Goal: Contribute content: Contribute content

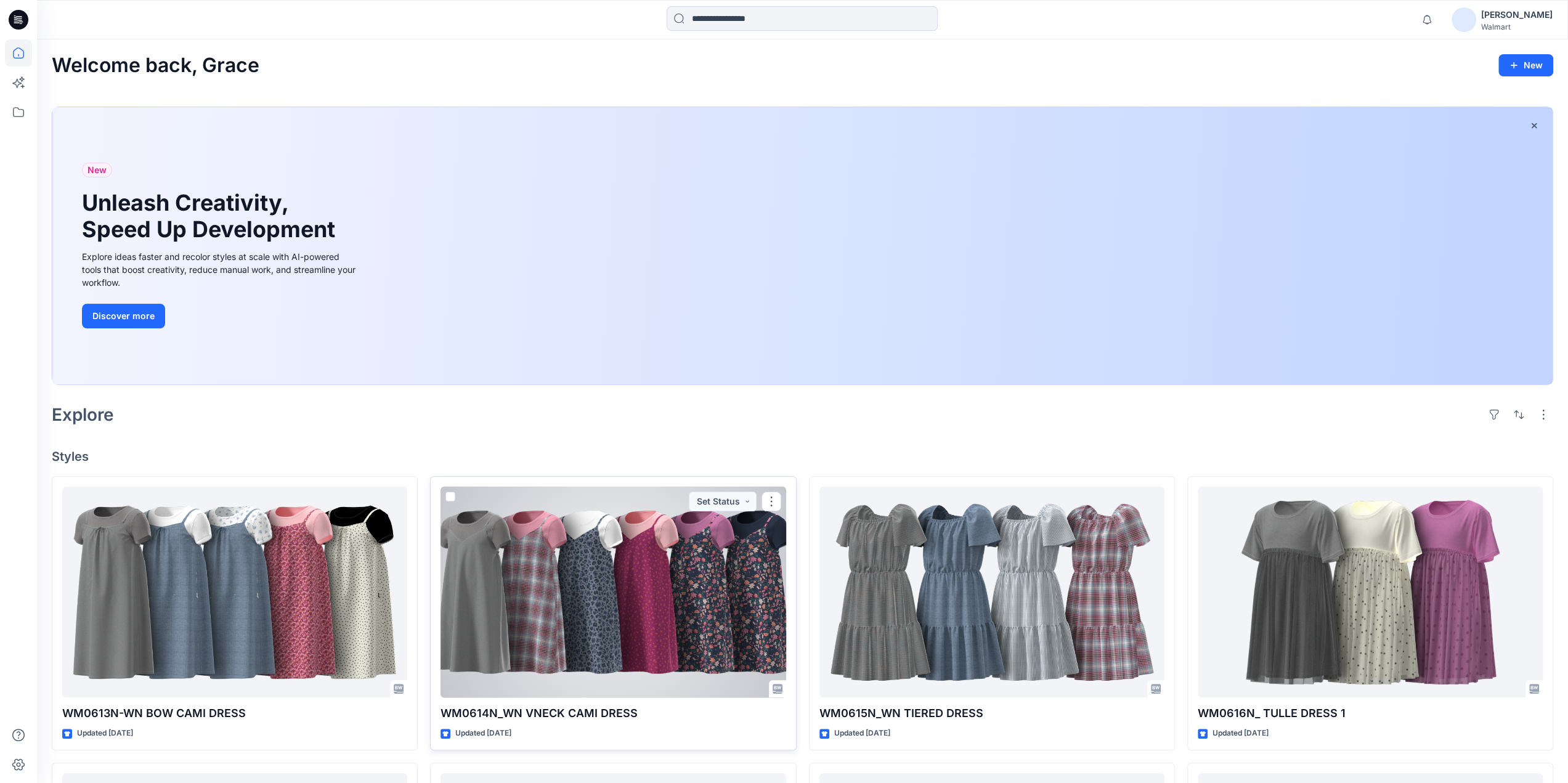
scroll to position [599, 0]
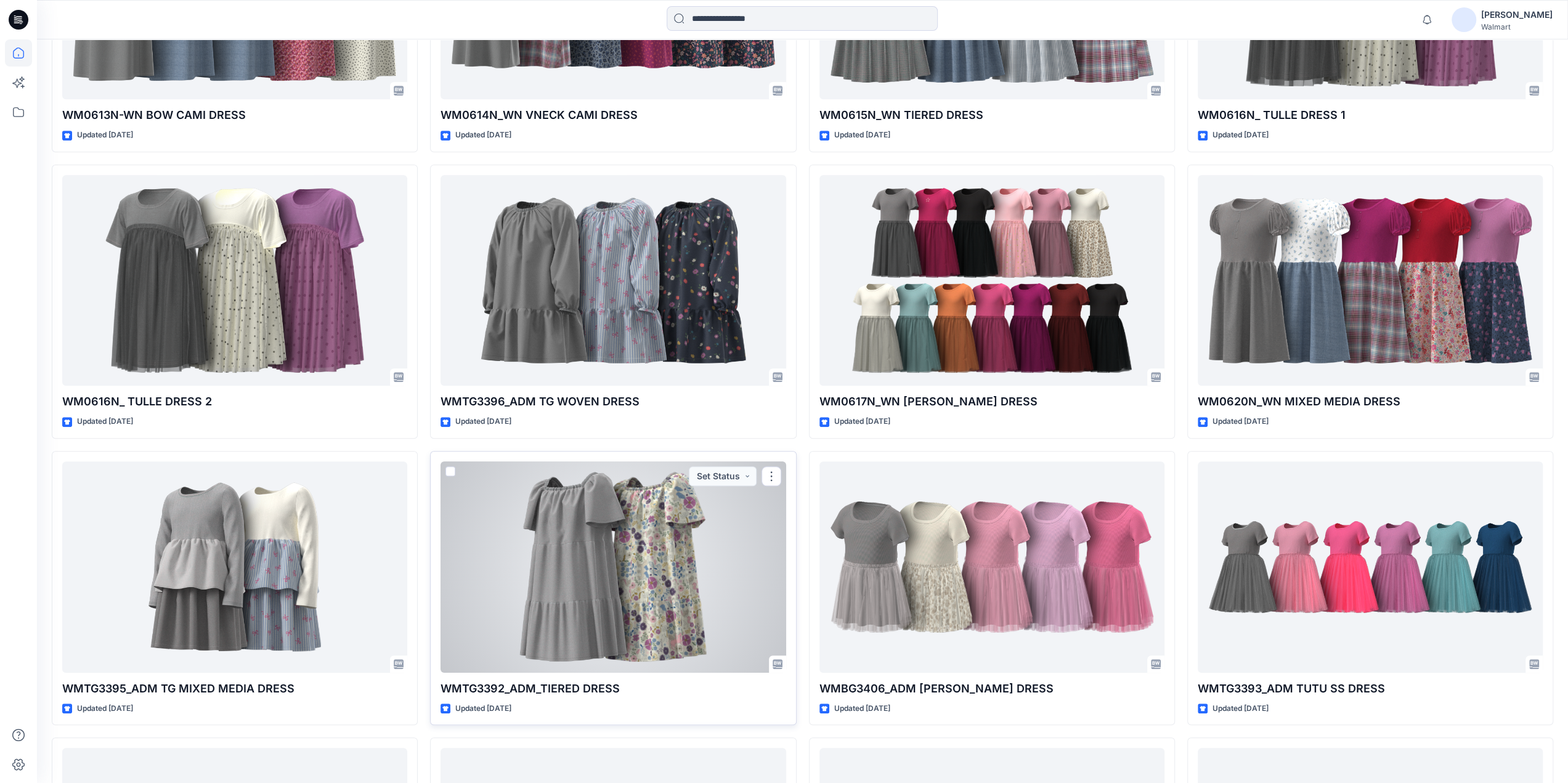
click at [602, 541] on div at bounding box center [612, 567] width 345 height 212
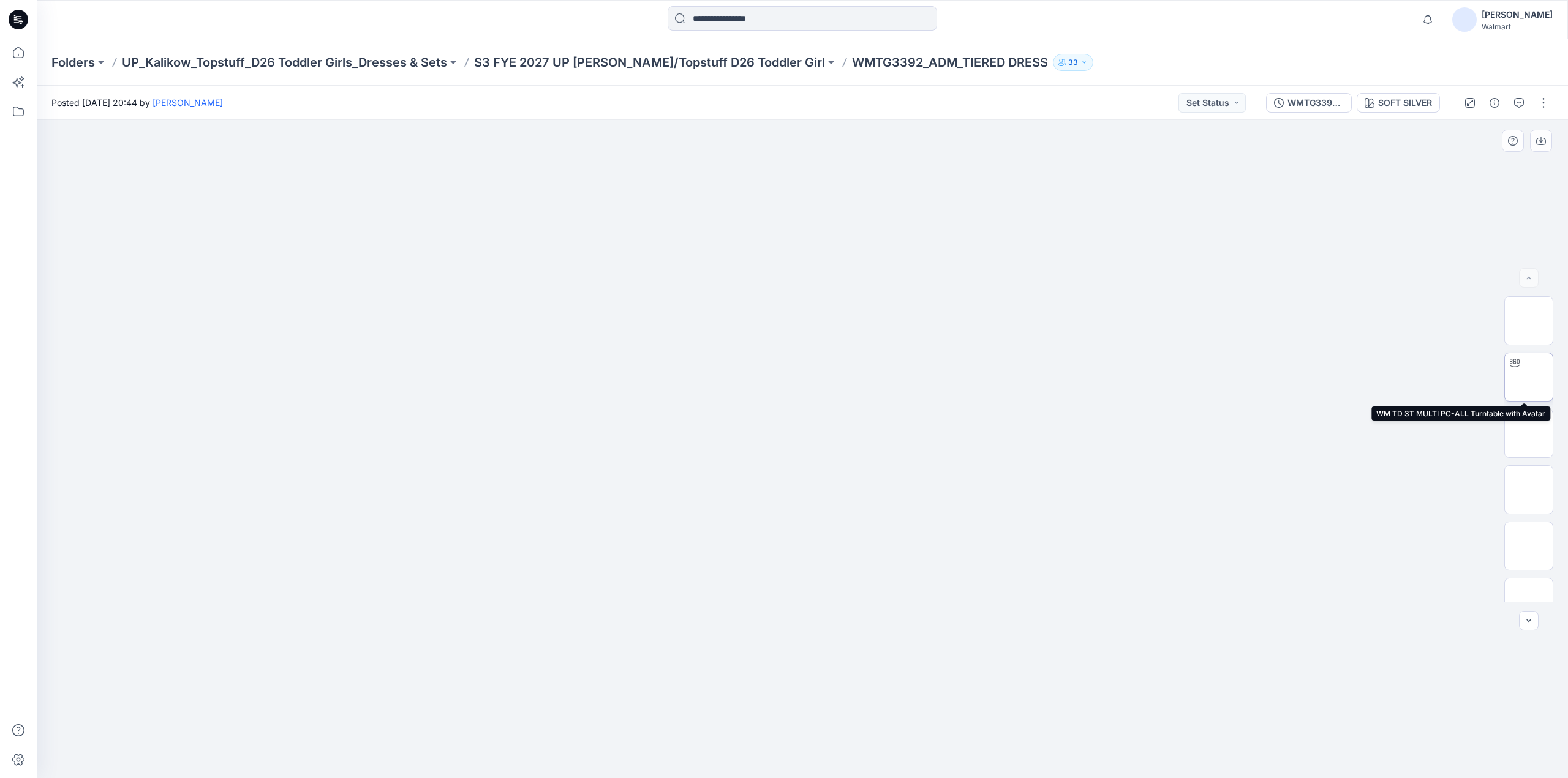
click at [1529, 378] on img at bounding box center [1529, 378] width 0 height 0
click at [553, 63] on p "S3 FYE 2027 UP [PERSON_NAME]/Topstuff D26 Toddler Girl" at bounding box center [650, 62] width 351 height 17
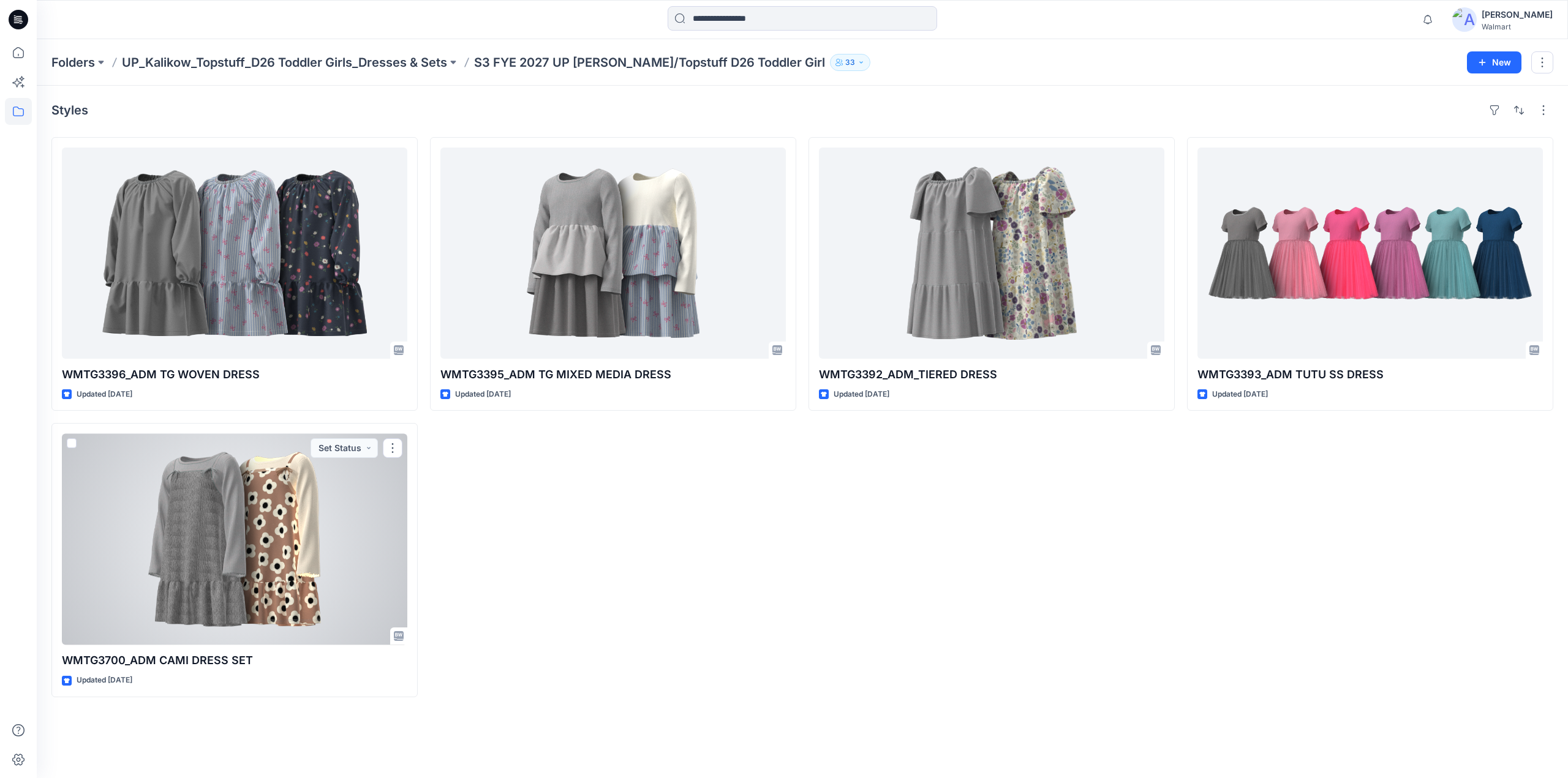
click at [264, 518] on div at bounding box center [235, 540] width 346 height 211
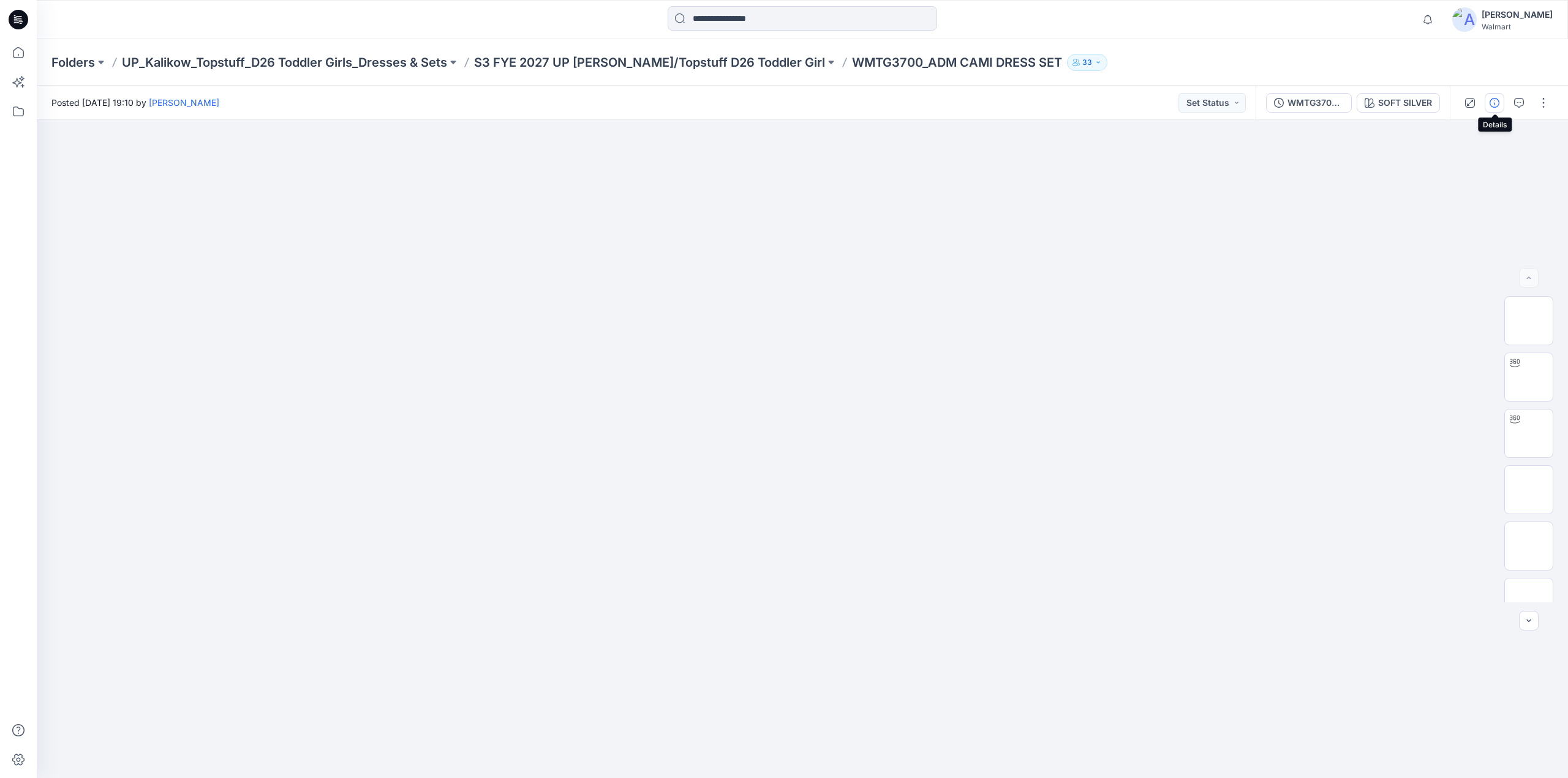
click at [1496, 101] on icon "button" at bounding box center [1494, 103] width 10 height 10
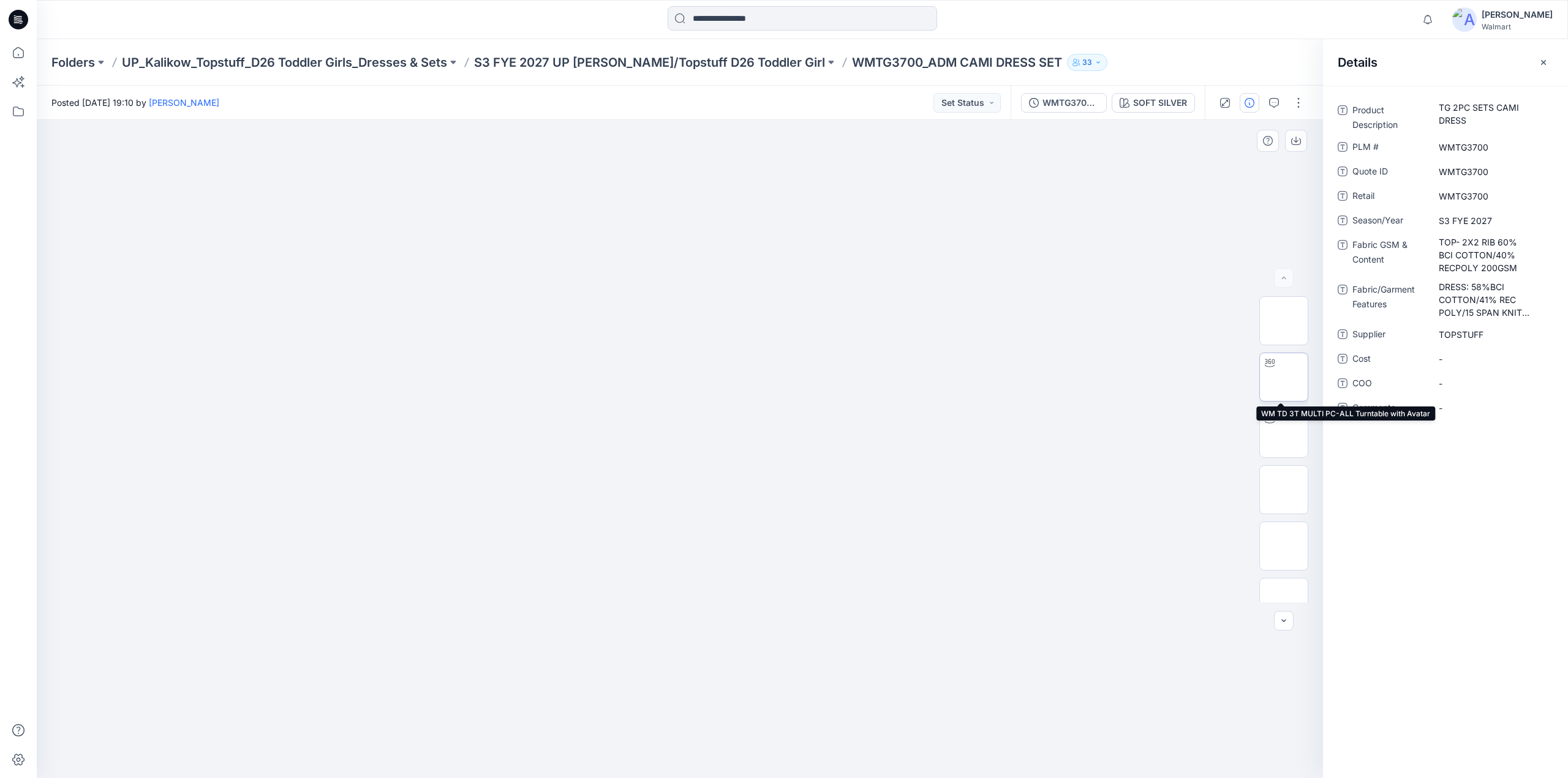
click at [1284, 378] on img at bounding box center [1284, 378] width 0 height 0
click at [1277, 100] on icon "button" at bounding box center [1274, 103] width 10 height 10
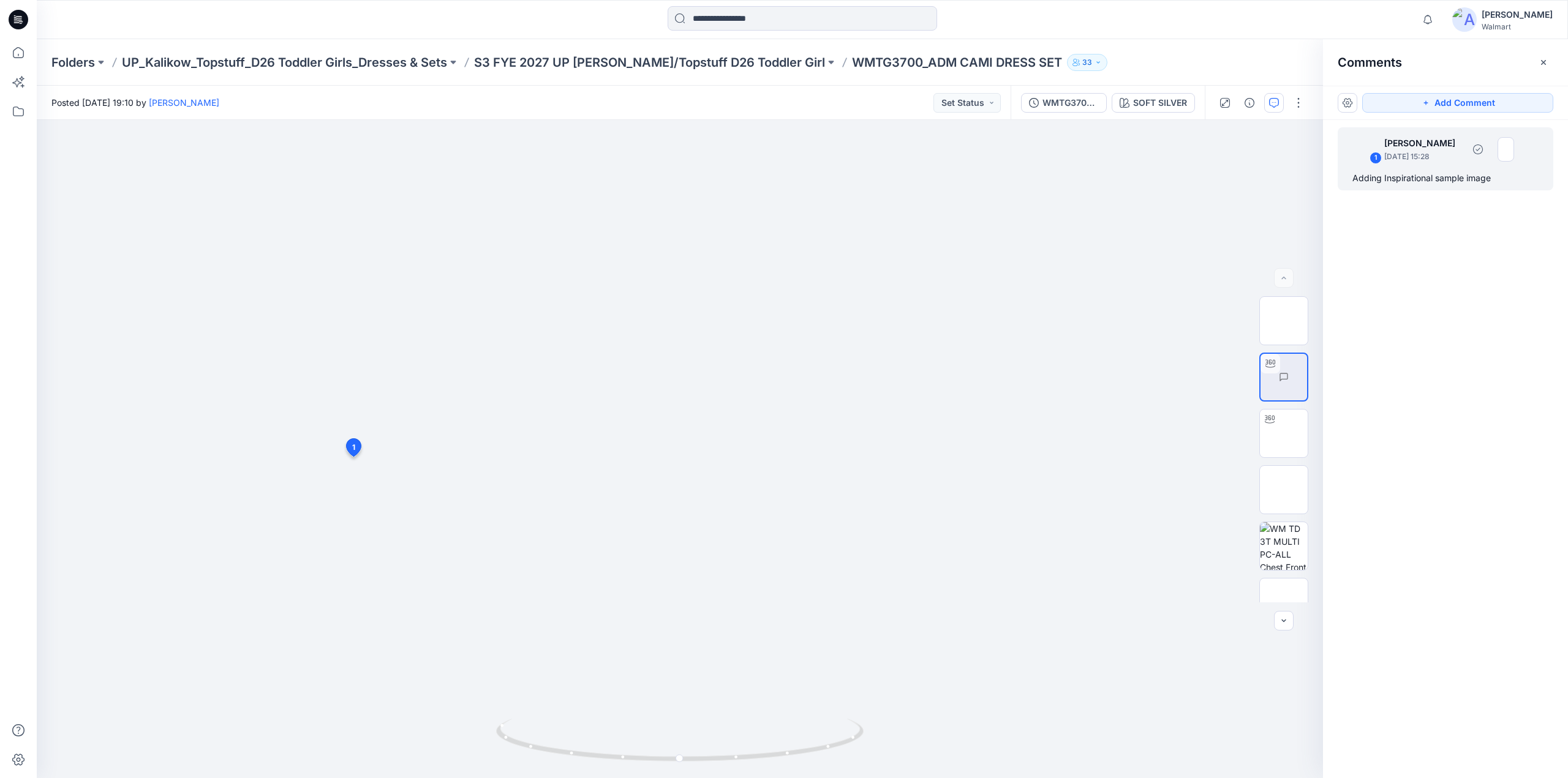
click at [1427, 175] on div "Adding Inspirational sample image" at bounding box center [1445, 178] width 187 height 15
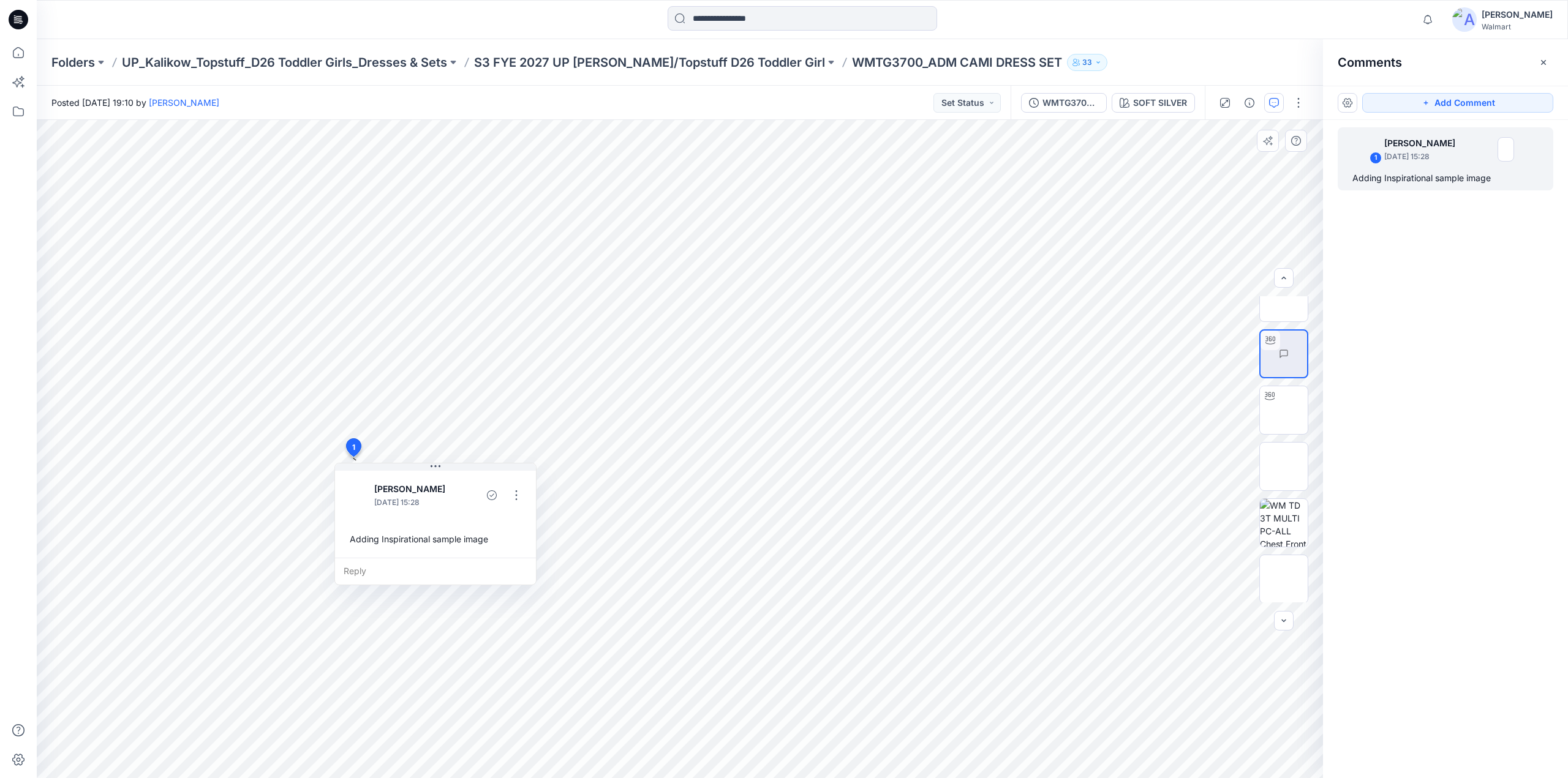
scroll to position [25, 0]
click at [1307, 353] on img at bounding box center [1307, 353] width 0 height 0
click at [1284, 409] on img at bounding box center [1284, 409] width 0 height 0
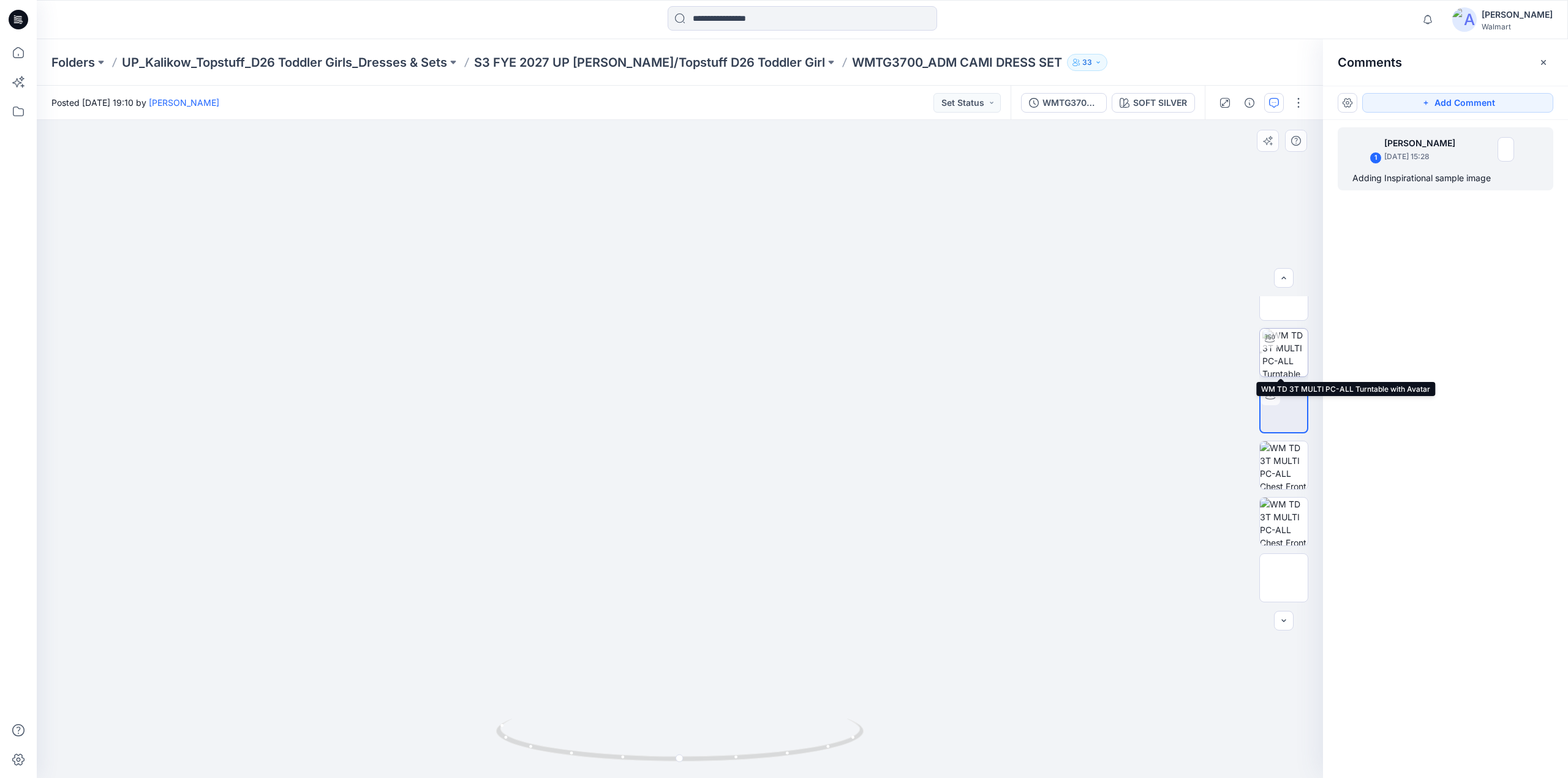
click at [1290, 355] on img at bounding box center [1285, 352] width 46 height 47
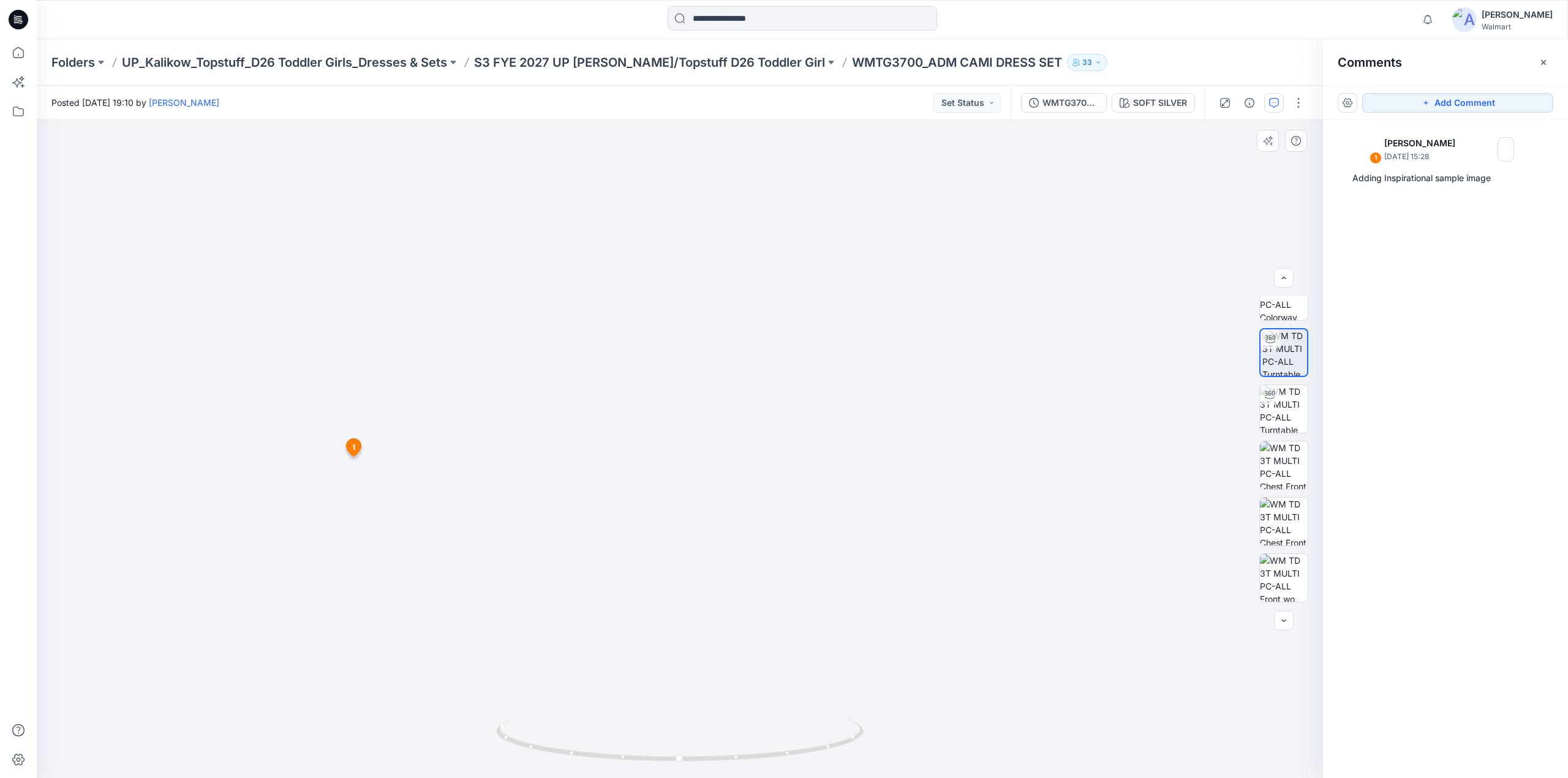
scroll to position [0, 0]
click at [1273, 368] on div at bounding box center [1270, 364] width 20 height 20
click at [1270, 424] on div at bounding box center [1270, 419] width 20 height 20
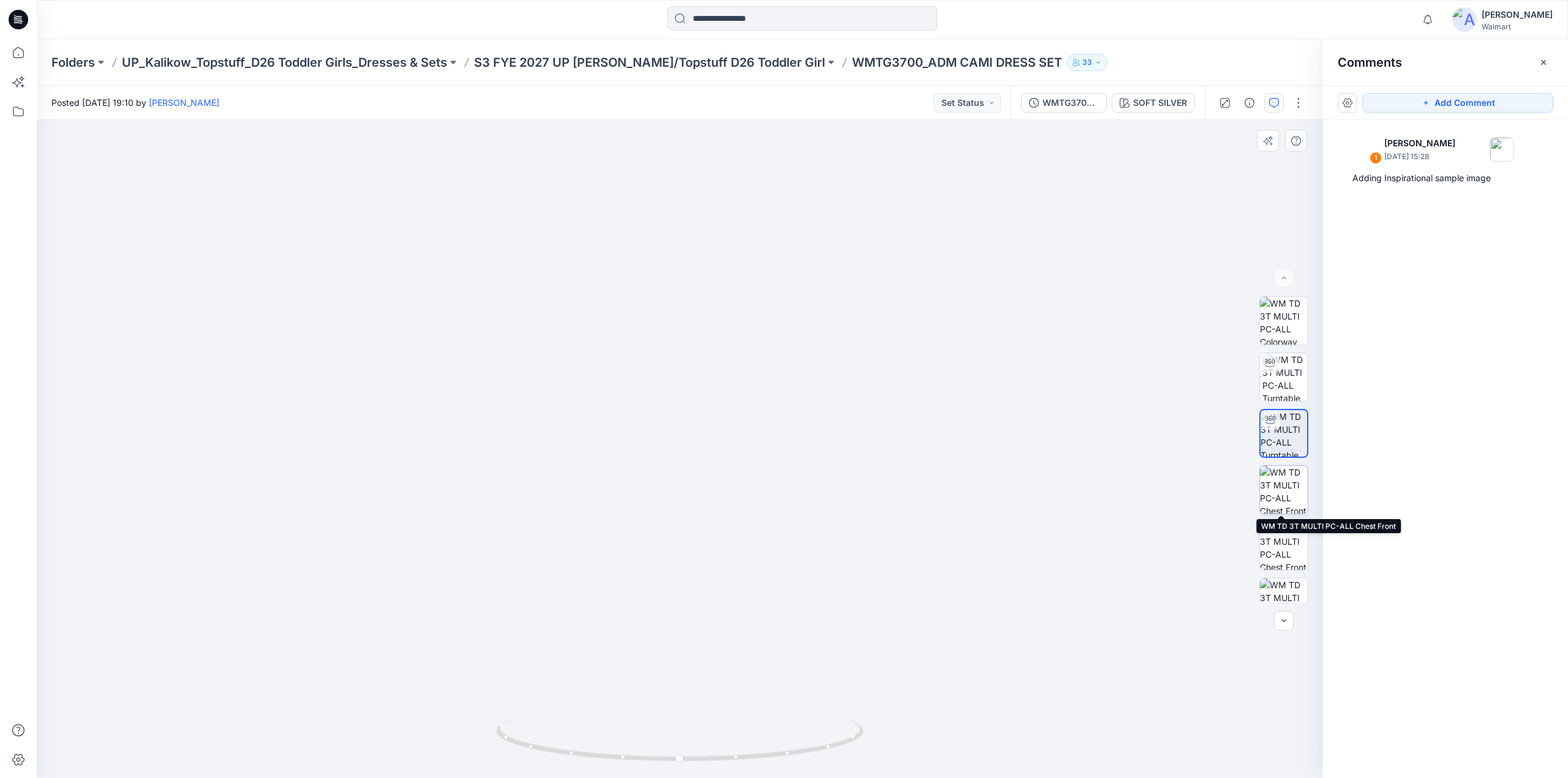
drag, startPoint x: 1274, startPoint y: 493, endPoint x: 1274, endPoint y: 485, distance: 8.0
click at [1274, 493] on img at bounding box center [1283, 490] width 47 height 47
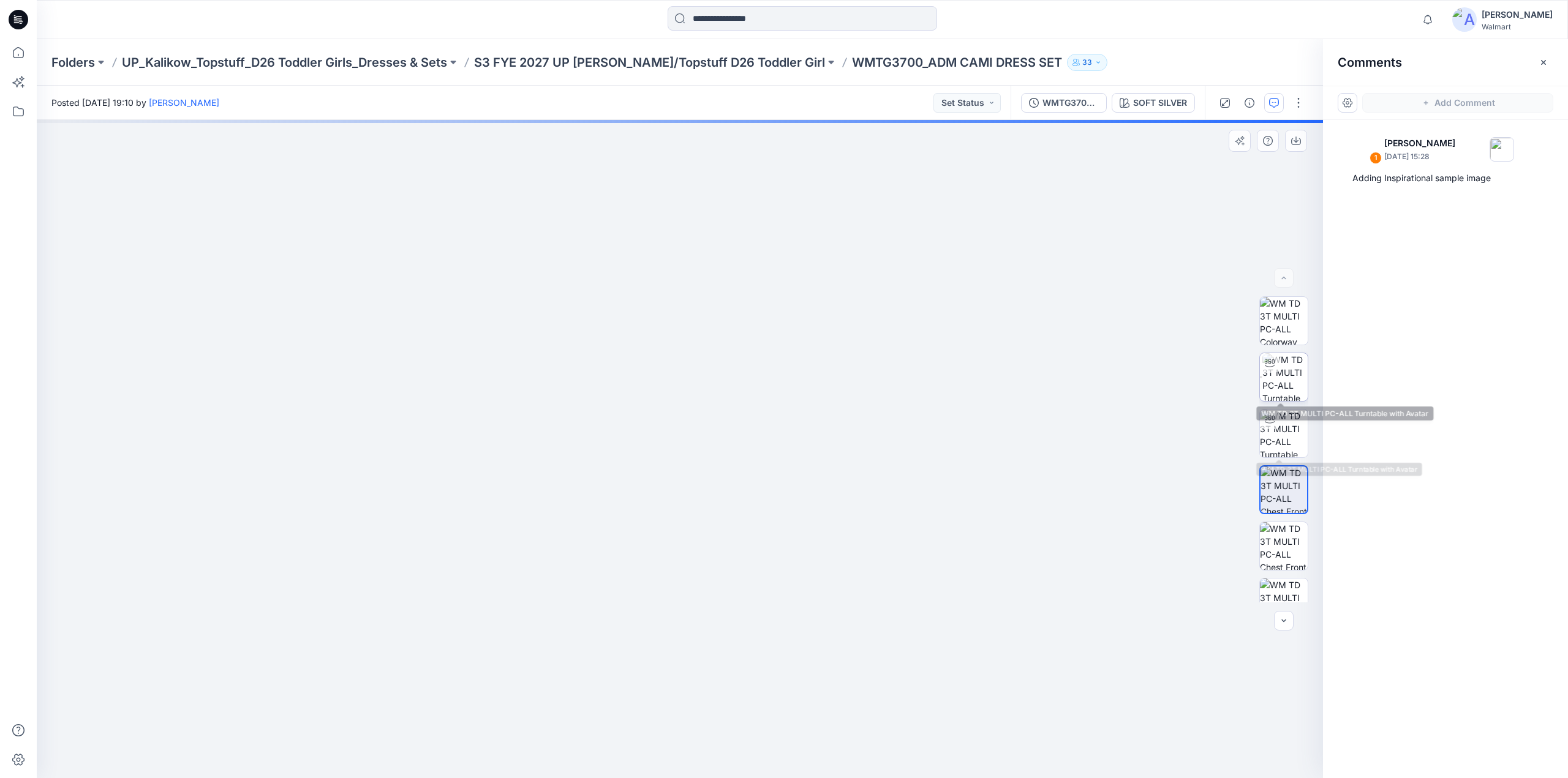
click at [1284, 378] on img at bounding box center [1285, 377] width 46 height 47
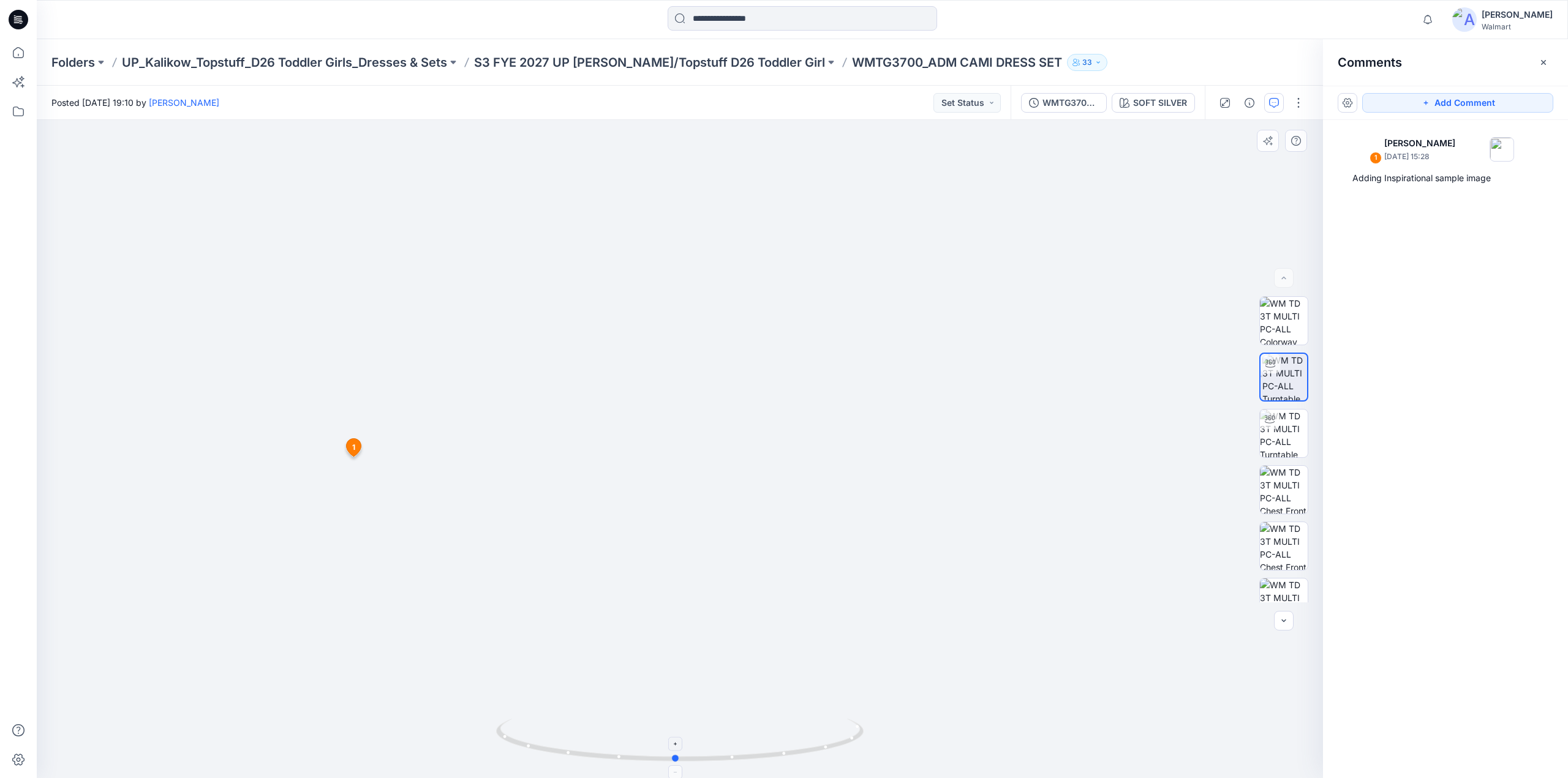
drag, startPoint x: 684, startPoint y: 765, endPoint x: 681, endPoint y: 734, distance: 31.1
click at [681, 734] on div at bounding box center [679, 450] width 1286 height 659
click at [581, 63] on p "S3 FYE 2027 UP [PERSON_NAME]/Topstuff D26 Toddler Girl" at bounding box center [650, 62] width 351 height 17
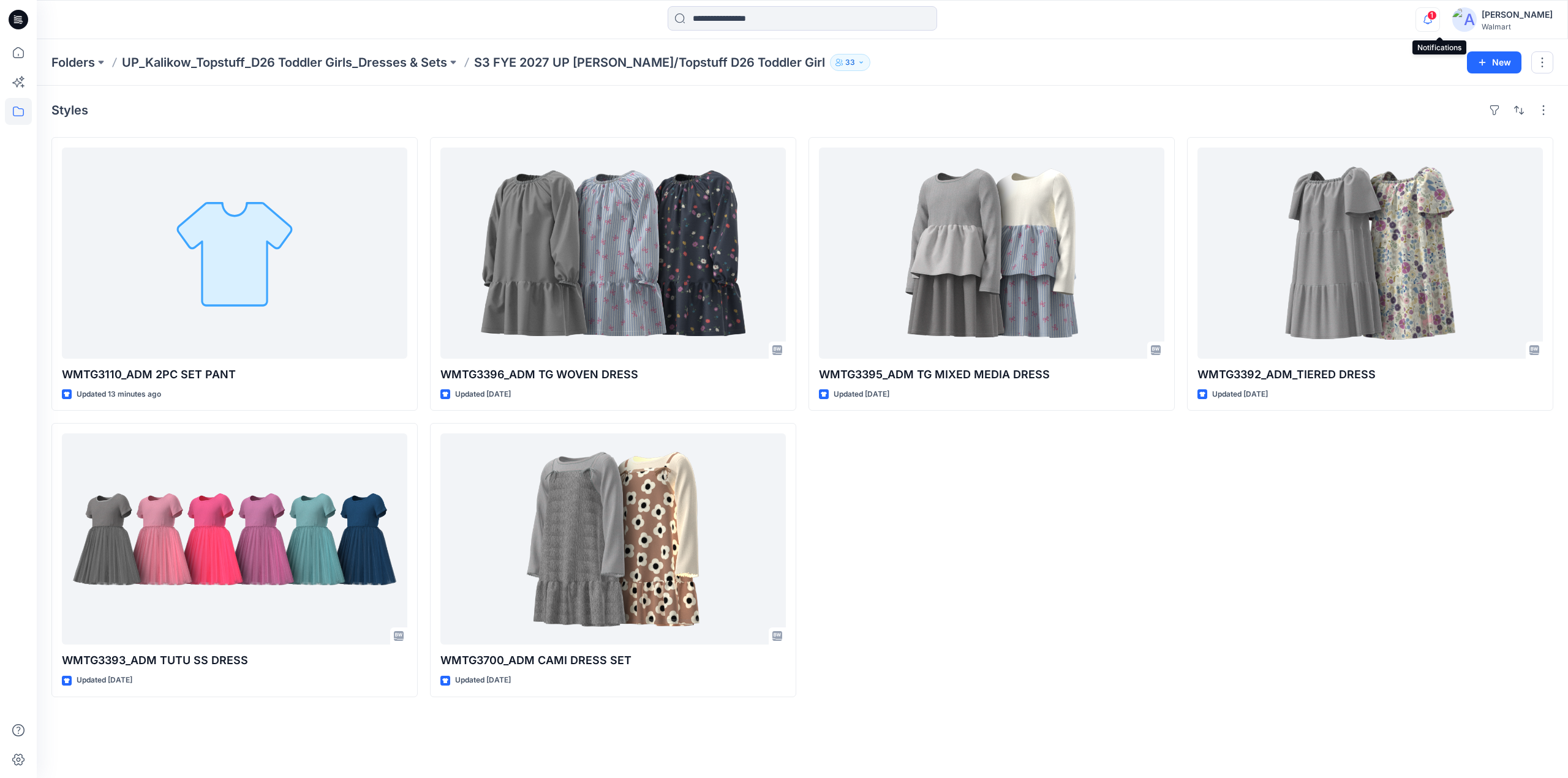
click at [1440, 21] on icon "button" at bounding box center [1428, 19] width 24 height 25
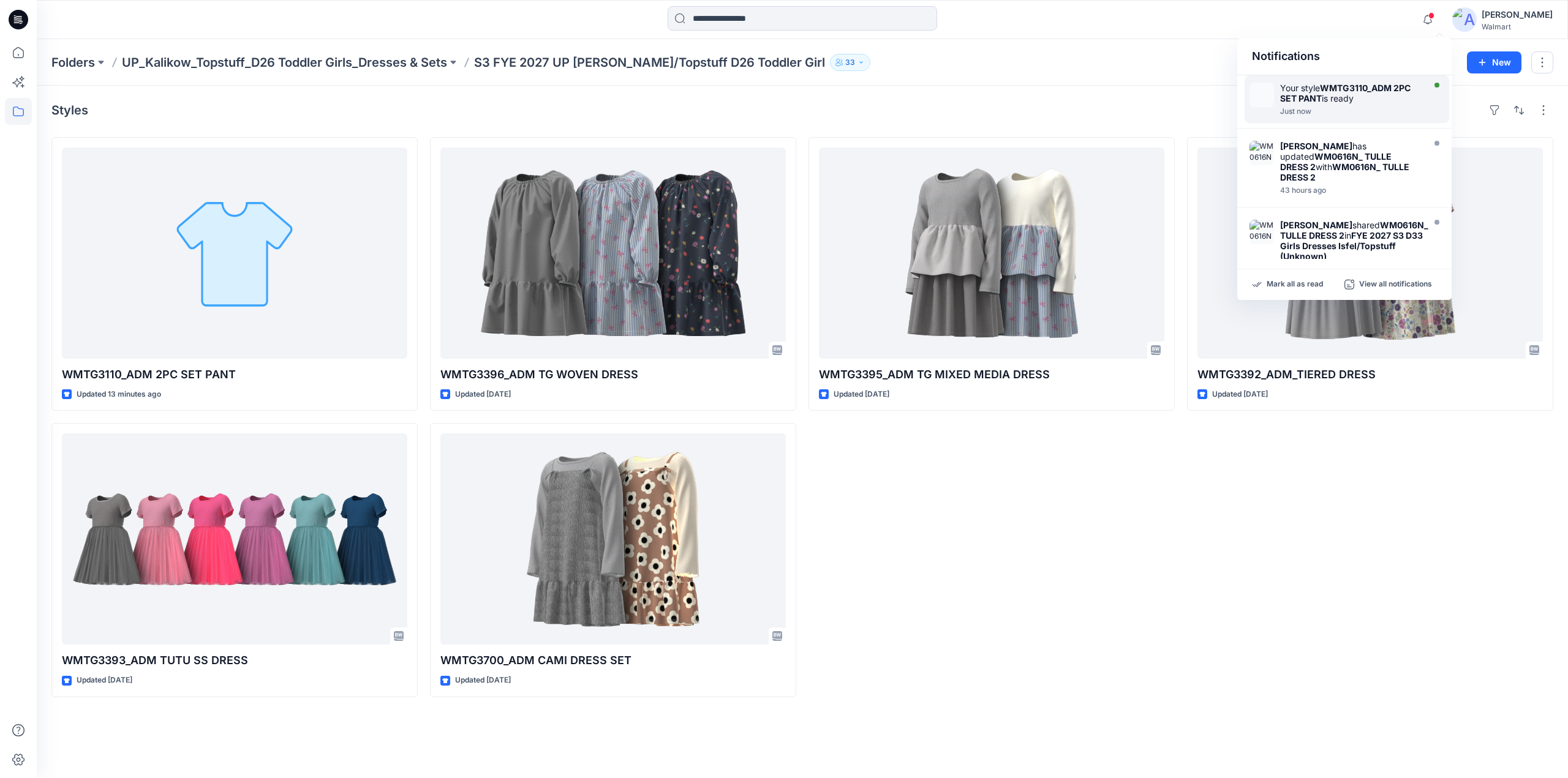
click at [1355, 93] on div "Your style WMTG3110_ADM 2PC SET PANT is ready" at bounding box center [1351, 93] width 141 height 21
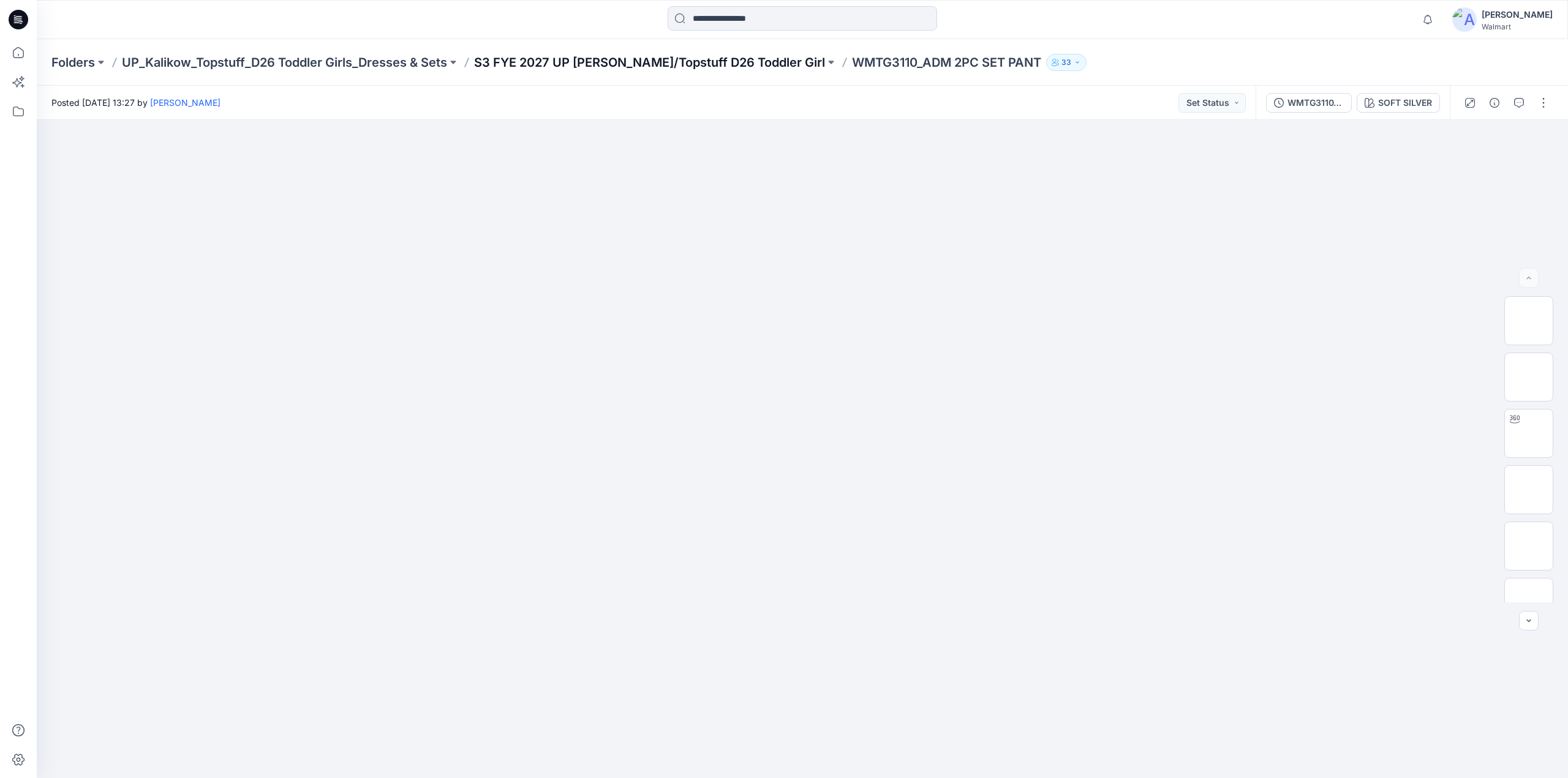
click at [647, 59] on p "S3 FYE 2027 UP [PERSON_NAME]/Topstuff D26 Toddler Girl" at bounding box center [650, 62] width 351 height 17
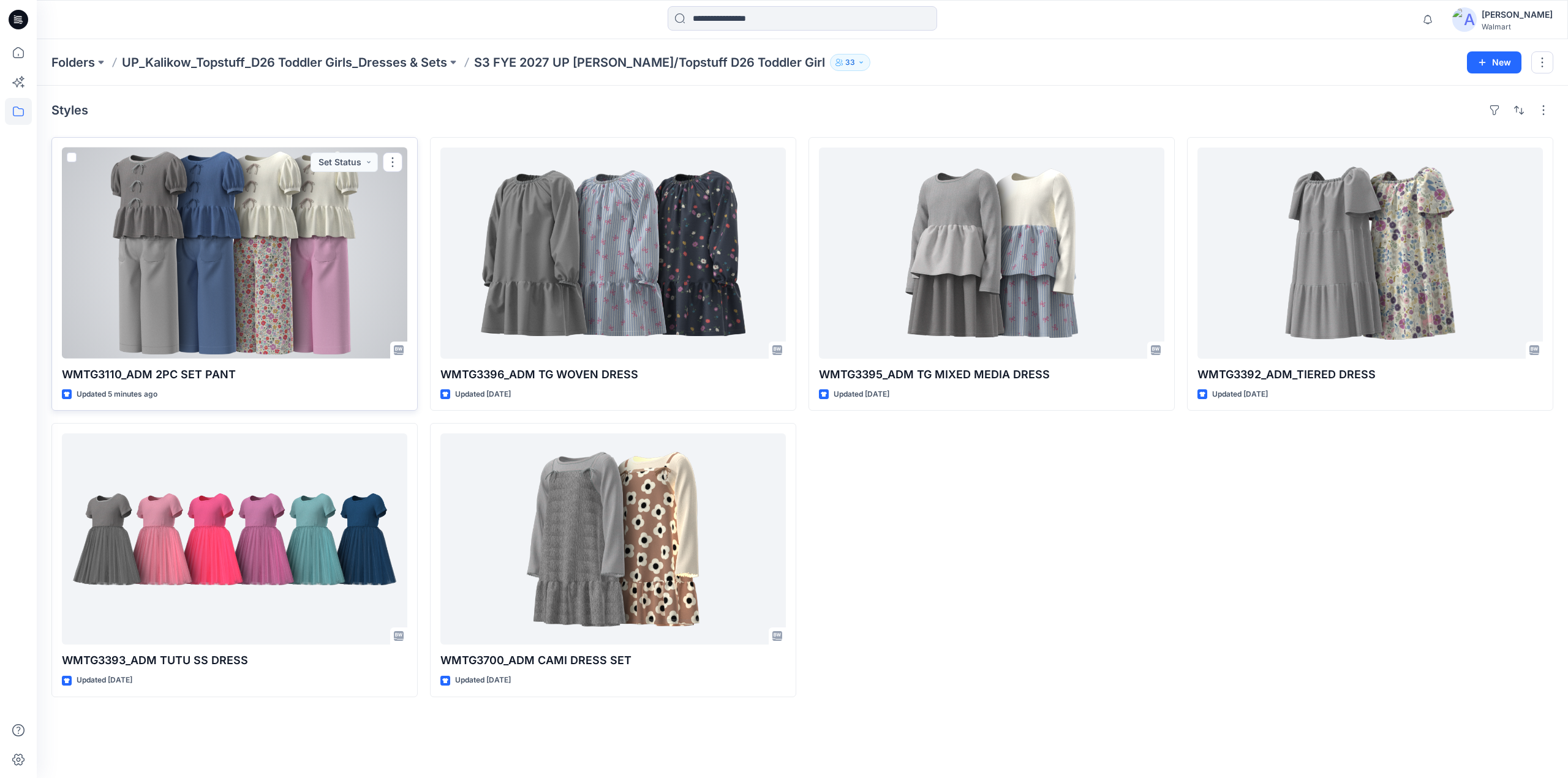
click at [224, 258] on div at bounding box center [235, 253] width 346 height 211
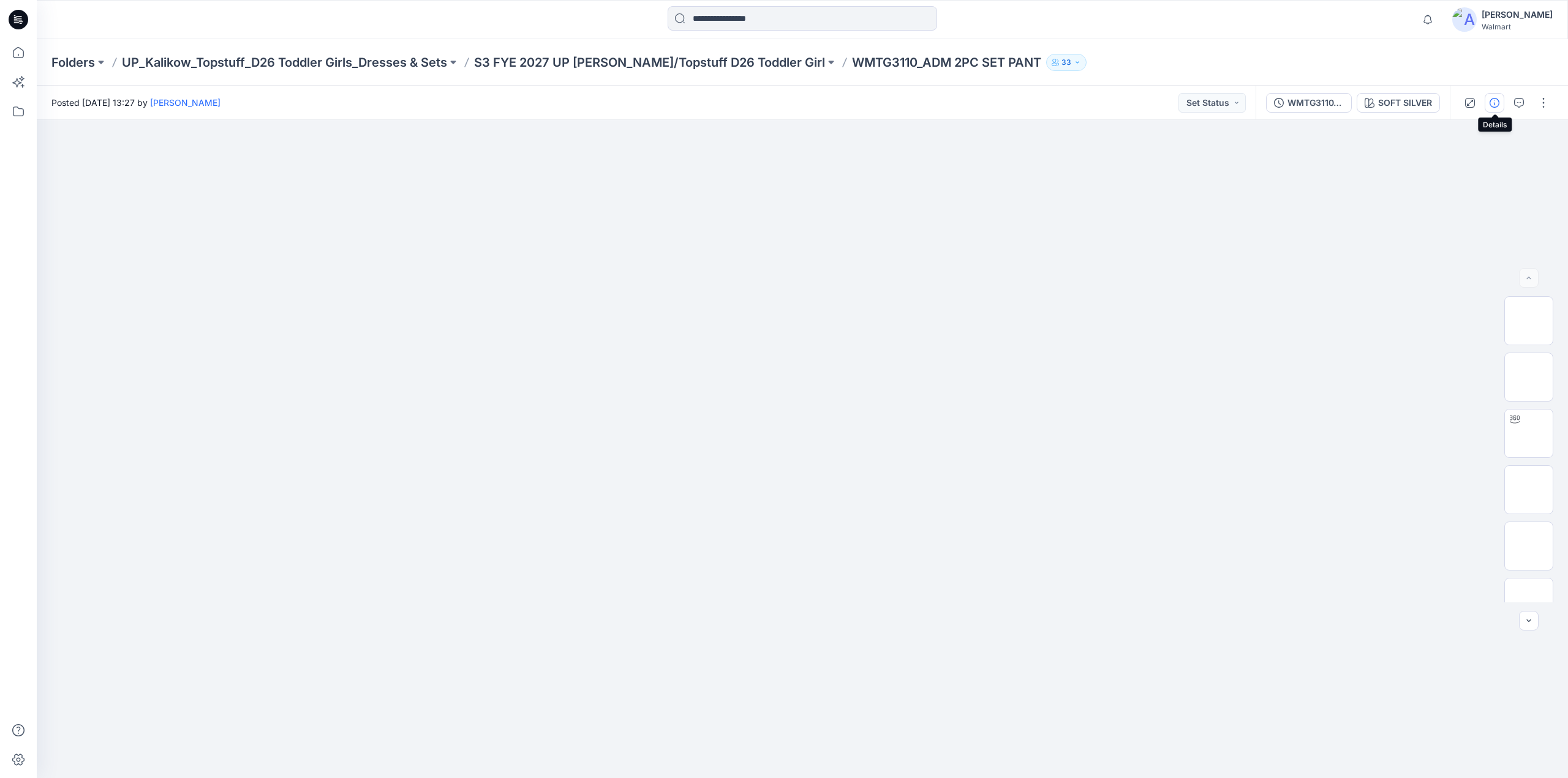
click at [1497, 96] on button "button" at bounding box center [1495, 103] width 20 height 20
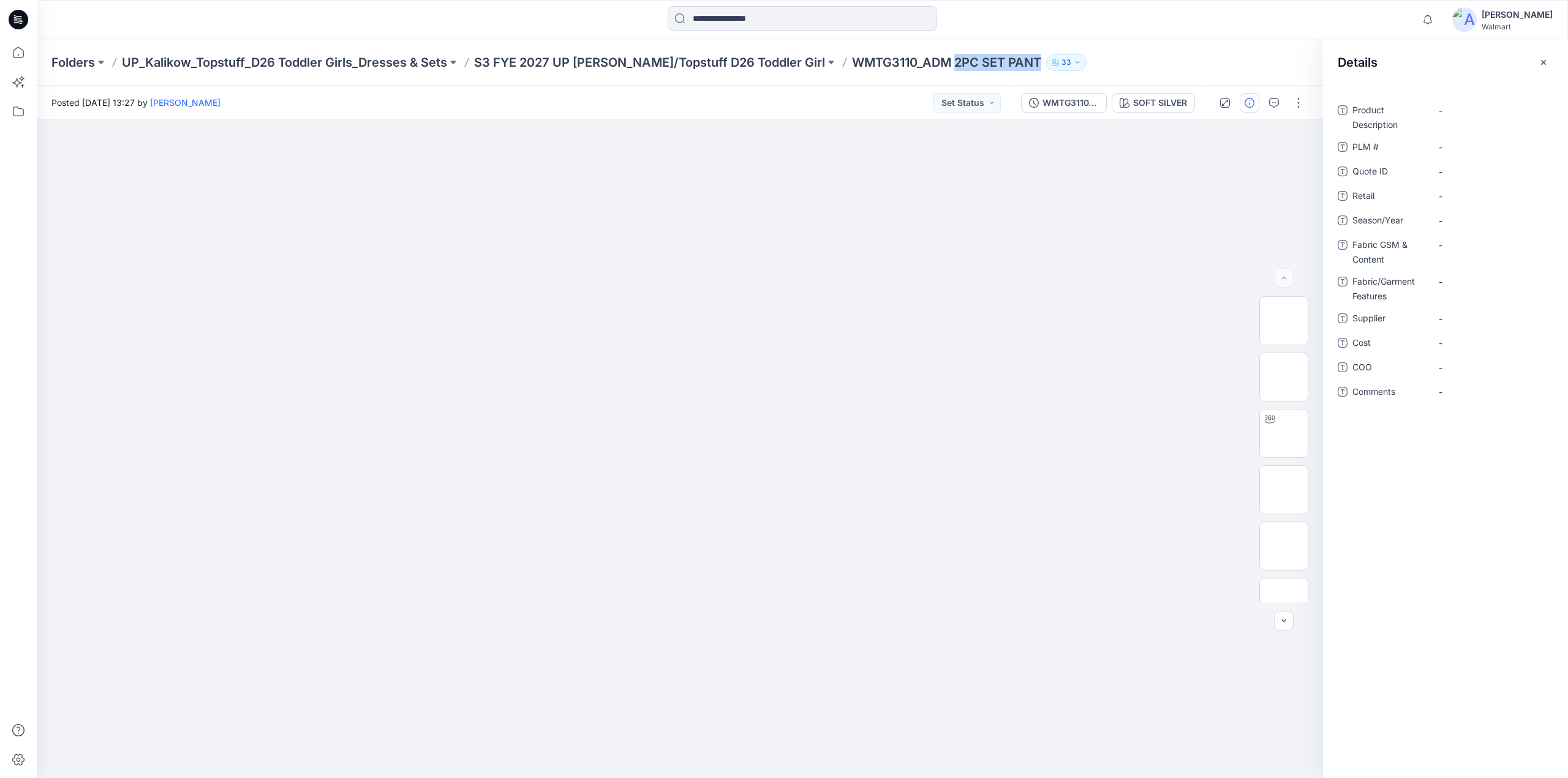
drag, startPoint x: 908, startPoint y: 70, endPoint x: 996, endPoint y: 66, distance: 88.1
click at [996, 66] on div "Folders UP_Kalikow_Topstuff_D26 Toddler Girls_Dresses & Sets S3 FYE 2027 UP Kal…" at bounding box center [754, 62] width 1406 height 17
copy p "2PC SET PANT"
click at [1462, 106] on Description "-" at bounding box center [1492, 110] width 106 height 13
click at [1440, 109] on textarea "**********" at bounding box center [1492, 110] width 123 height 20
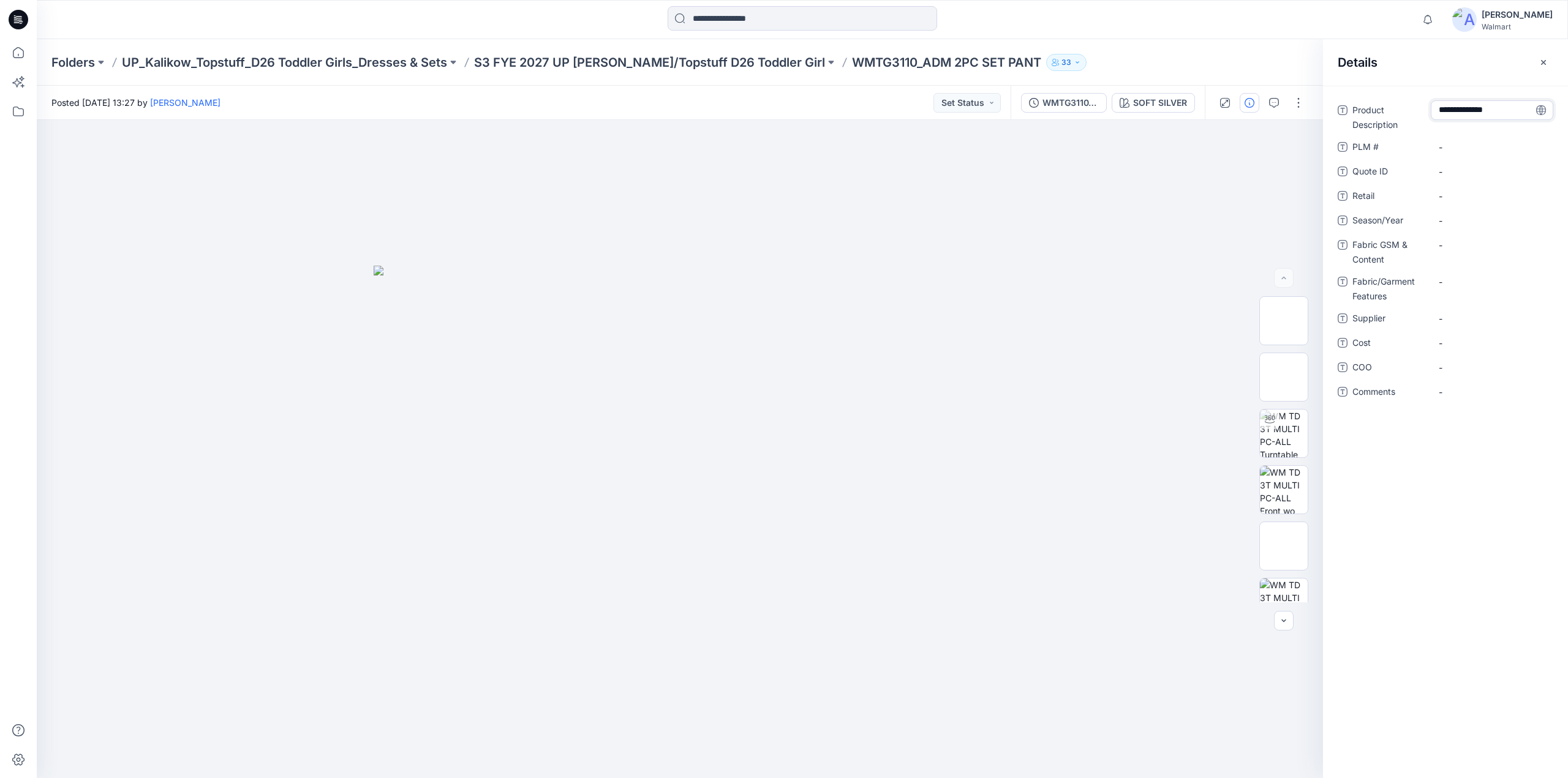
type textarea "**********"
drag, startPoint x: 801, startPoint y: 66, endPoint x: 863, endPoint y: 66, distance: 62.0
click at [866, 63] on div "Folders UP_Kalikow_Topstuff_D26 Toddler Girls_Dresses & Sets S3 FYE 2027 UP Kal…" at bounding box center [754, 62] width 1406 height 17
copy p "WMTG3110"
click at [1452, 139] on div "-" at bounding box center [1492, 147] width 123 height 20
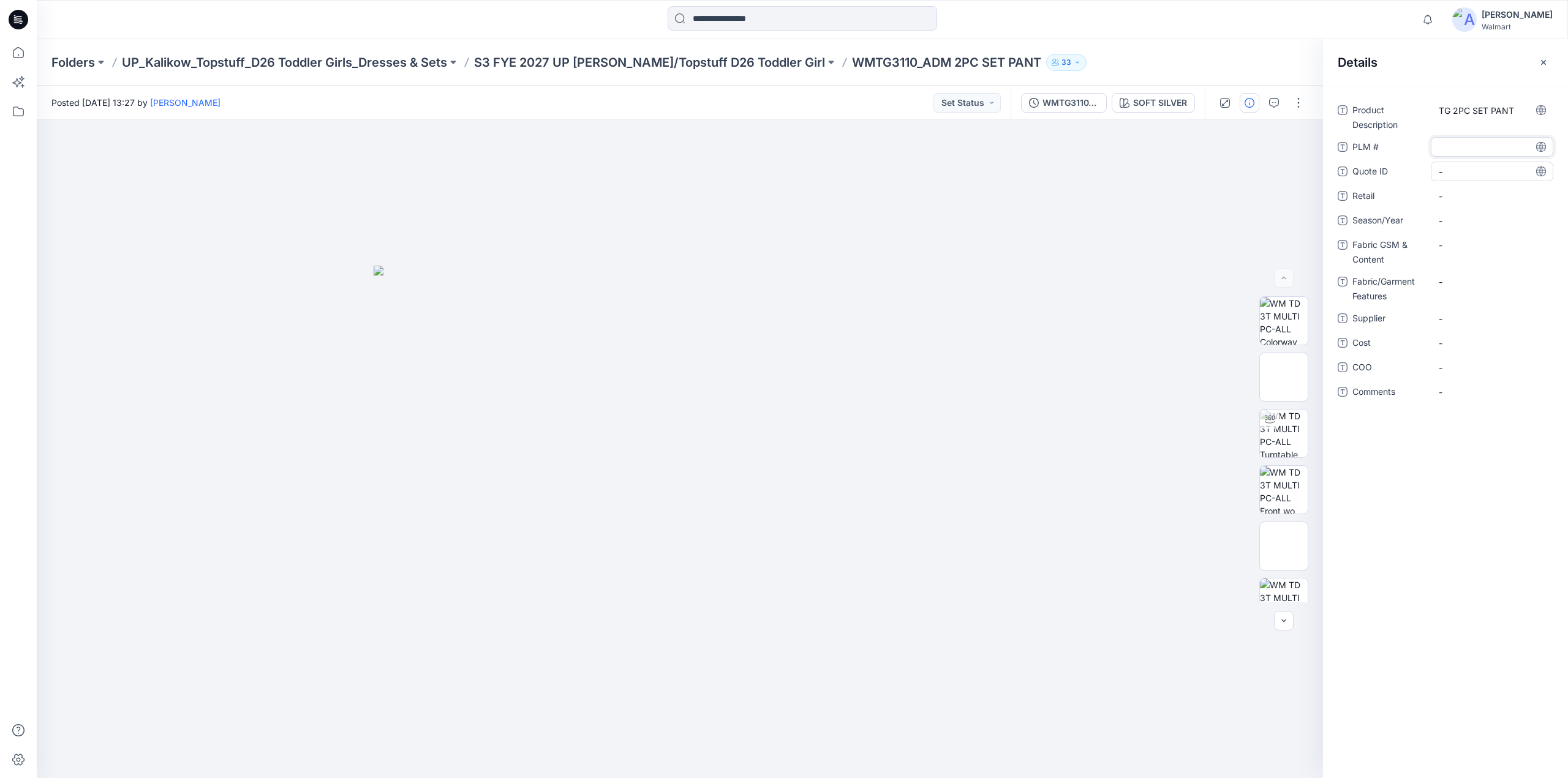
type textarea "********"
click at [1455, 176] on ID "-" at bounding box center [1492, 172] width 106 height 13
type textarea "********"
click at [1457, 194] on span "-" at bounding box center [1492, 197] width 106 height 13
type textarea "********"
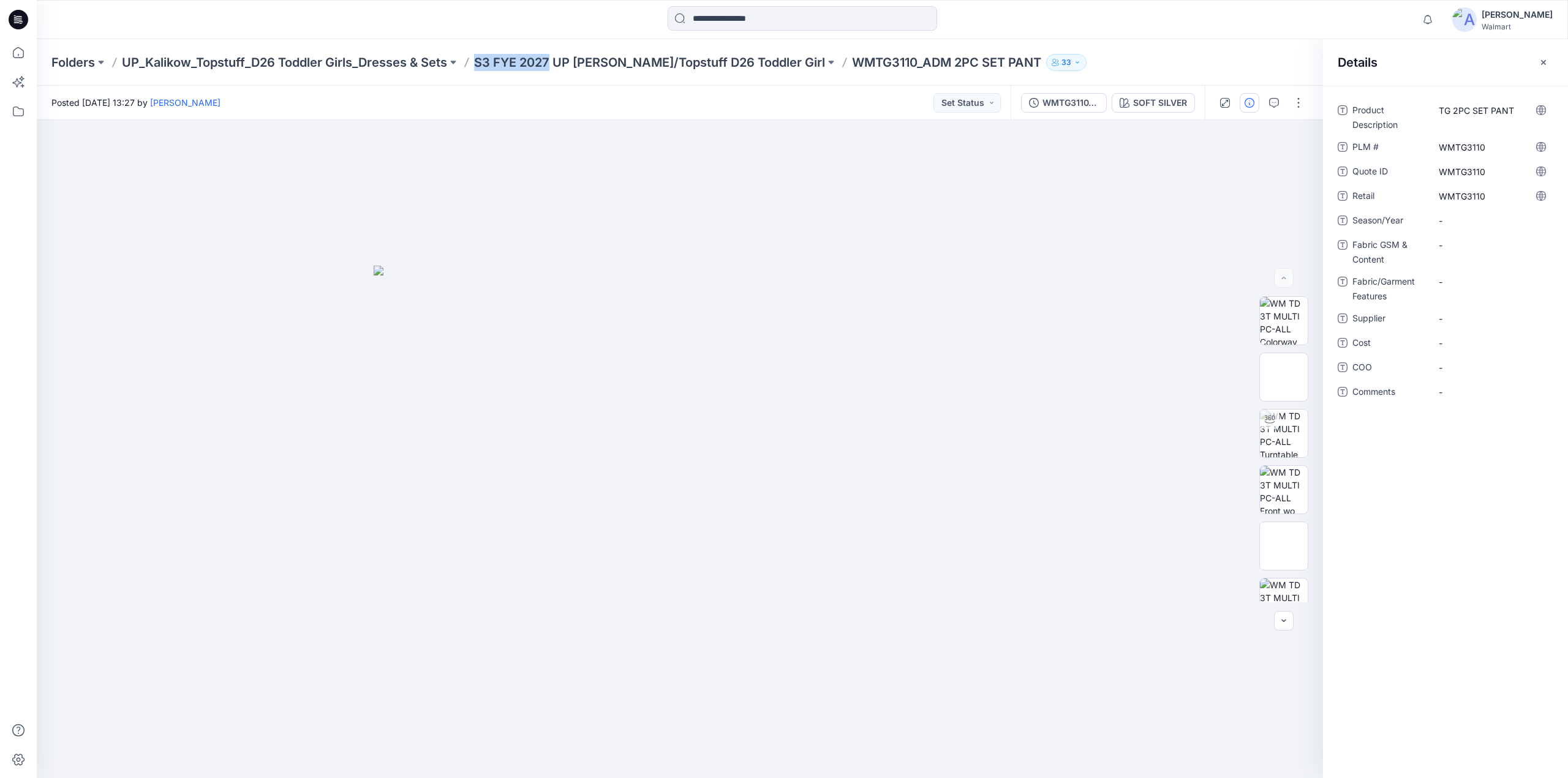
drag, startPoint x: 477, startPoint y: 74, endPoint x: 551, endPoint y: 74, distance: 74.0
click at [553, 74] on div "Folders UP_Kalikow_Topstuff_D26 Toddler Girls_Dresses & Sets S3 FYE 2027 UP Kal…" at bounding box center [802, 62] width 1532 height 46
copy p "S3 FYE 2027"
click at [1459, 217] on span "-" at bounding box center [1492, 221] width 106 height 13
type textarea "**********"
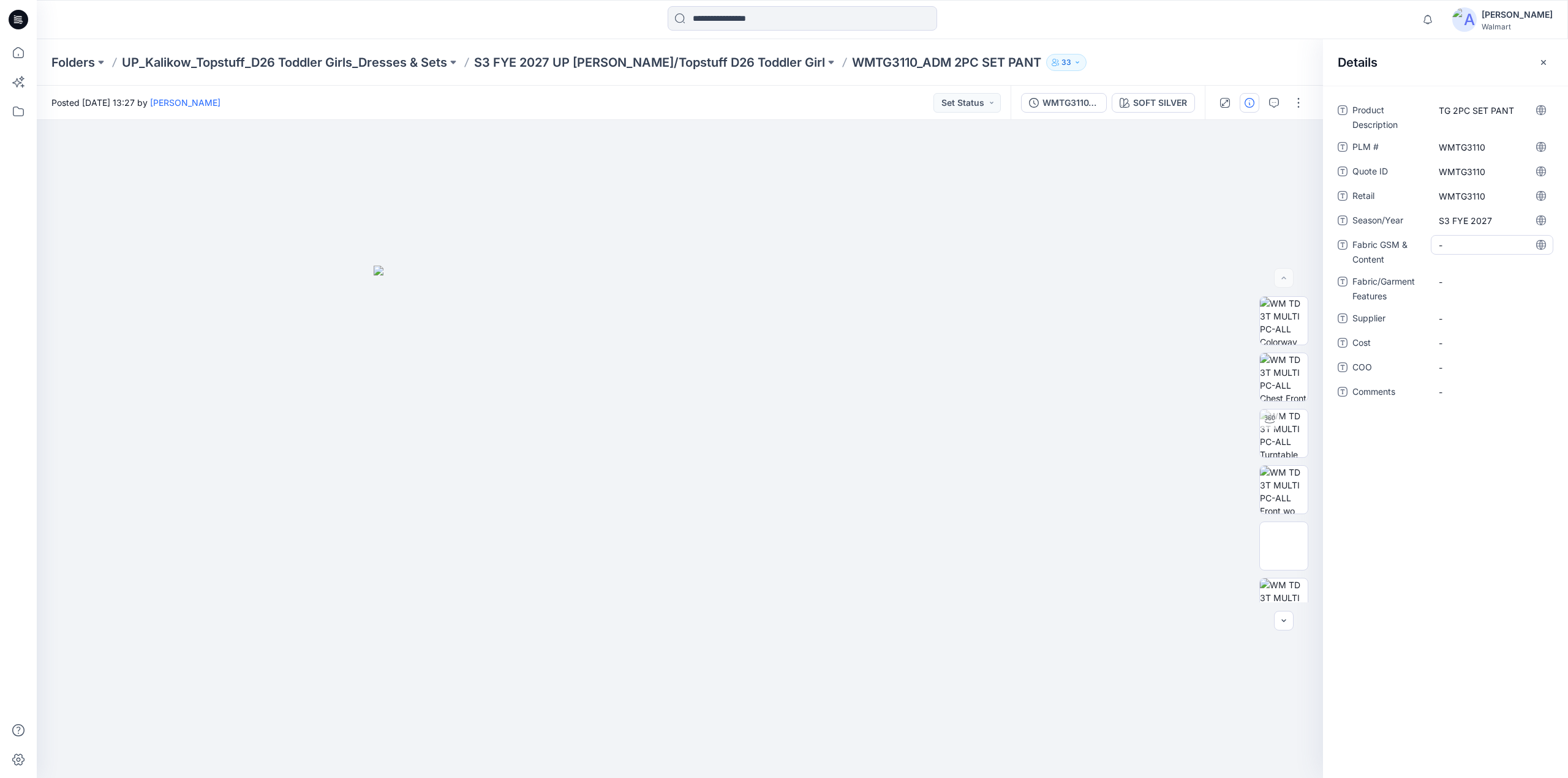
click at [1464, 241] on Content "-" at bounding box center [1492, 245] width 106 height 13
type textarea "**********"
click at [1458, 289] on div "-" at bounding box center [1492, 282] width 123 height 20
type textarea "**********"
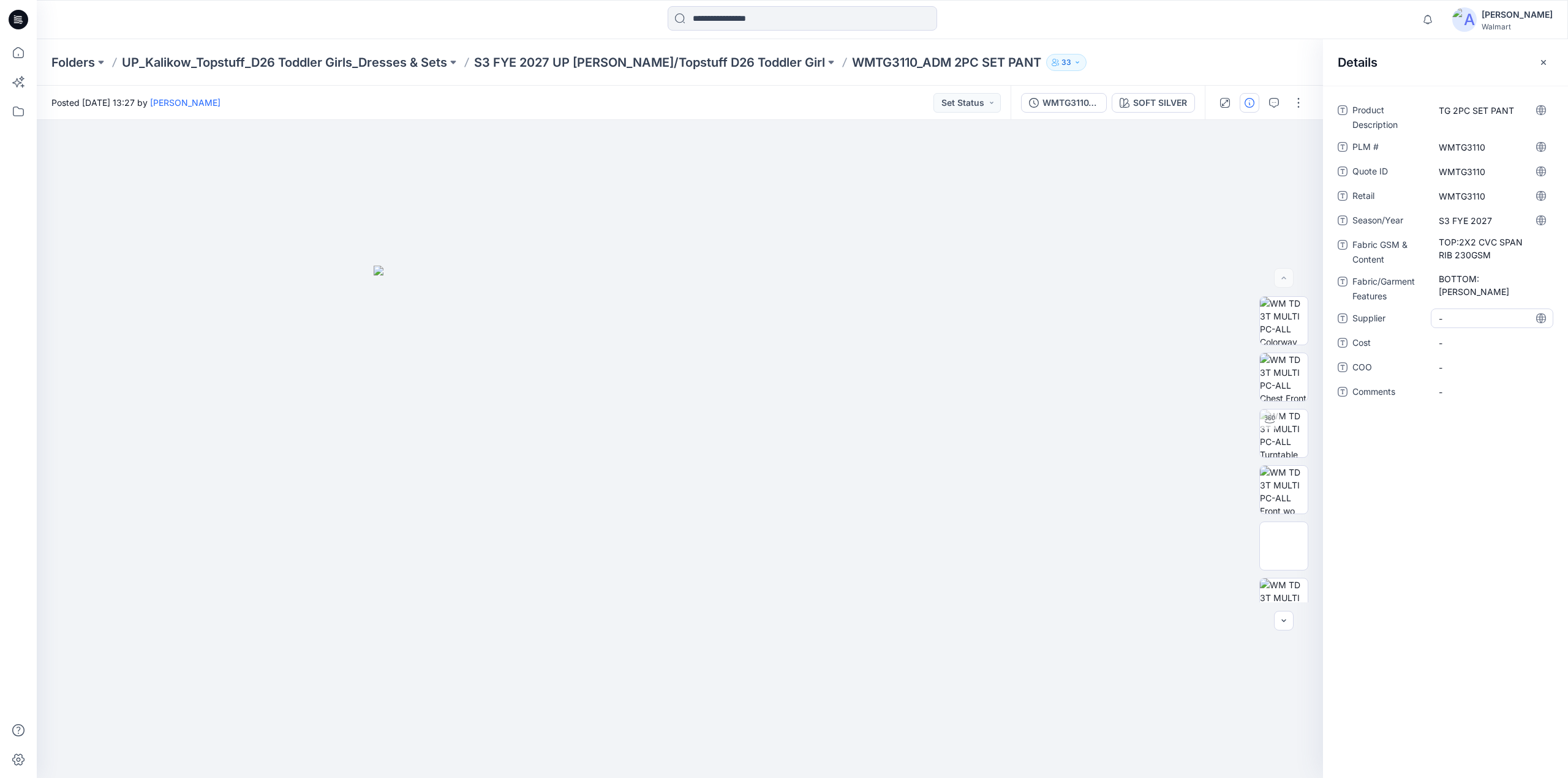
click at [1462, 314] on span "-" at bounding box center [1492, 318] width 106 height 13
type textarea "********"
click at [1406, 449] on div "Product Description TG 2PC SET PANT PLM # WMTG3110 Quote ID WMTG3110 Retail WMT…" at bounding box center [1445, 431] width 245 height 692
click at [1279, 435] on img at bounding box center [1283, 433] width 47 height 47
click at [1274, 106] on icon "button" at bounding box center [1274, 103] width 10 height 10
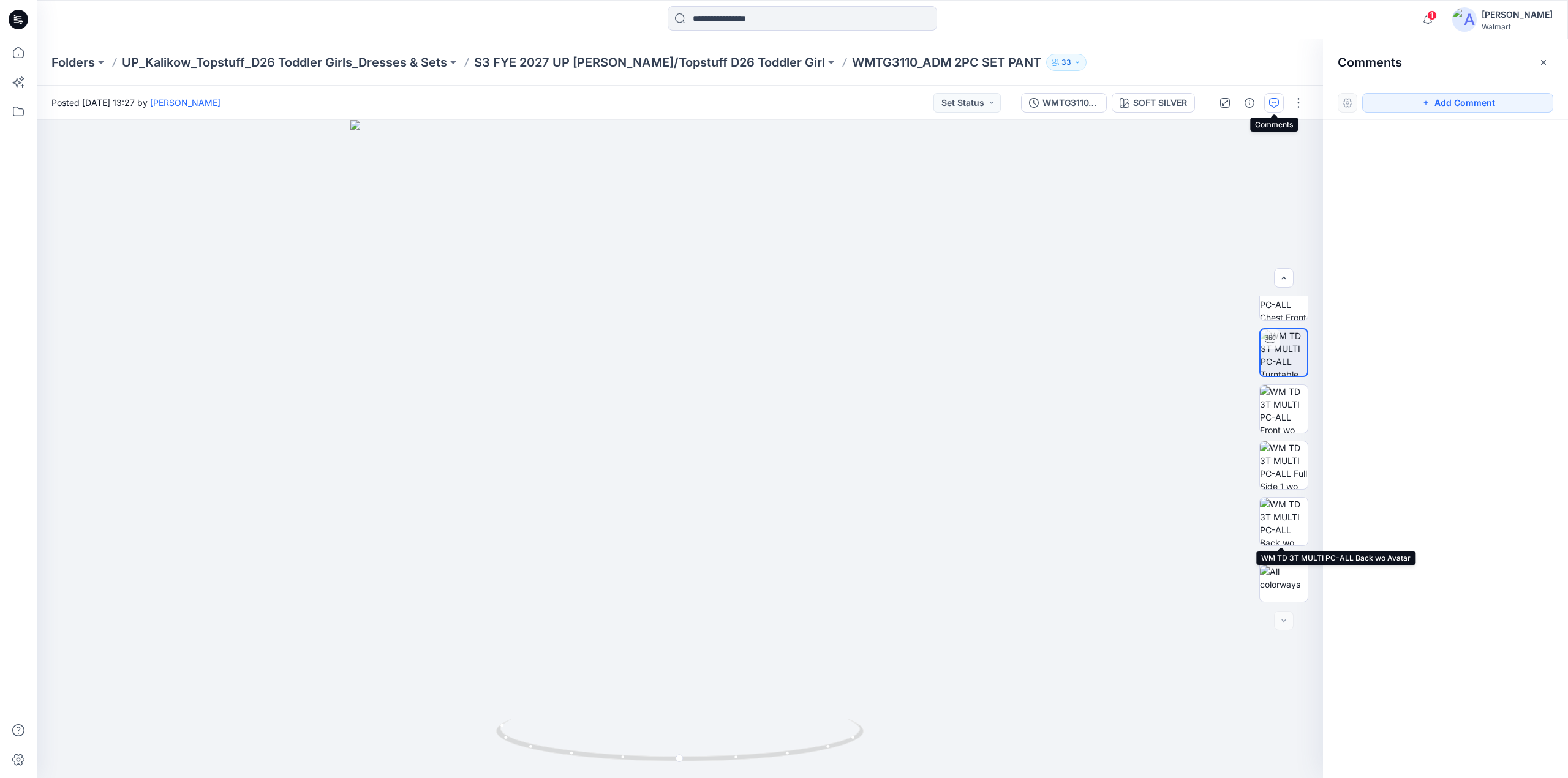
scroll to position [0, 0]
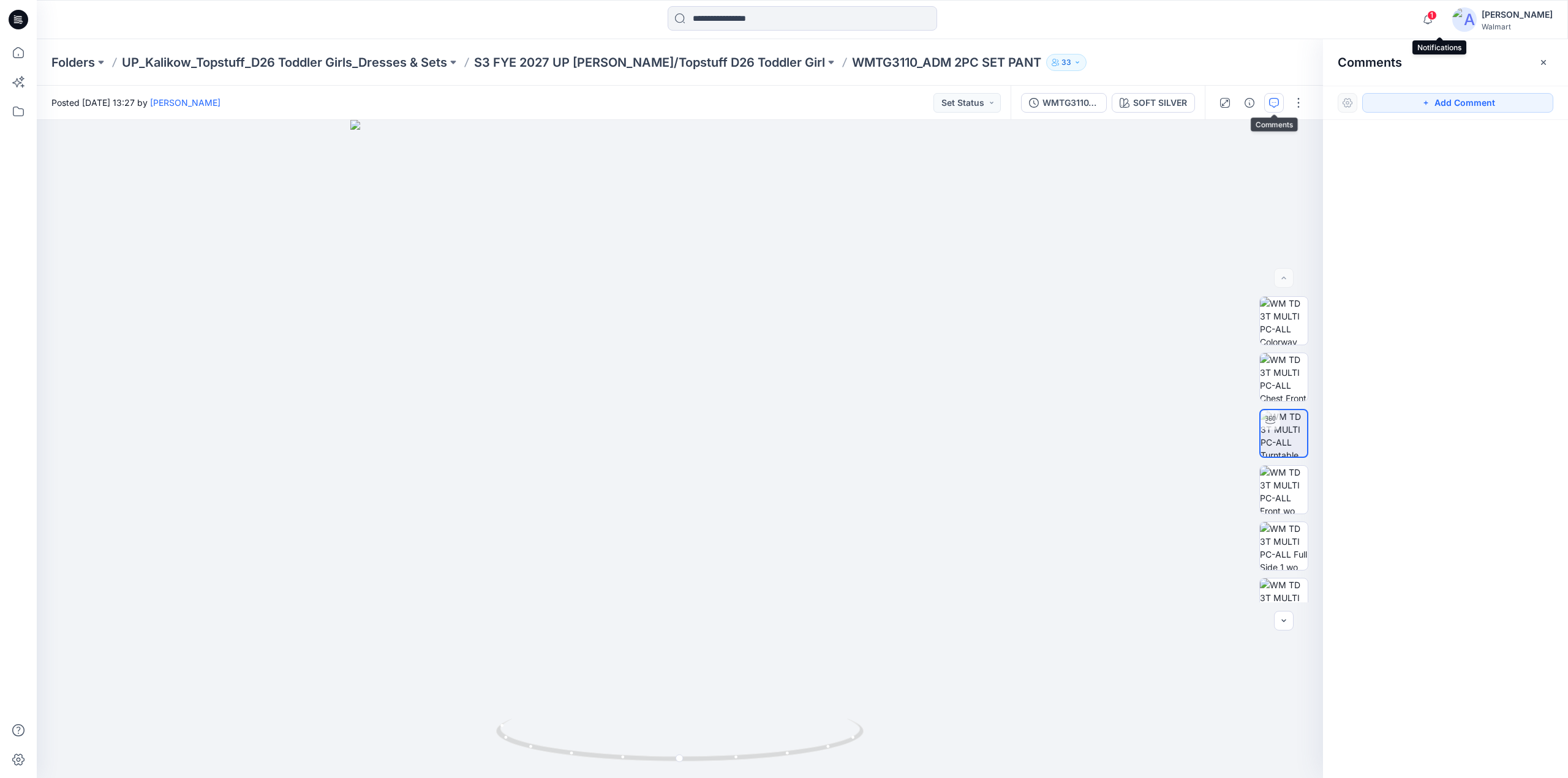
click at [1437, 18] on span "1" at bounding box center [1431, 15] width 10 height 10
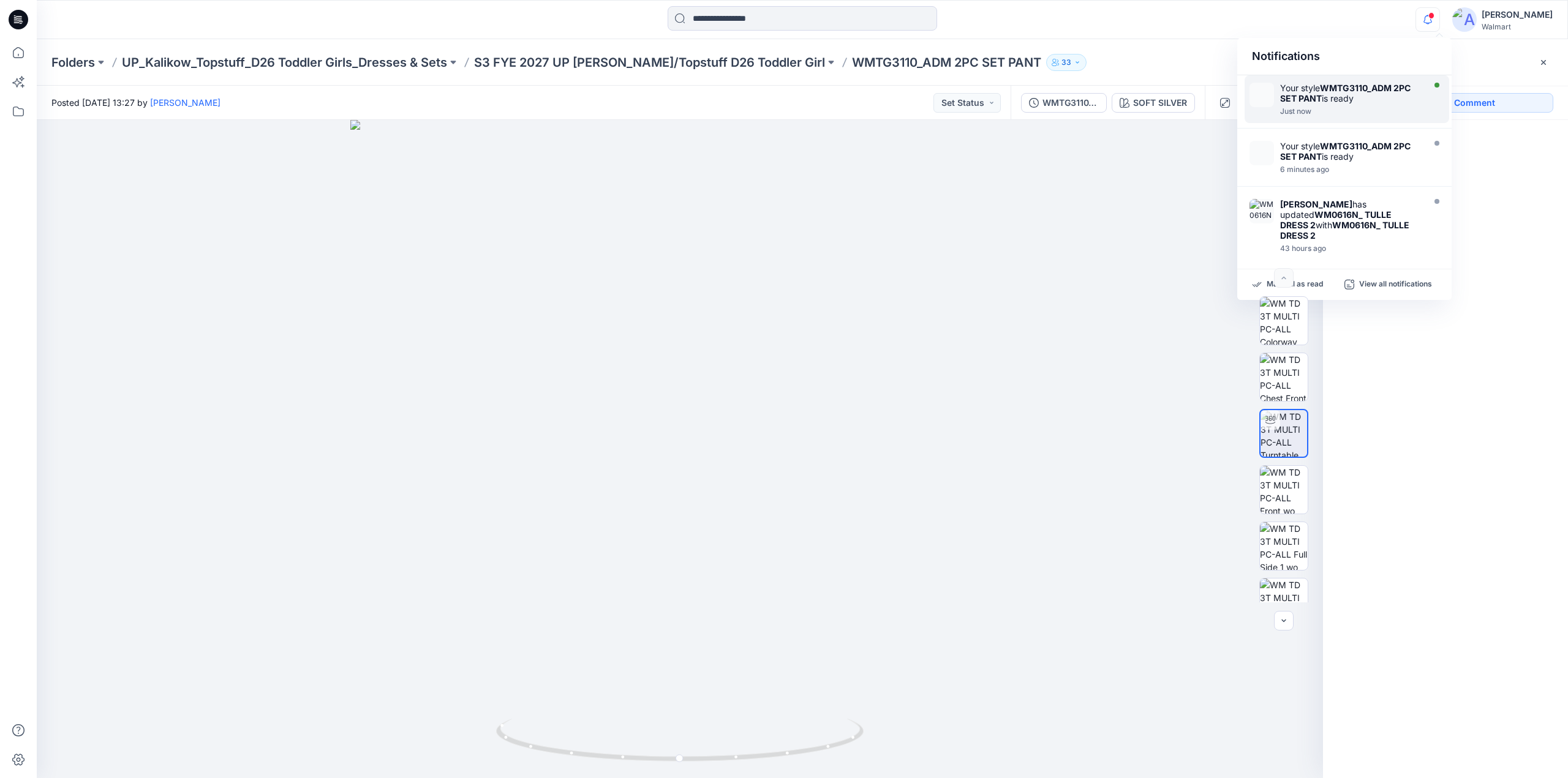
click at [1354, 96] on div "Your style WMTG3110_ADM 2PC SET PANT is ready" at bounding box center [1351, 93] width 141 height 21
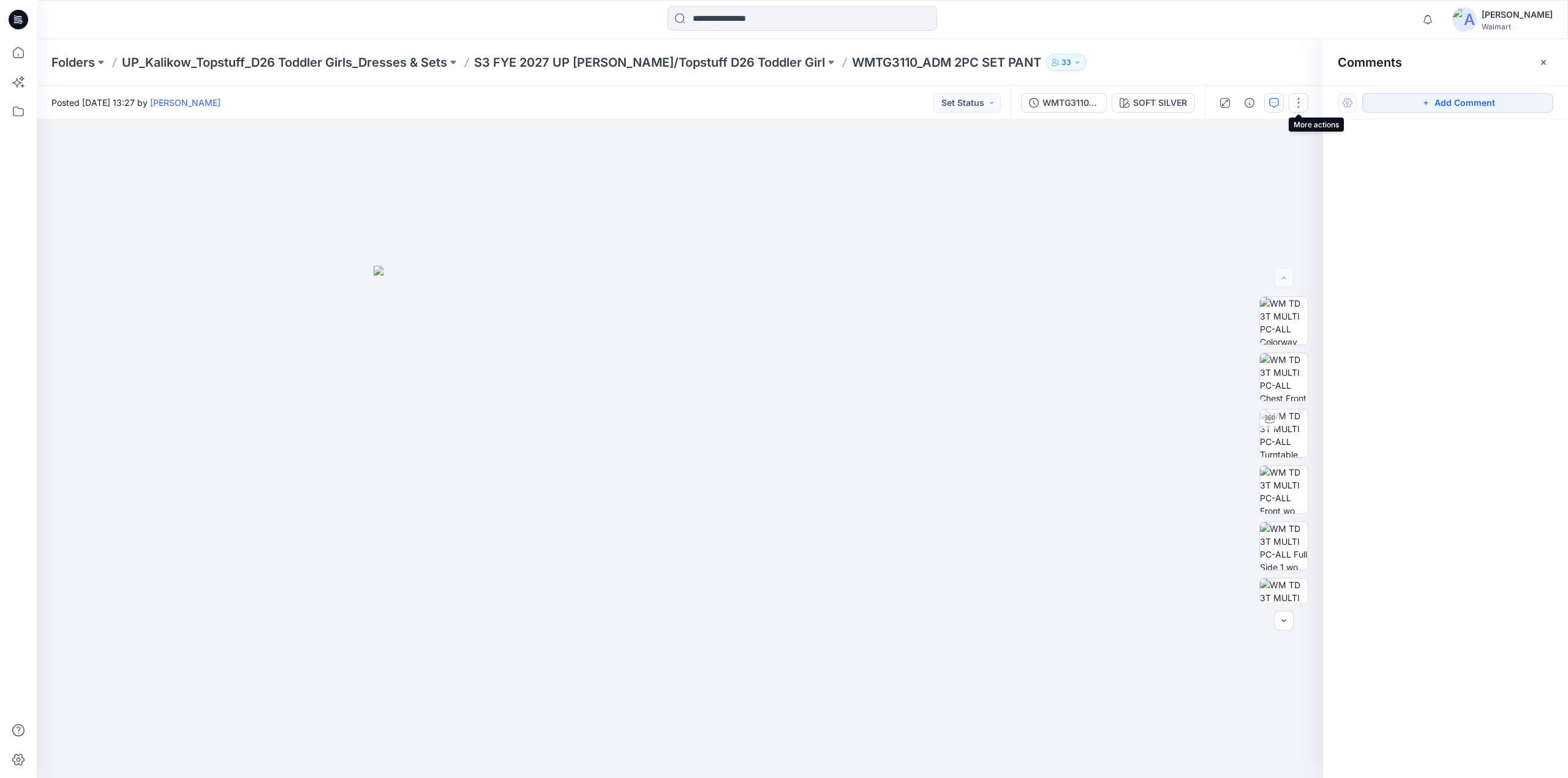
click at [1294, 102] on button "button" at bounding box center [1299, 103] width 20 height 20
click at [1226, 168] on p "Edit" at bounding box center [1220, 166] width 15 height 13
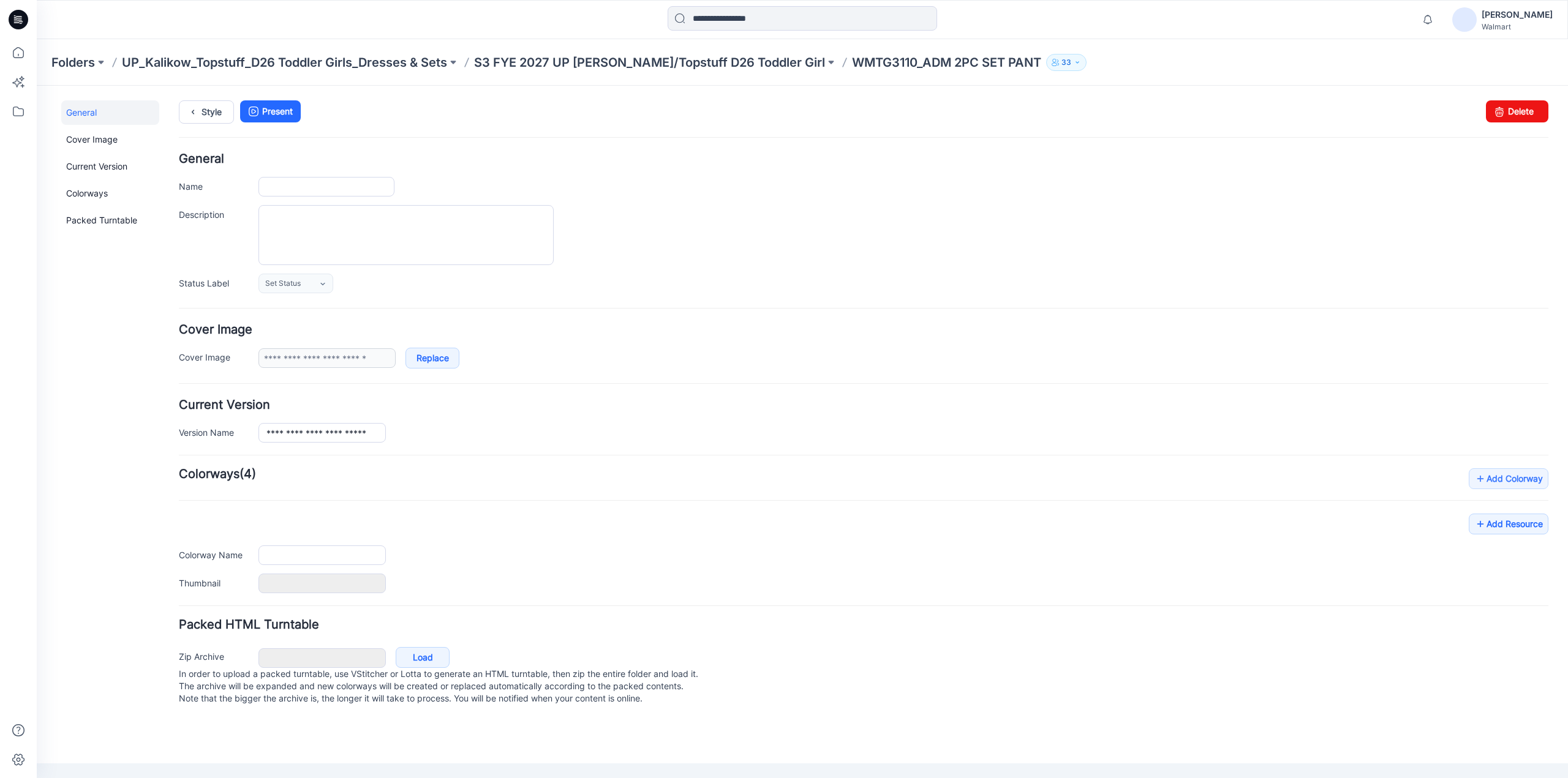
type input "**********"
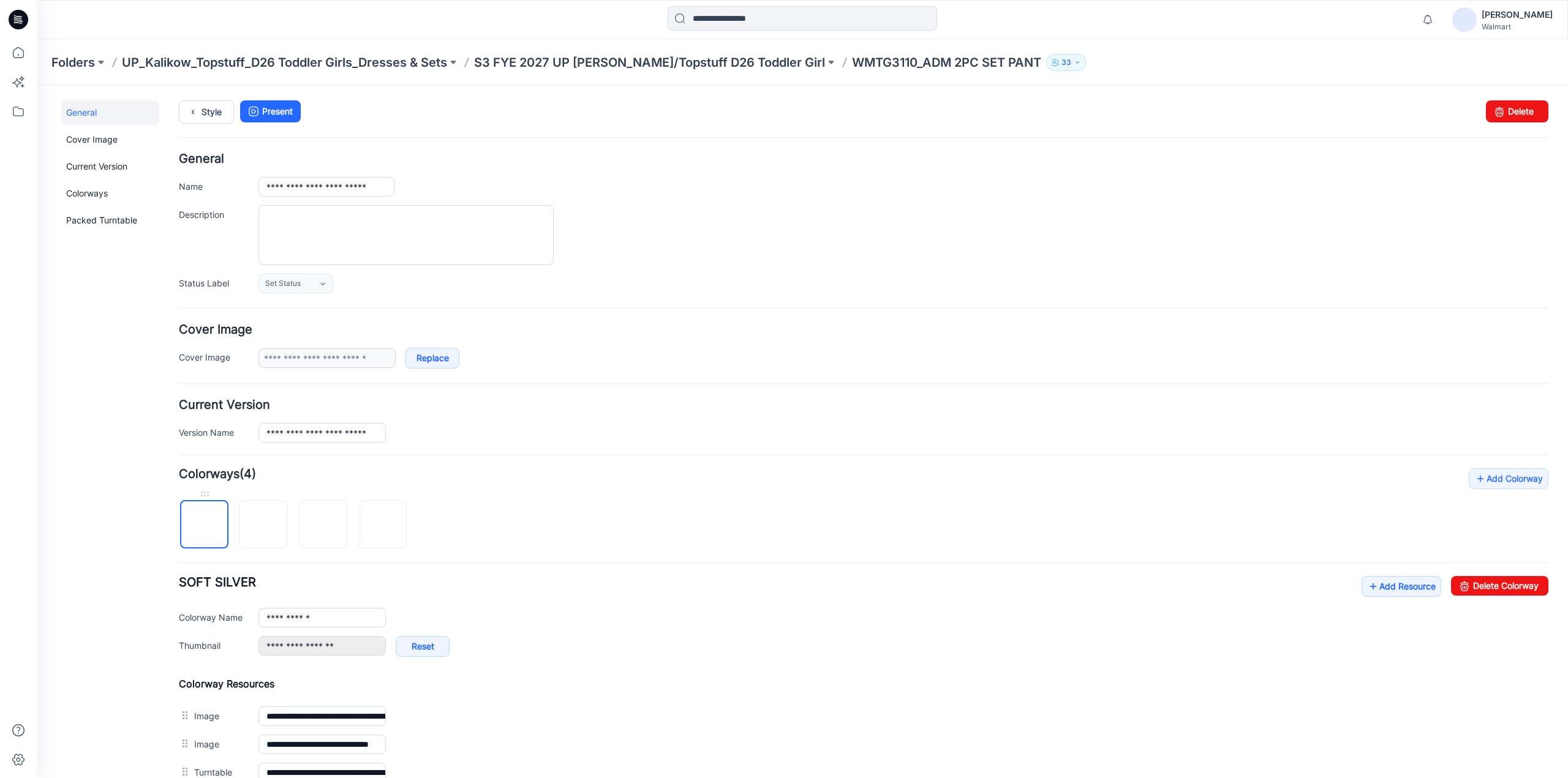
click at [205, 525] on img at bounding box center [205, 525] width 0 height 0
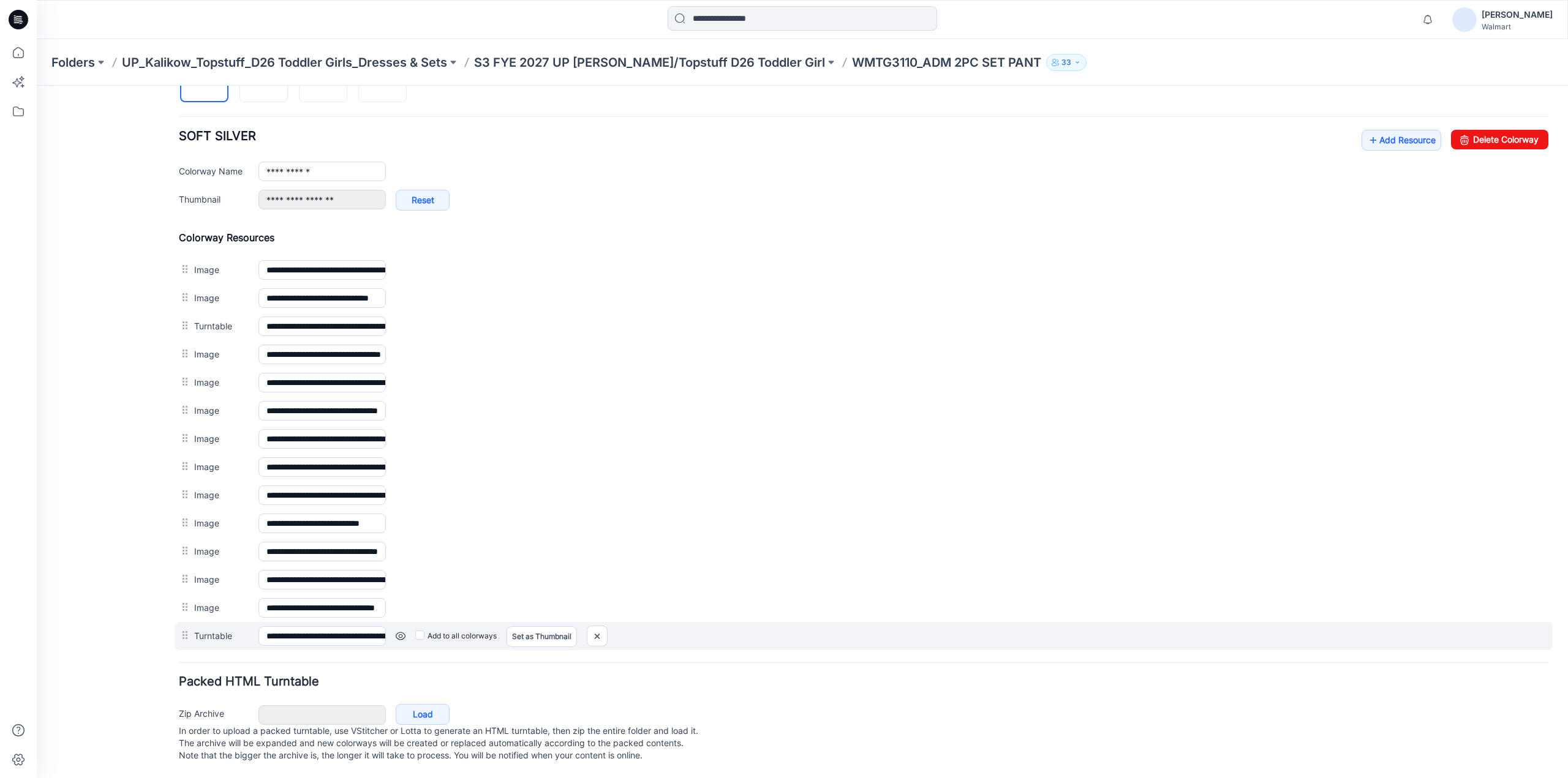
click at [400, 631] on link at bounding box center [400, 636] width 10 height 10
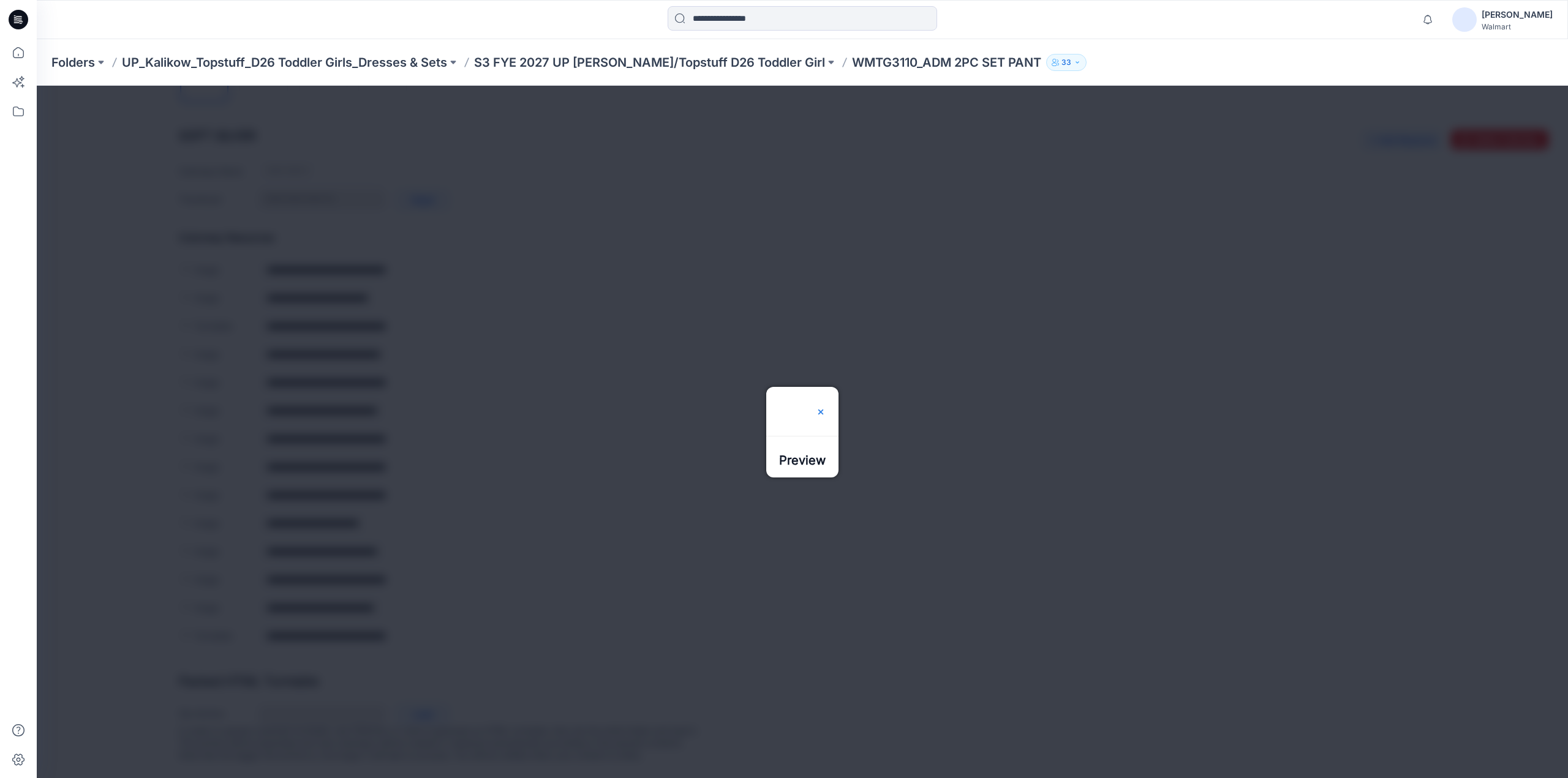
click at [825, 408] on img at bounding box center [821, 412] width 10 height 10
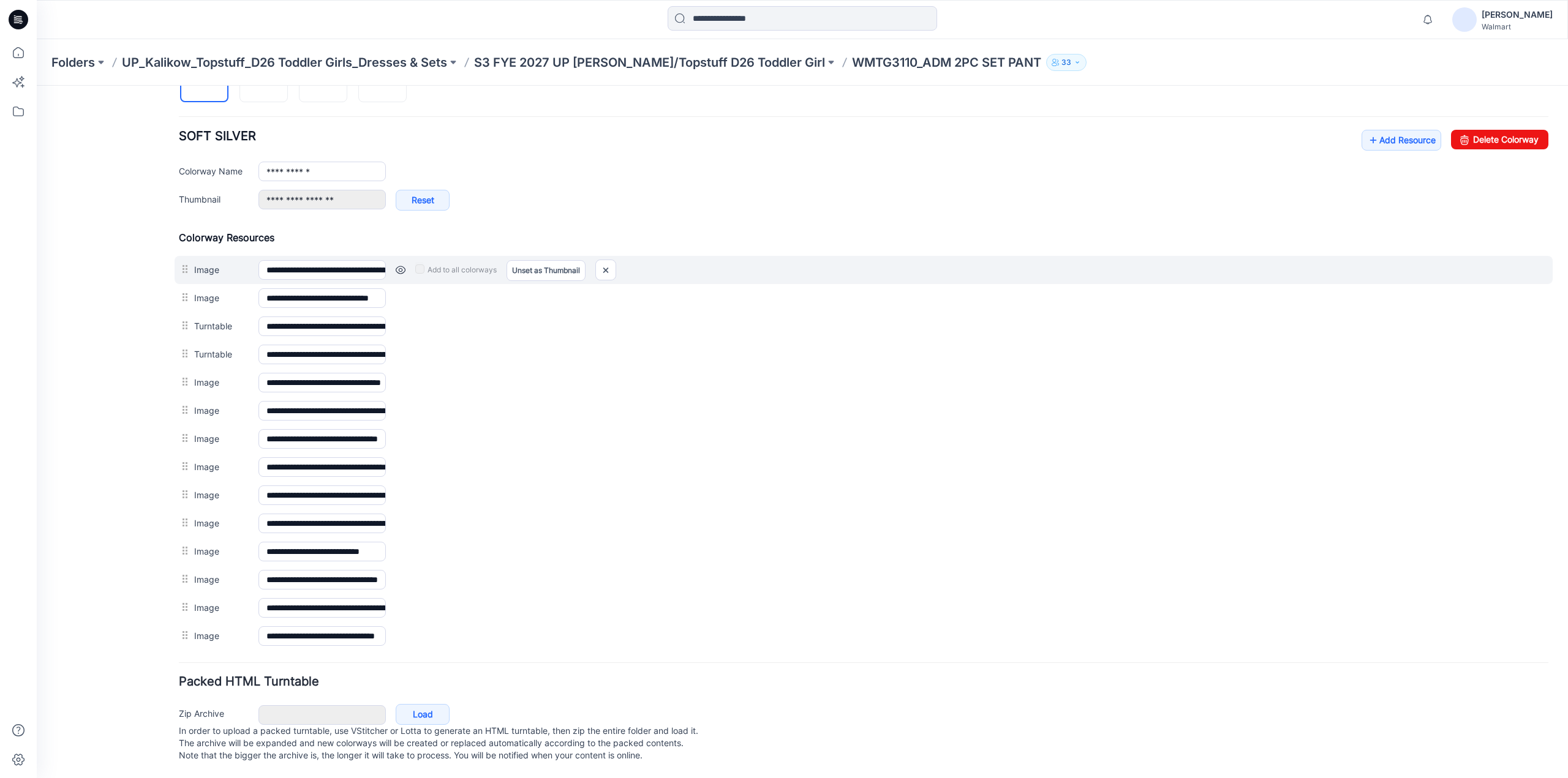
click at [402, 266] on link at bounding box center [400, 269] width 10 height 10
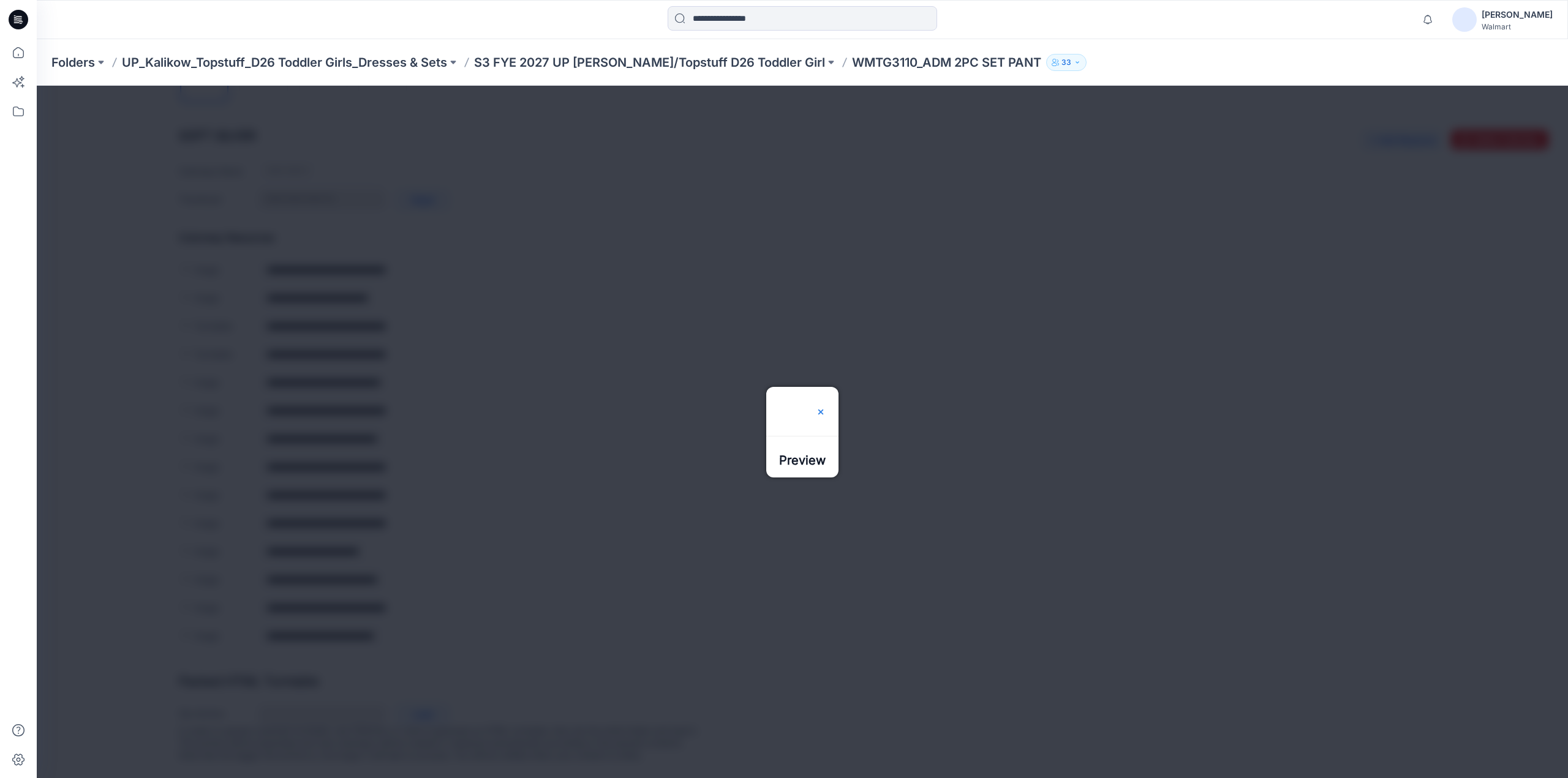
click at [825, 408] on img at bounding box center [821, 412] width 10 height 10
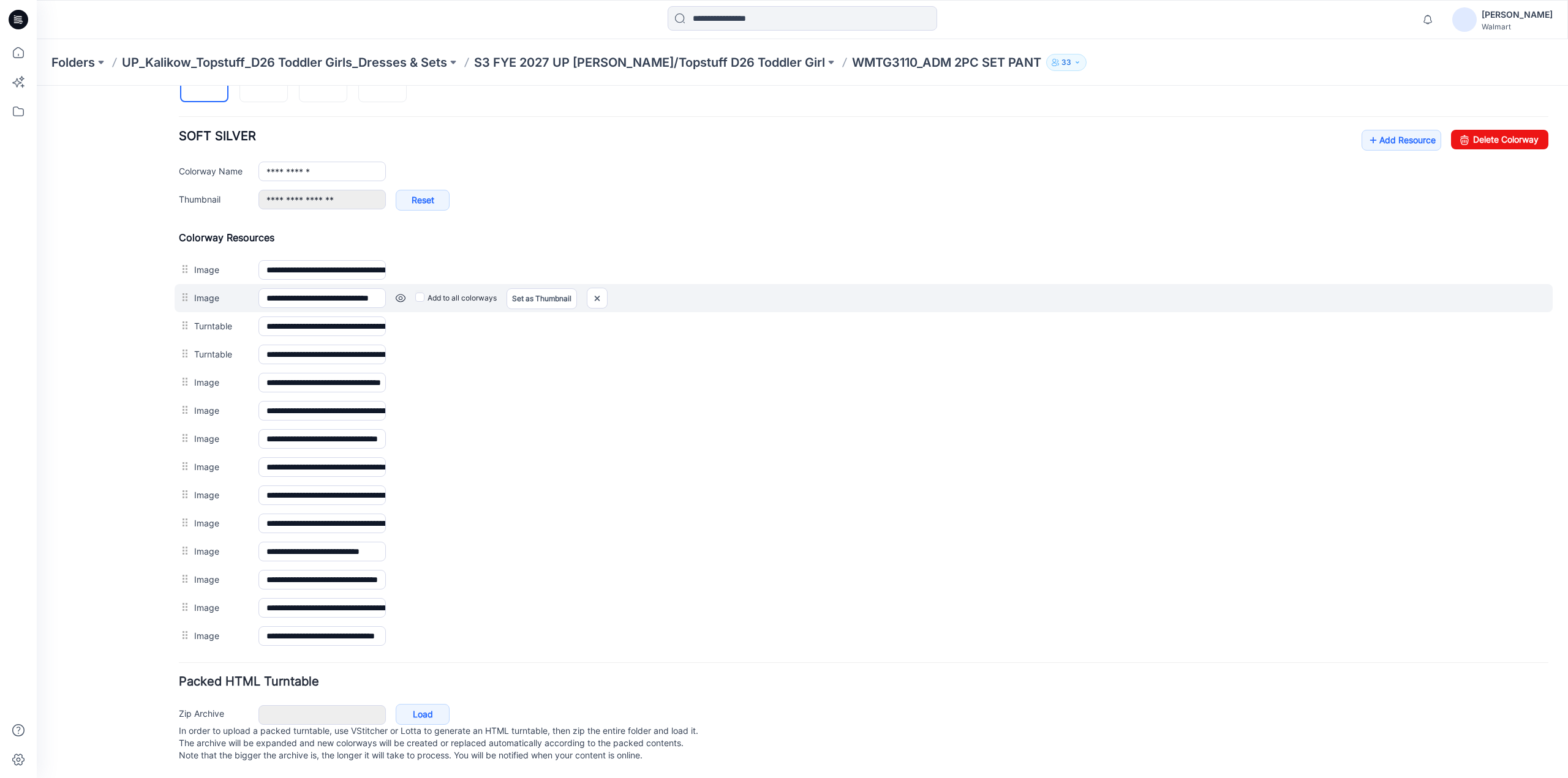
click at [402, 293] on link at bounding box center [400, 298] width 10 height 10
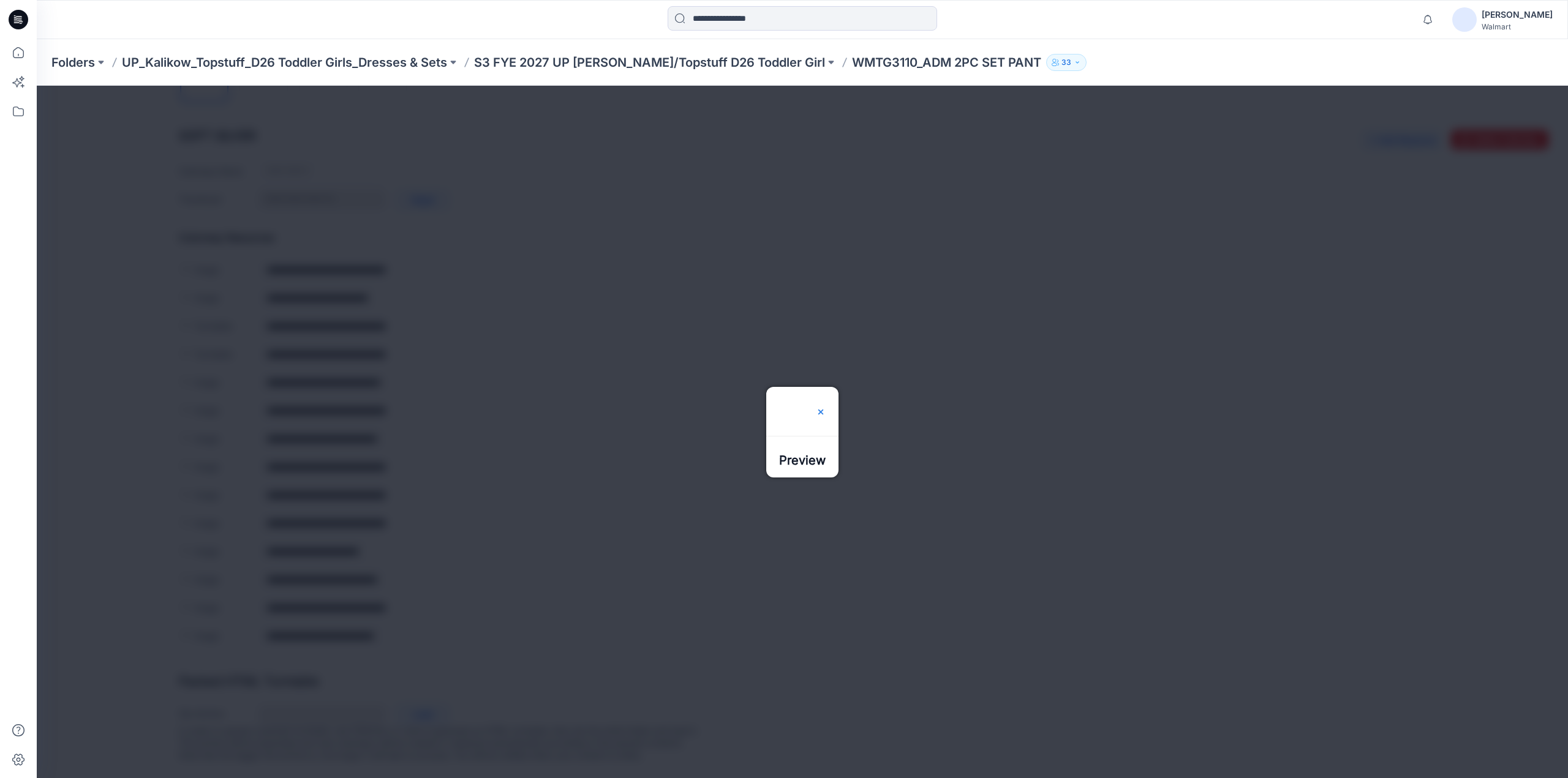
click at [825, 408] on img at bounding box center [821, 412] width 10 height 10
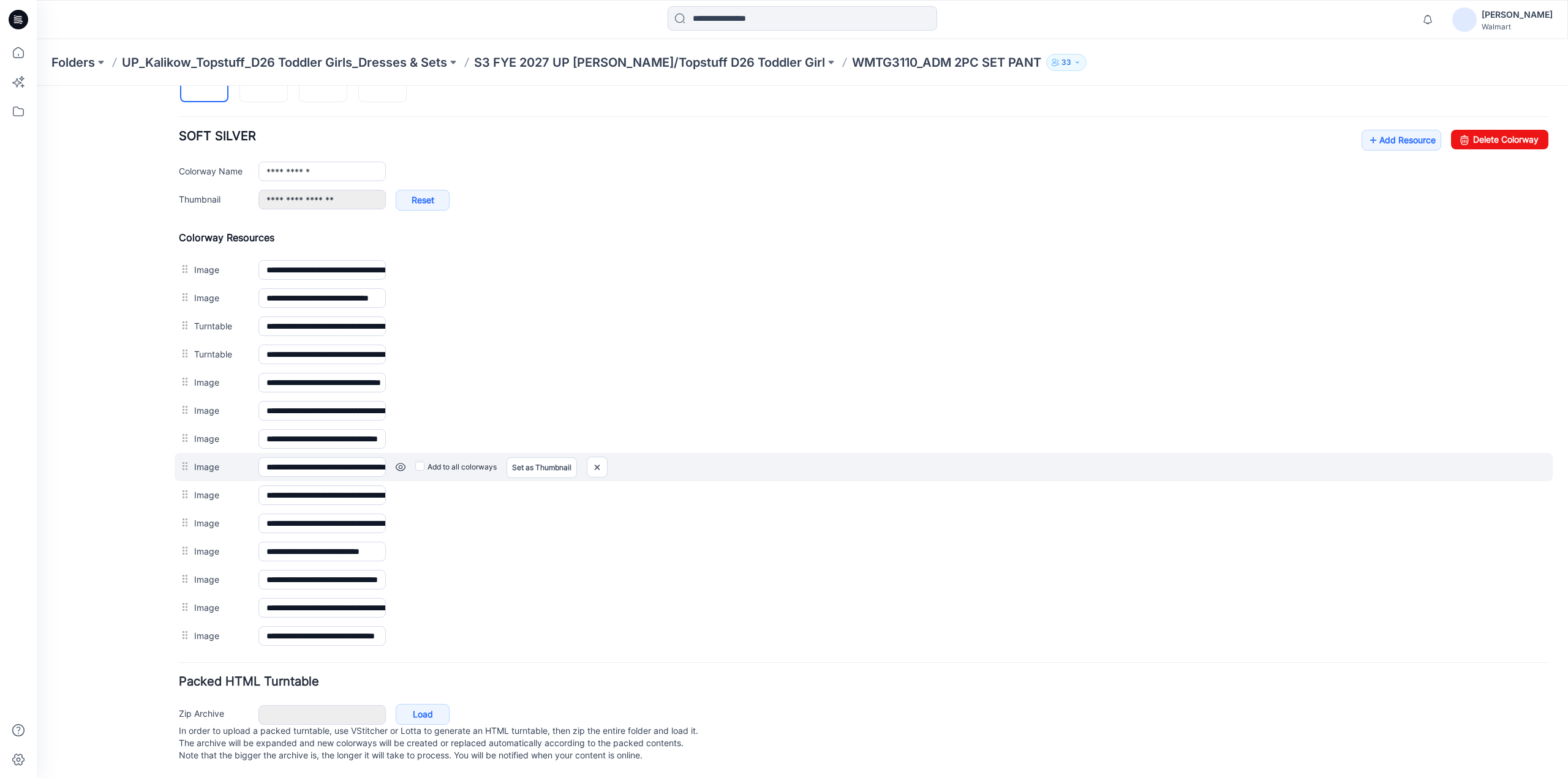
click at [400, 462] on link at bounding box center [400, 467] width 10 height 10
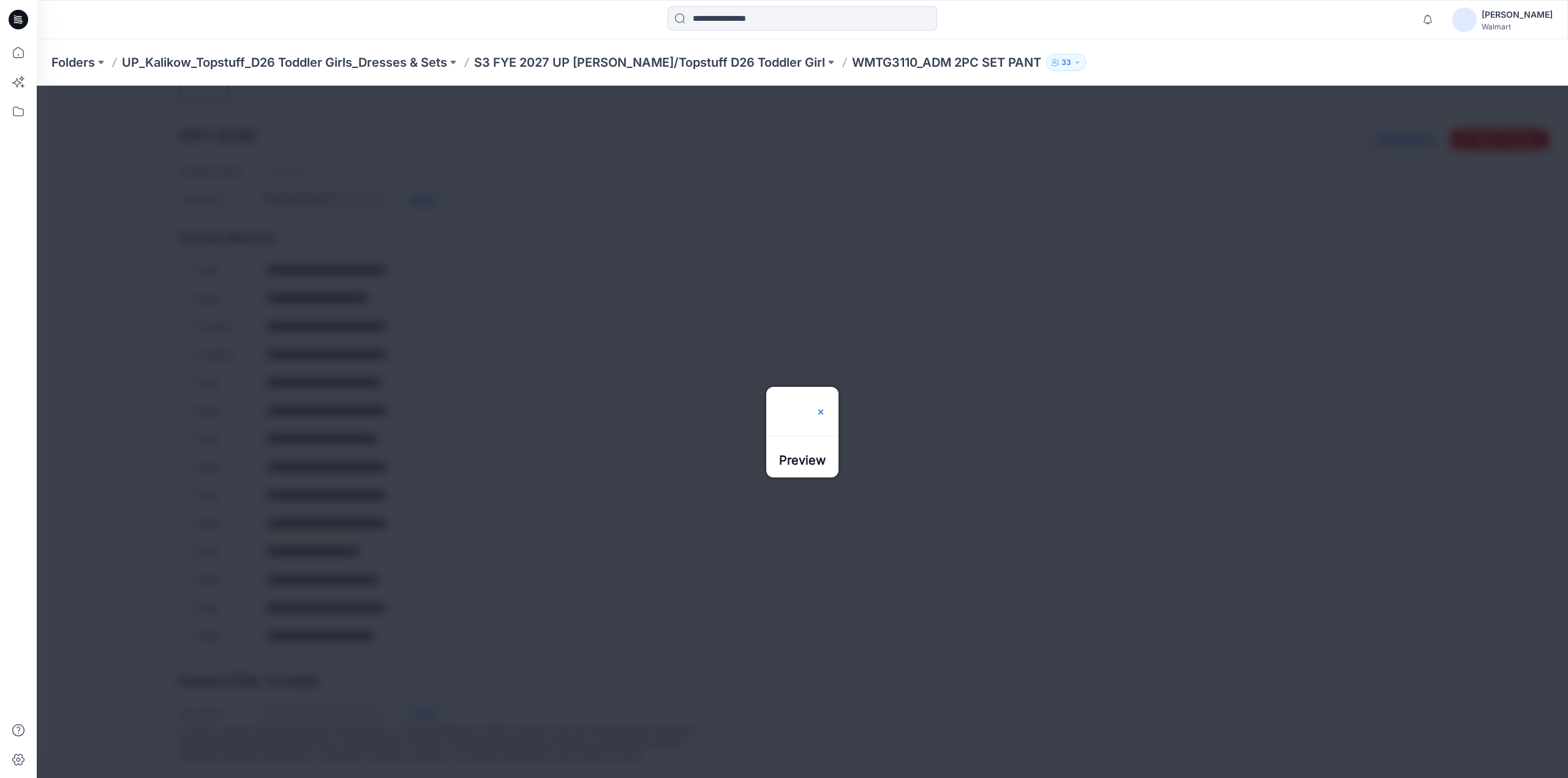
click at [825, 408] on img at bounding box center [821, 412] width 10 height 10
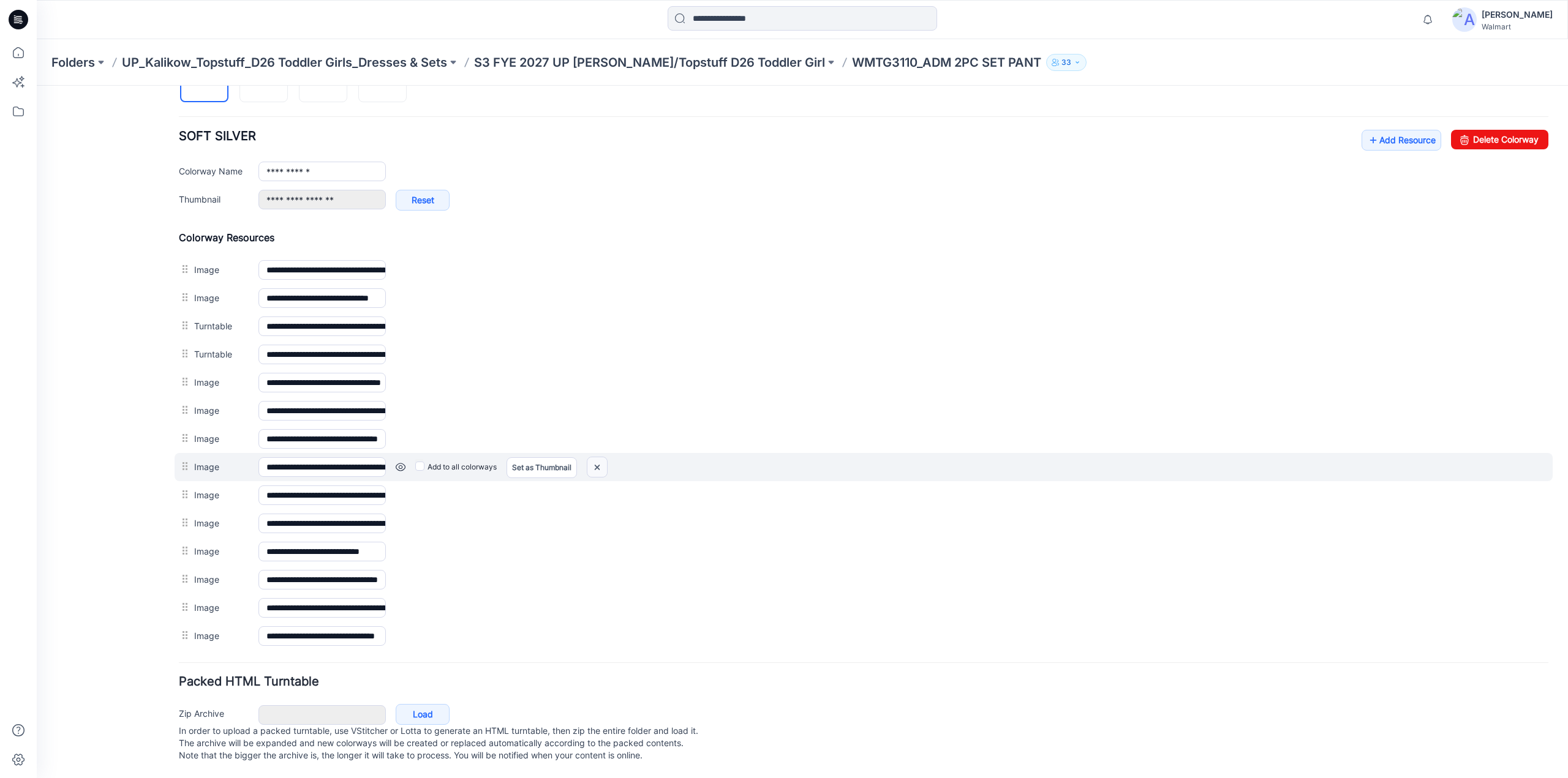
drag, startPoint x: 602, startPoint y: 459, endPoint x: 865, endPoint y: 137, distance: 415.8
click at [602, 459] on img at bounding box center [597, 468] width 20 height 20
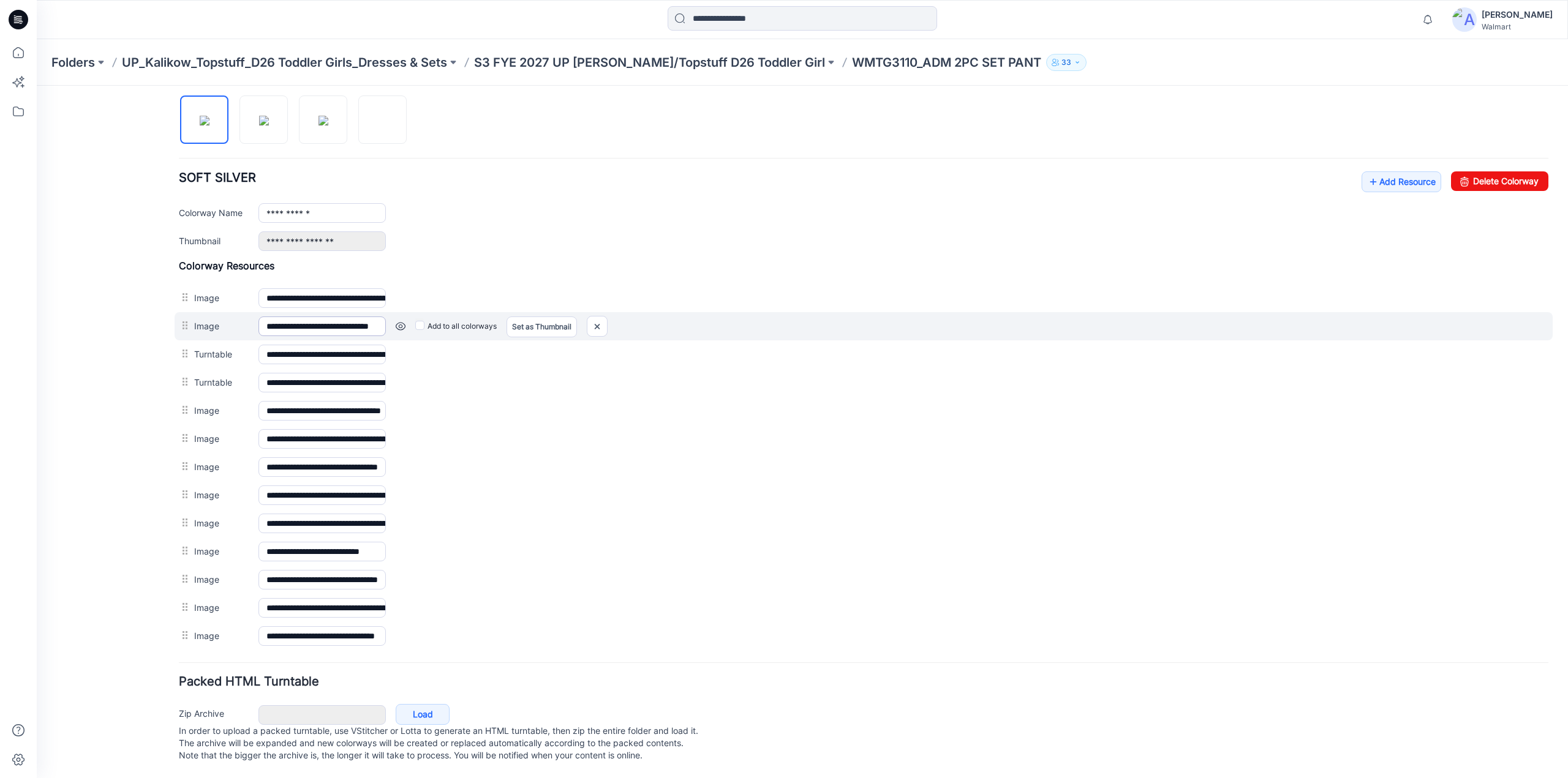
scroll to position [409, 0]
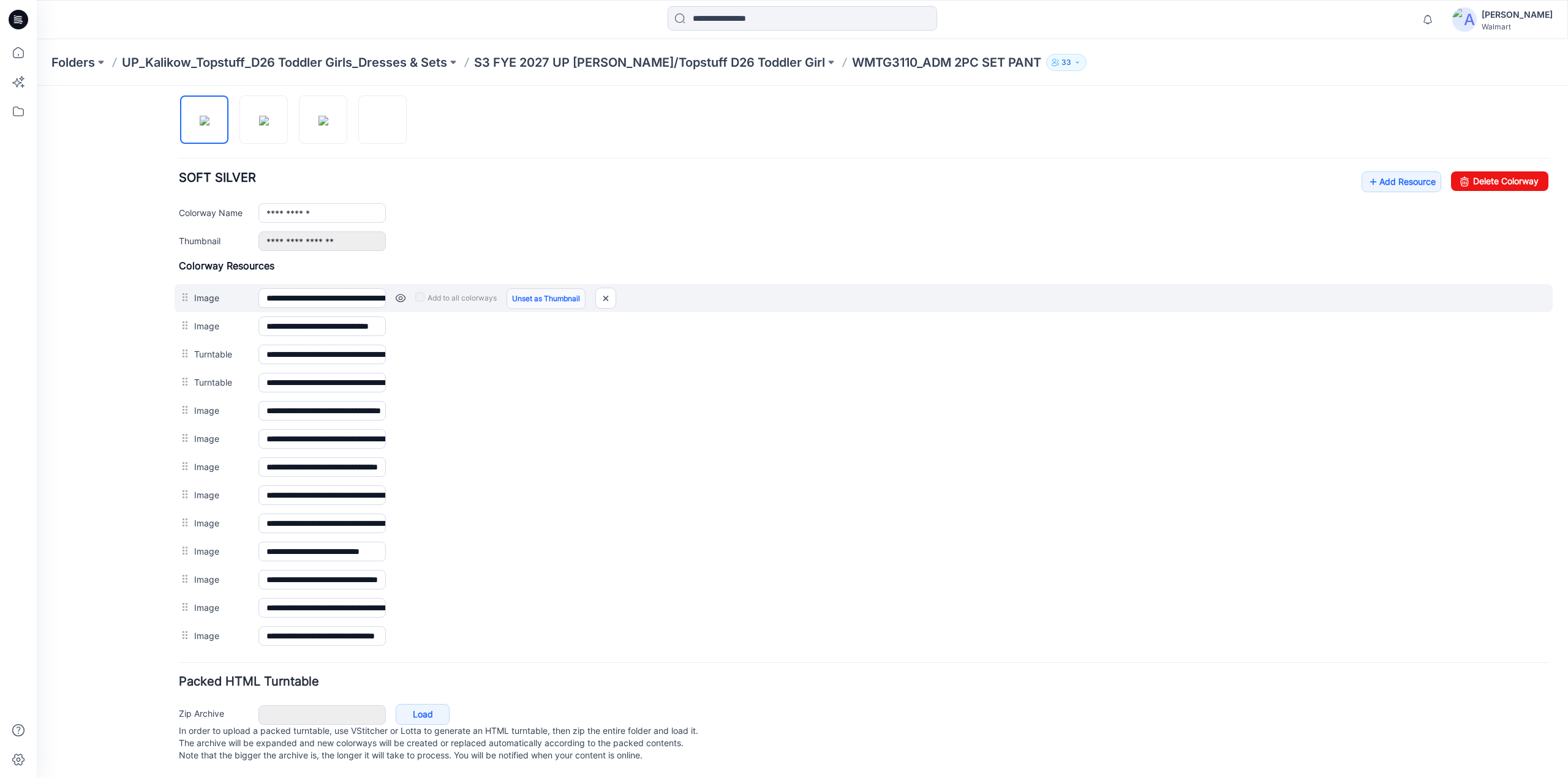
click at [539, 288] on link "Unset as Thumbnail" at bounding box center [546, 298] width 79 height 21
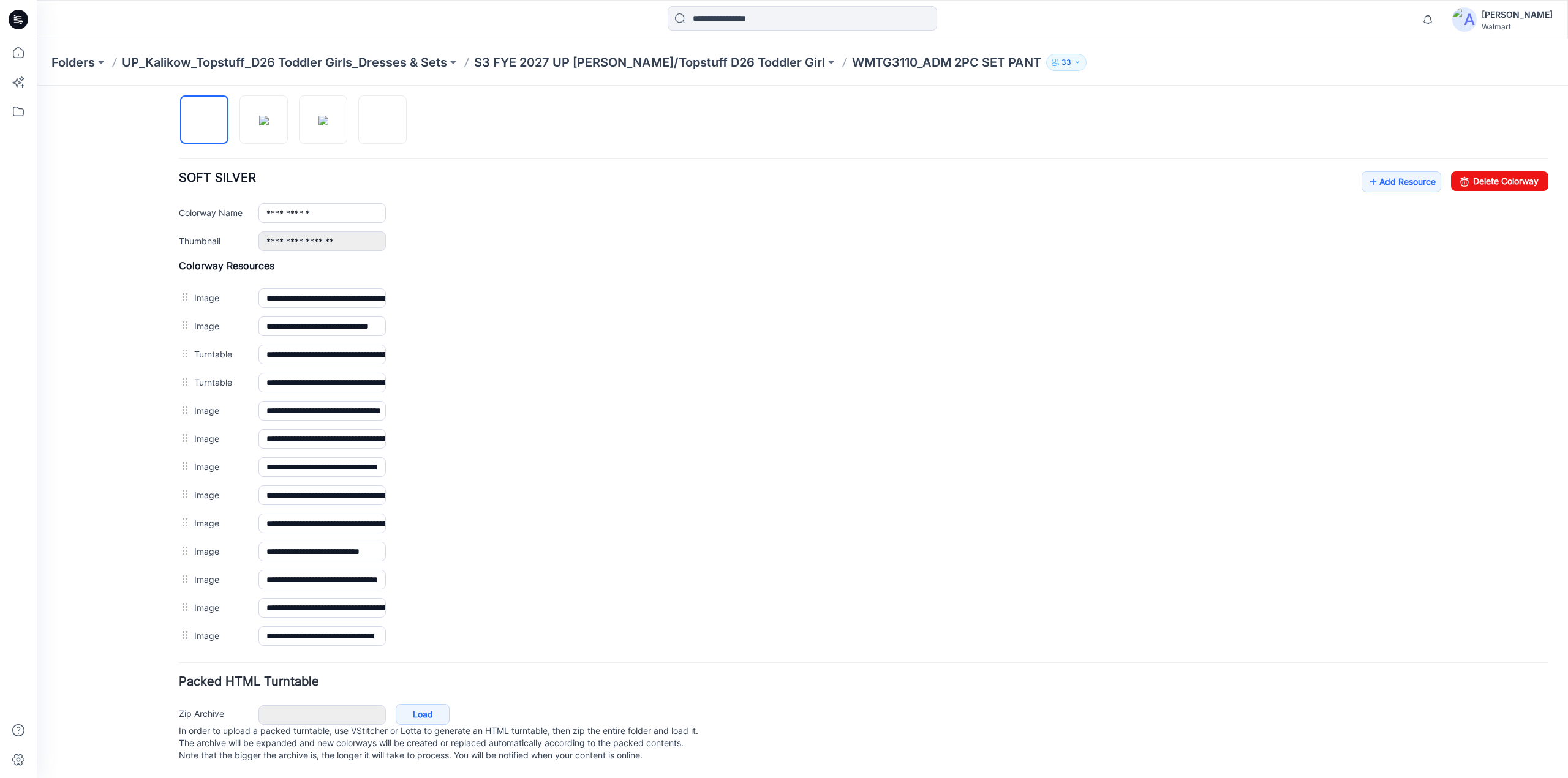
click at [36, 86] on link "Unset as Thumbnail" at bounding box center [36, 86] width 0 height 0
click at [268, 116] on img at bounding box center [264, 120] width 10 height 10
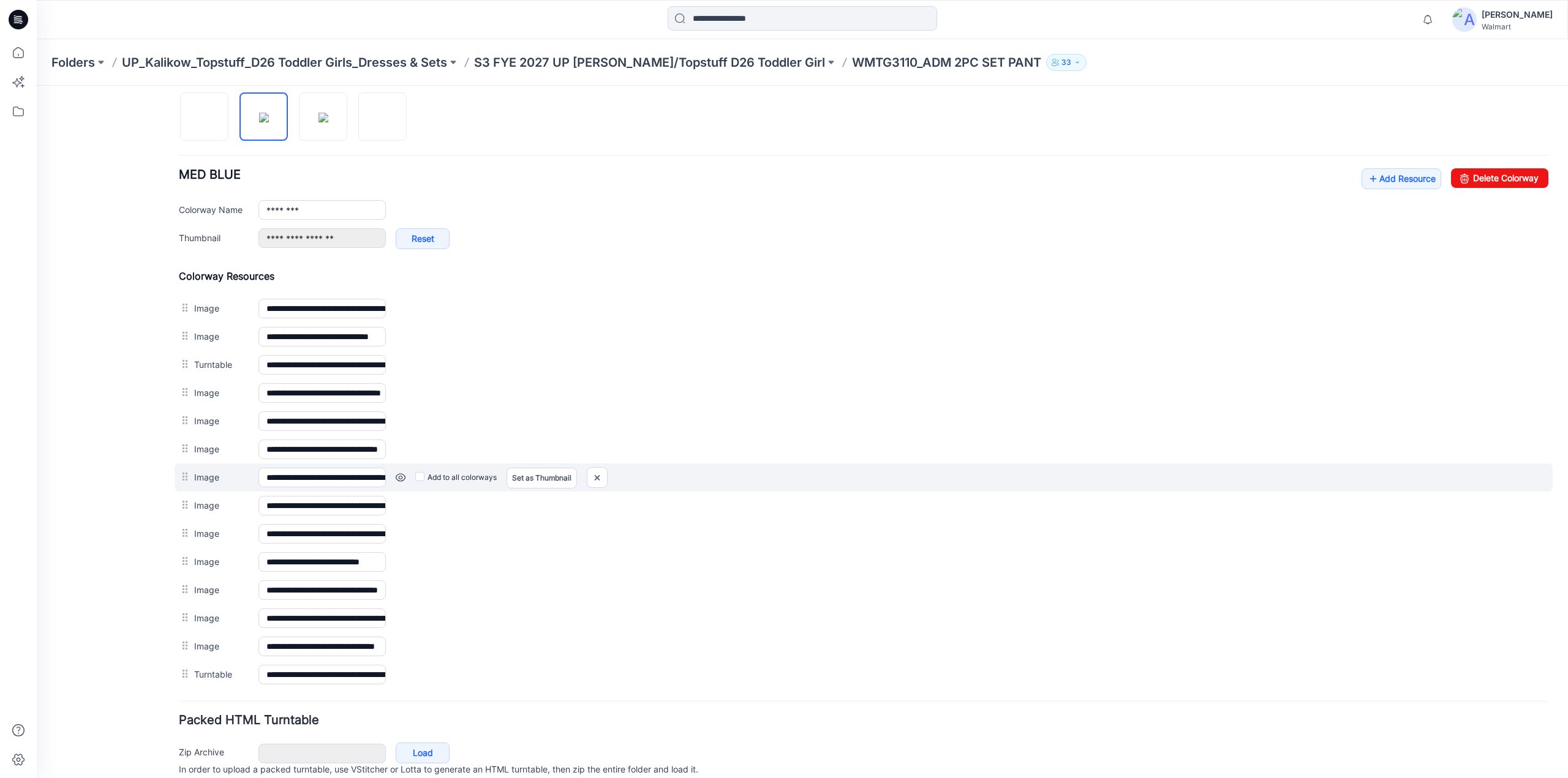
click at [403, 473] on link at bounding box center [400, 478] width 10 height 10
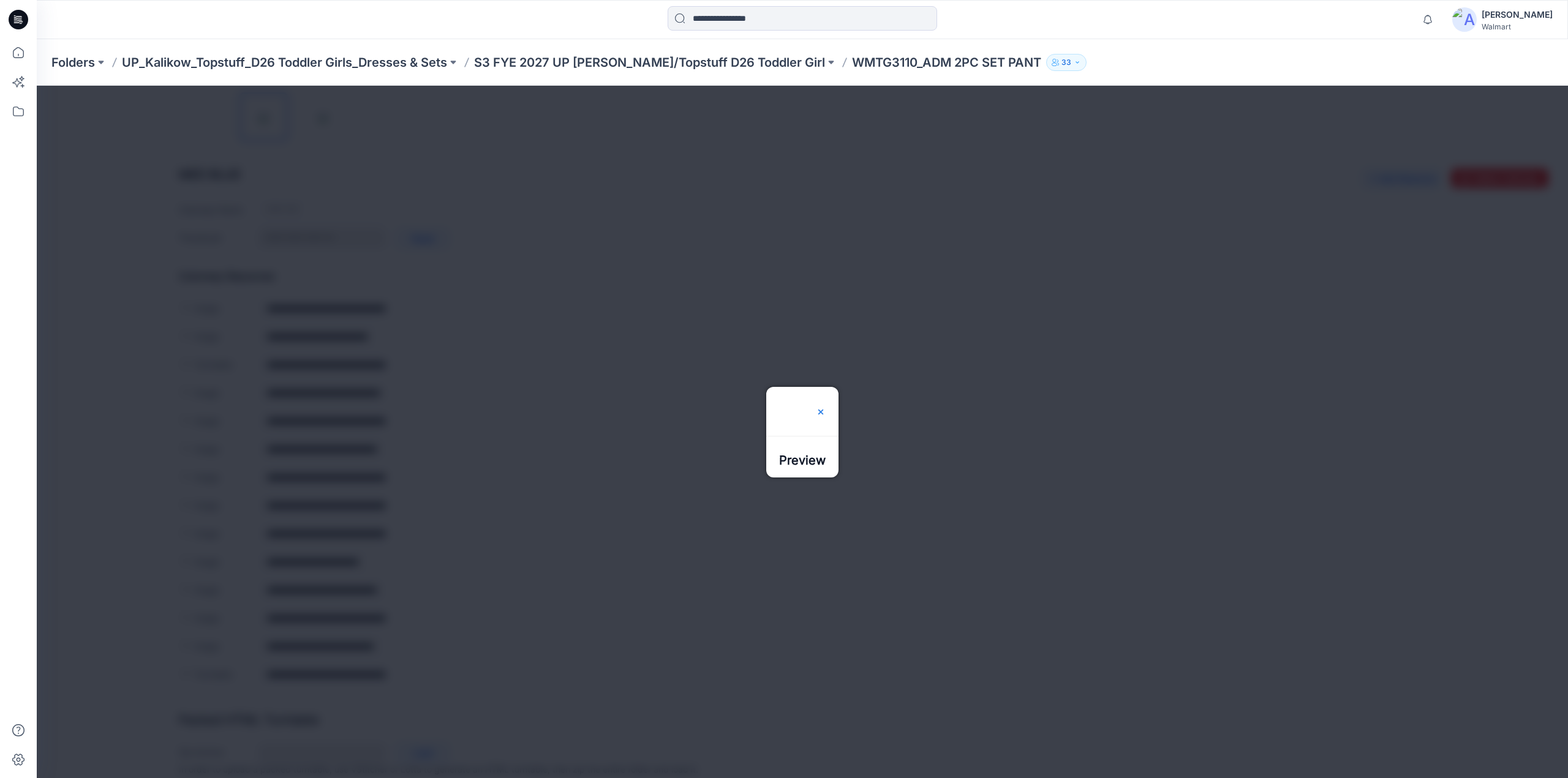
click at [825, 408] on img at bounding box center [821, 412] width 10 height 10
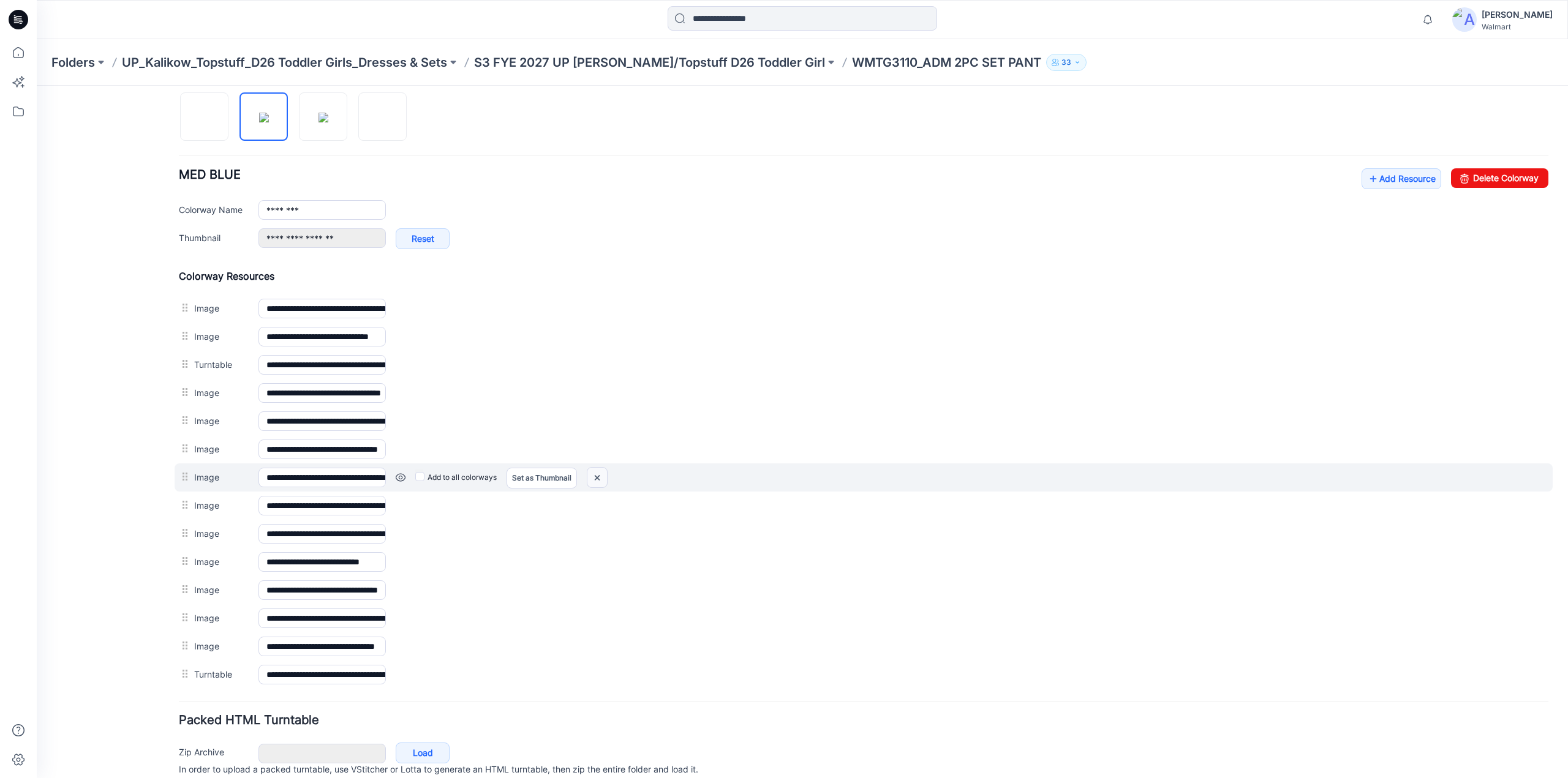
click at [602, 471] on img at bounding box center [597, 478] width 20 height 20
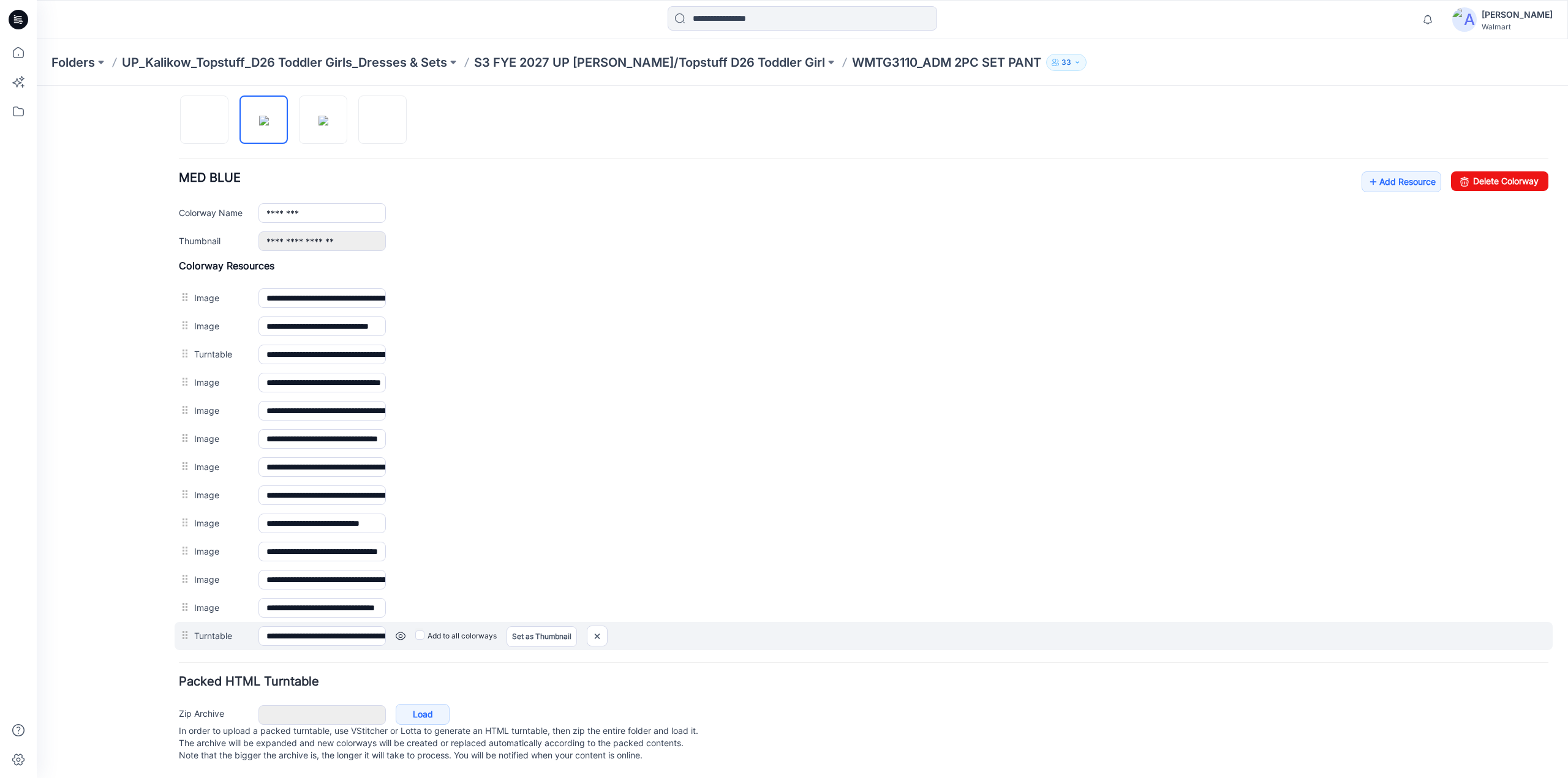
click at [187, 627] on div at bounding box center [187, 636] width 15 height 18
drag, startPoint x: 172, startPoint y: 525, endPoint x: 191, endPoint y: 623, distance: 99.8
click at [191, 623] on div "**********" at bounding box center [794, 229] width 1517 height 1097
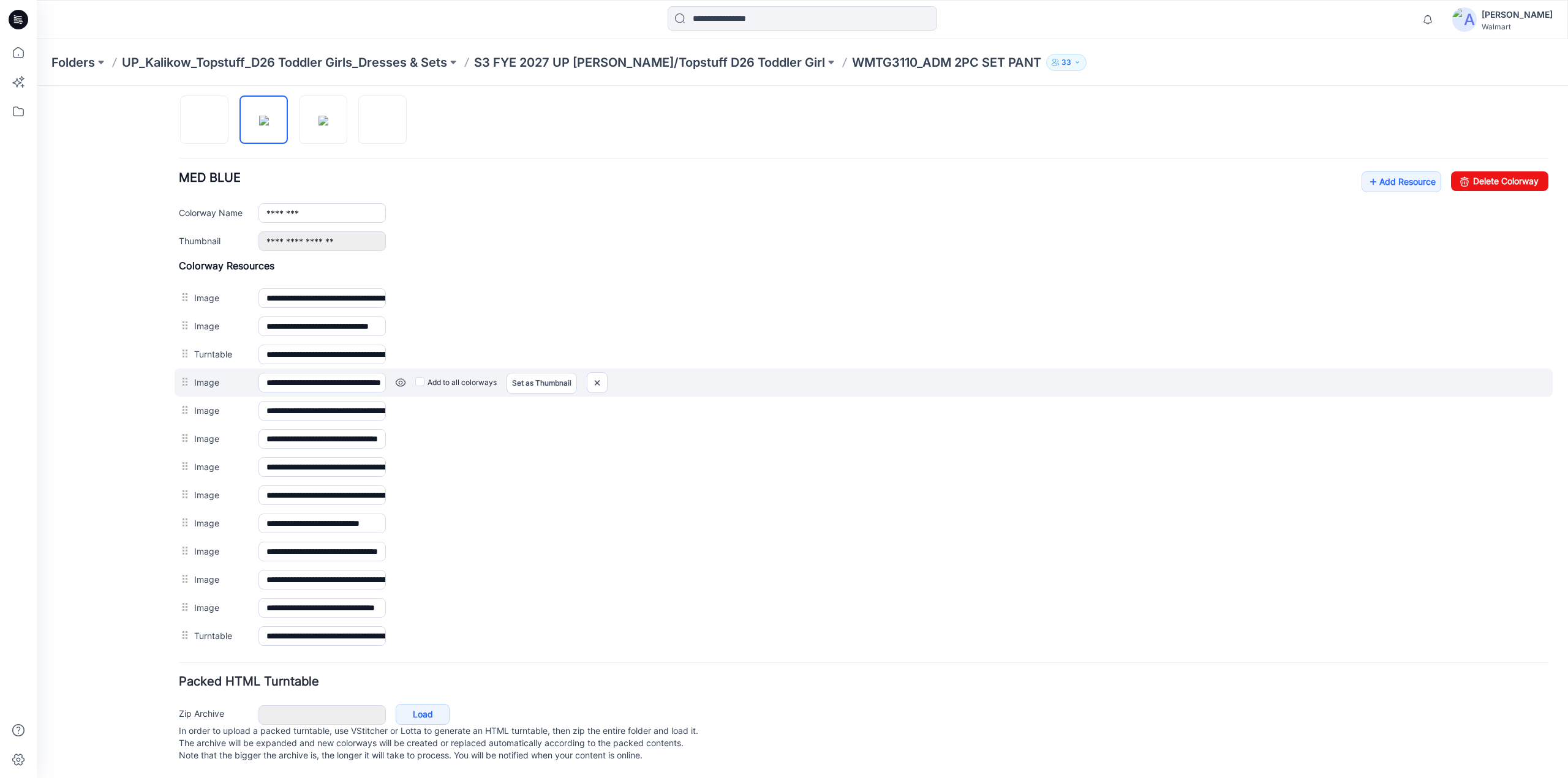
drag, startPoint x: 202, startPoint y: 621, endPoint x: 201, endPoint y: 366, distance: 255.0
click at [205, 340] on div "**********" at bounding box center [864, 454] width 1370 height 390
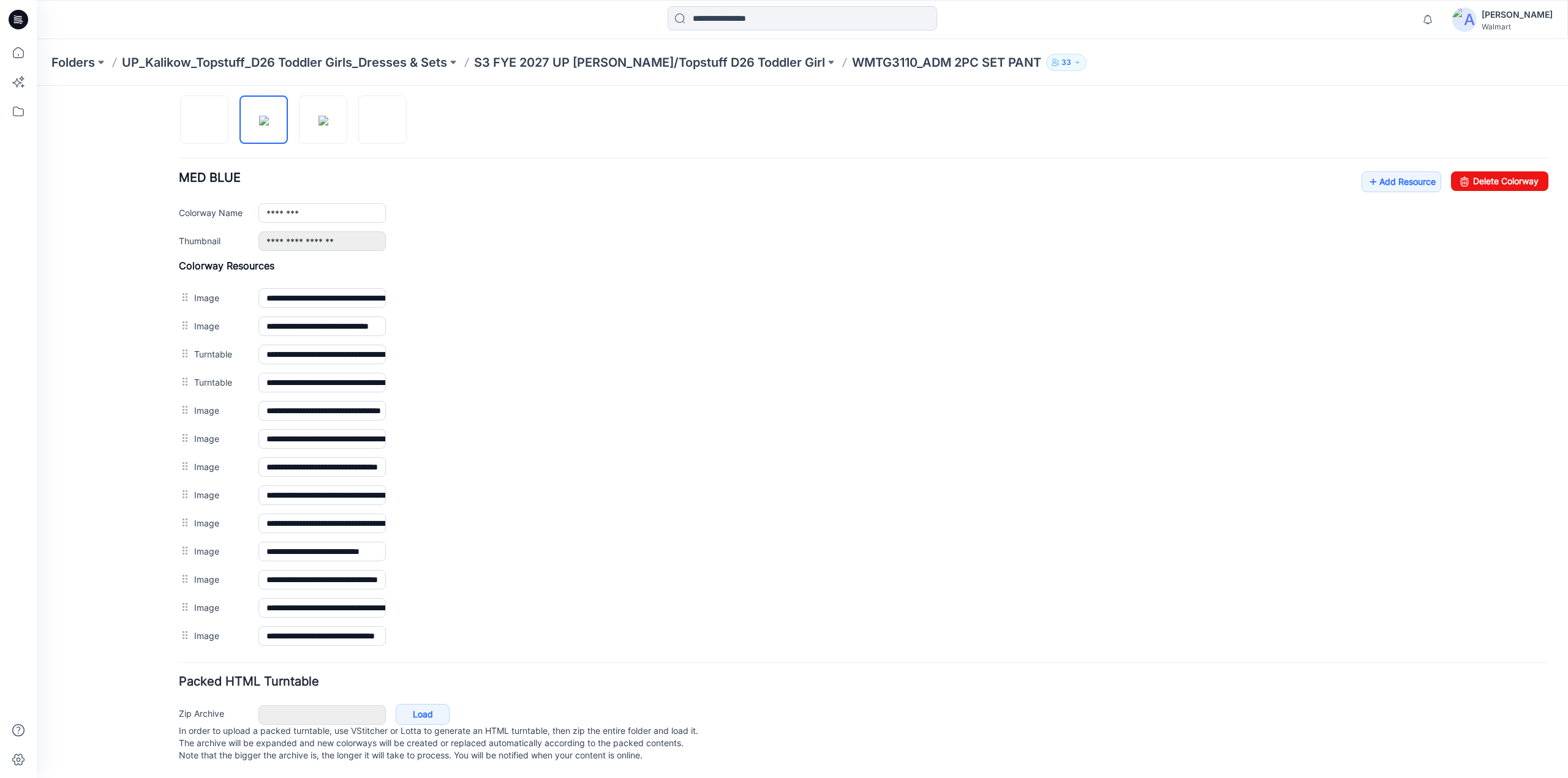
click at [36, 86] on link at bounding box center [36, 86] width 0 height 0
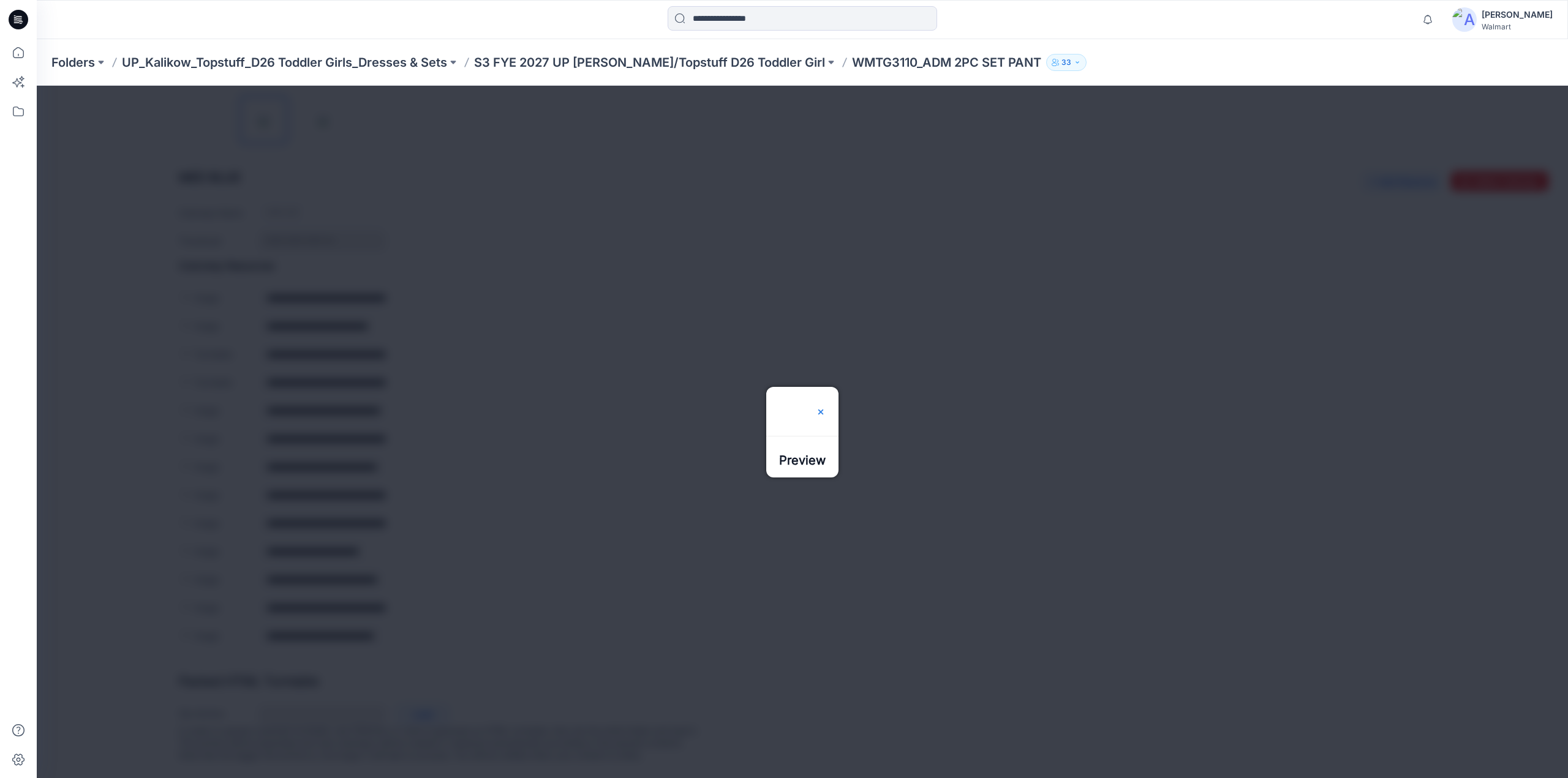
click at [825, 408] on img at bounding box center [821, 412] width 10 height 10
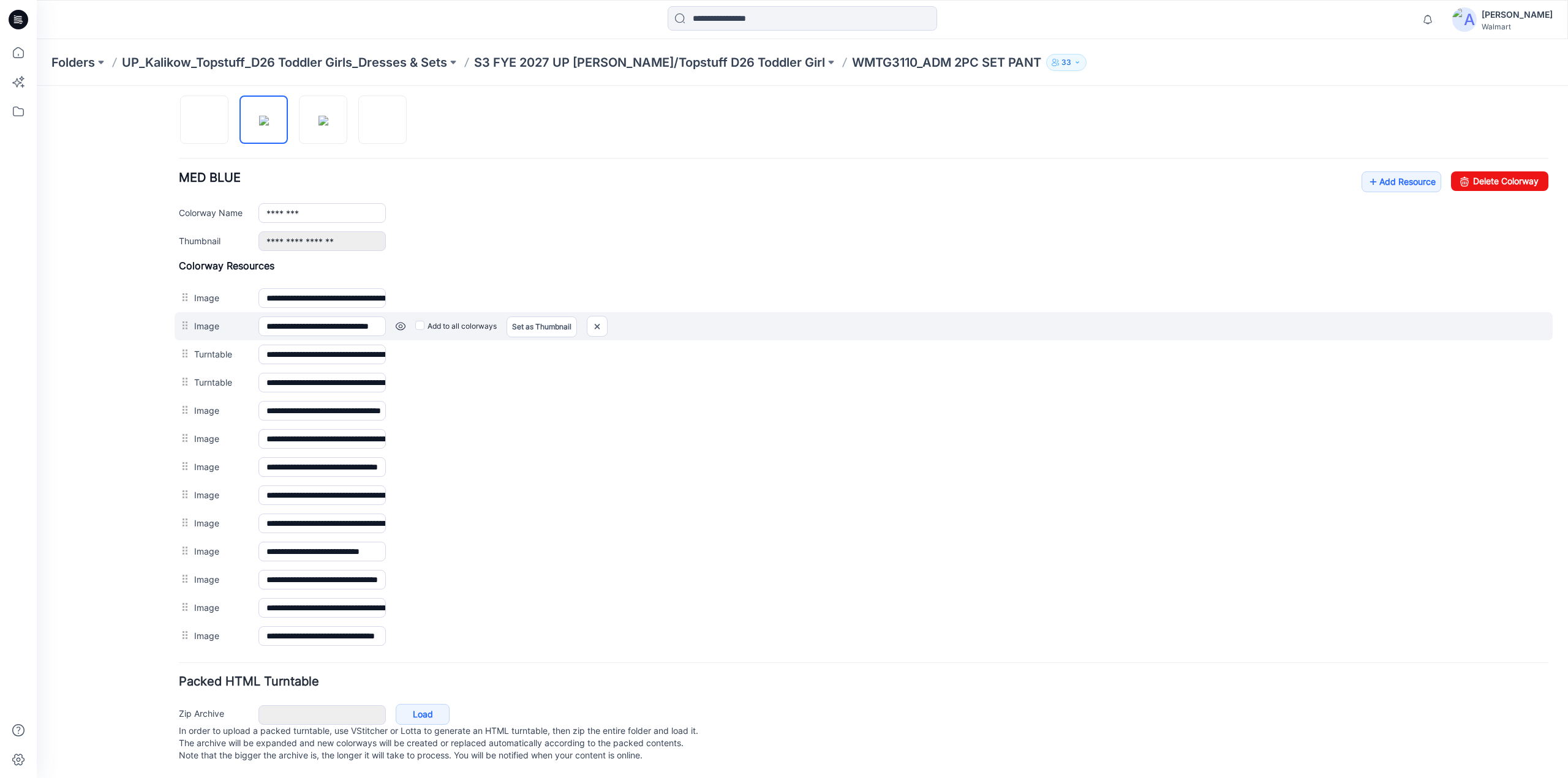
click at [398, 321] on link at bounding box center [400, 326] width 10 height 10
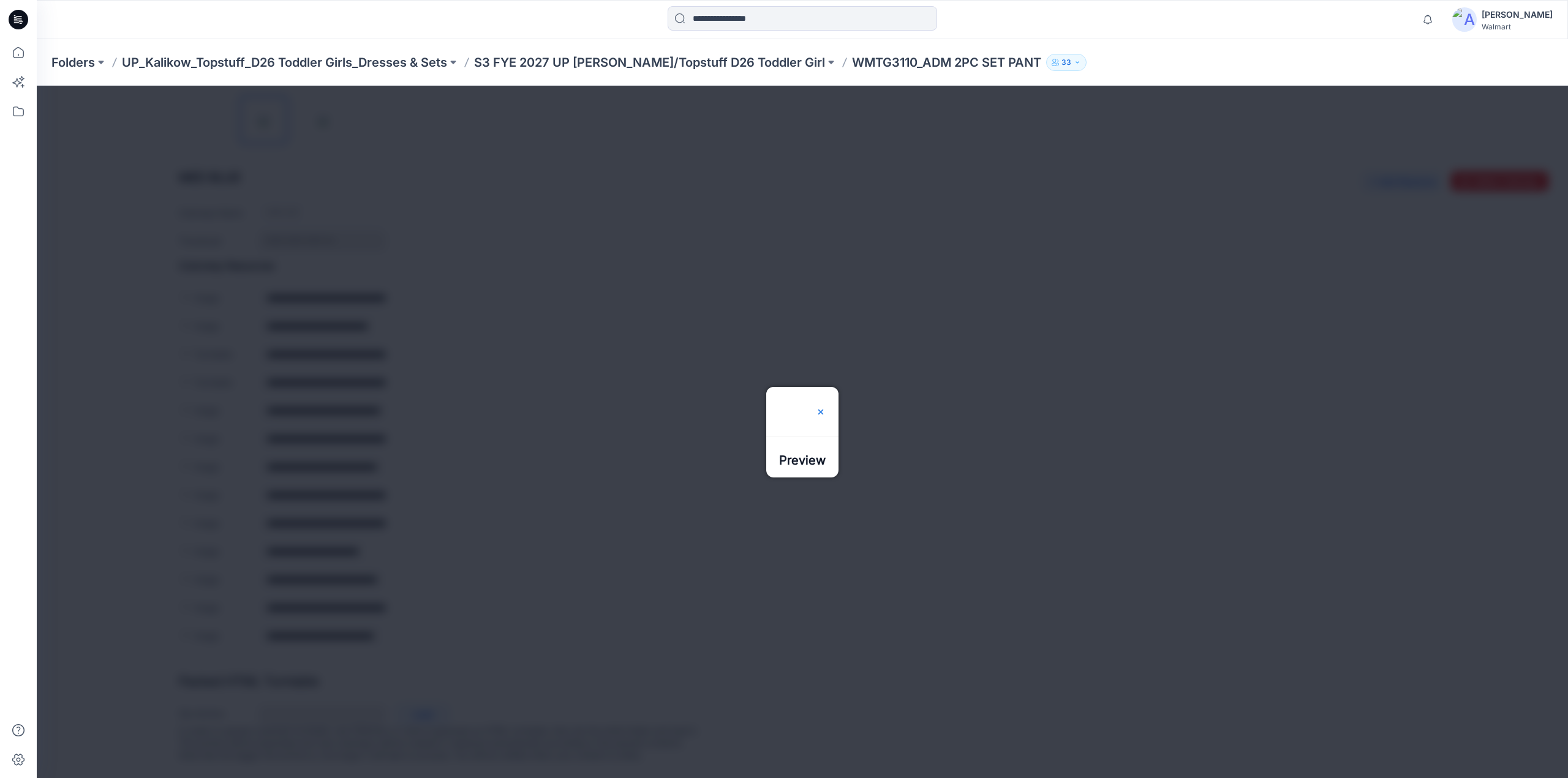
click at [825, 408] on img at bounding box center [821, 412] width 10 height 10
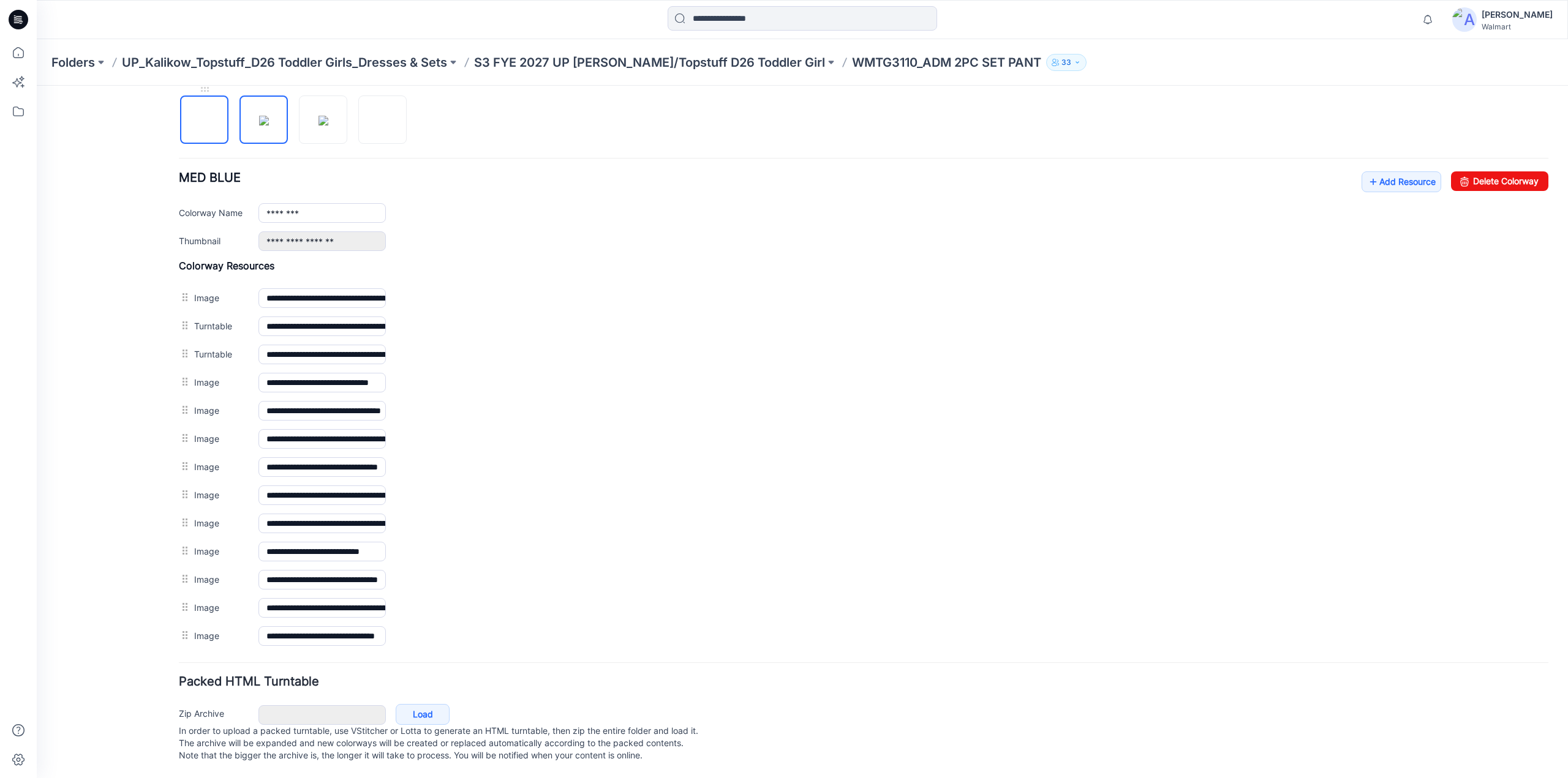
click at [205, 121] on img at bounding box center [205, 121] width 0 height 0
click at [319, 116] on img at bounding box center [323, 120] width 10 height 10
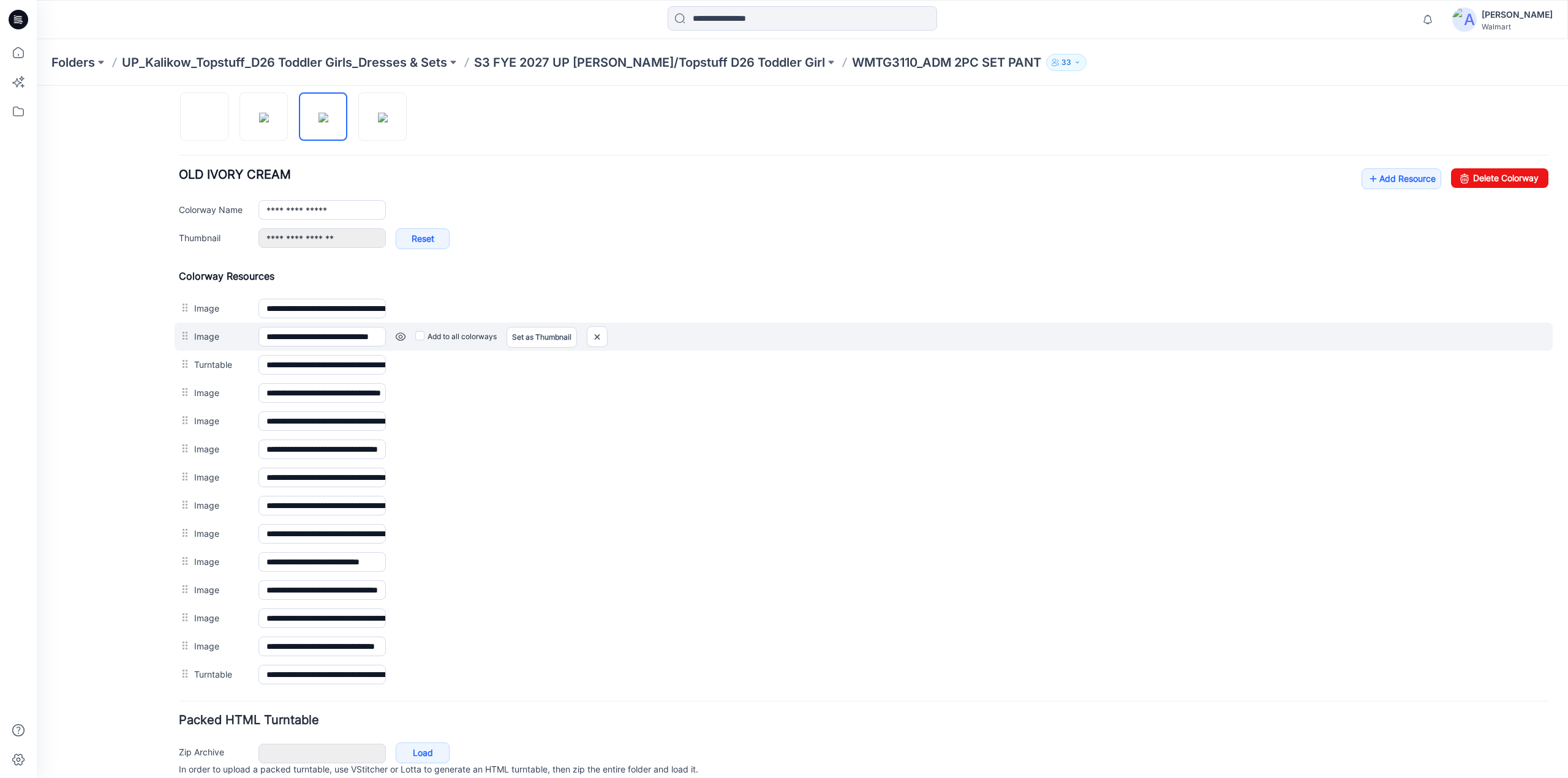
click at [399, 332] on link at bounding box center [400, 337] width 10 height 10
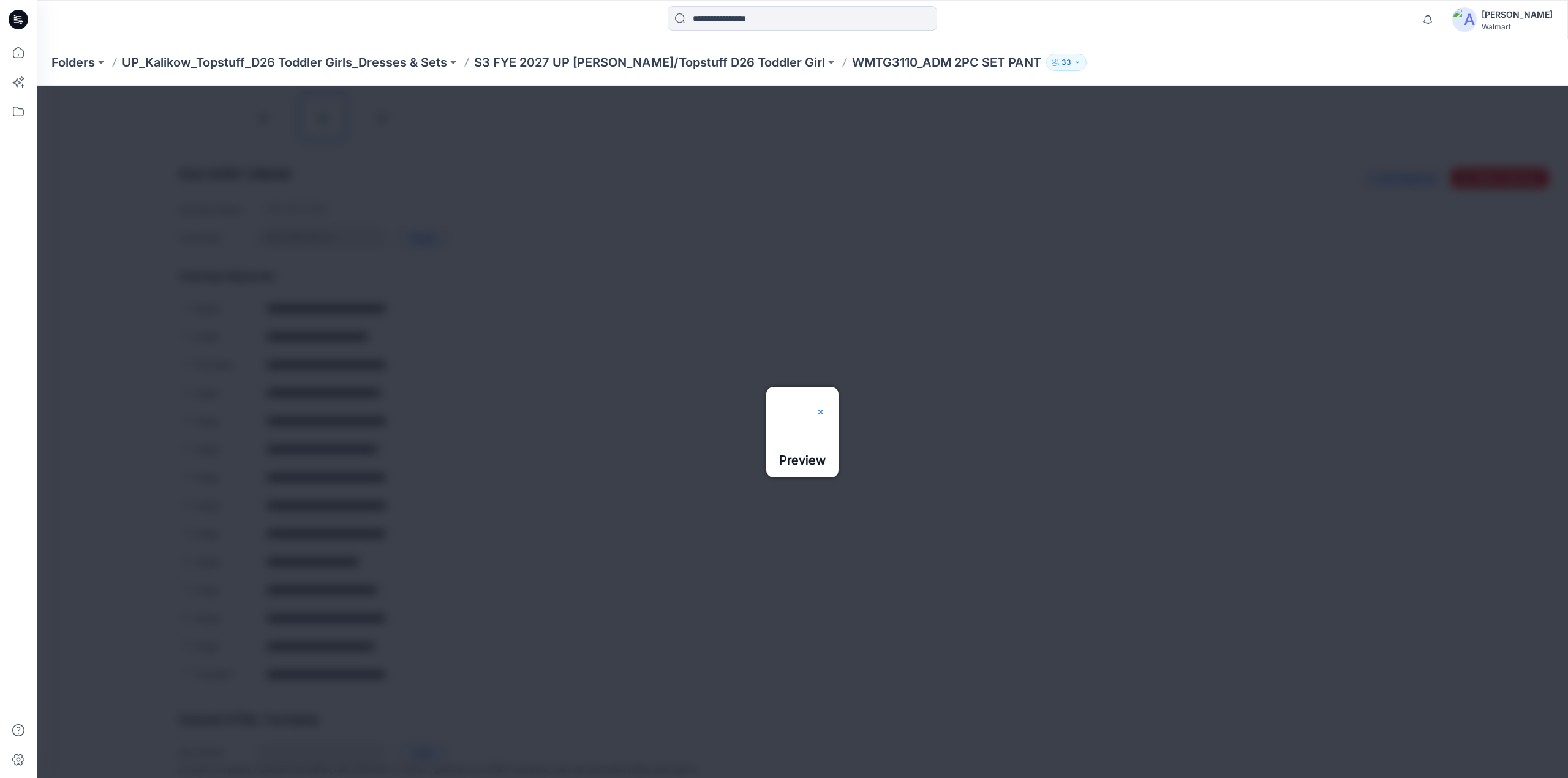
click at [825, 408] on img at bounding box center [821, 412] width 10 height 10
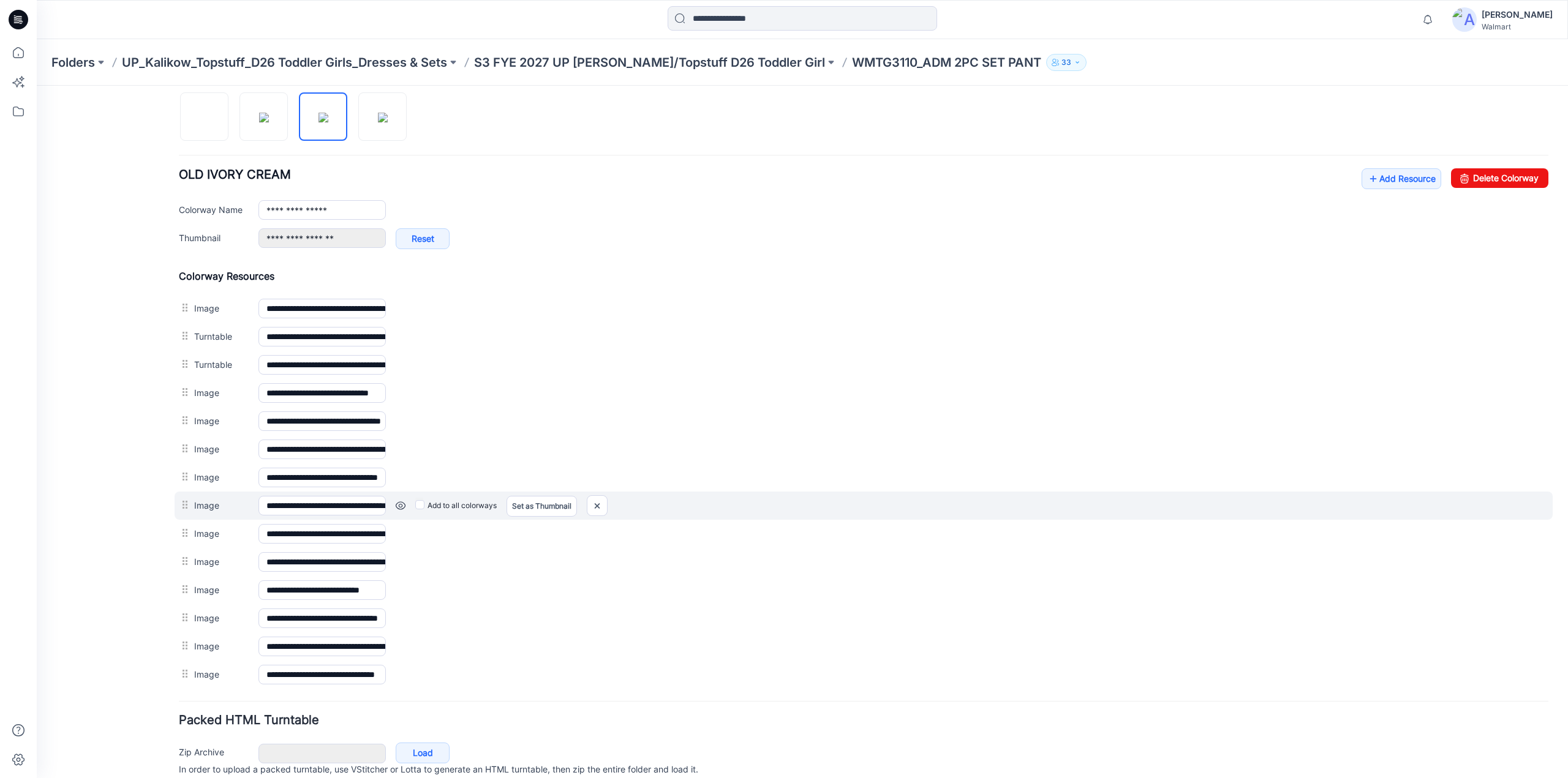
click at [402, 501] on link at bounding box center [400, 506] width 10 height 10
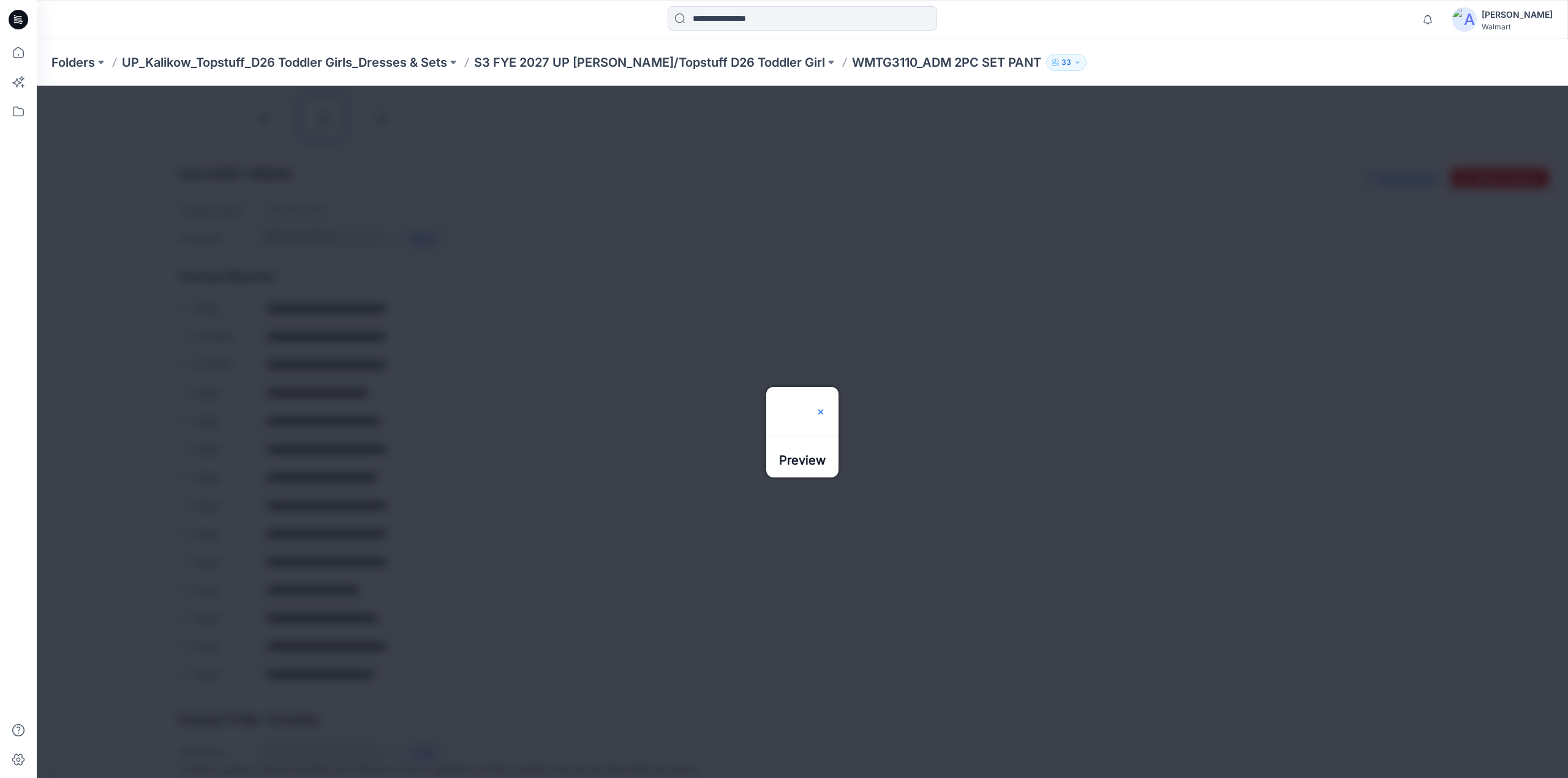
click at [825, 408] on img at bounding box center [821, 412] width 10 height 10
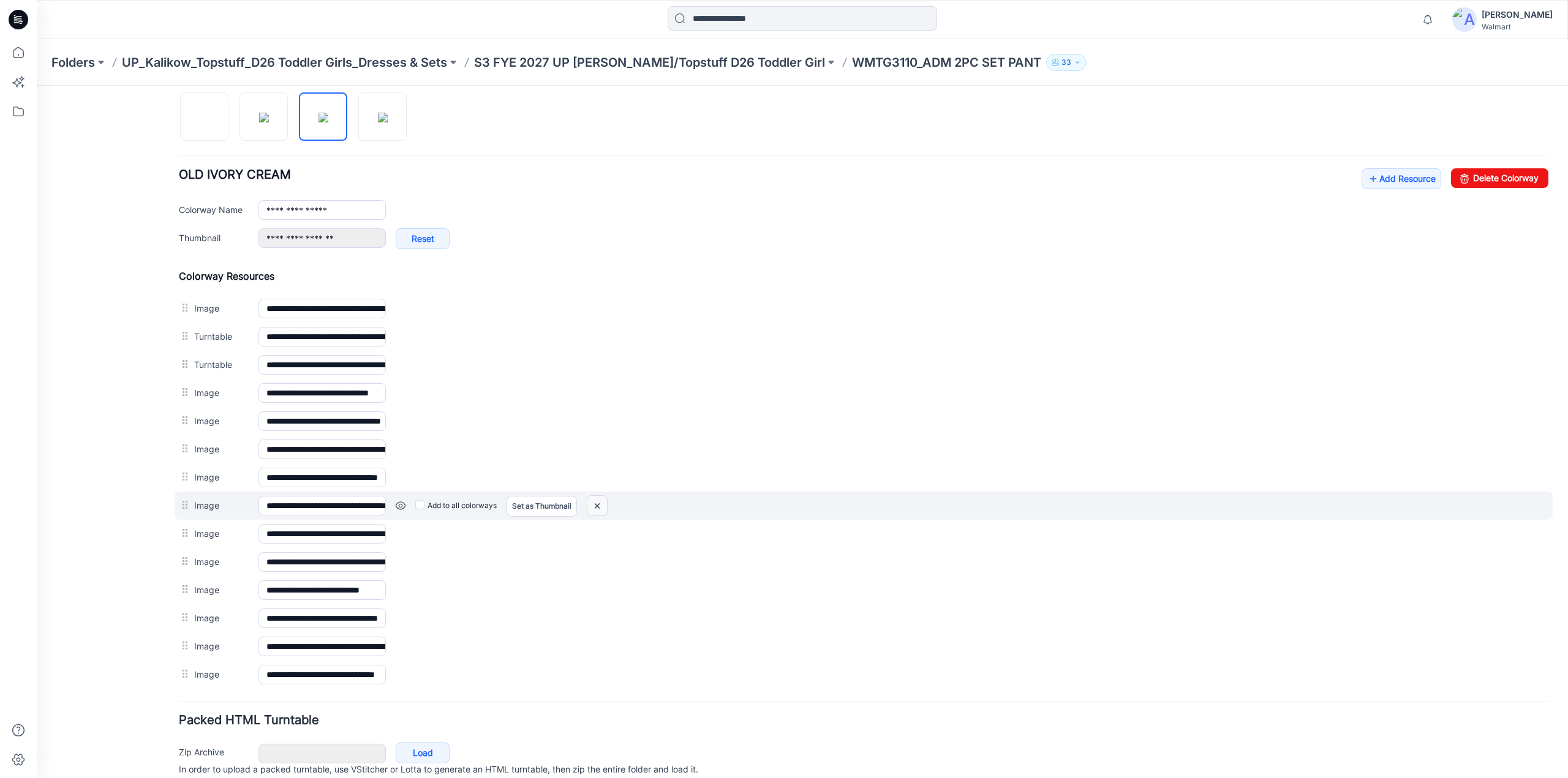
drag, startPoint x: 597, startPoint y: 500, endPoint x: 875, endPoint y: 128, distance: 464.4
click at [597, 500] on img at bounding box center [597, 506] width 20 height 20
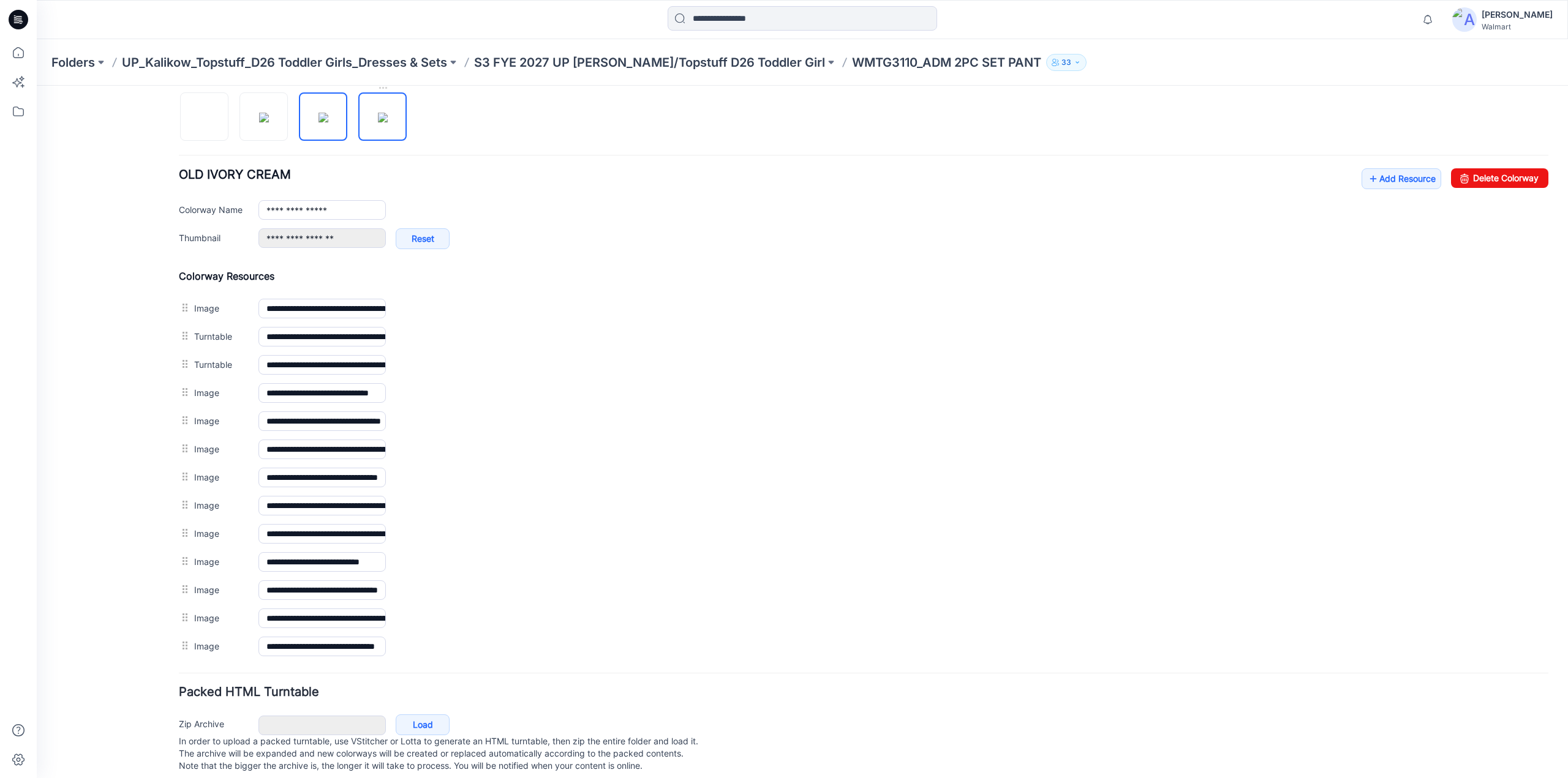
click at [379, 117] on img at bounding box center [382, 117] width 10 height 10
type input "**********"
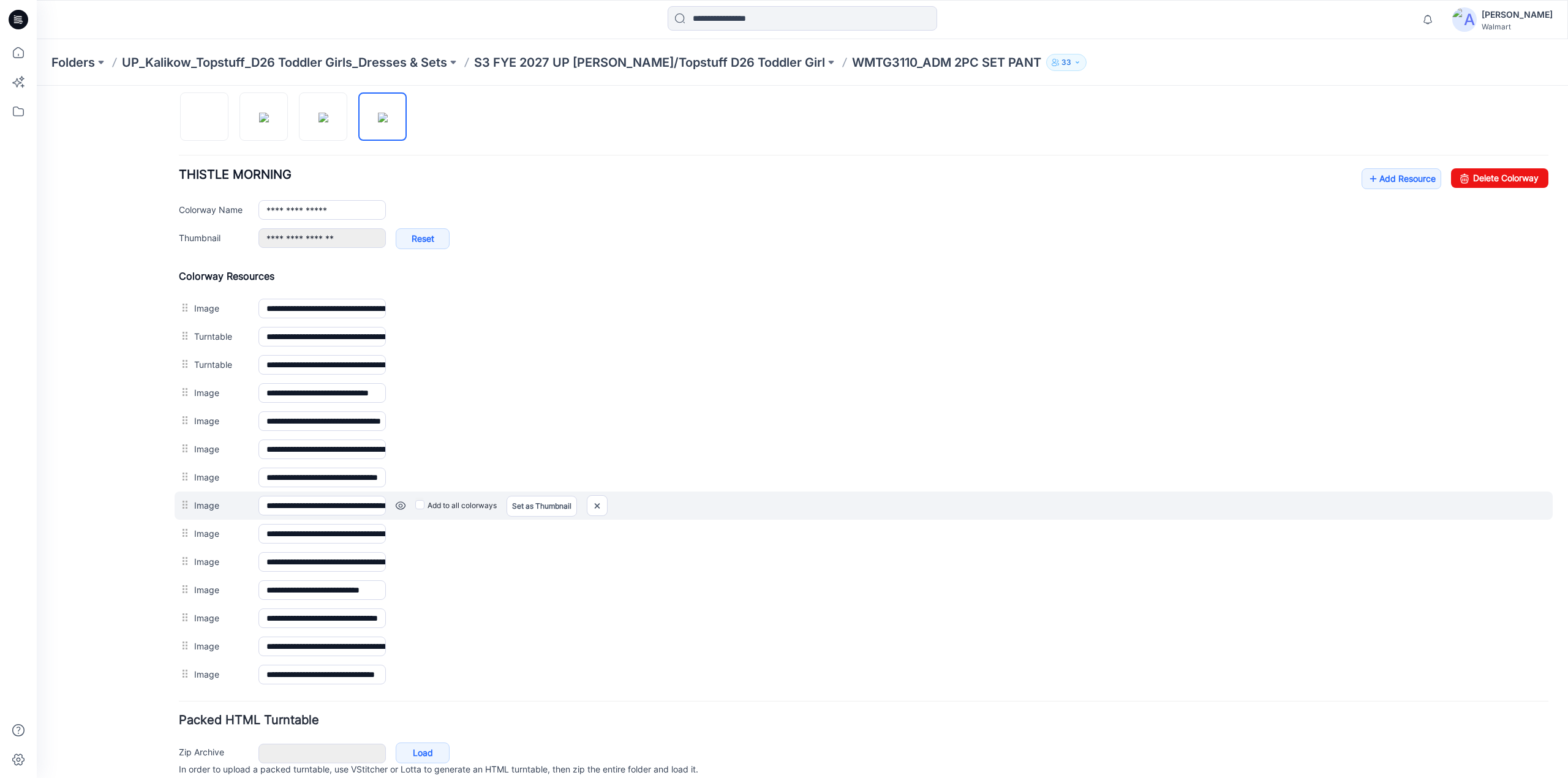
click at [400, 501] on link at bounding box center [400, 506] width 10 height 10
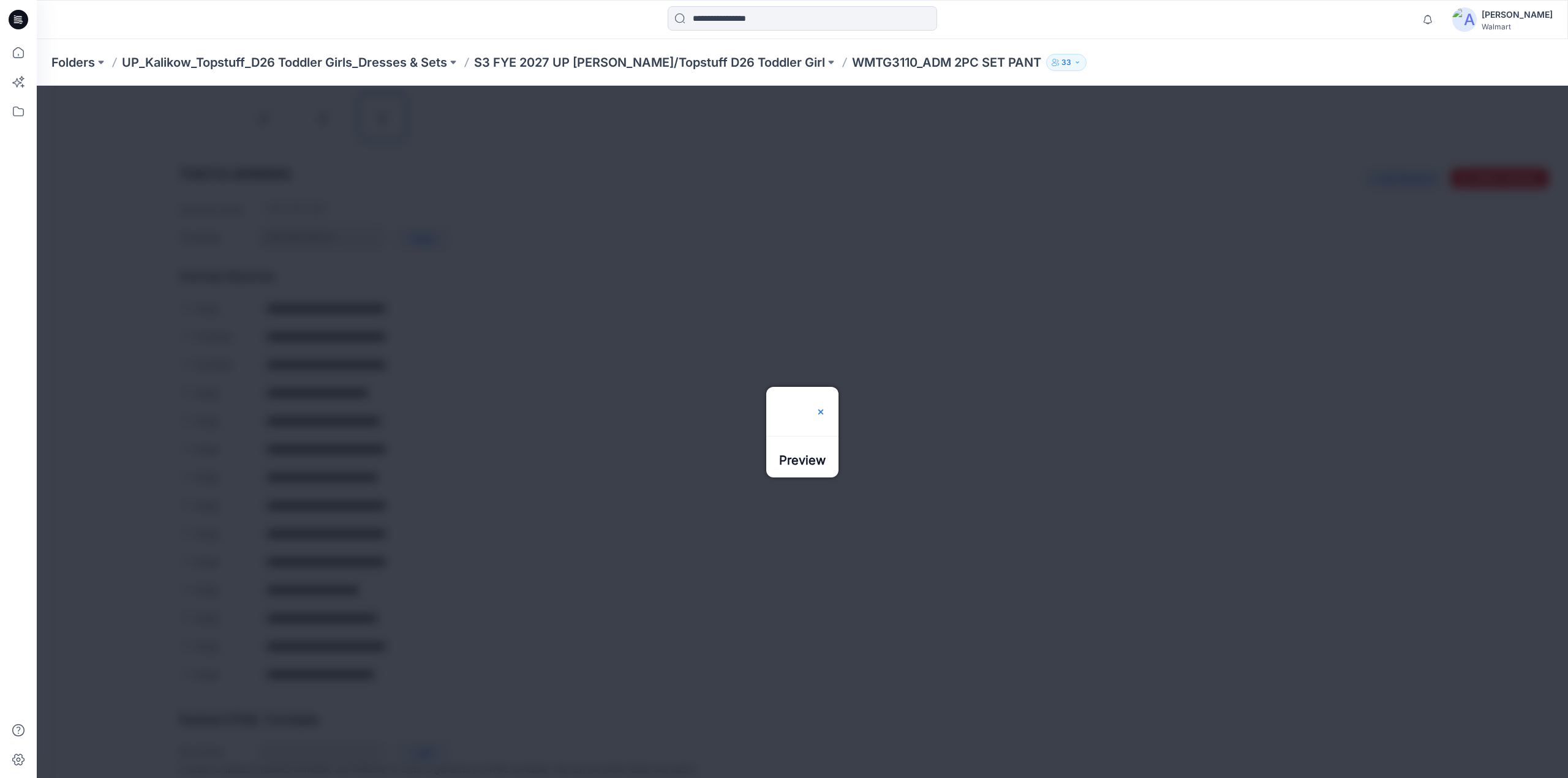
click at [825, 408] on img at bounding box center [821, 412] width 10 height 10
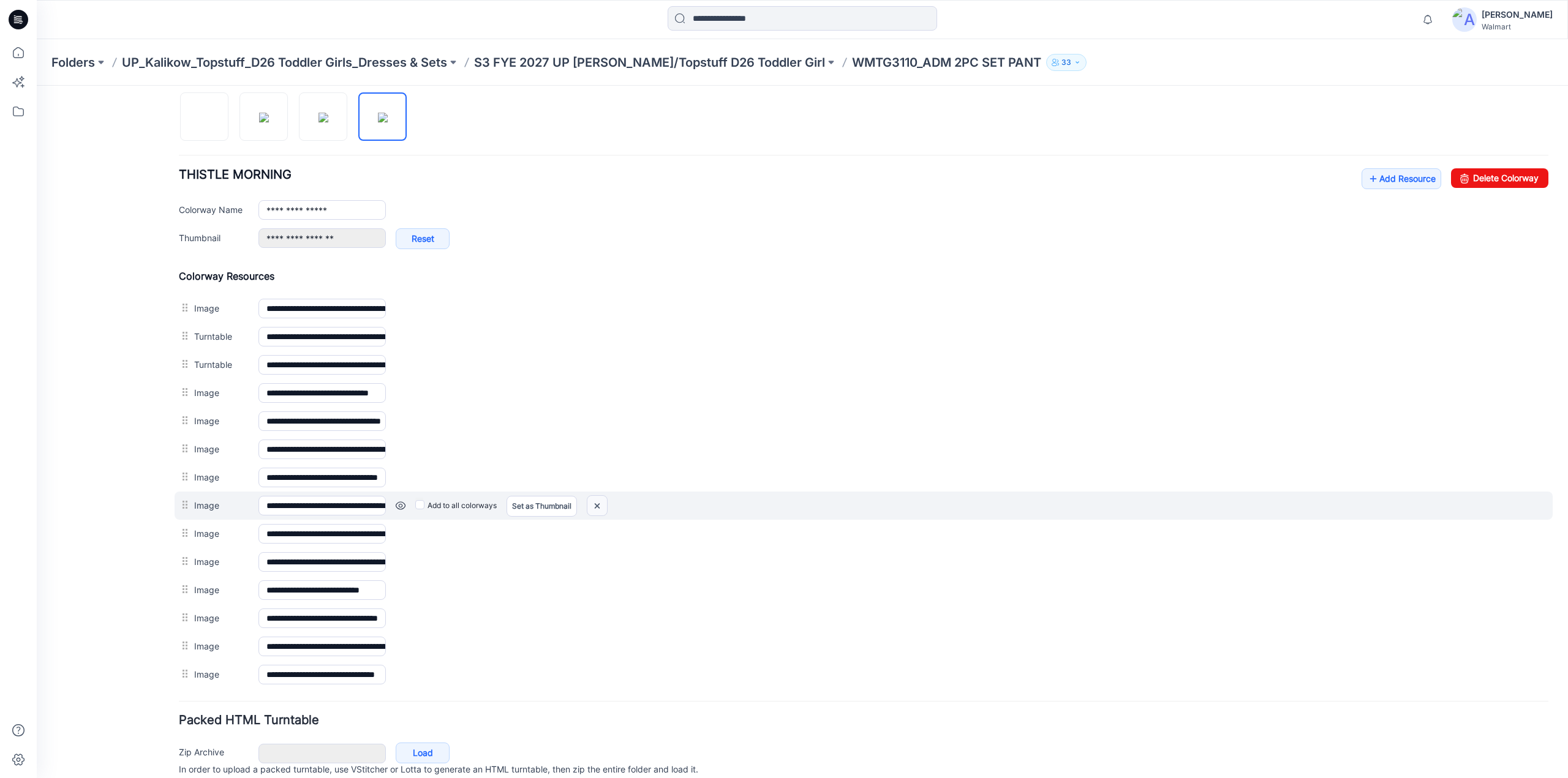
click at [598, 498] on img at bounding box center [597, 506] width 20 height 20
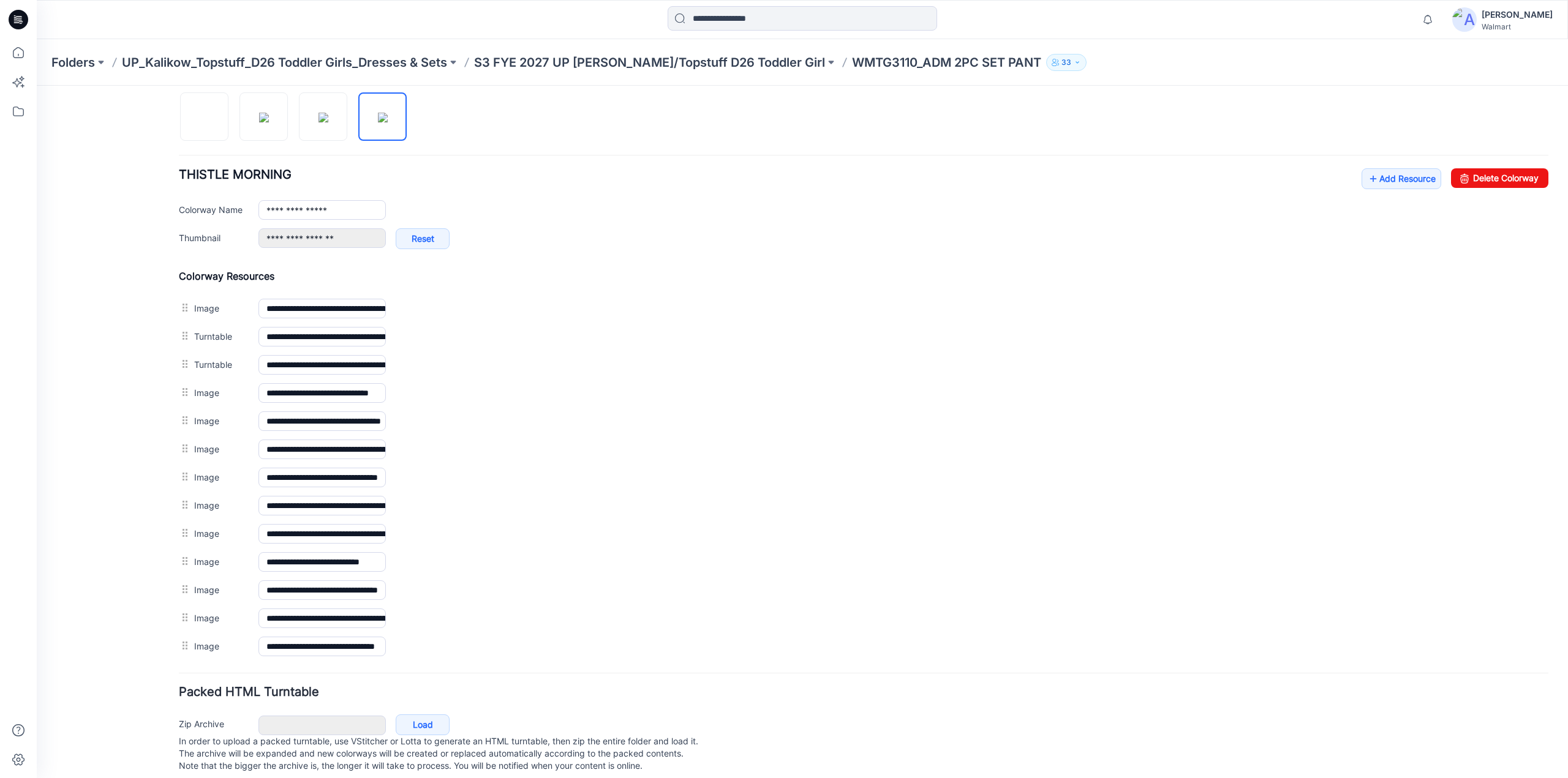
scroll to position [0, 0]
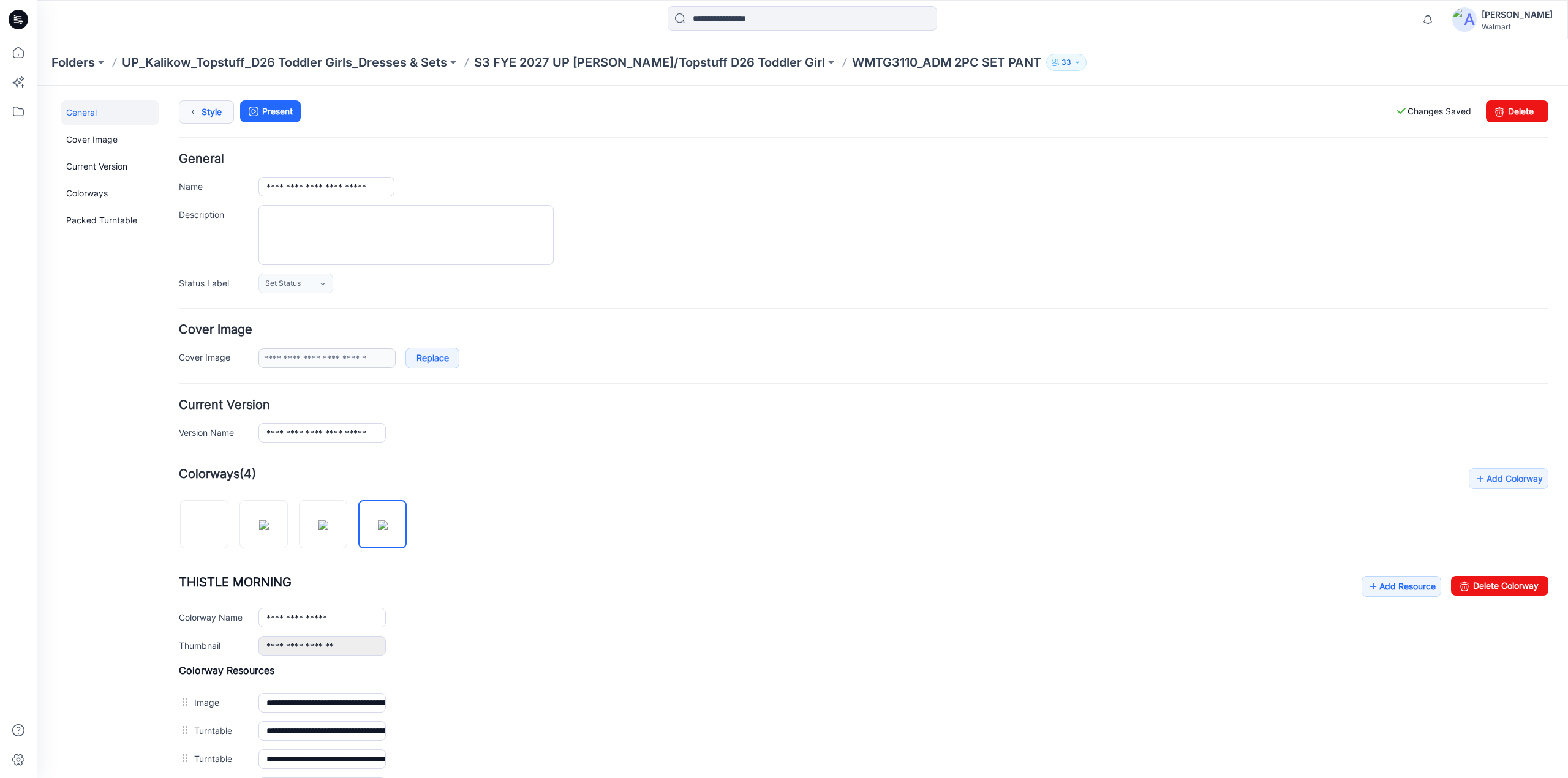
click at [209, 115] on link "Style" at bounding box center [207, 112] width 56 height 24
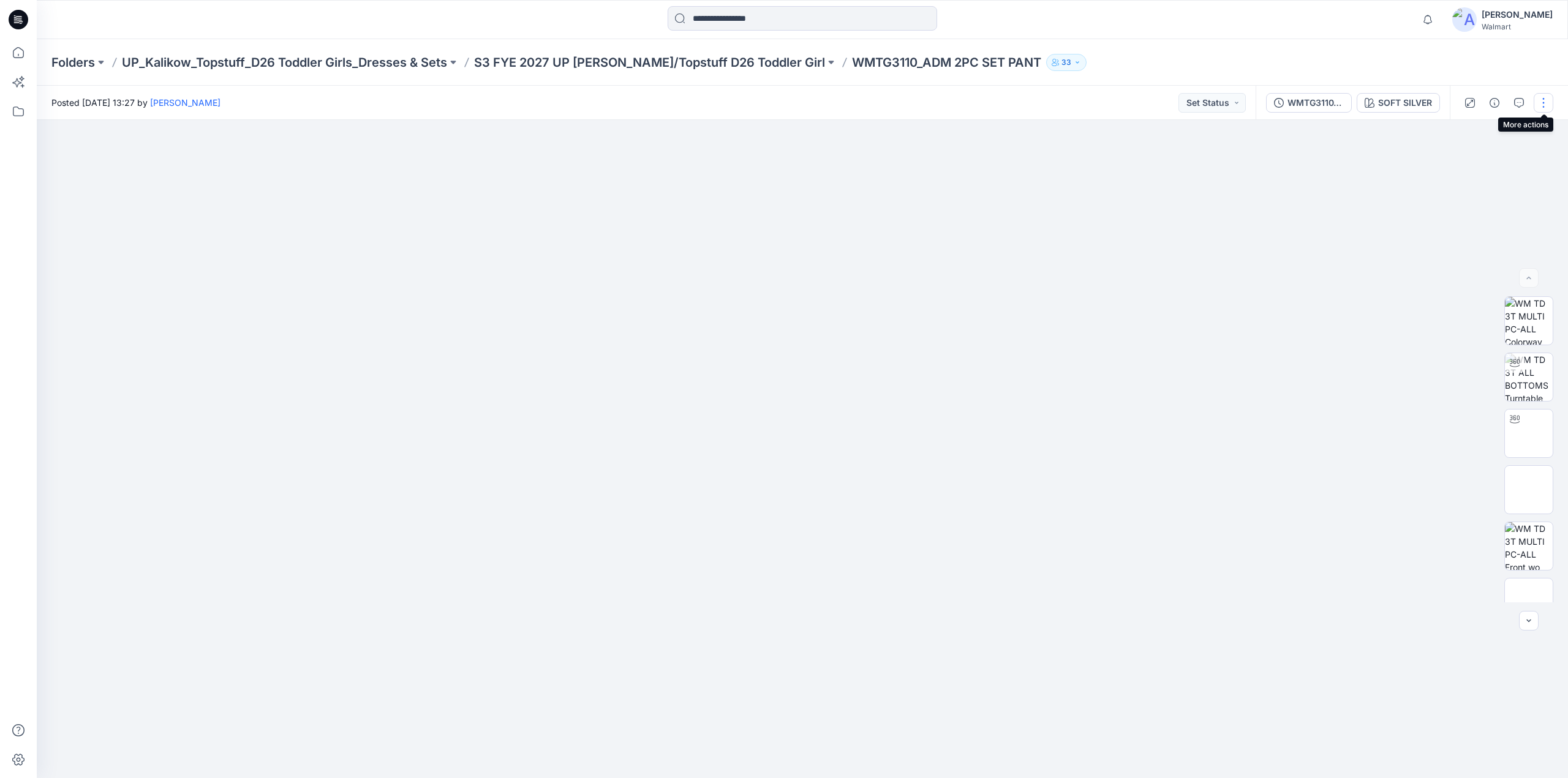
click at [1540, 101] on button "button" at bounding box center [1543, 103] width 20 height 20
click at [1468, 166] on p "Edit" at bounding box center [1465, 166] width 15 height 13
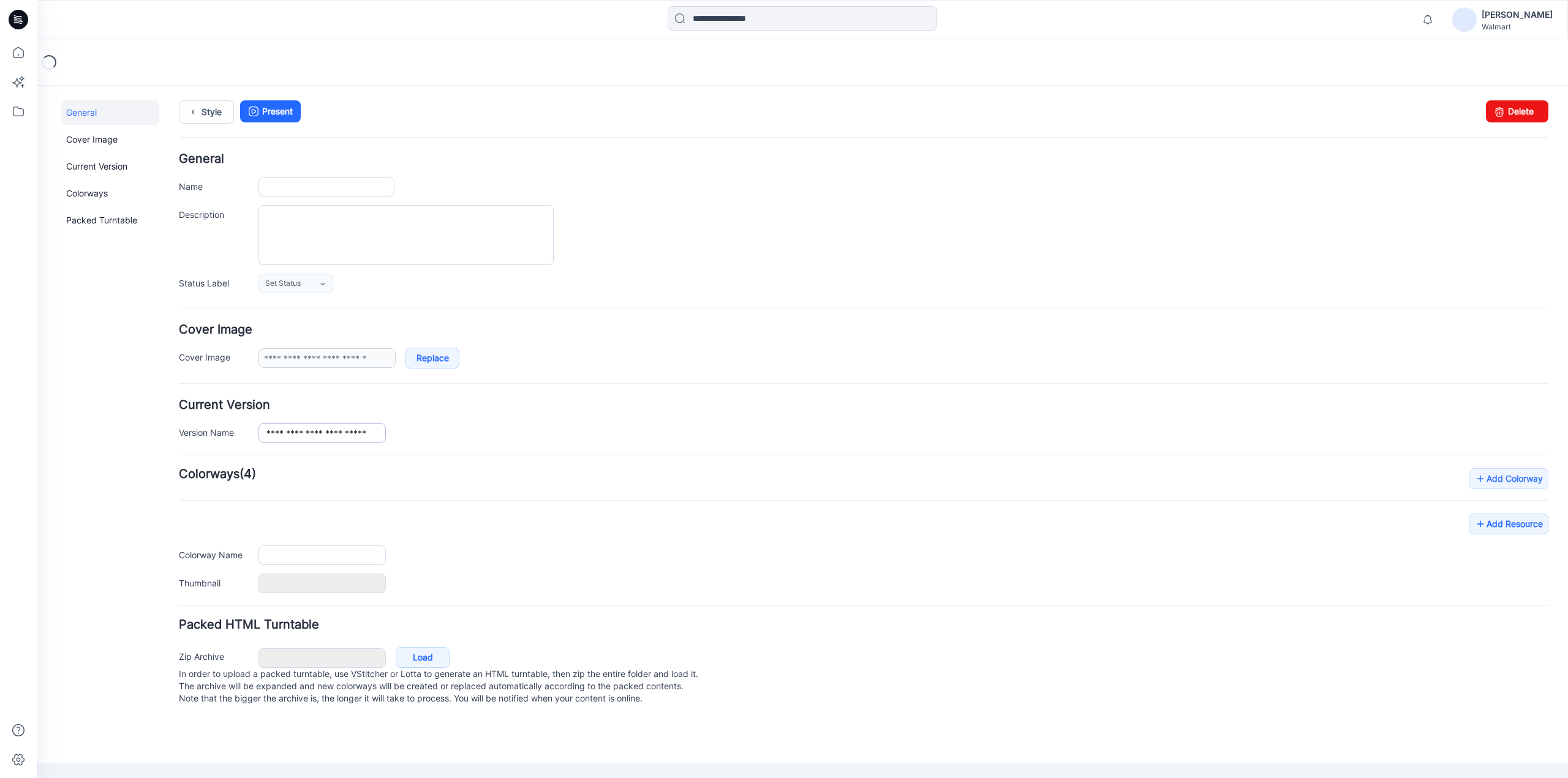
type input "**********"
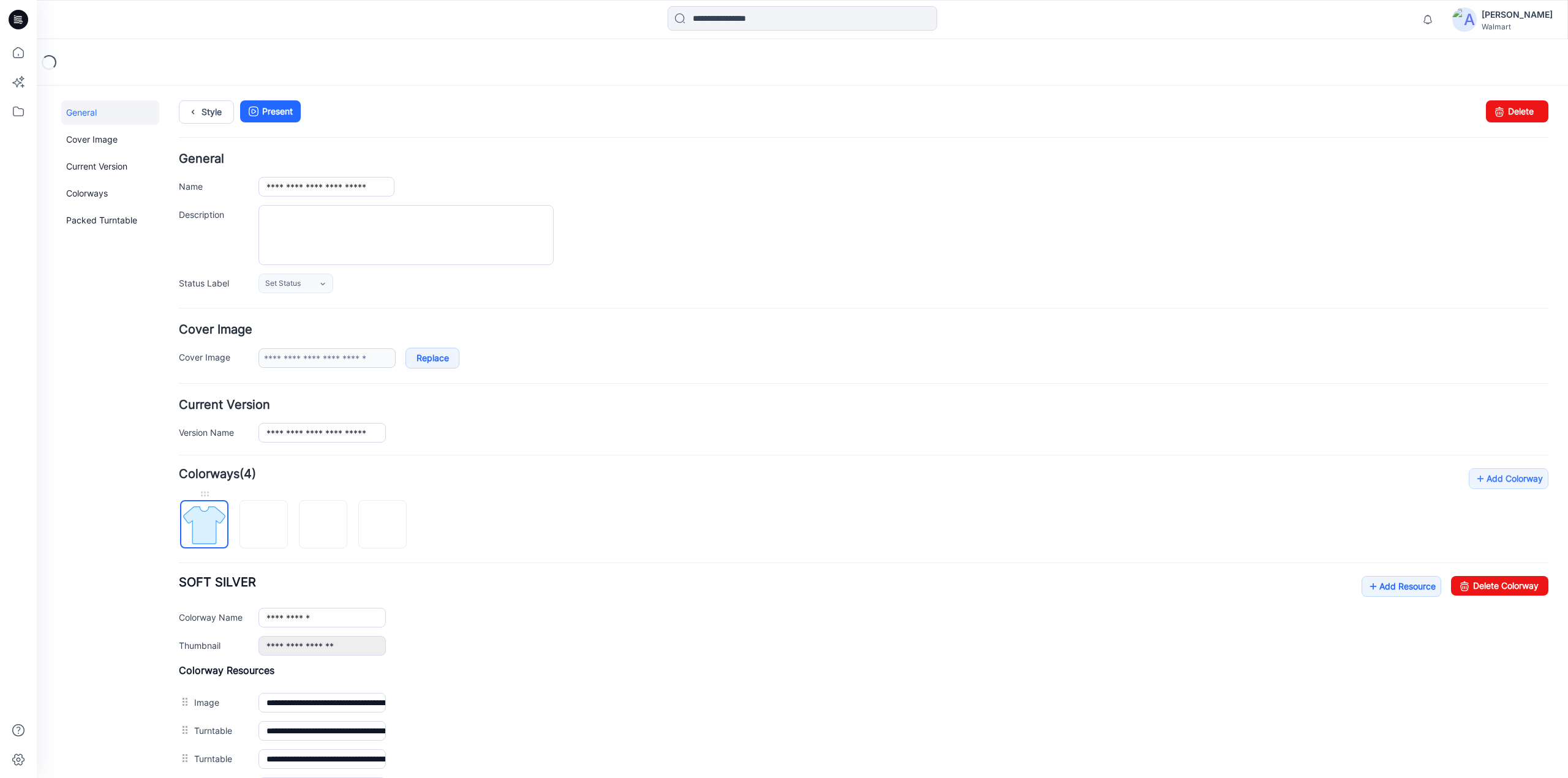
click at [212, 519] on img at bounding box center [204, 525] width 46 height 45
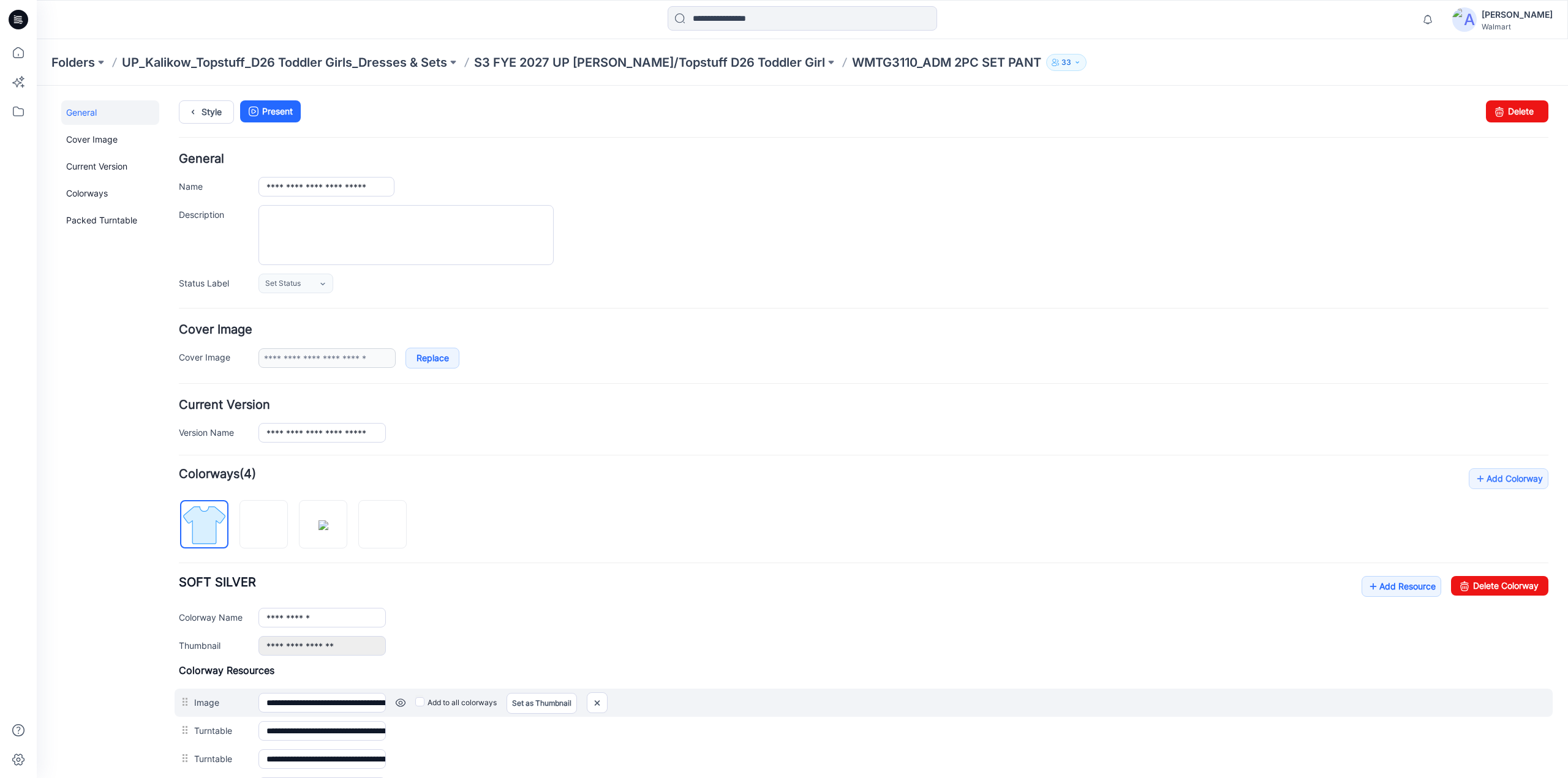
click at [403, 701] on link at bounding box center [400, 702] width 10 height 10
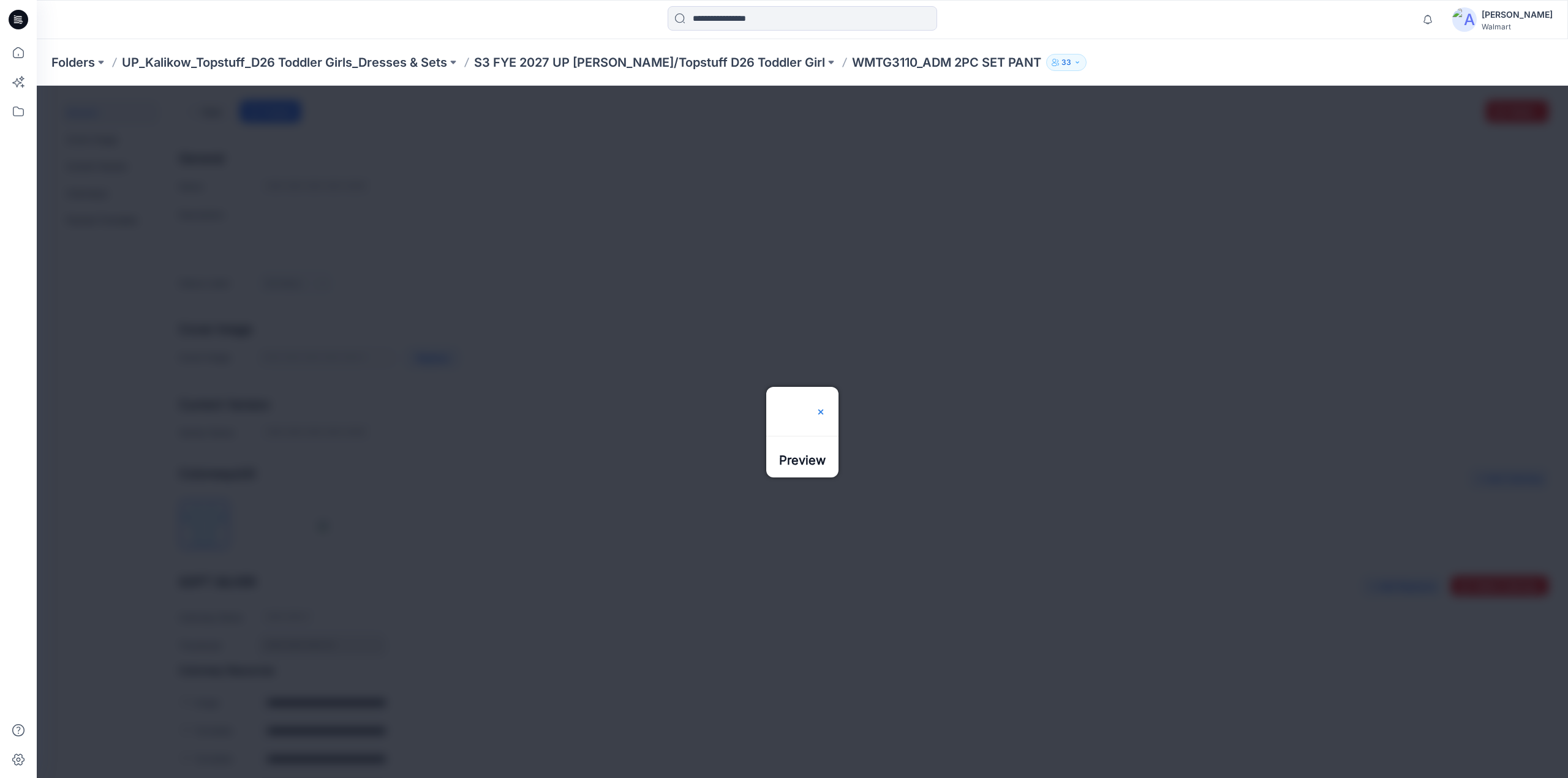
click at [825, 408] on img at bounding box center [821, 412] width 10 height 10
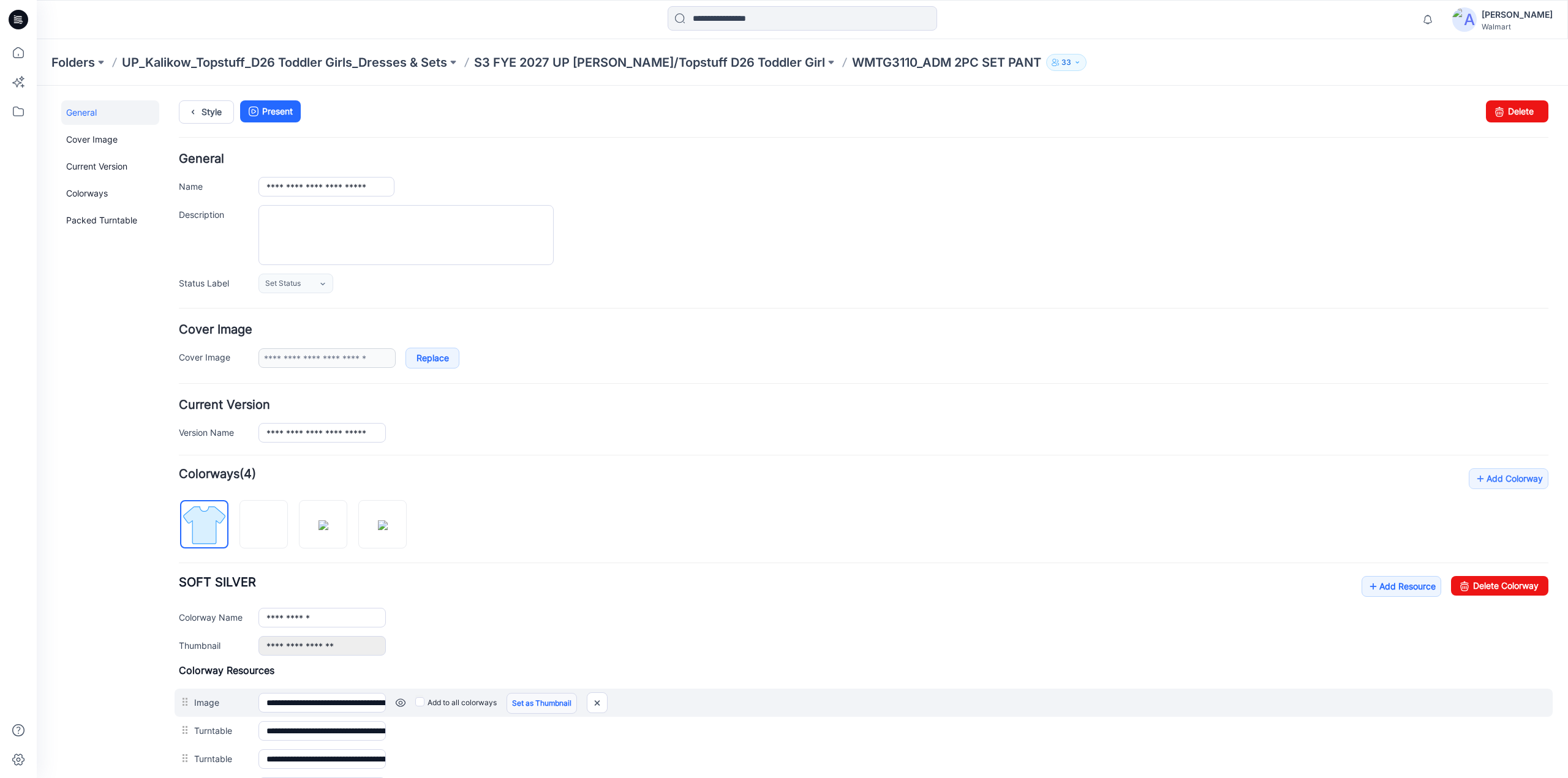
click at [563, 701] on link "Set as Thumbnail" at bounding box center [541, 703] width 70 height 21
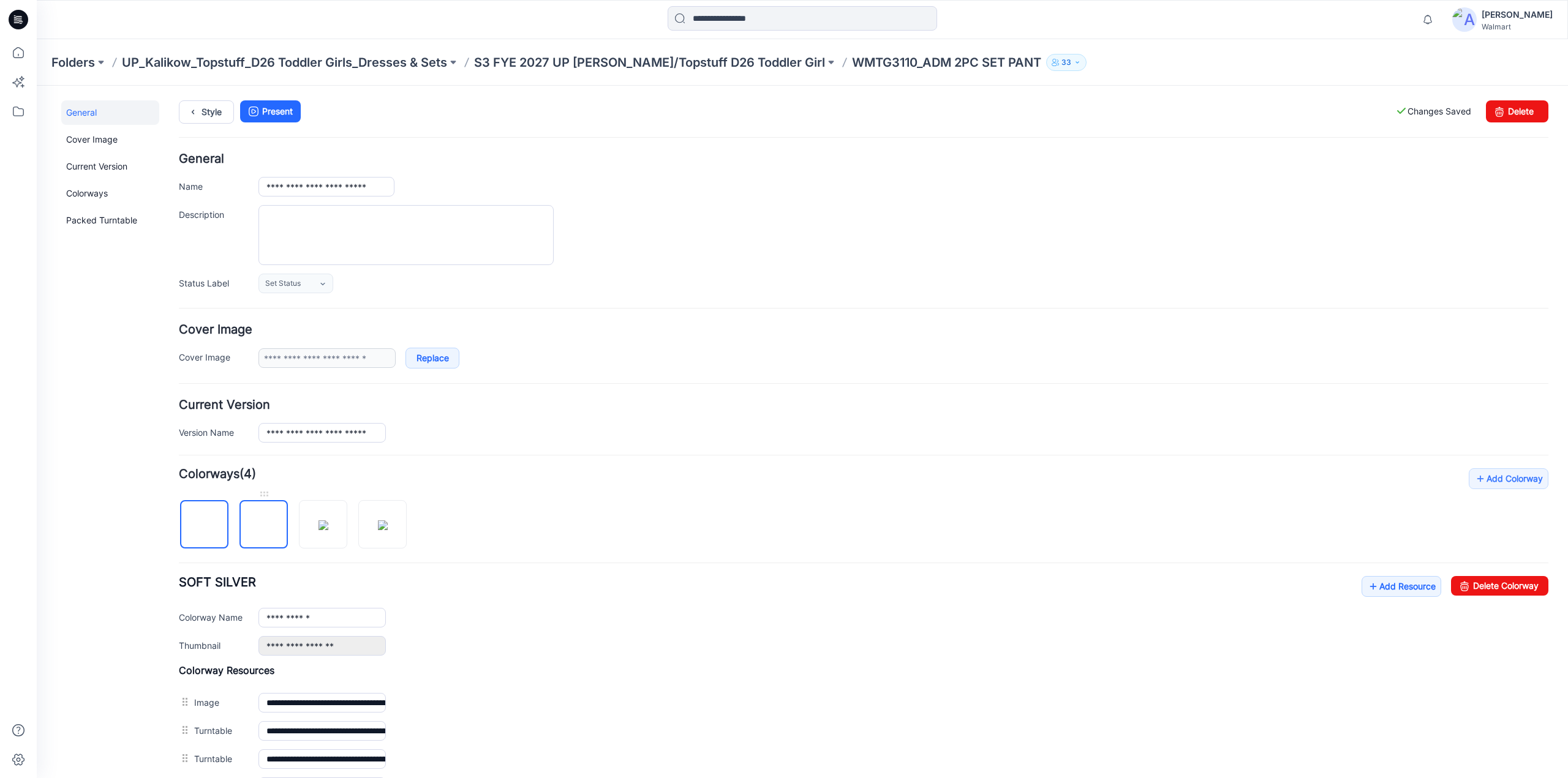
click at [264, 525] on img at bounding box center [264, 525] width 0 height 0
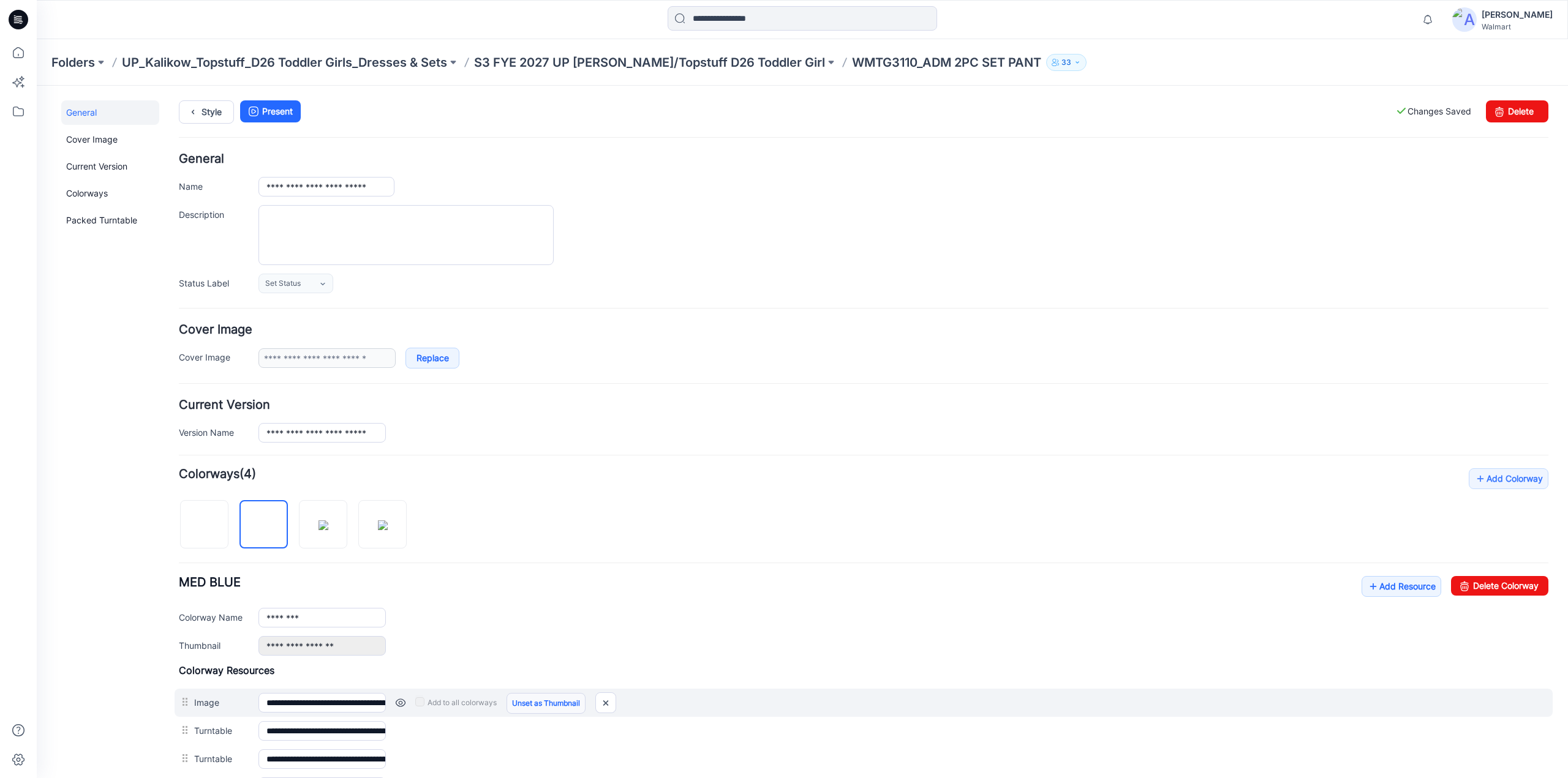
click at [524, 700] on link "Unset as Thumbnail" at bounding box center [546, 703] width 79 height 21
click at [526, 702] on link "Unset as Thumbnail" at bounding box center [546, 703] width 79 height 21
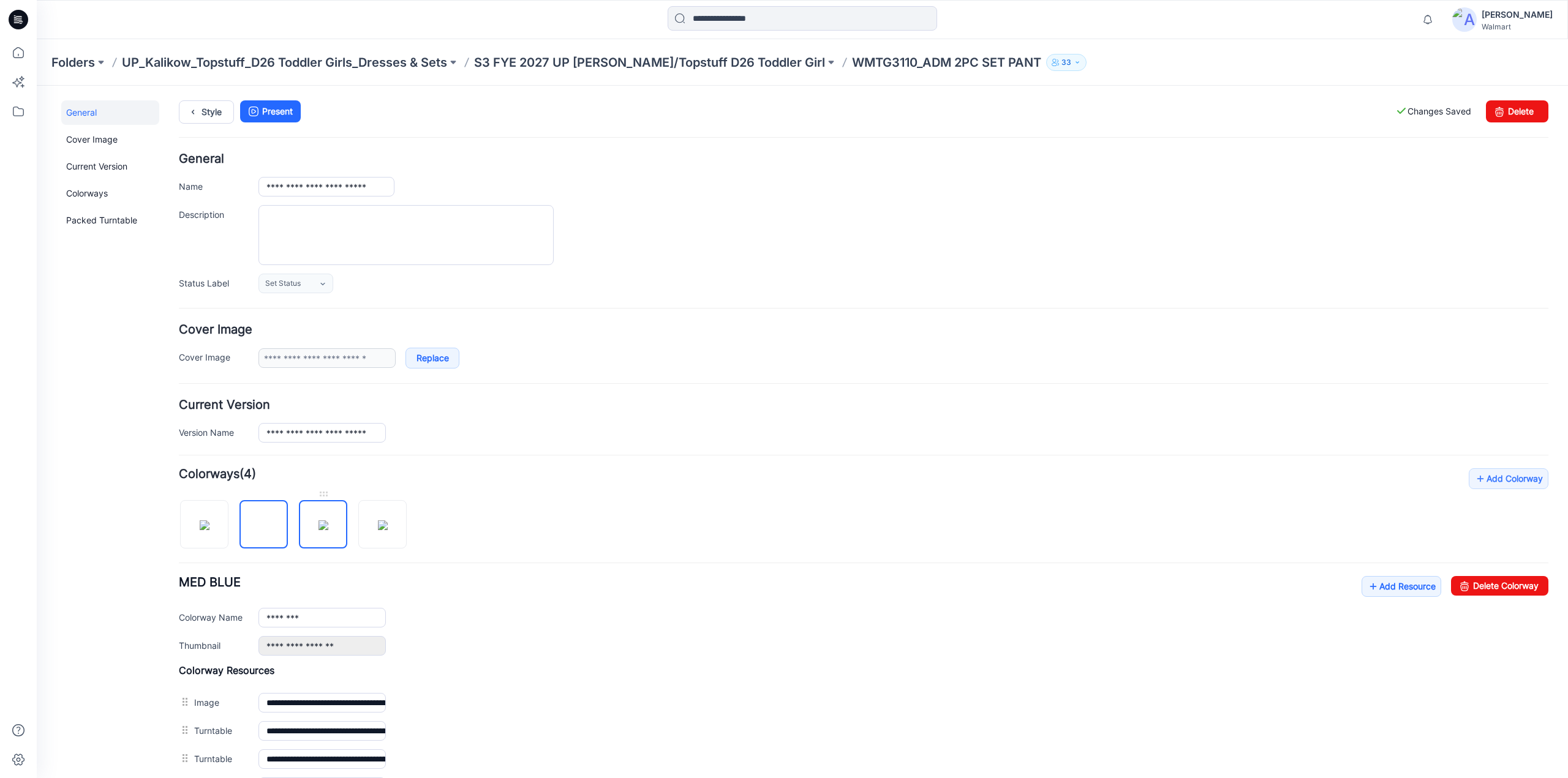
click at [327, 522] on img at bounding box center [323, 525] width 10 height 10
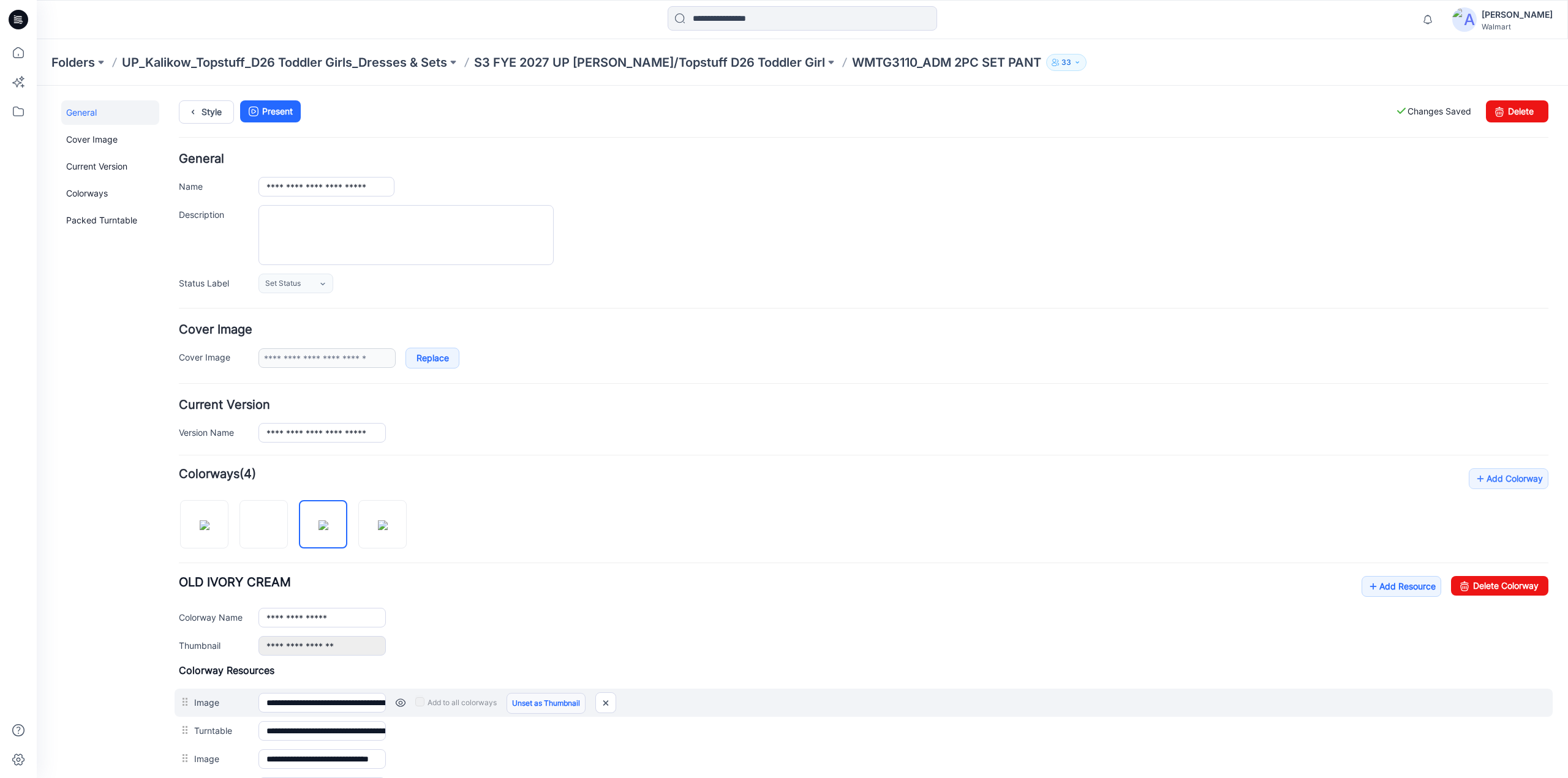
click at [543, 700] on link "Unset as Thumbnail" at bounding box center [546, 703] width 79 height 21
click at [401, 699] on link at bounding box center [400, 702] width 10 height 10
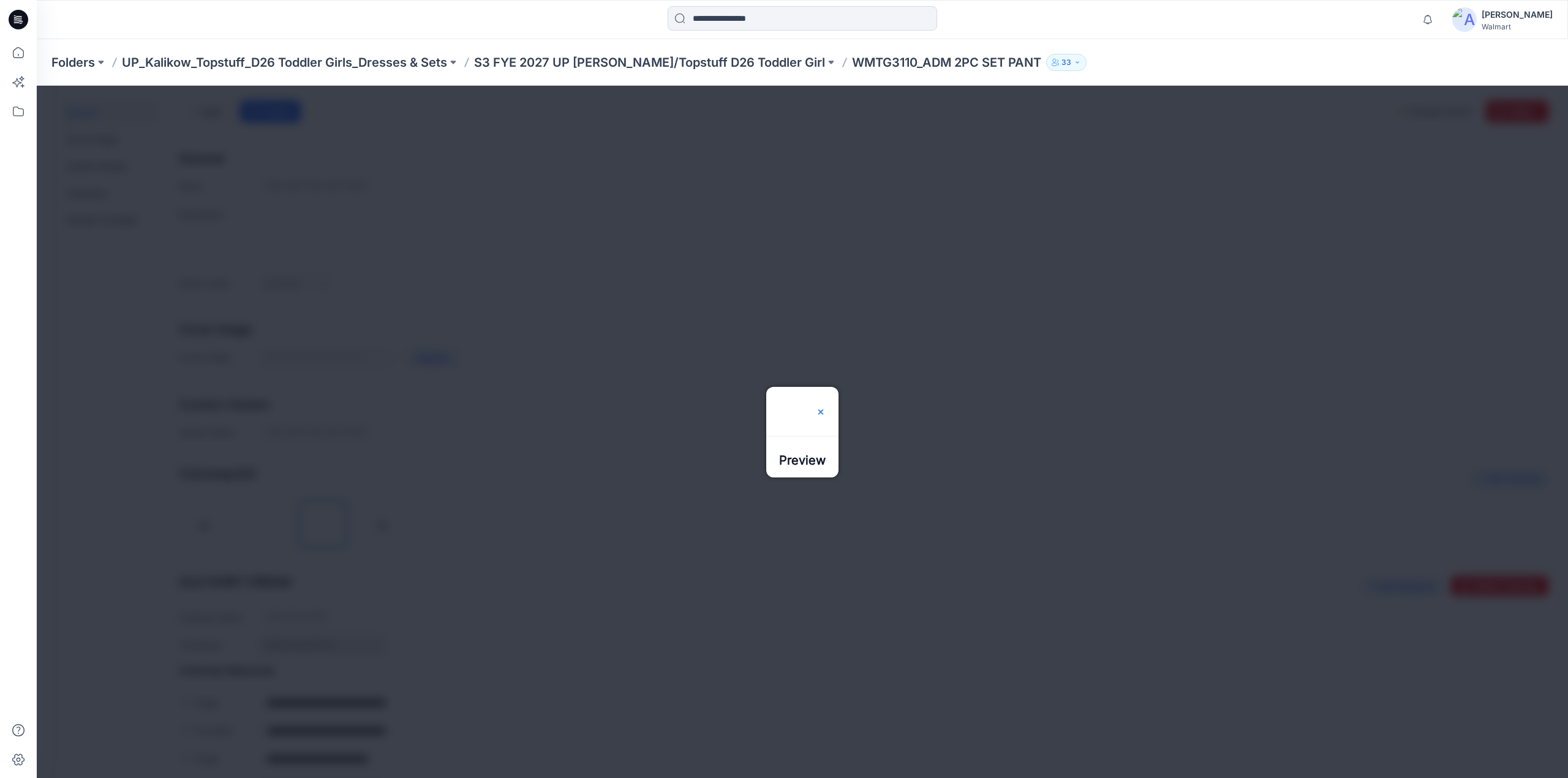
click at [825, 408] on img at bounding box center [821, 412] width 10 height 10
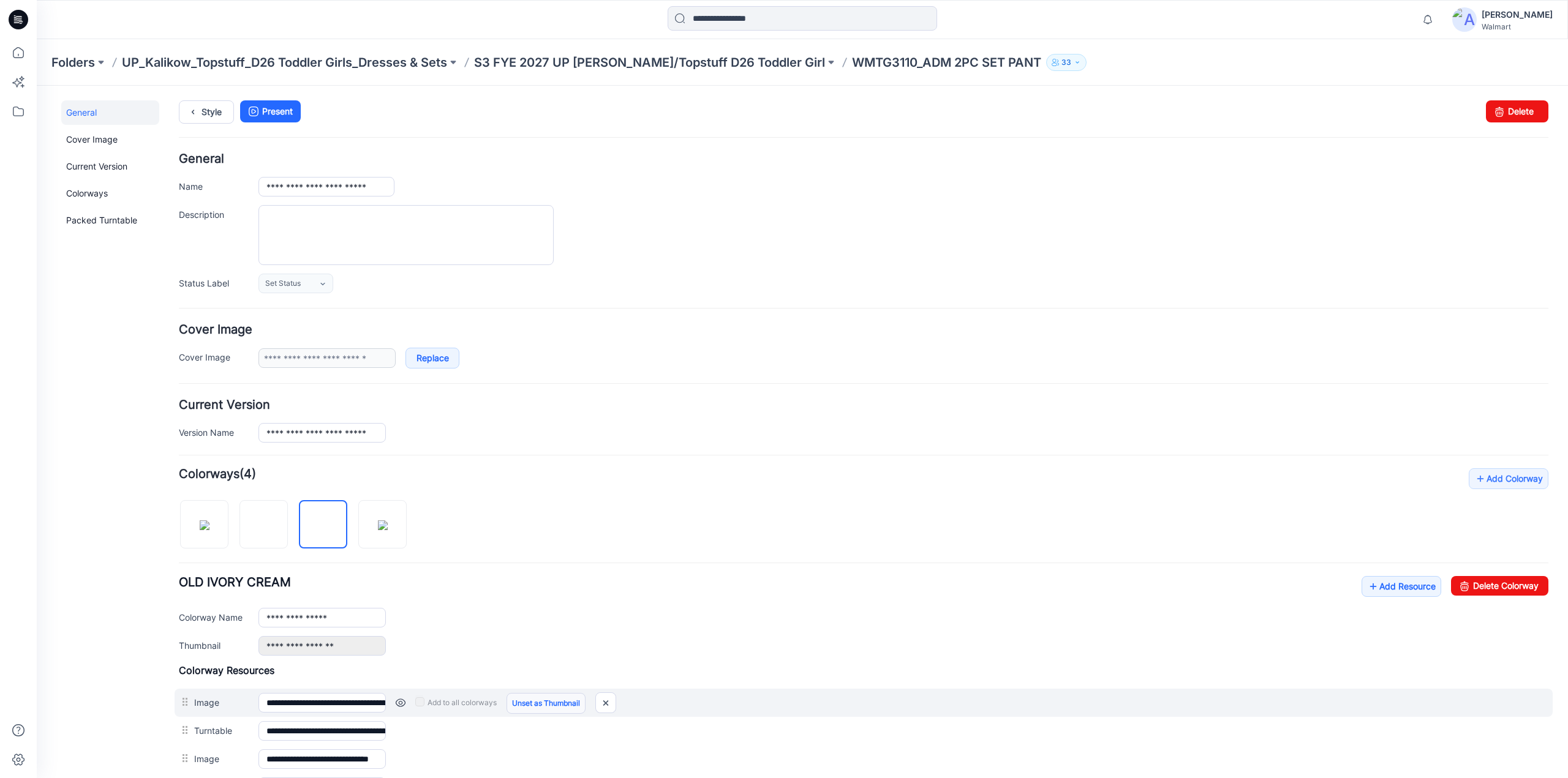
click at [548, 698] on link "Unset as Thumbnail" at bounding box center [546, 703] width 79 height 21
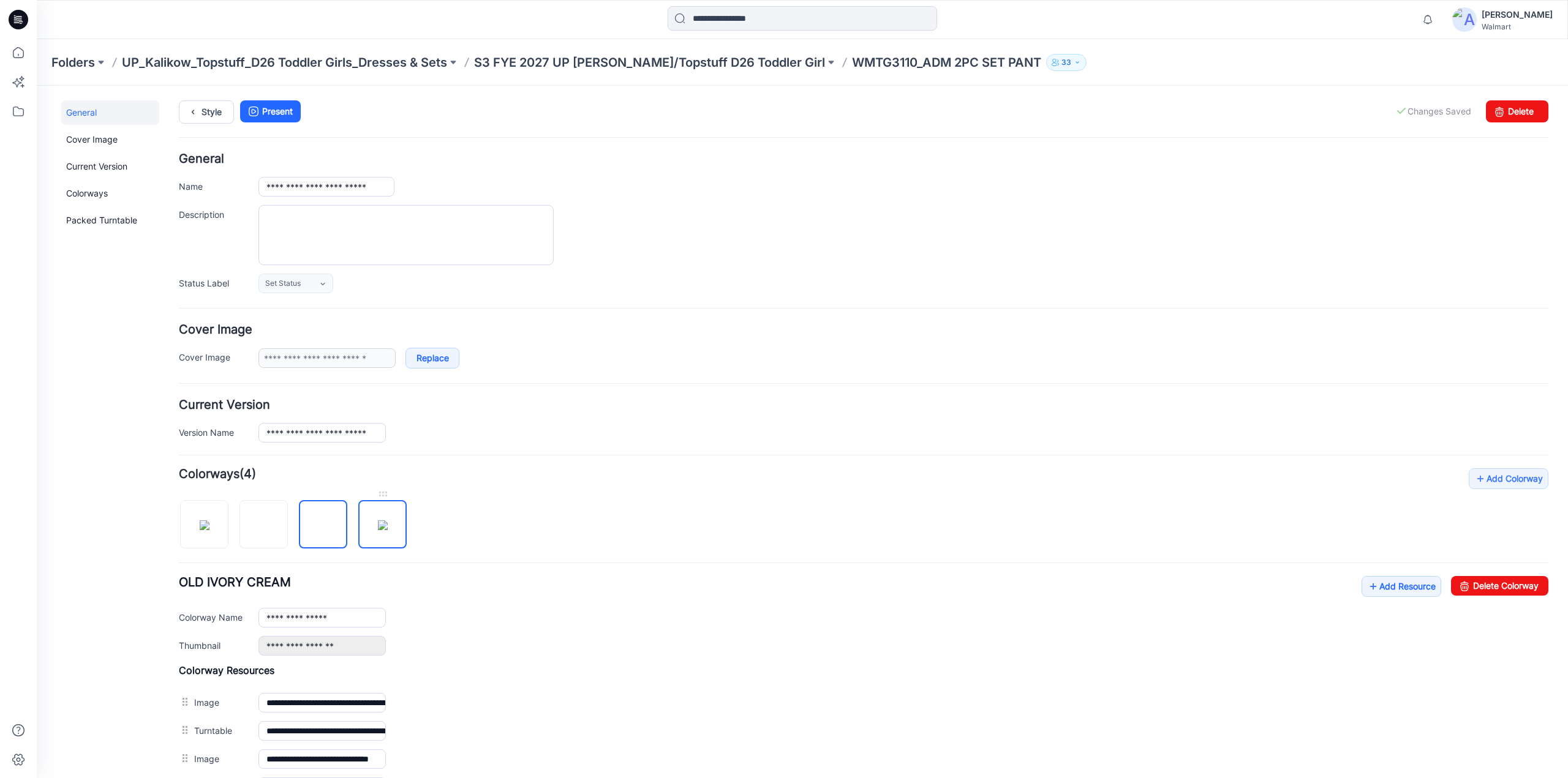
click at [388, 523] on img at bounding box center [382, 525] width 10 height 10
type input "**********"
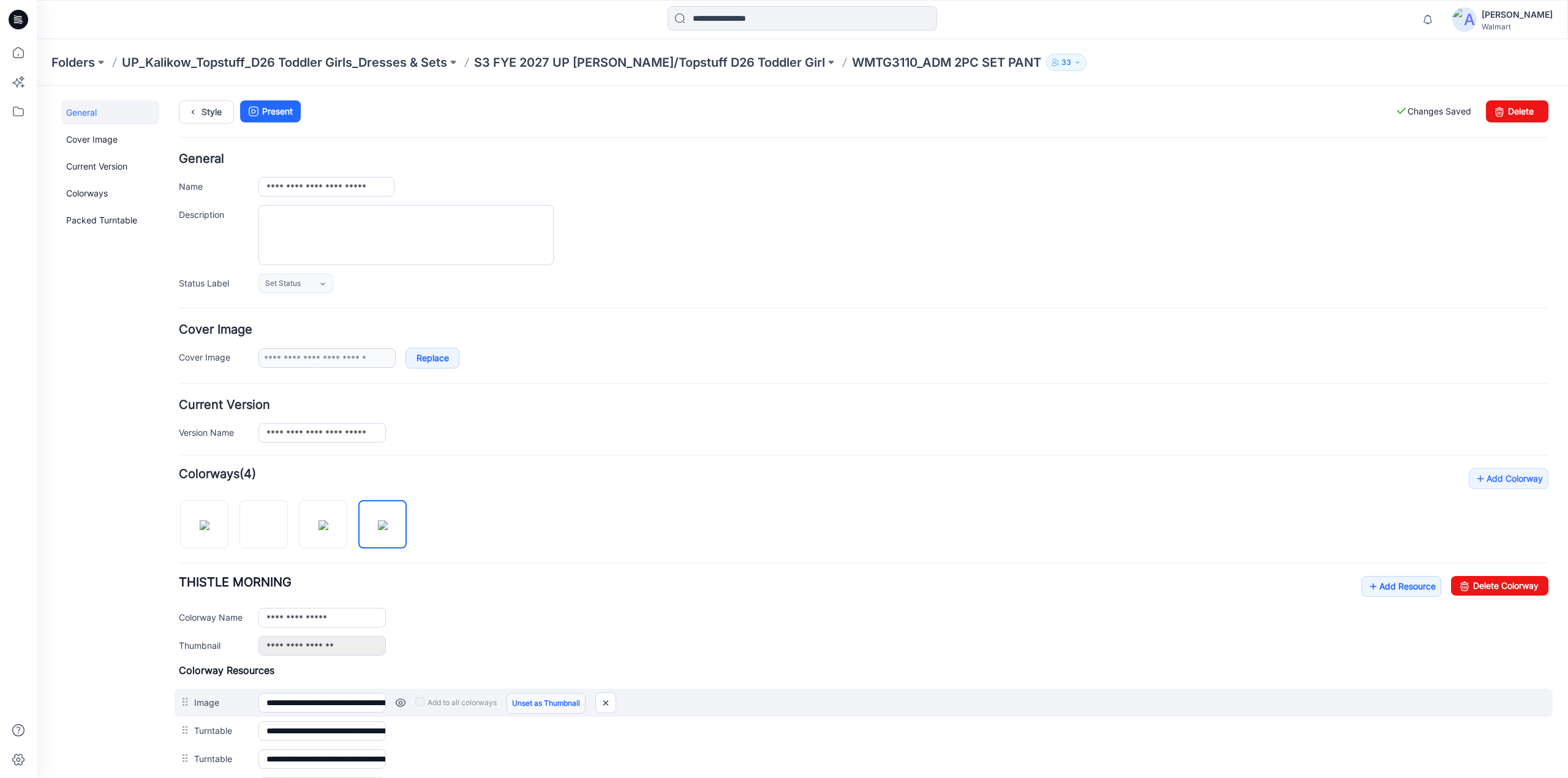
click at [551, 701] on link "Unset as Thumbnail" at bounding box center [546, 703] width 79 height 21
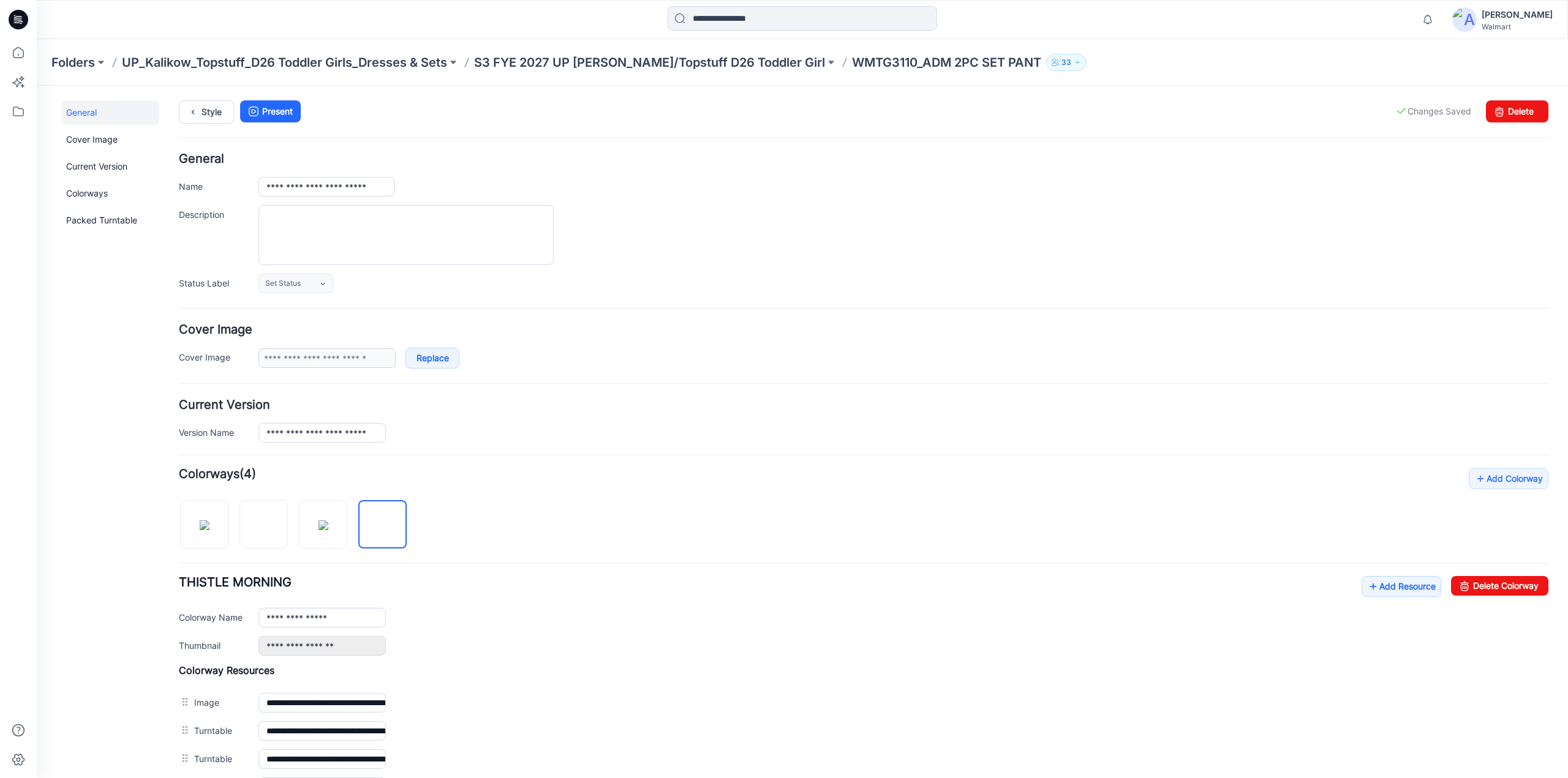
click at [36, 86] on link "Unset as Thumbnail" at bounding box center [36, 86] width 0 height 0
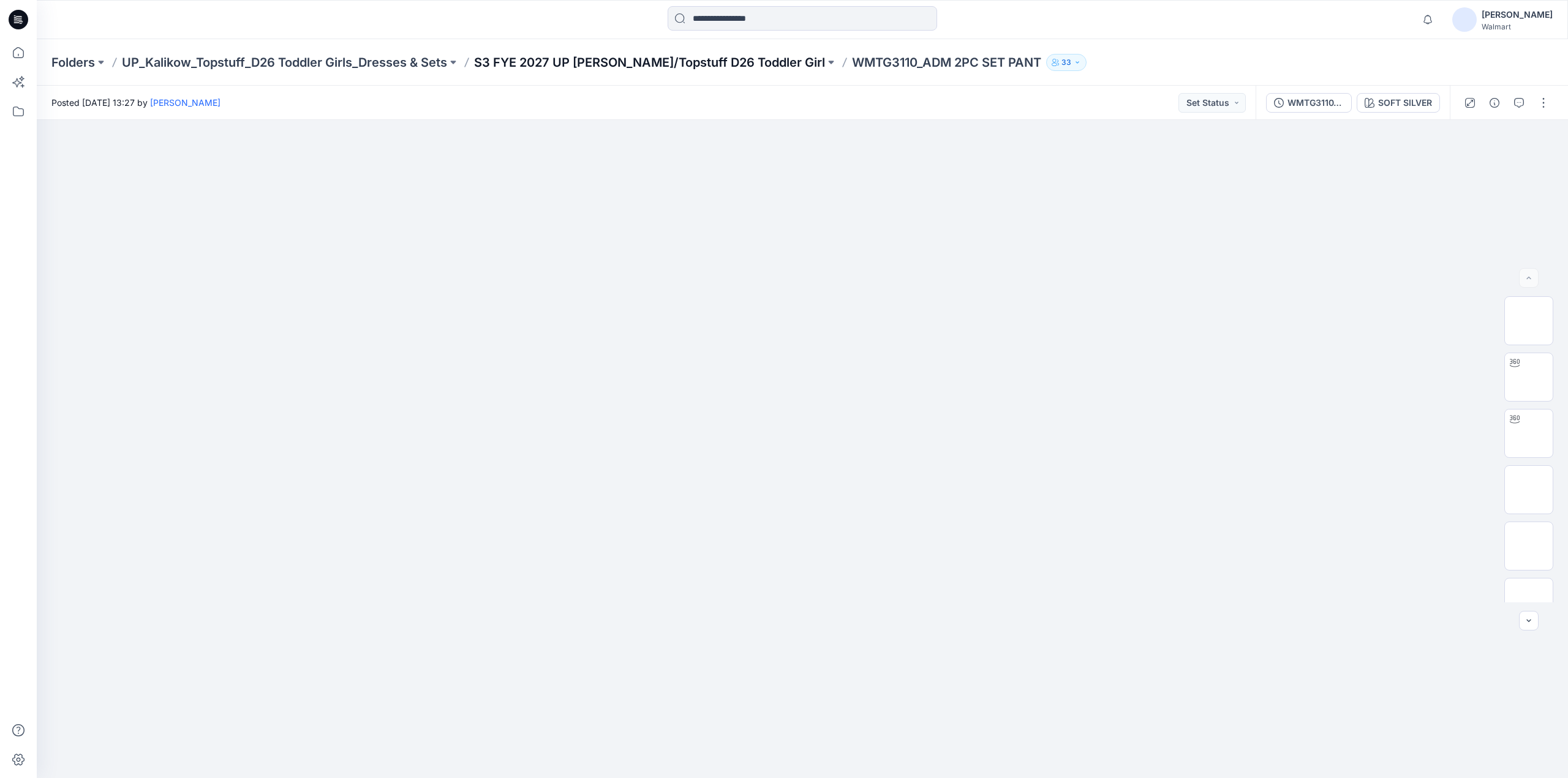
click at [722, 61] on p "S3 FYE 2027 UP [PERSON_NAME]/Topstuff D26 Toddler Girl" at bounding box center [650, 62] width 351 height 17
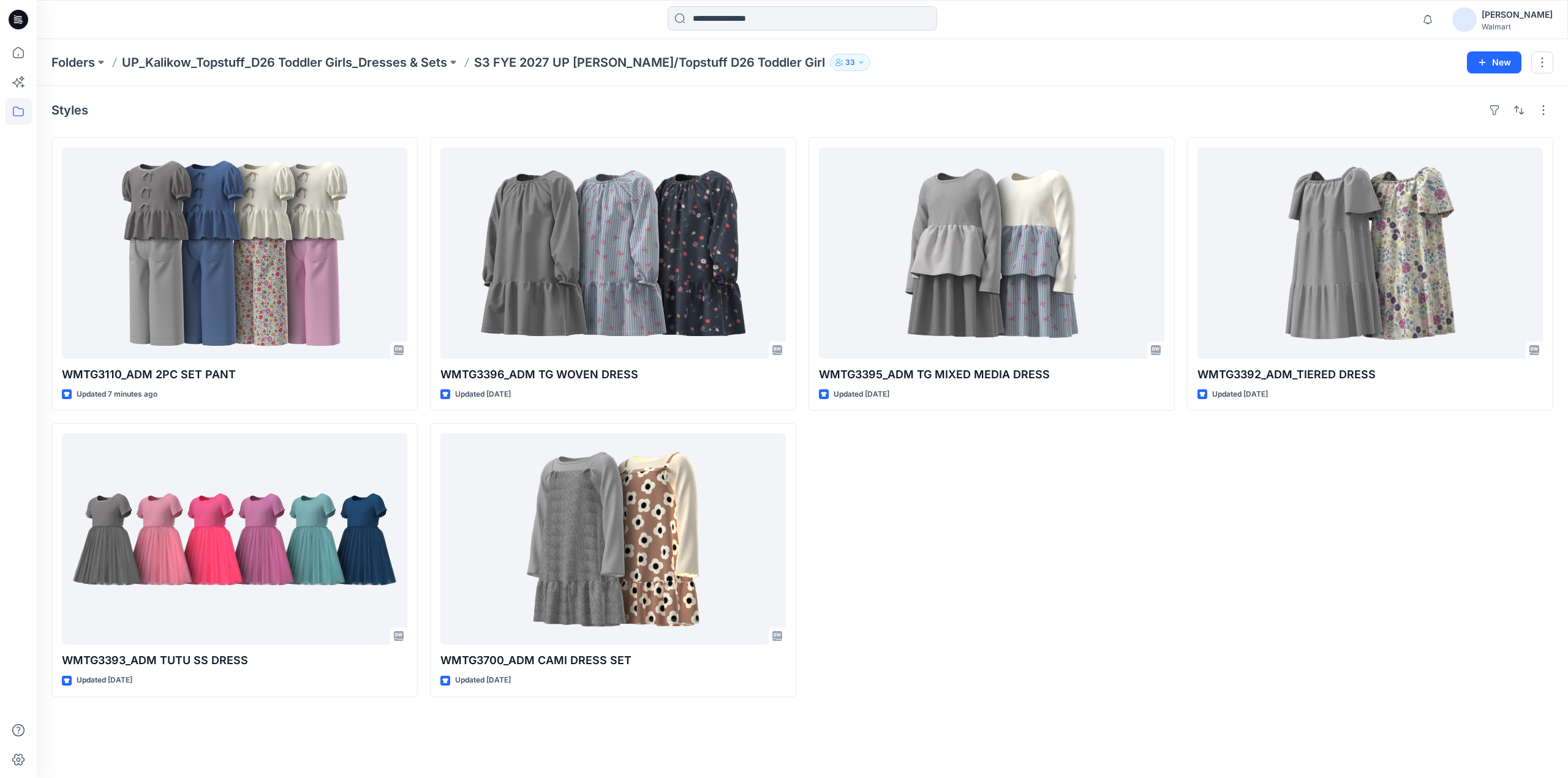
click at [916, 687] on div "WMTG3395_ADM TG MIXED MEDIA DRESS Updated 2 days ago" at bounding box center [991, 418] width 366 height 561
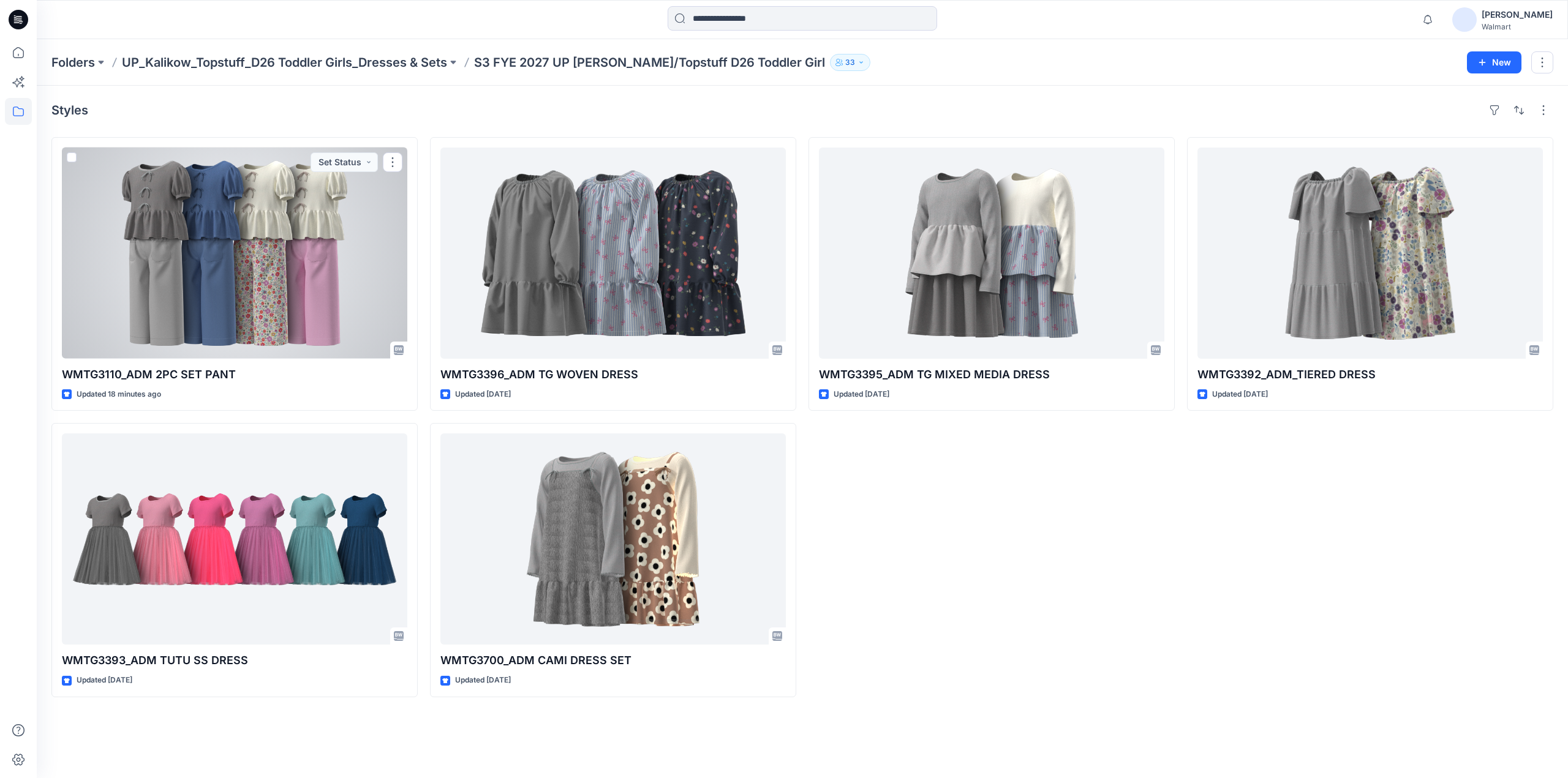
click at [283, 219] on div at bounding box center [235, 253] width 346 height 211
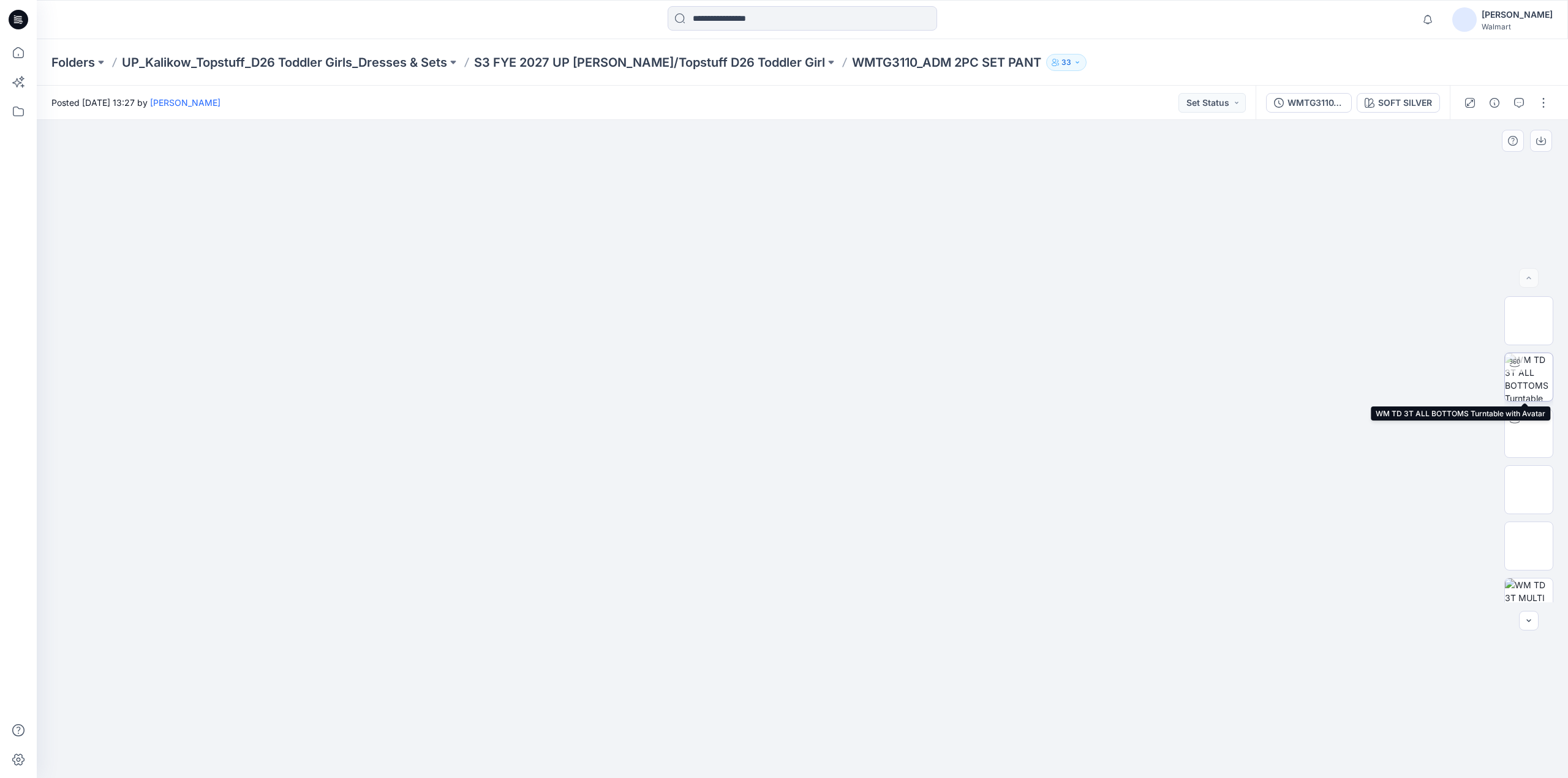
click at [1530, 369] on img at bounding box center [1529, 377] width 47 height 47
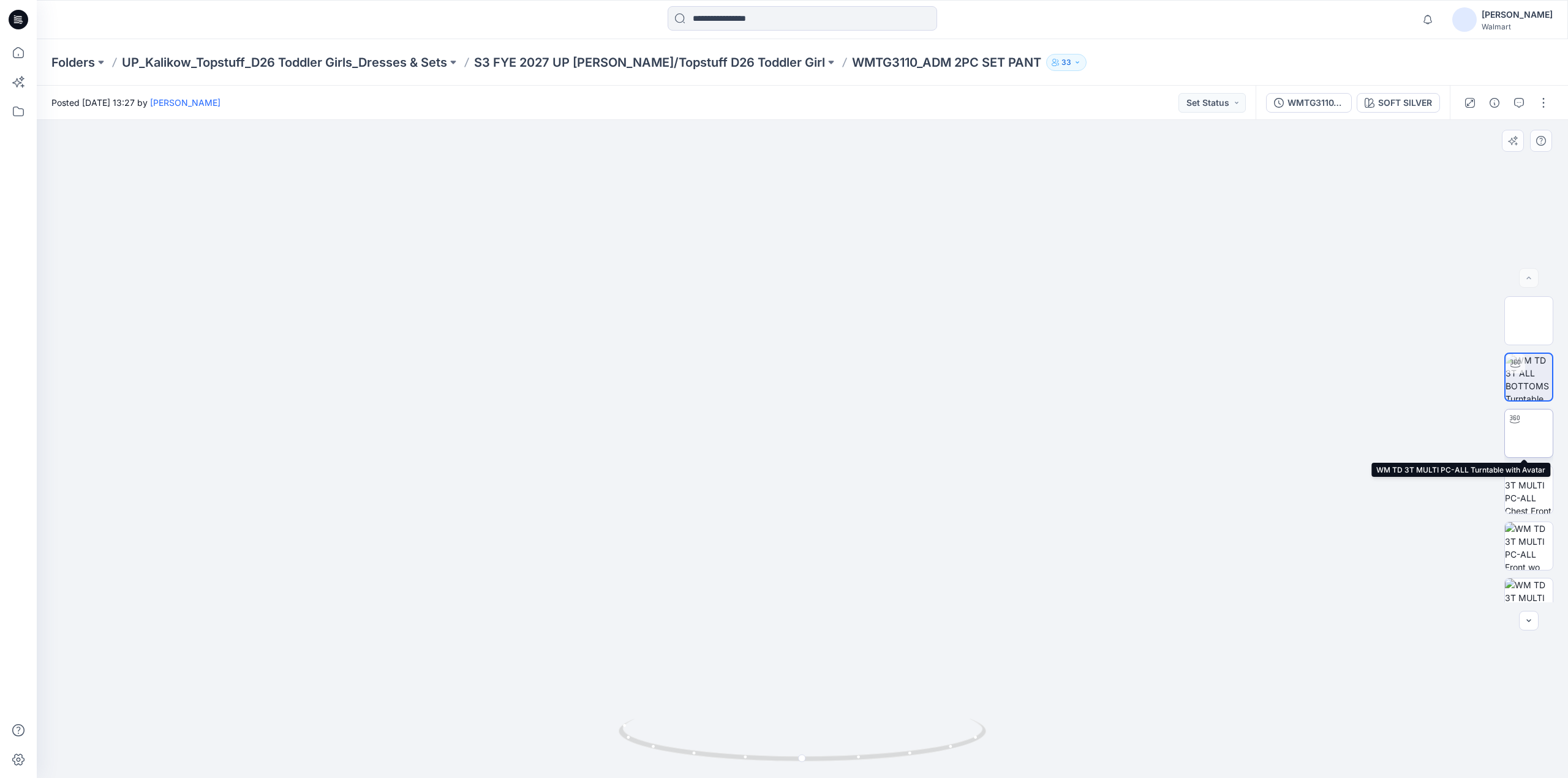
click at [1529, 434] on img at bounding box center [1529, 434] width 0 height 0
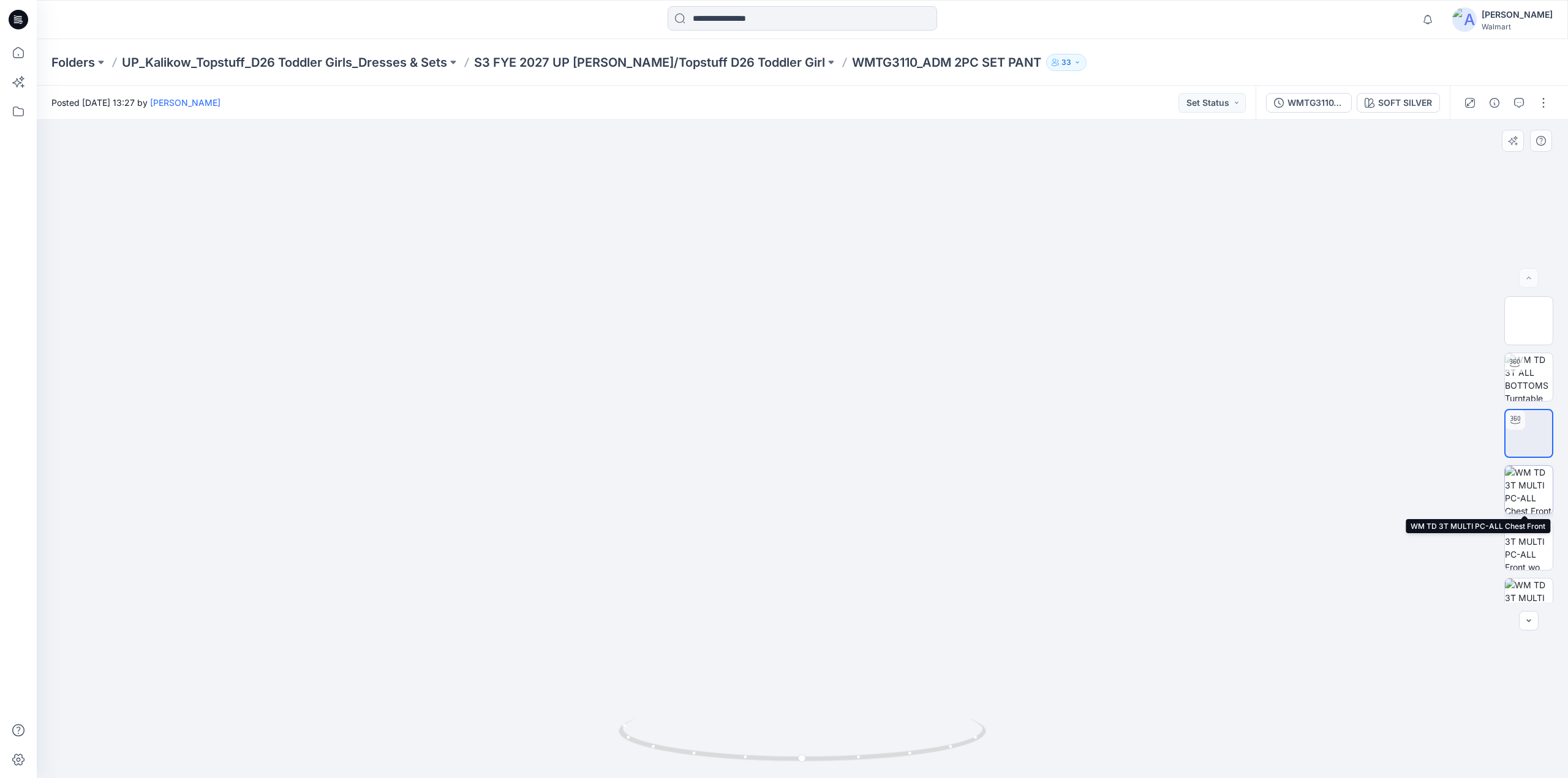
click at [1519, 488] on img at bounding box center [1529, 490] width 47 height 47
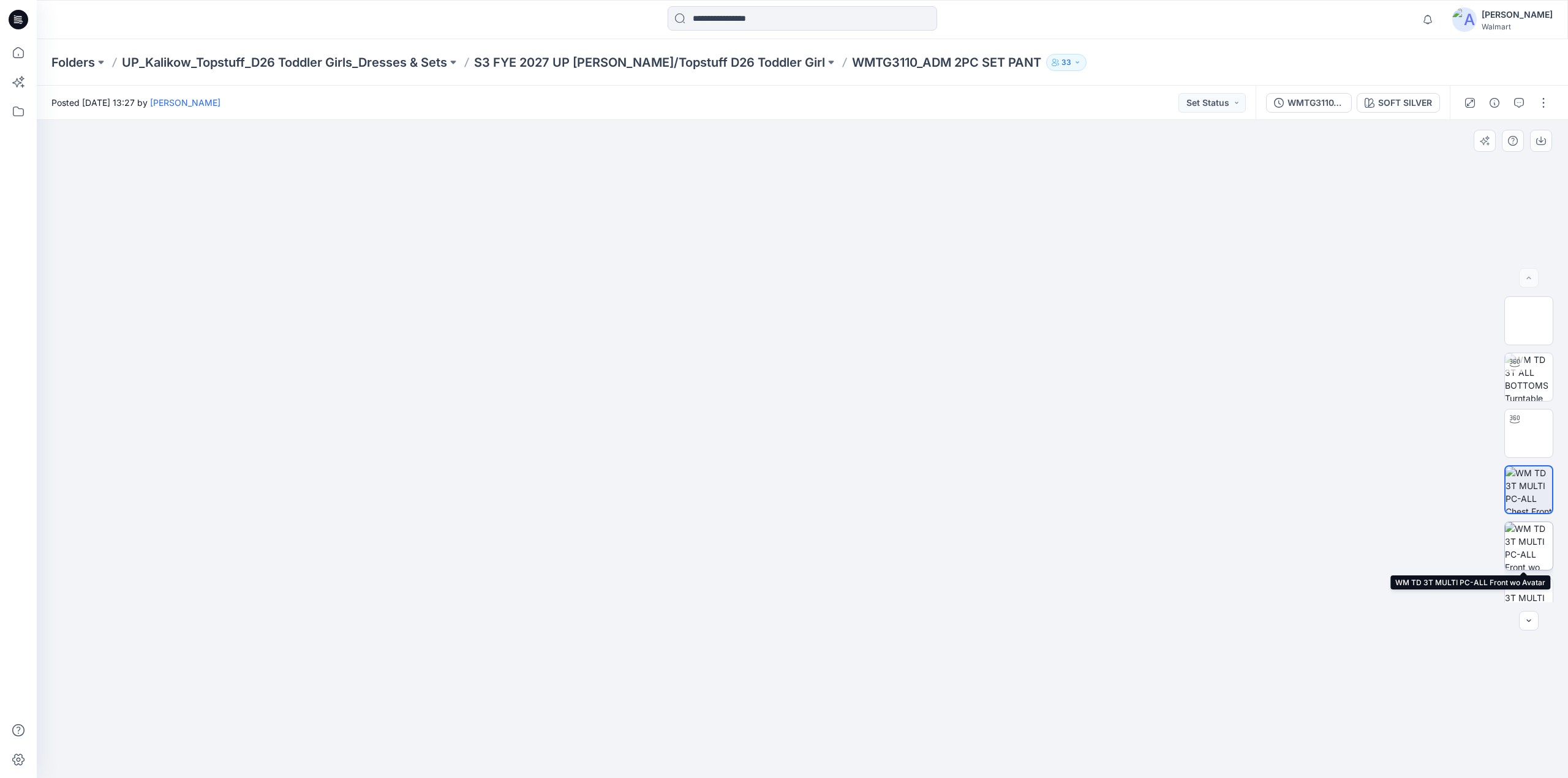
click at [1528, 541] on img at bounding box center [1529, 546] width 47 height 47
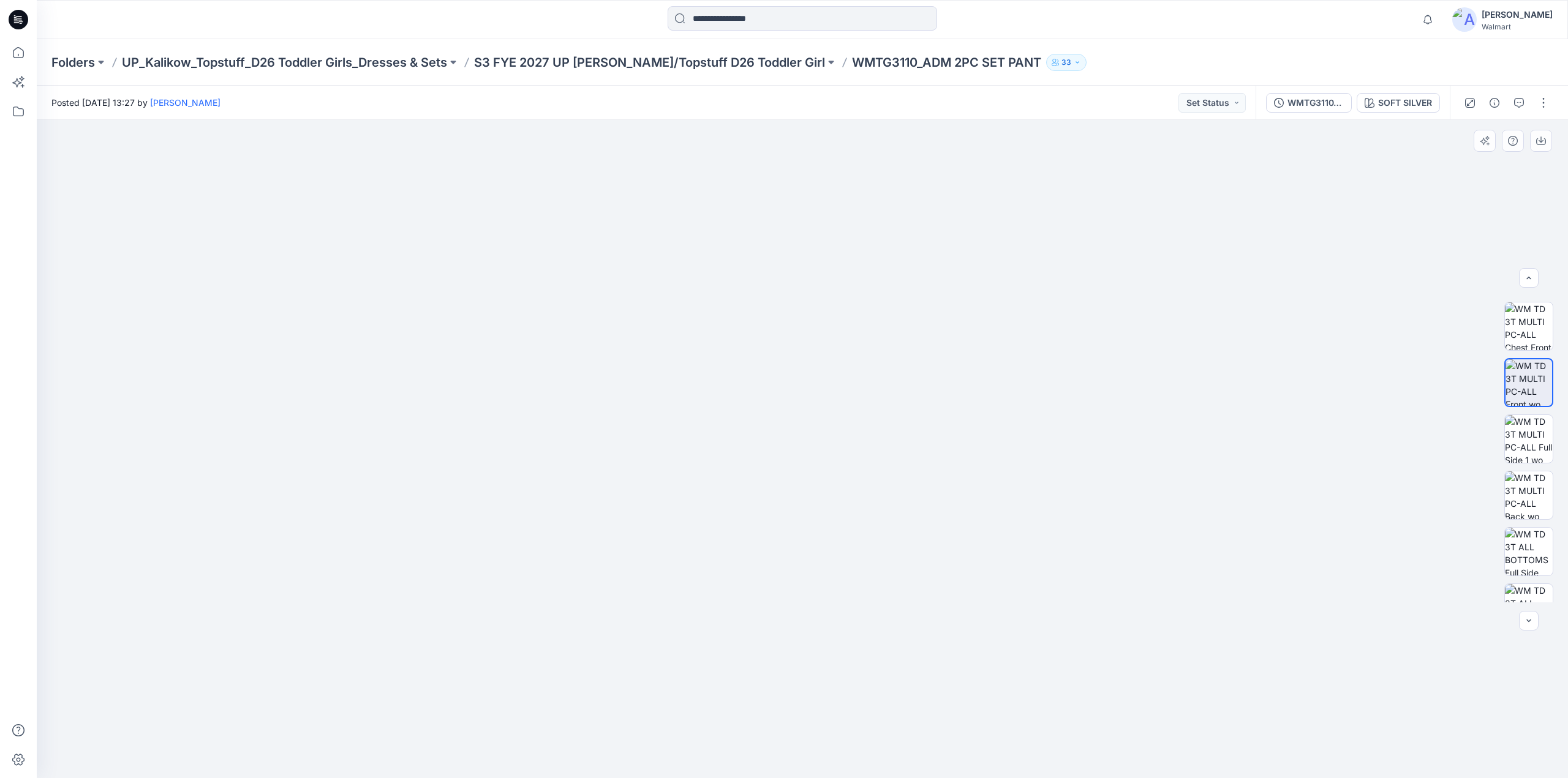
scroll to position [162, 0]
click at [1523, 443] on img at bounding box center [1529, 440] width 47 height 47
click at [1526, 500] on img at bounding box center [1529, 497] width 47 height 47
drag, startPoint x: 1556, startPoint y: 429, endPoint x: 1554, endPoint y: 459, distance: 30.1
click at [1554, 459] on div at bounding box center [1529, 450] width 78 height 307
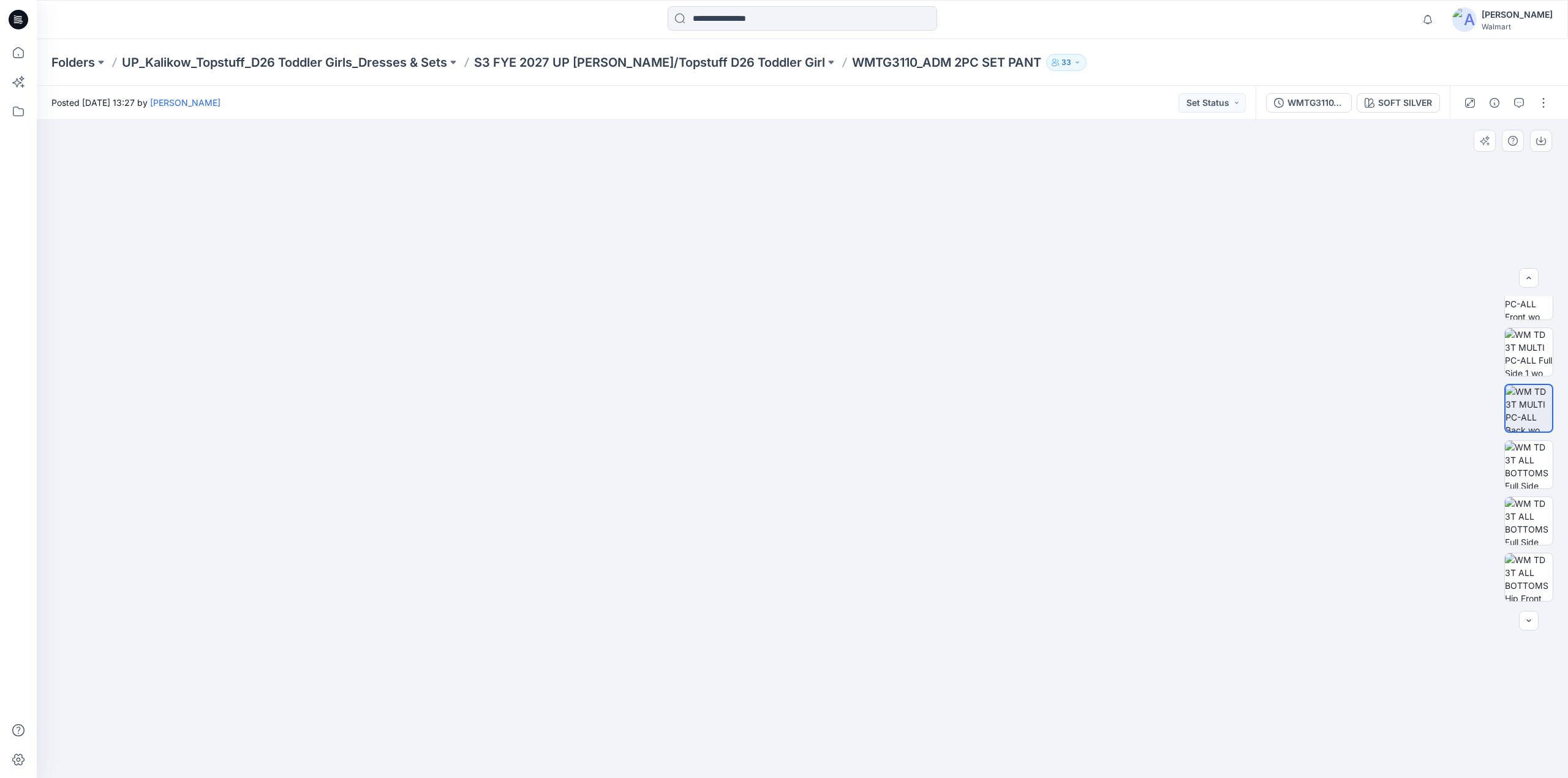
scroll to position [274, 0]
click at [1535, 446] on img at bounding box center [1529, 441] width 47 height 47
click at [1540, 445] on img at bounding box center [1529, 433] width 47 height 47
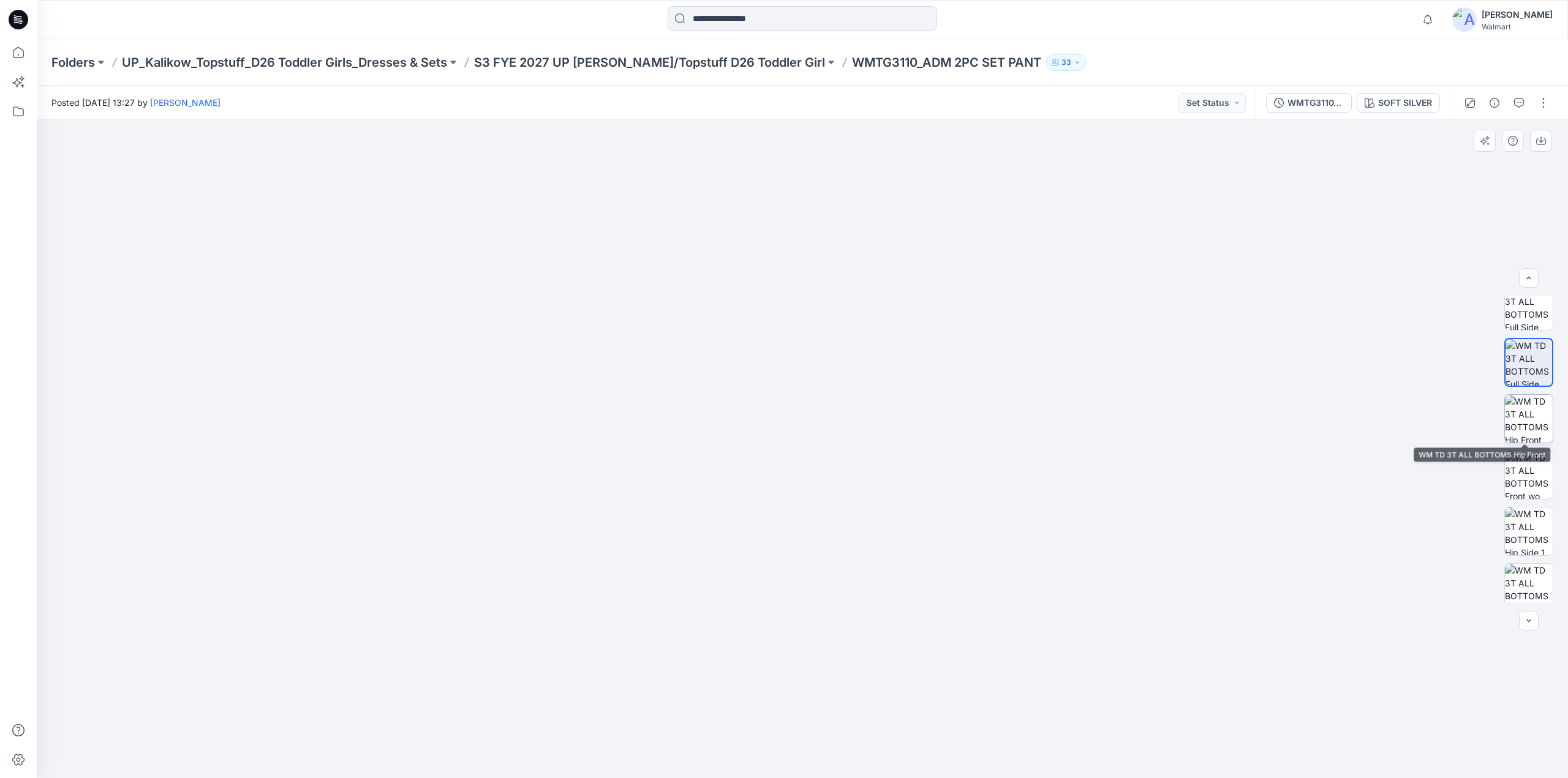
click at [1538, 429] on img at bounding box center [1529, 419] width 47 height 47
click at [1533, 415] on img at bounding box center [1529, 409] width 47 height 47
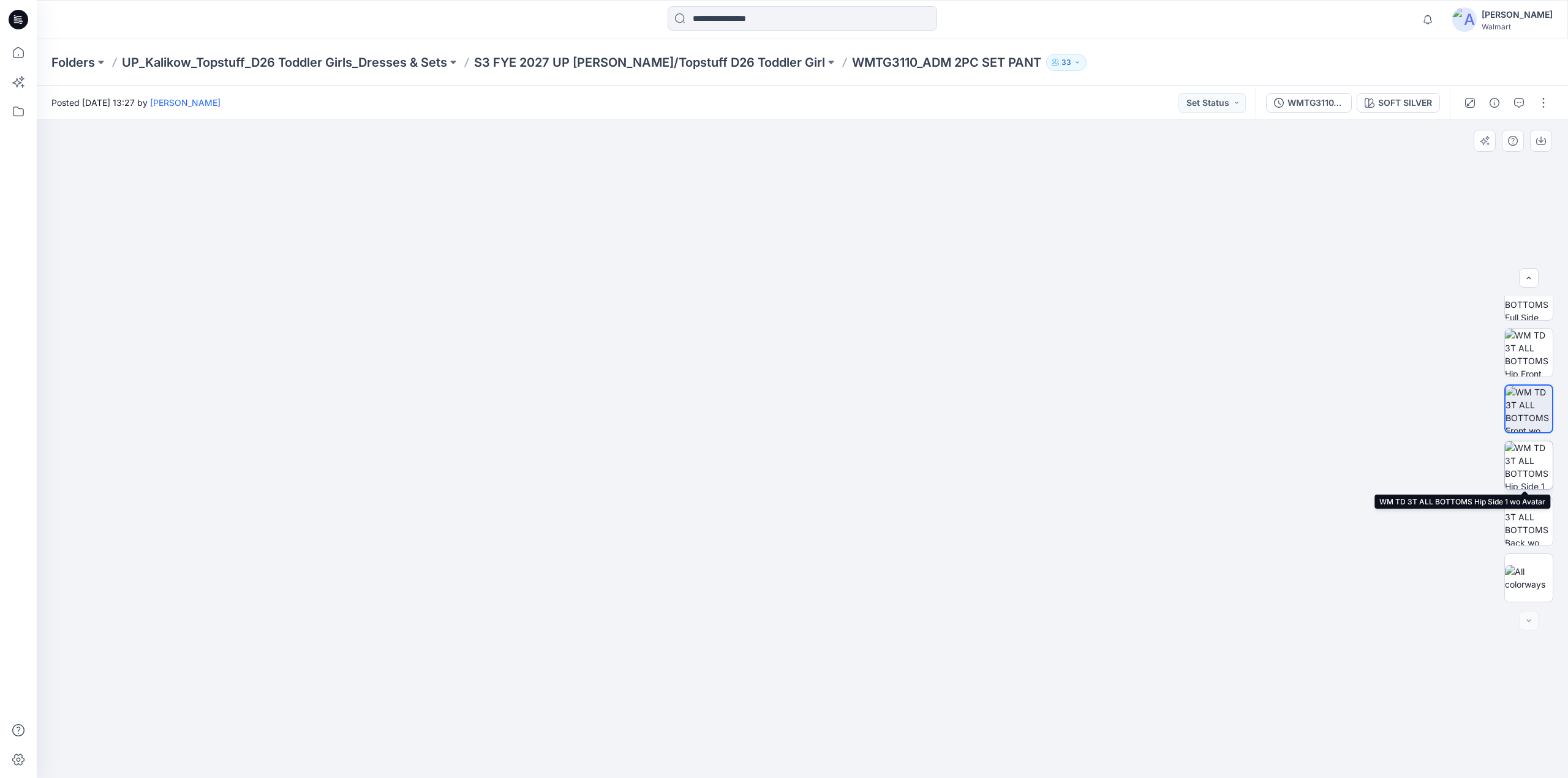
click at [1528, 480] on img at bounding box center [1529, 465] width 47 height 47
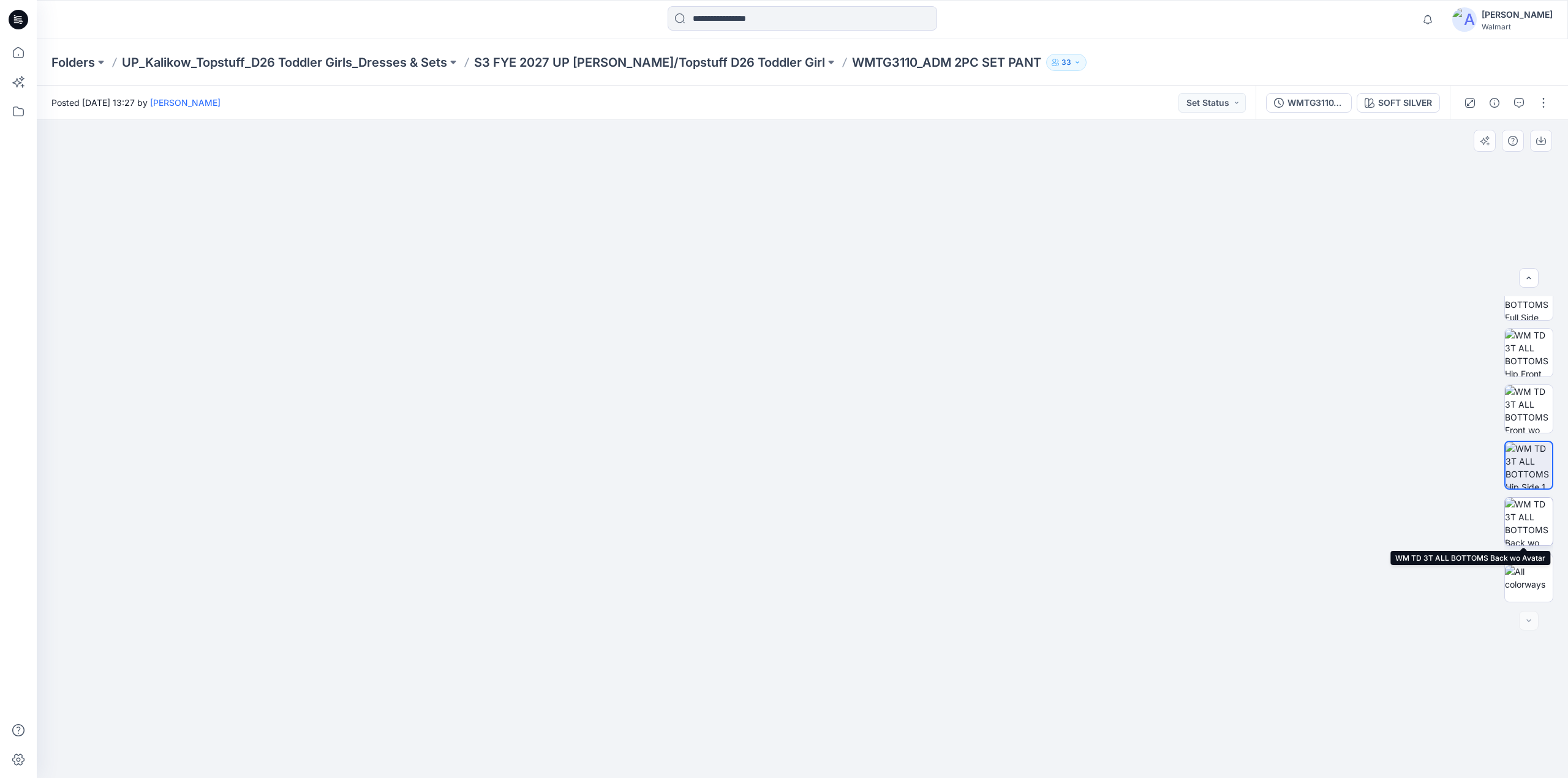
click at [1526, 520] on img at bounding box center [1529, 521] width 47 height 47
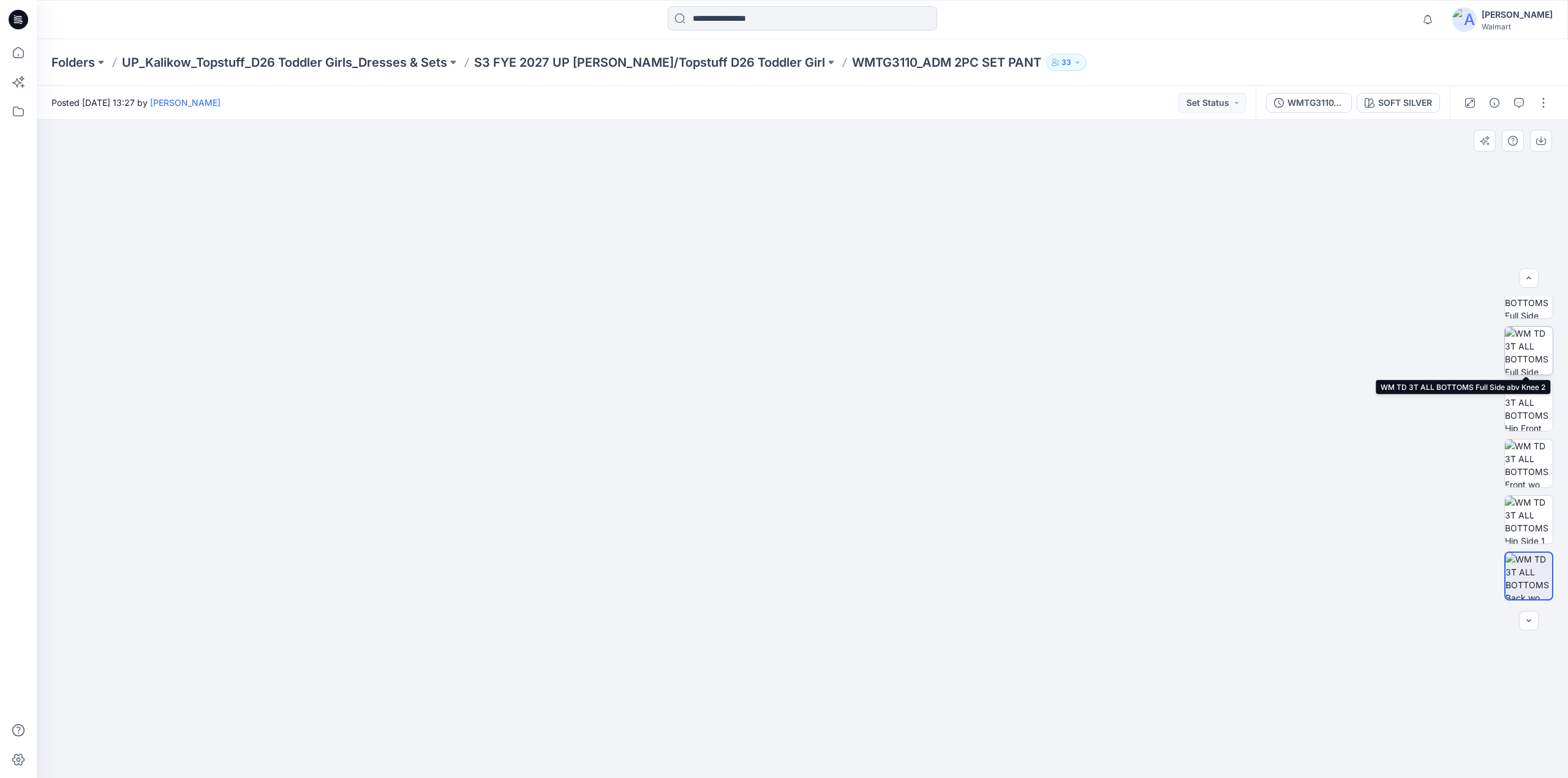
click at [1531, 342] on img at bounding box center [1529, 350] width 47 height 47
click at [1524, 375] on img at bounding box center [1529, 377] width 47 height 47
drag, startPoint x: 817, startPoint y: 621, endPoint x: 703, endPoint y: 631, distance: 114.4
click at [703, 53] on img at bounding box center [802, 53] width 810 height 0
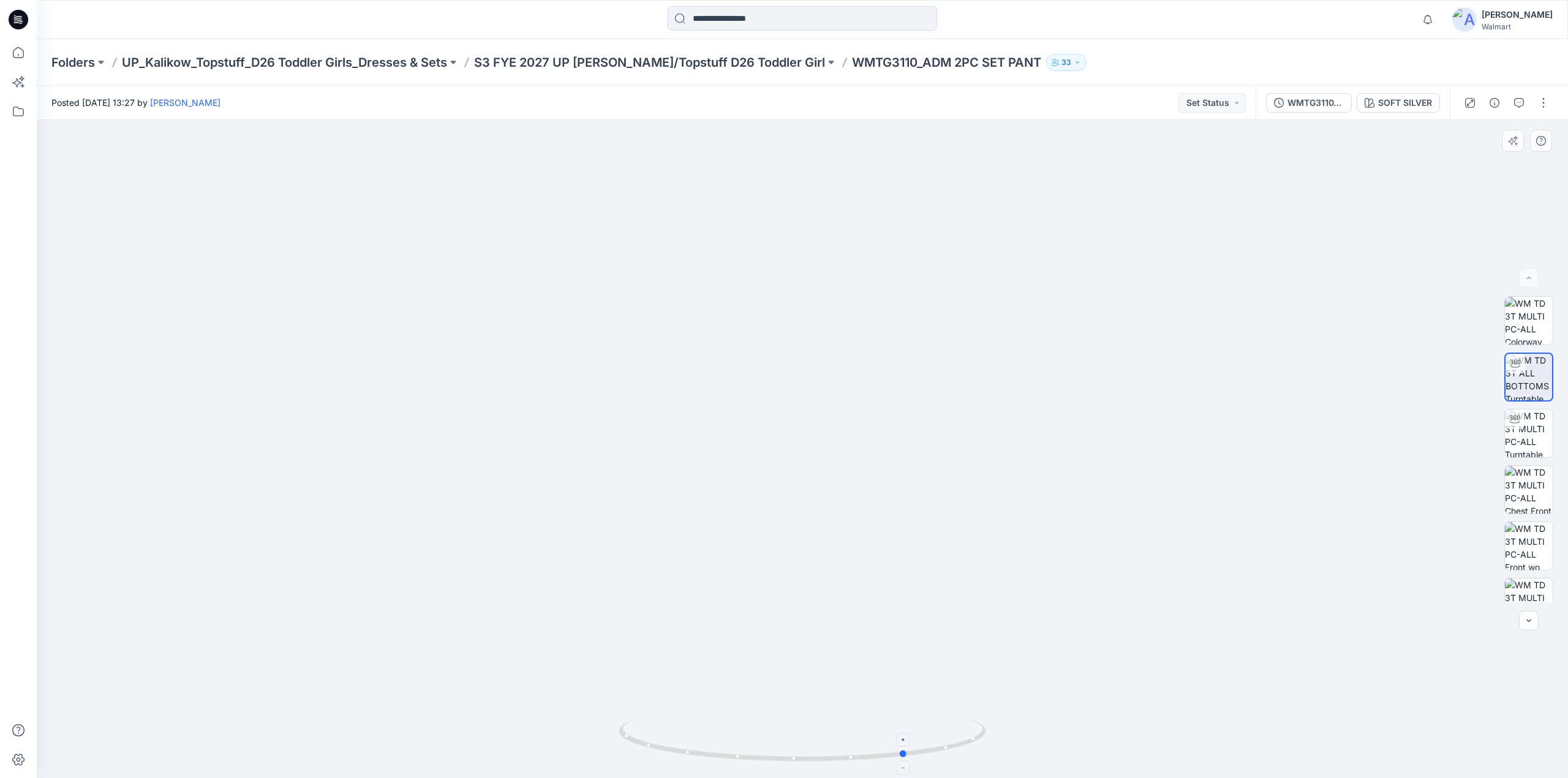
drag, startPoint x: 806, startPoint y: 763, endPoint x: 912, endPoint y: 756, distance: 106.2
click at [912, 756] on icon at bounding box center [804, 742] width 370 height 45
click at [1528, 421] on img at bounding box center [1529, 409] width 47 height 47
click at [1528, 458] on img at bounding box center [1529, 465] width 47 height 47
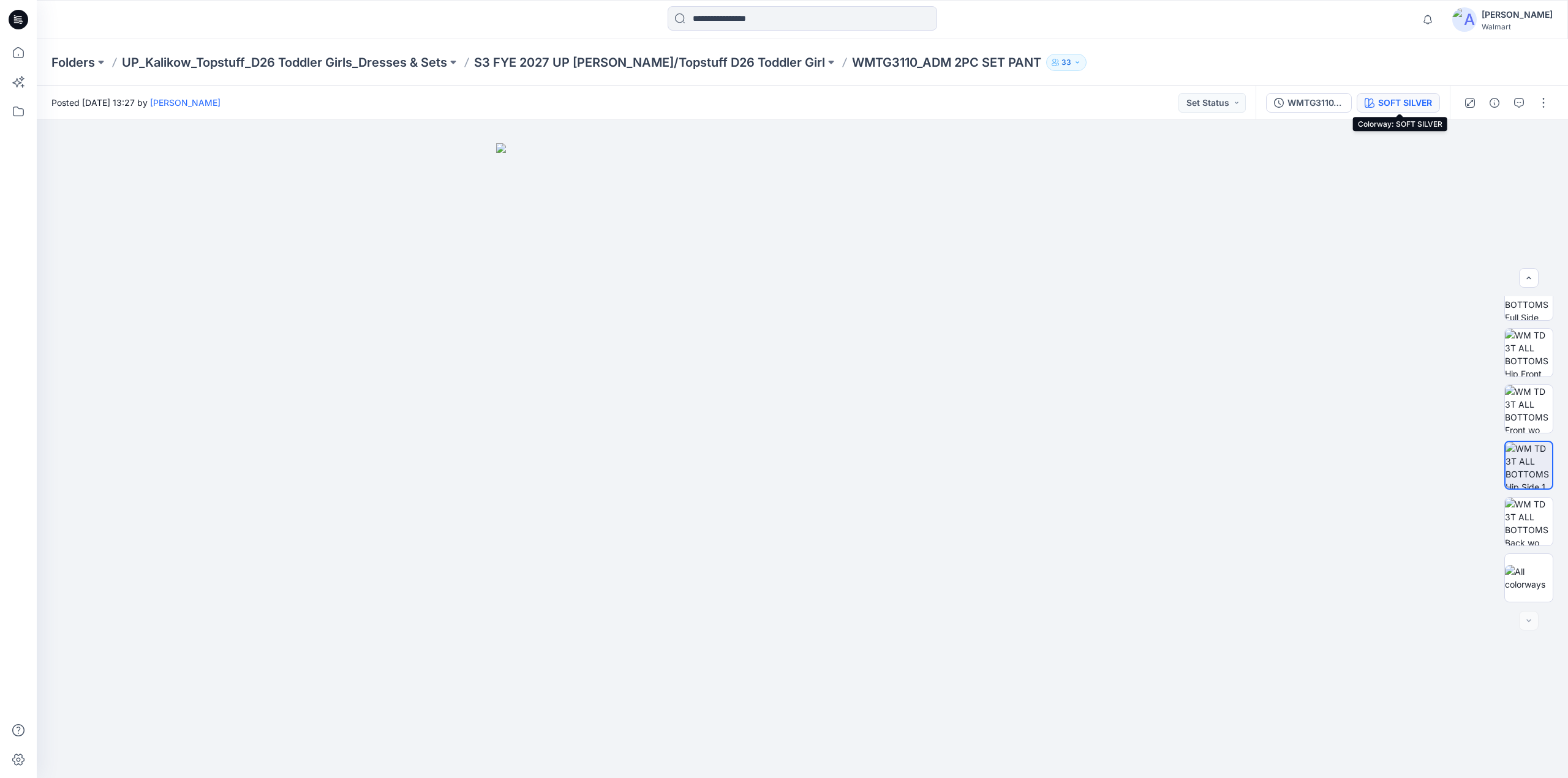
click at [1416, 104] on div "SOFT SILVER" at bounding box center [1404, 103] width 54 height 14
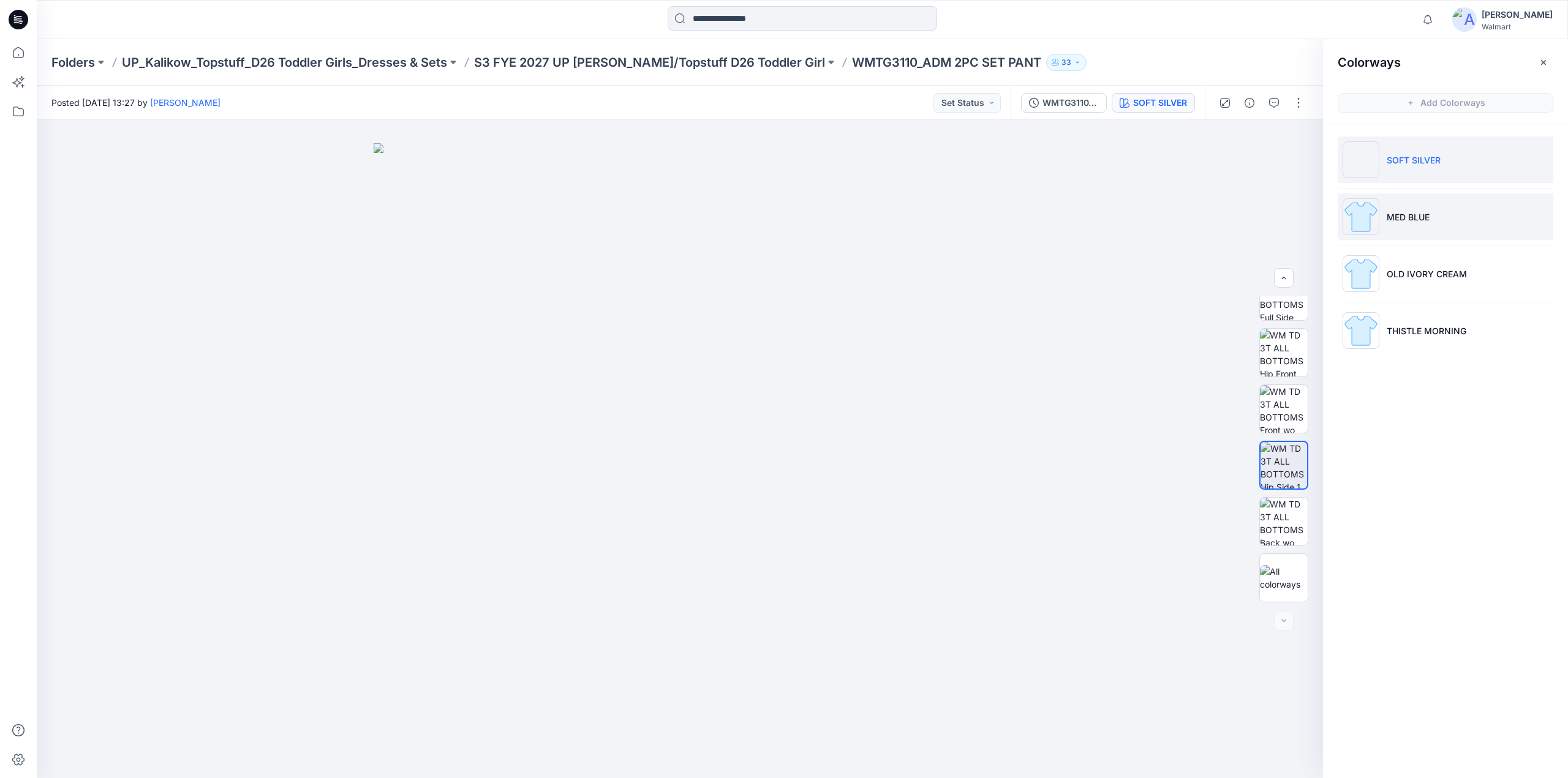
click at [1425, 213] on p "MED BLUE" at bounding box center [1408, 217] width 43 height 13
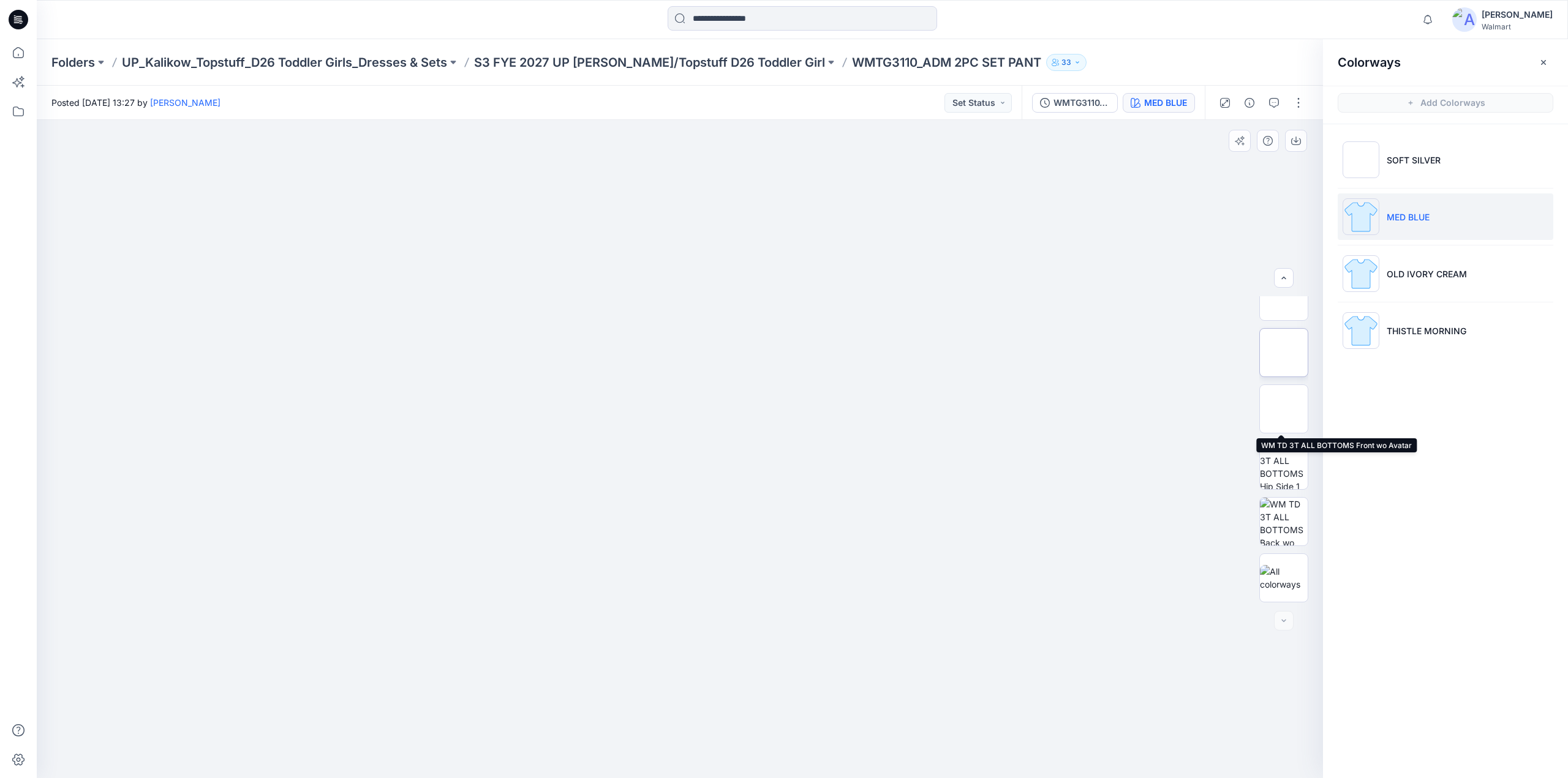
scroll to position [0, 0]
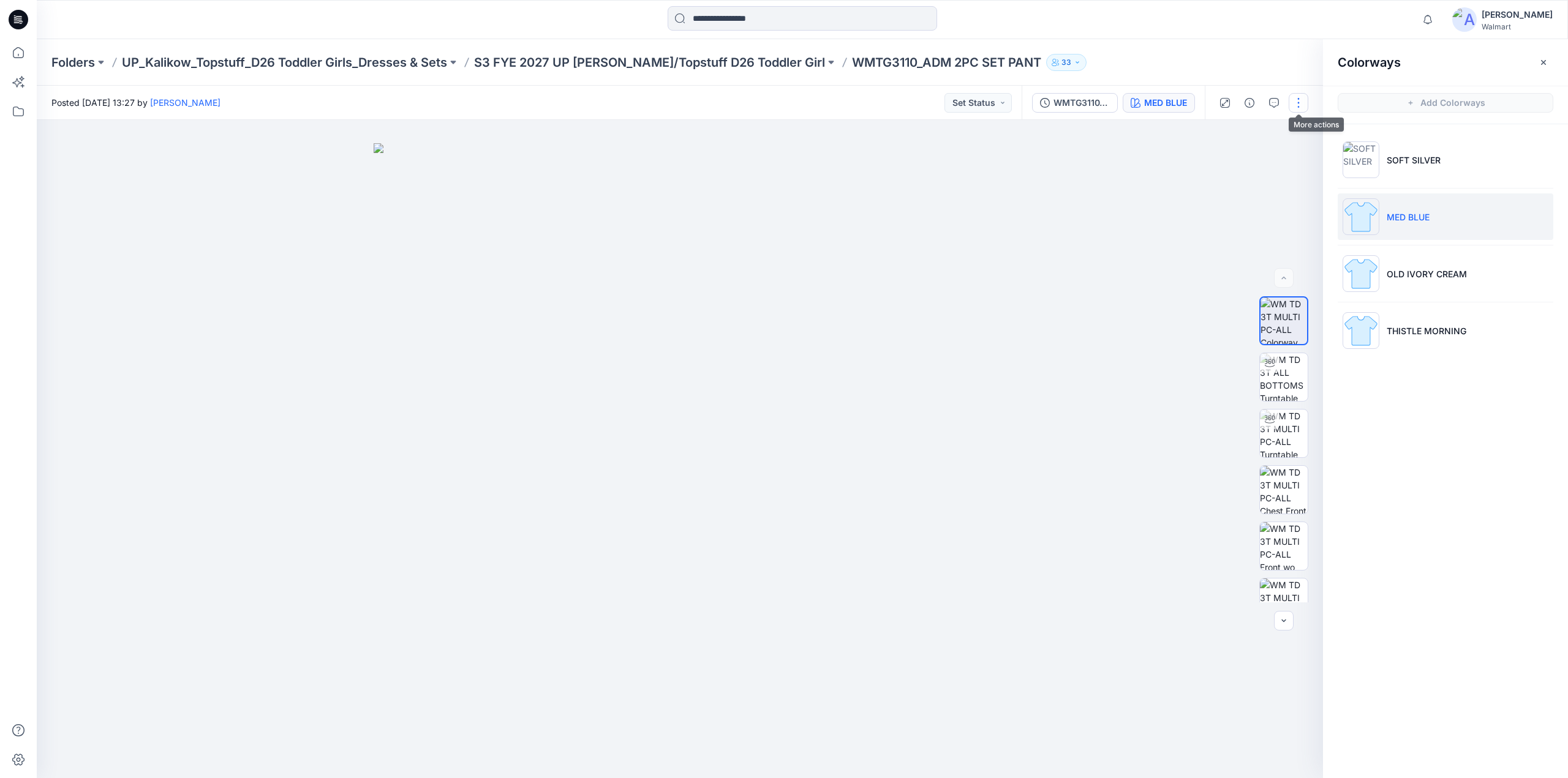
click at [1299, 108] on button "button" at bounding box center [1299, 103] width 20 height 20
click at [1225, 162] on p "Edit" at bounding box center [1220, 166] width 15 height 13
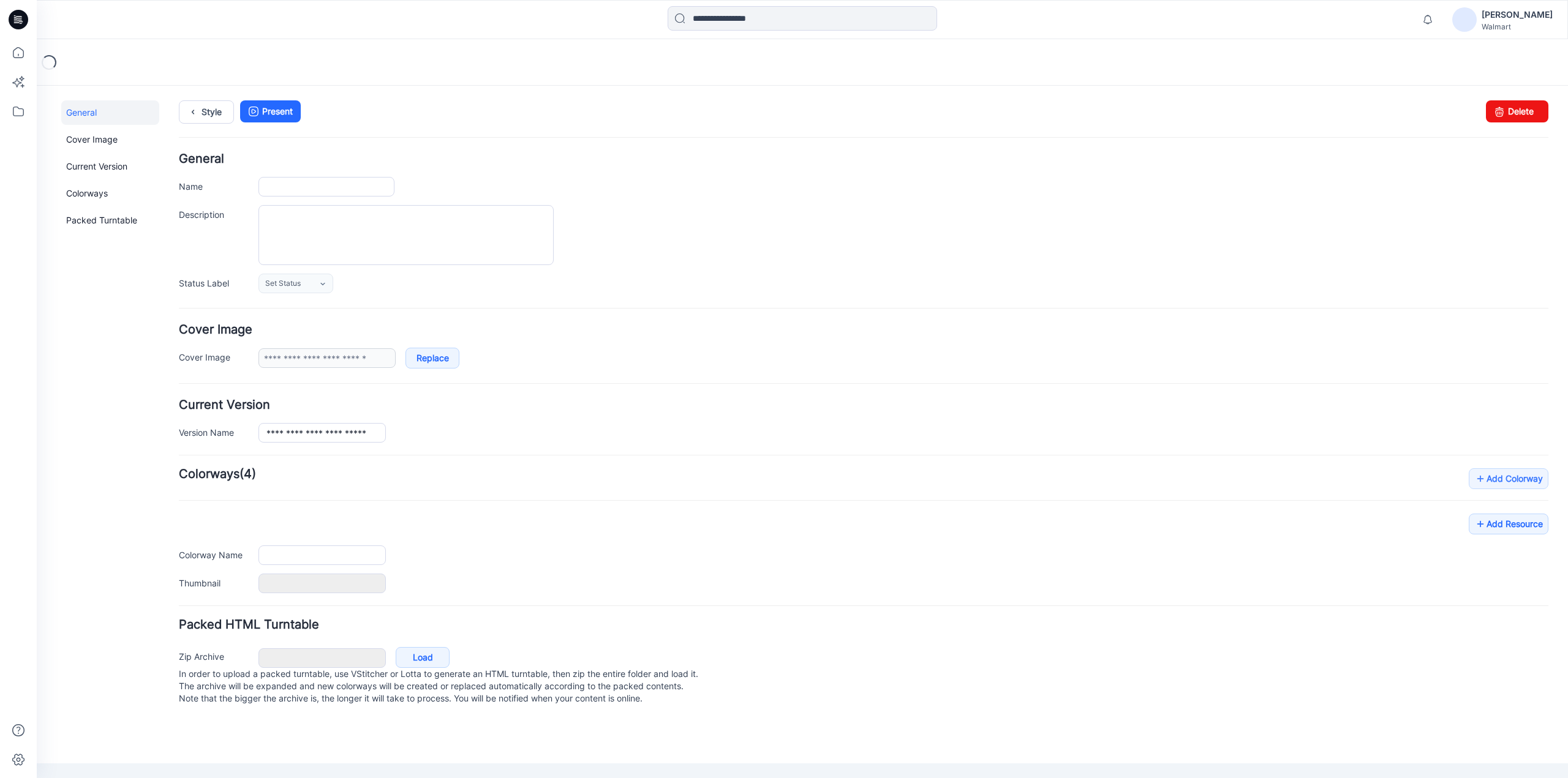
type input "**********"
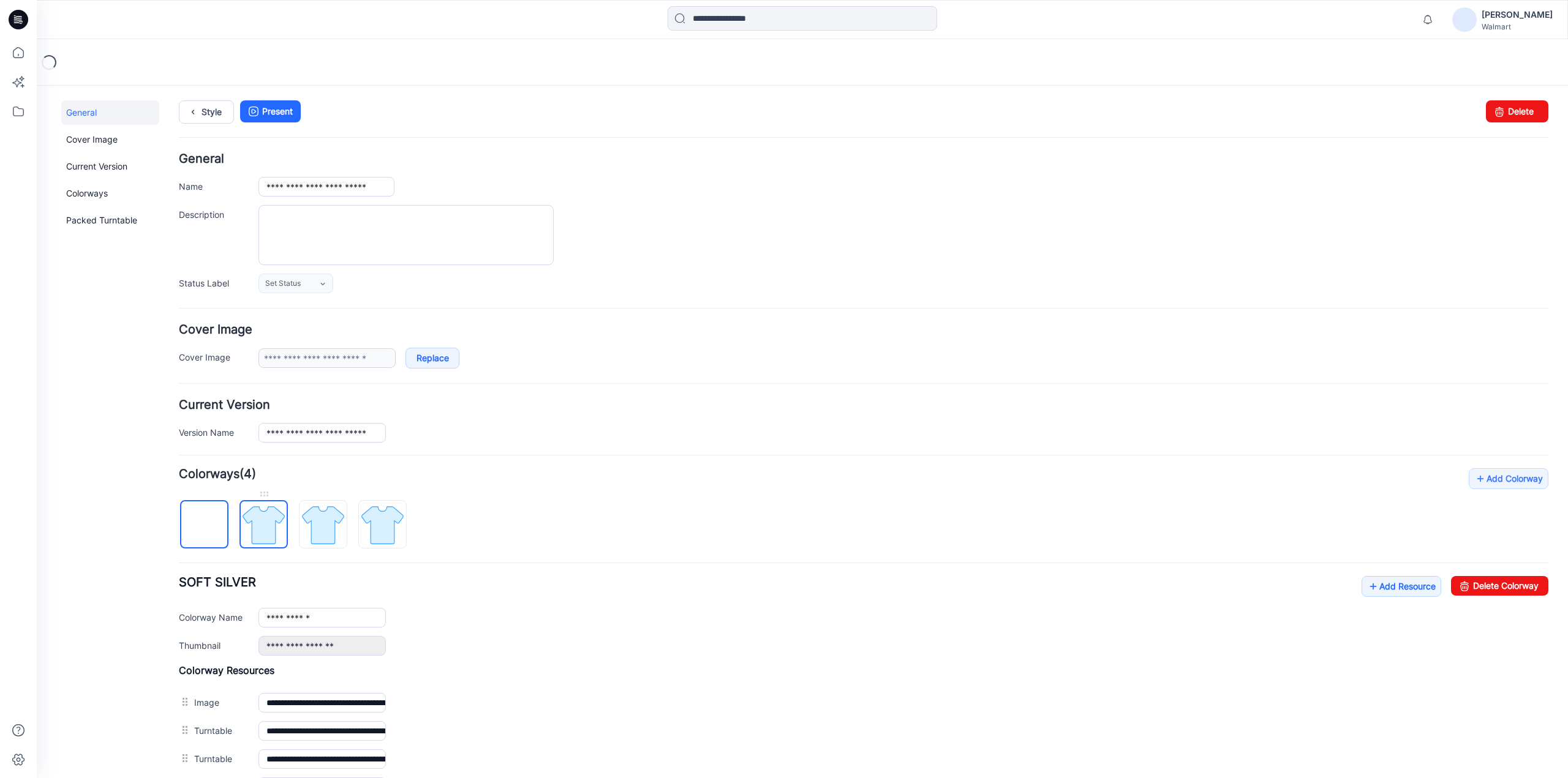
click at [258, 520] on img at bounding box center [264, 525] width 46 height 45
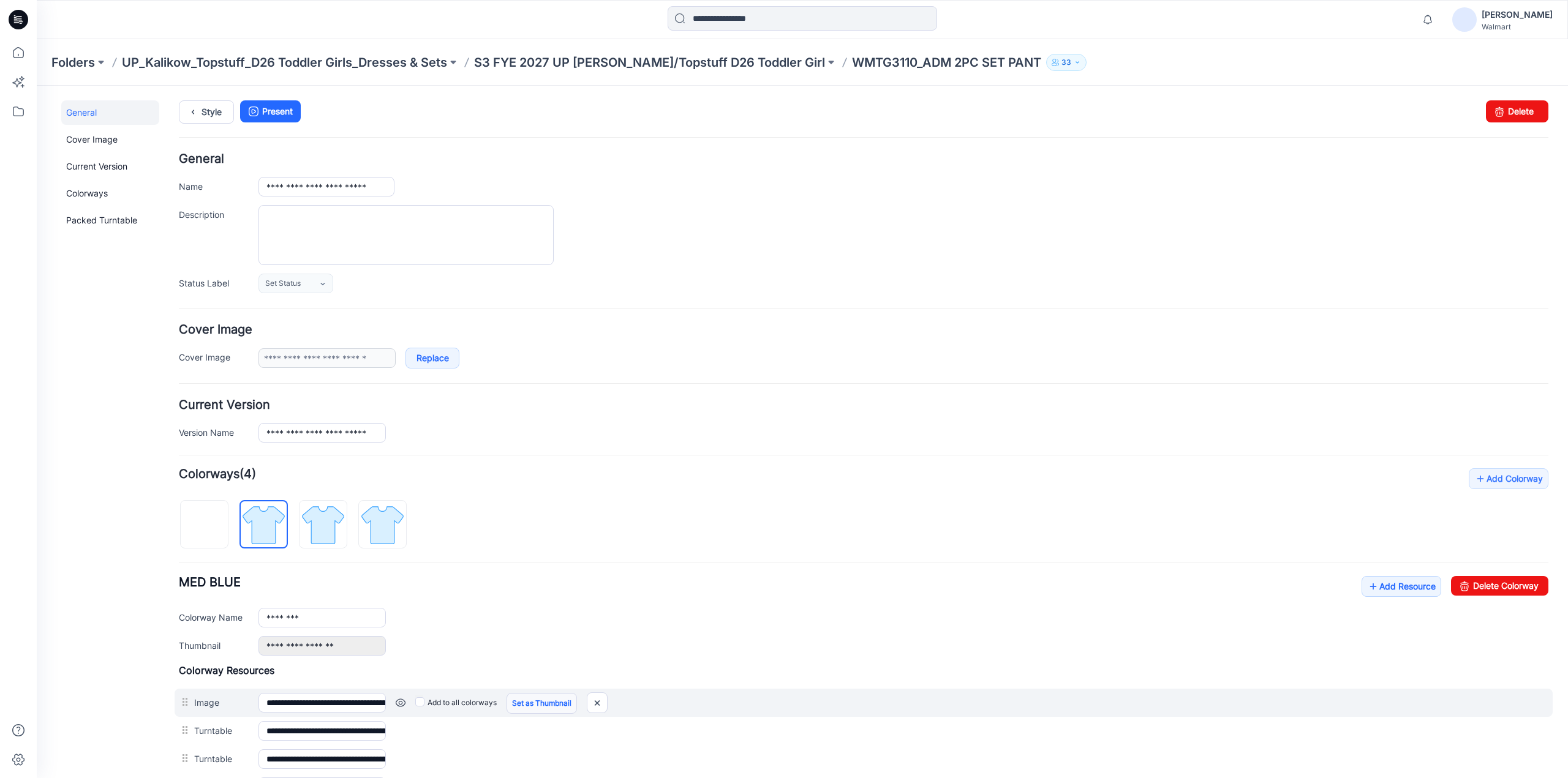
click at [533, 704] on link "Set as Thumbnail" at bounding box center [541, 703] width 70 height 21
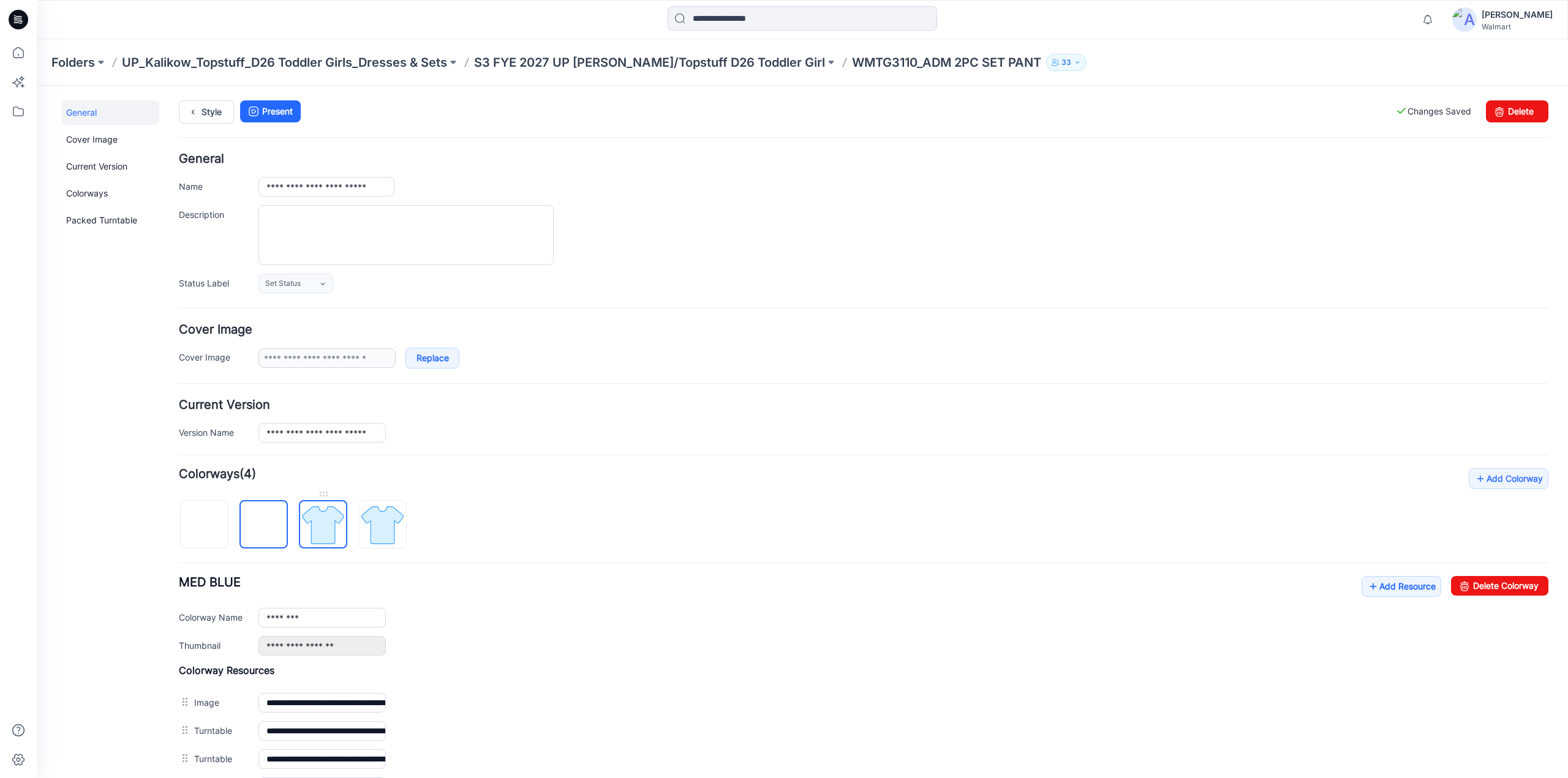
click at [329, 530] on img at bounding box center [323, 525] width 46 height 45
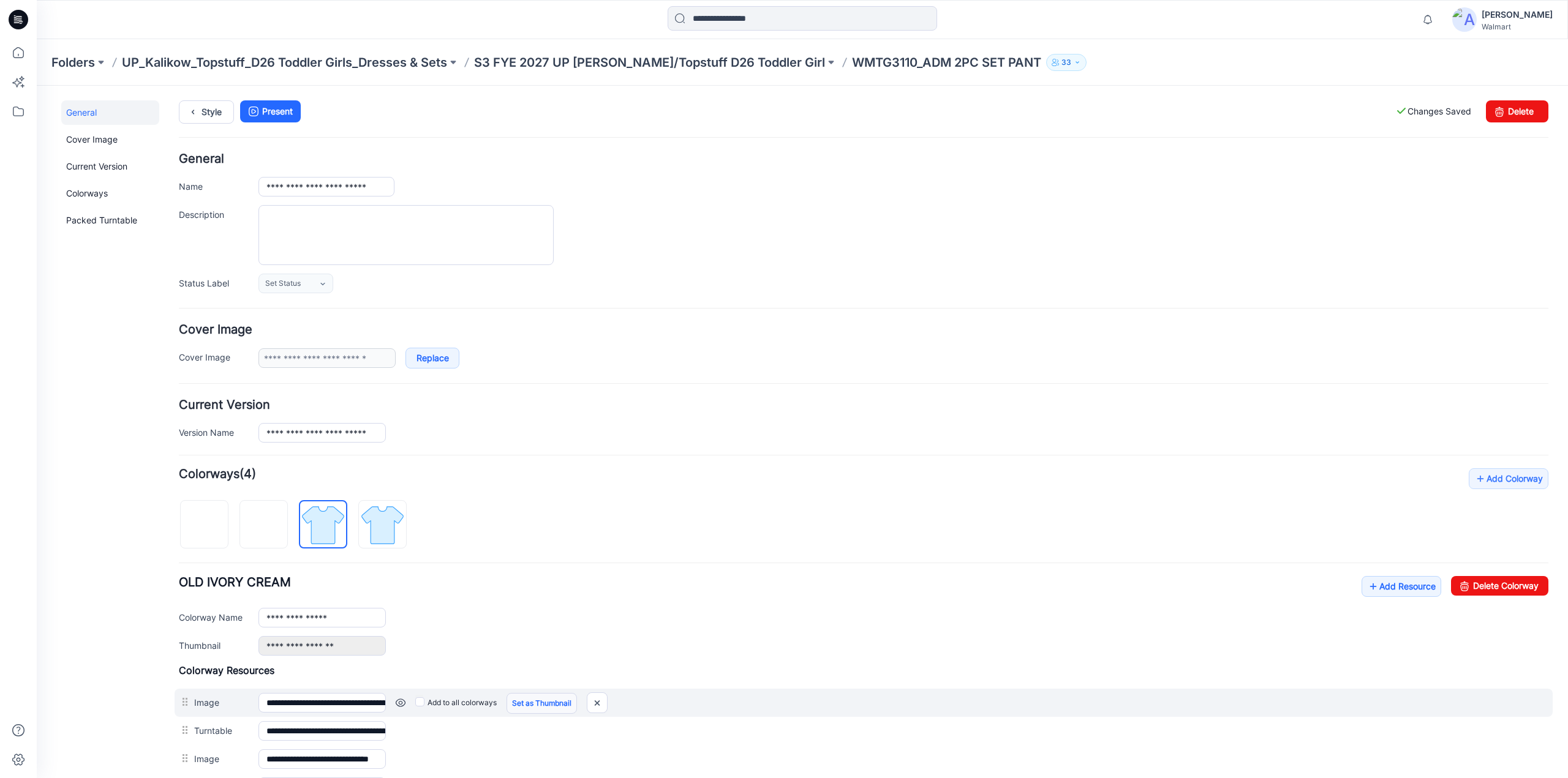
click at [546, 705] on link "Set as Thumbnail" at bounding box center [541, 703] width 70 height 21
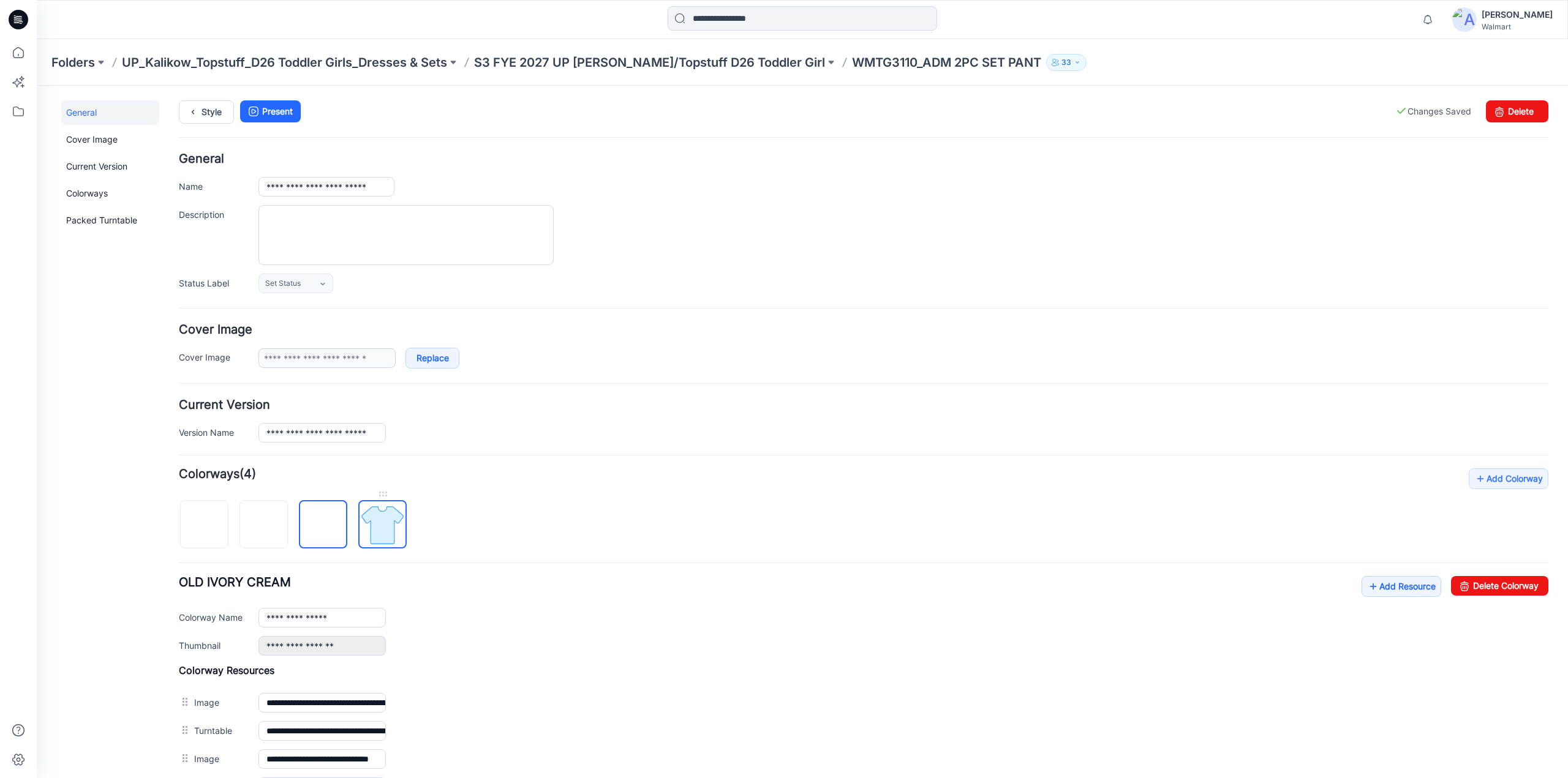
click at [378, 529] on img at bounding box center [382, 525] width 46 height 45
type input "**********"
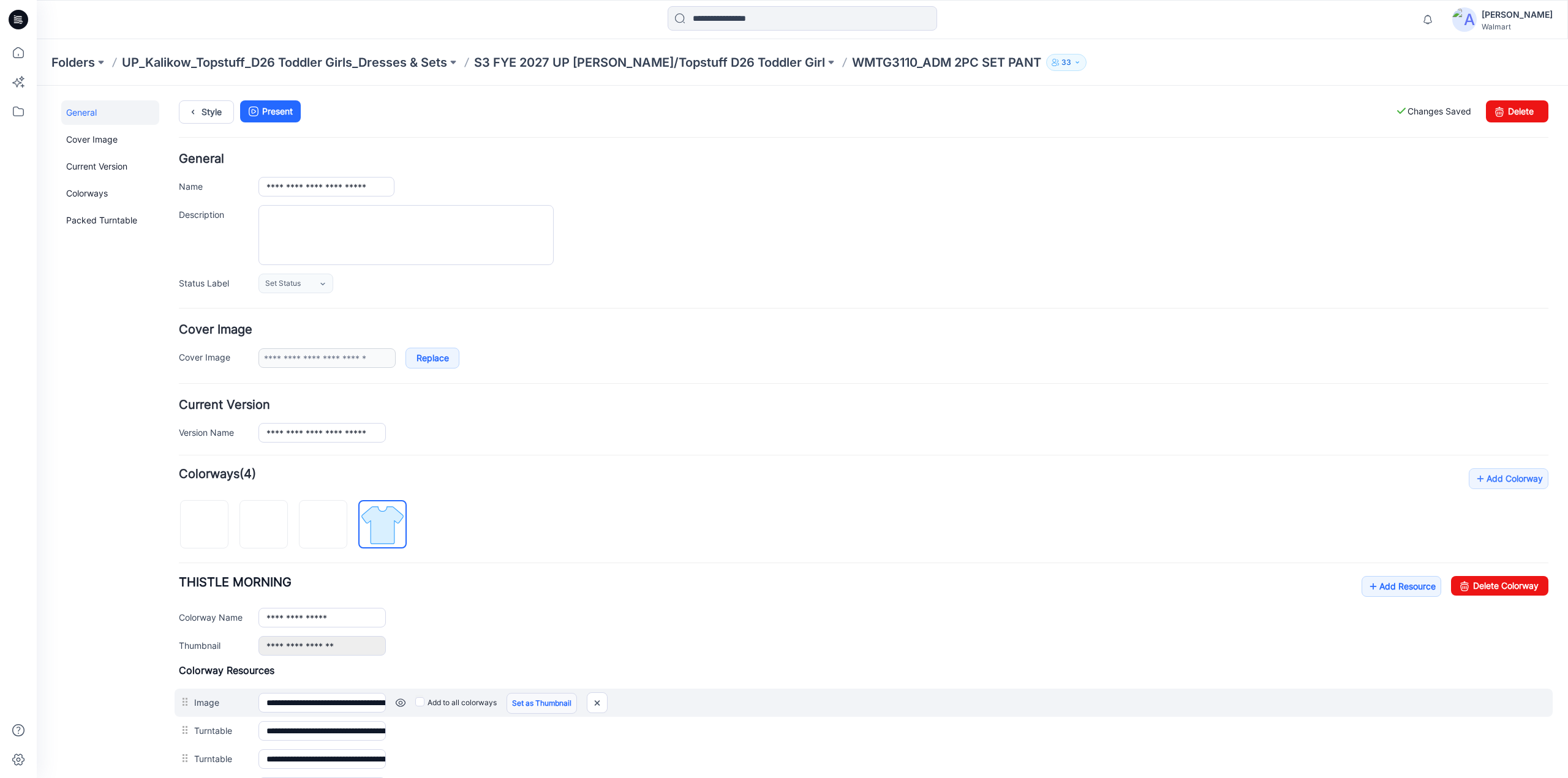
click at [553, 701] on link "Set as Thumbnail" at bounding box center [541, 703] width 70 height 21
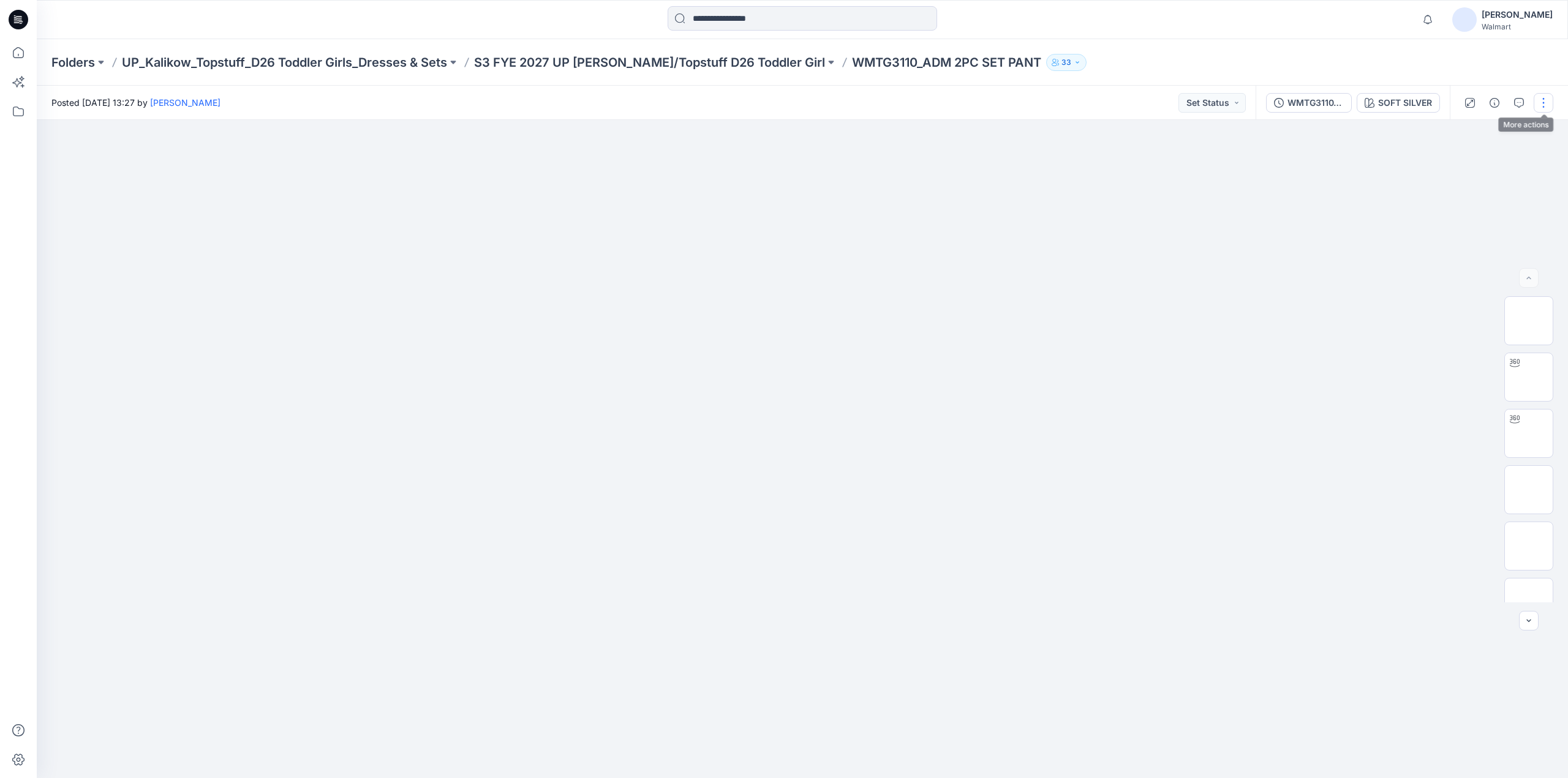
click at [1544, 100] on button "button" at bounding box center [1543, 103] width 20 height 20
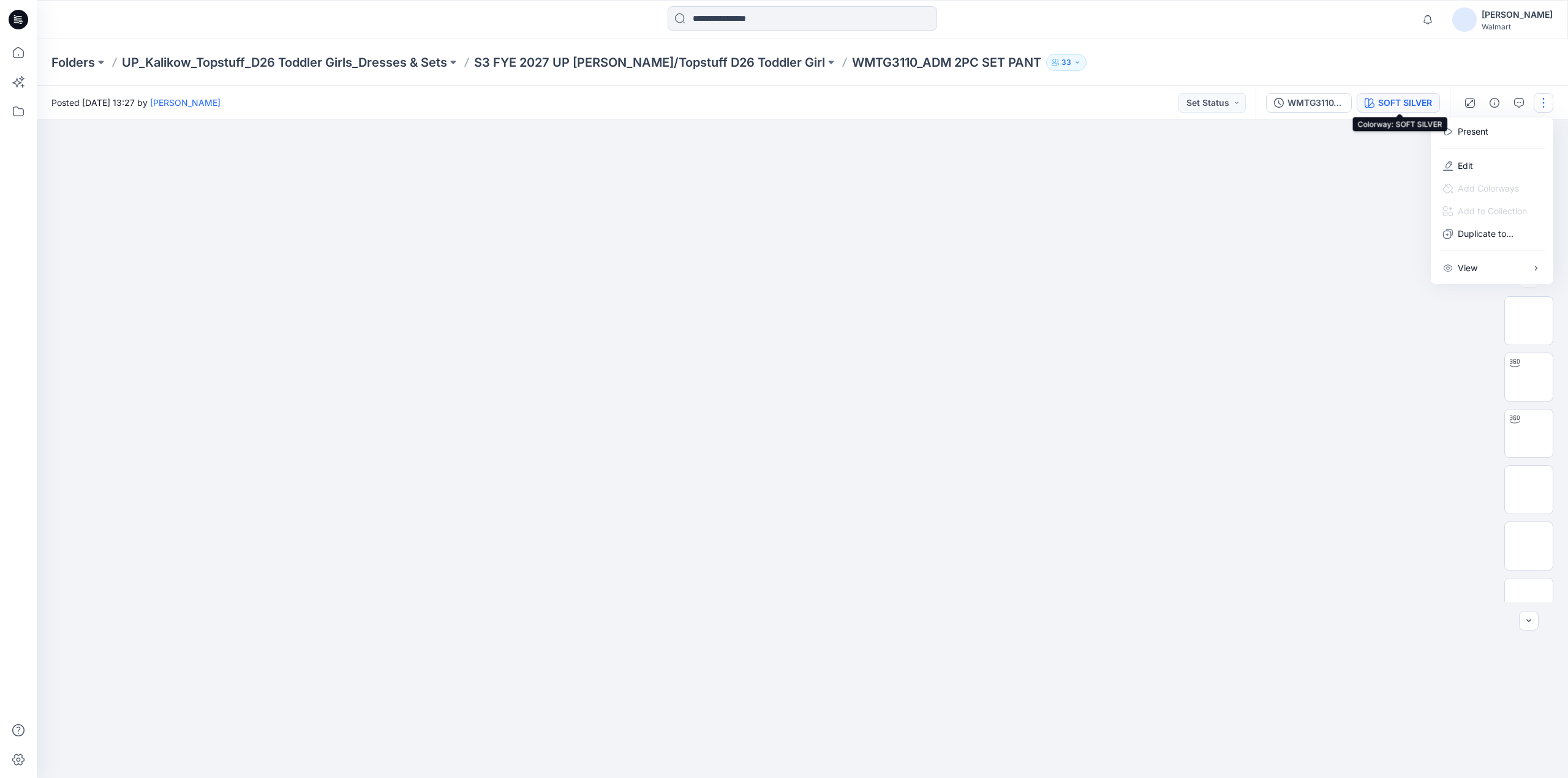
click at [1398, 102] on div "SOFT SILVER" at bounding box center [1404, 103] width 54 height 14
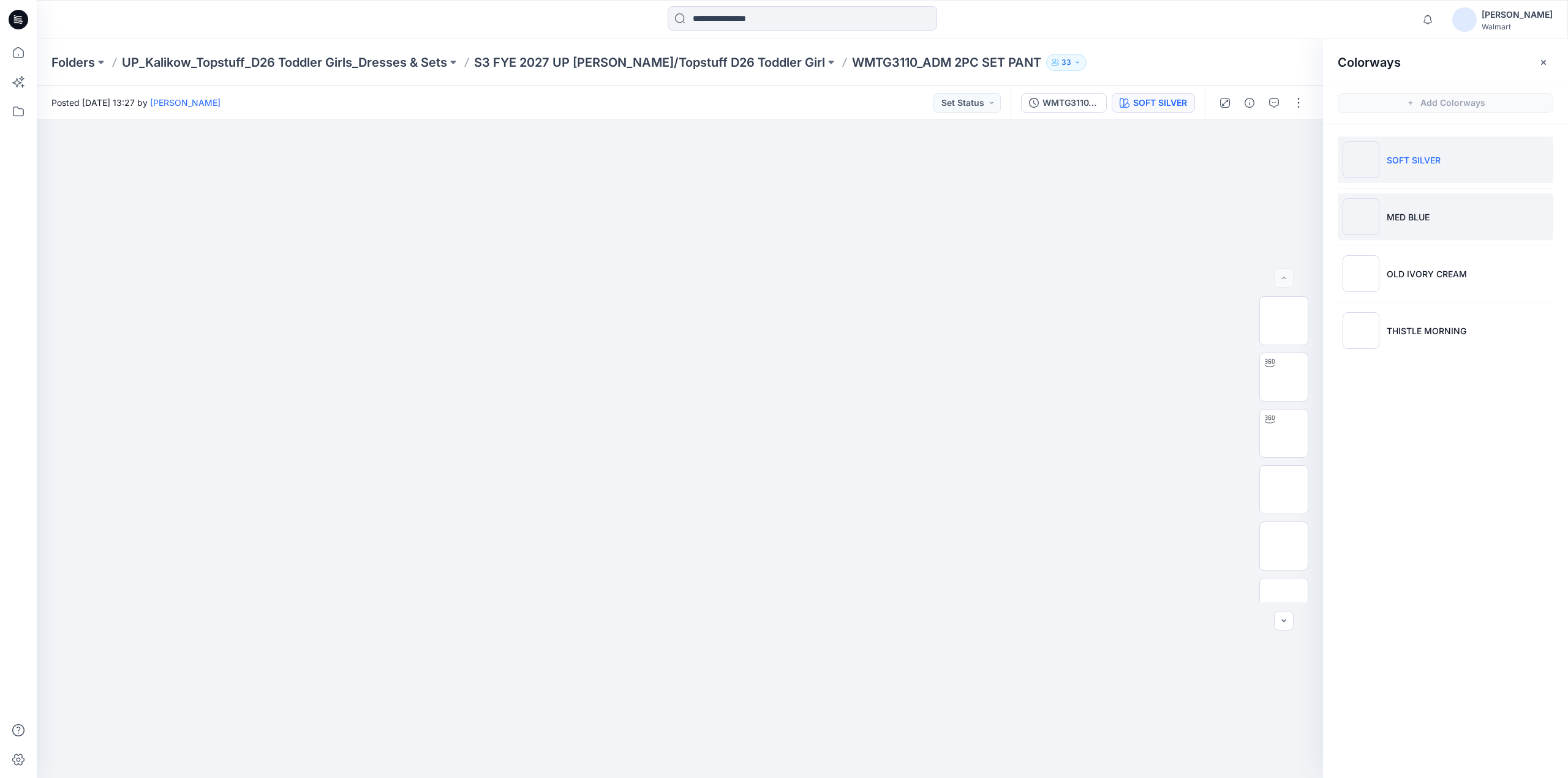
click at [1412, 217] on p "MED BLUE" at bounding box center [1408, 217] width 43 height 13
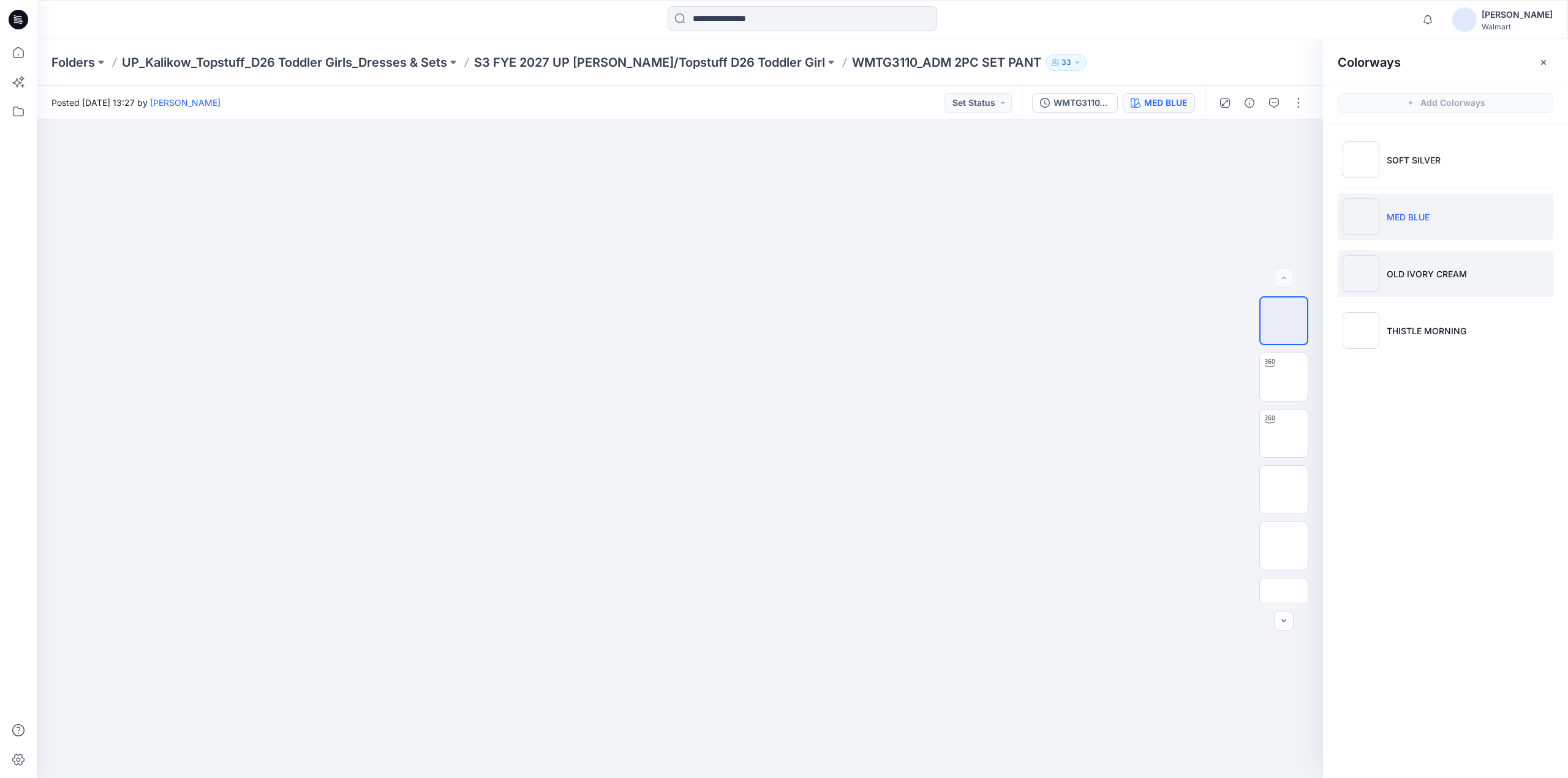
click at [1410, 268] on p "OLD IVORY CREAM" at bounding box center [1427, 274] width 80 height 13
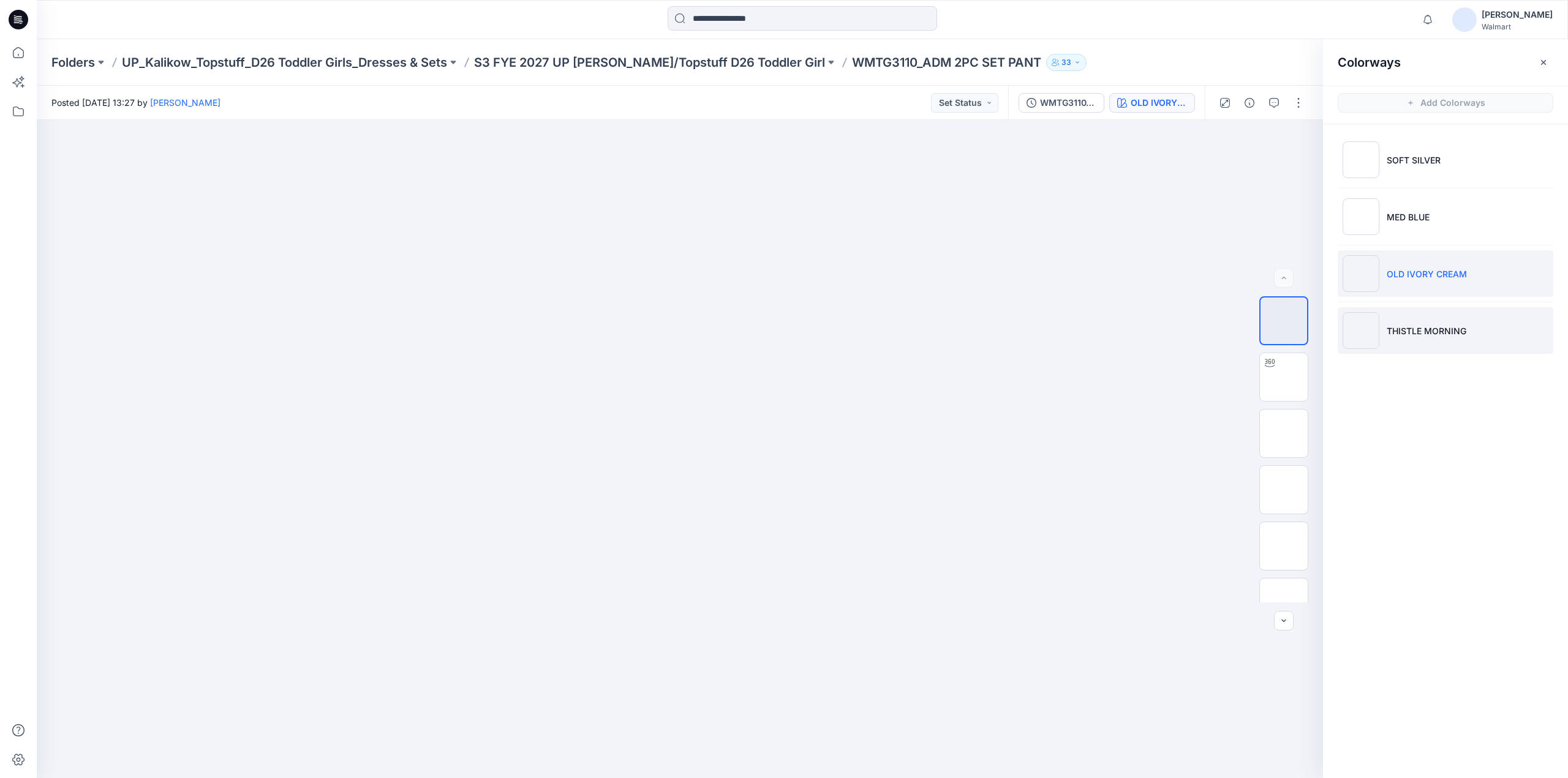
click at [1401, 331] on p "THISTLE MORNING" at bounding box center [1426, 331] width 79 height 13
click at [1284, 434] on img at bounding box center [1284, 434] width 0 height 0
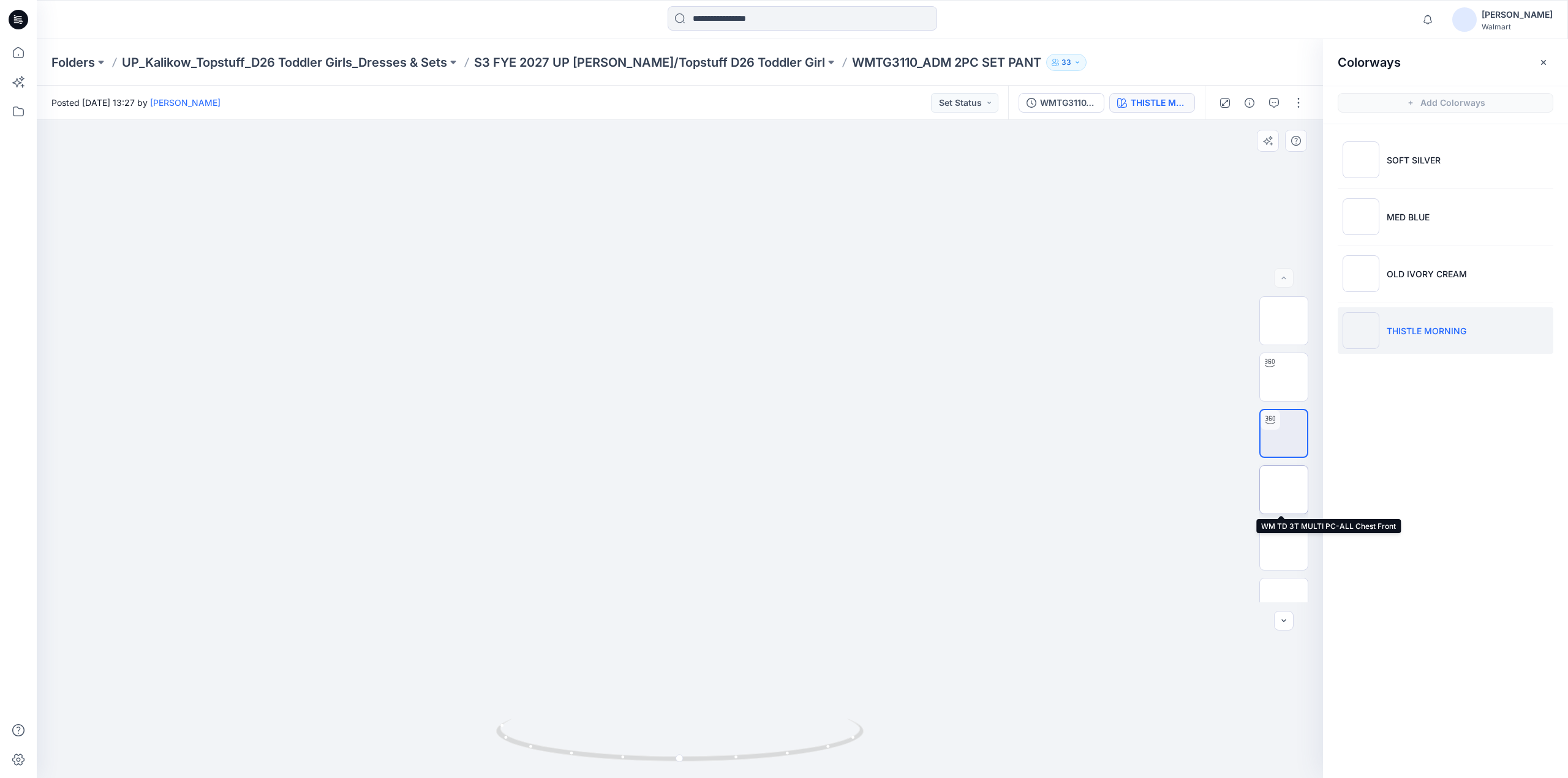
scroll to position [475, 0]
click at [677, 65] on p "S3 FYE 2027 UP [PERSON_NAME]/Topstuff D26 Toddler Girl" at bounding box center [650, 62] width 351 height 17
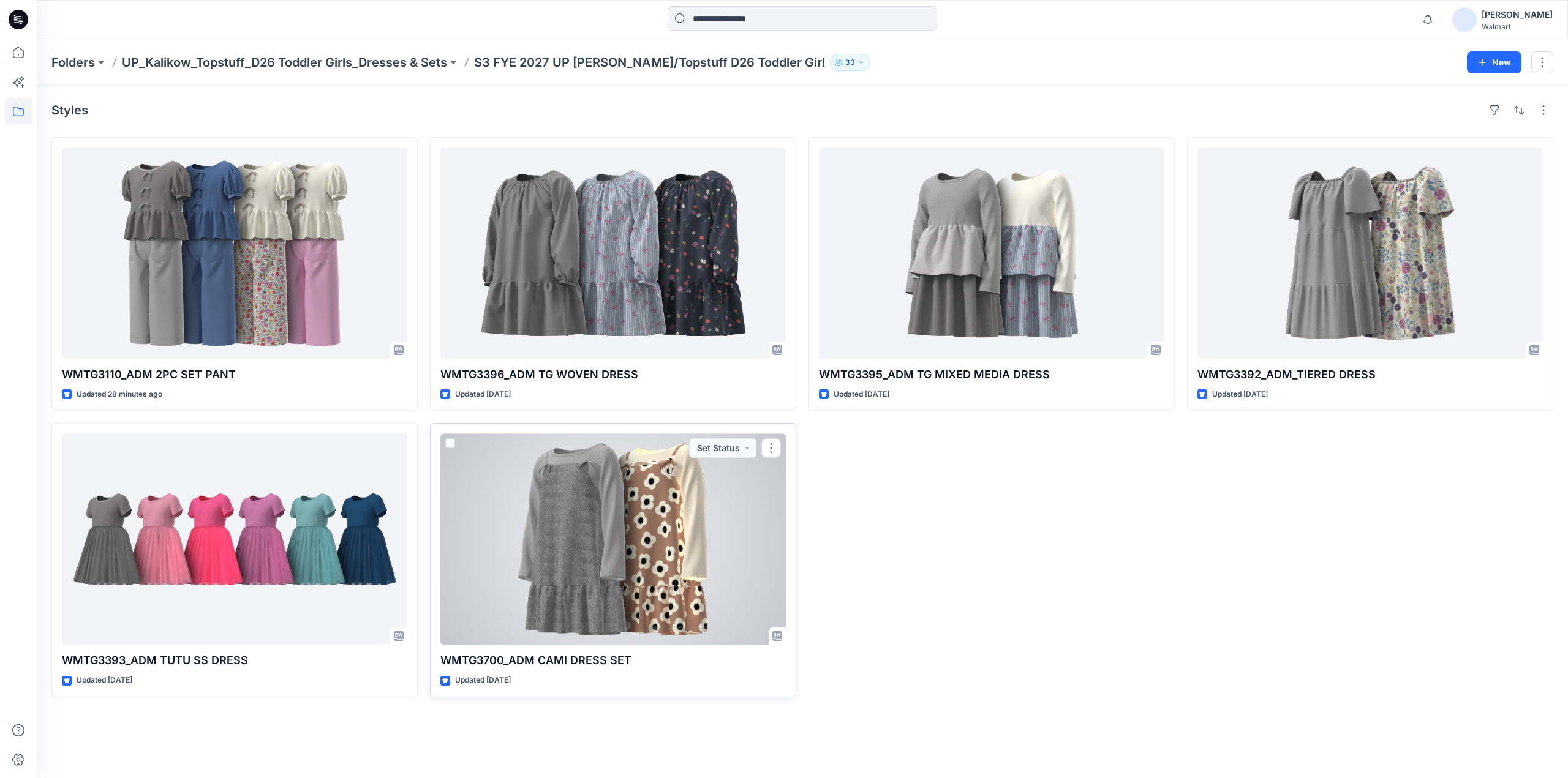
click at [669, 497] on div at bounding box center [613, 540] width 346 height 211
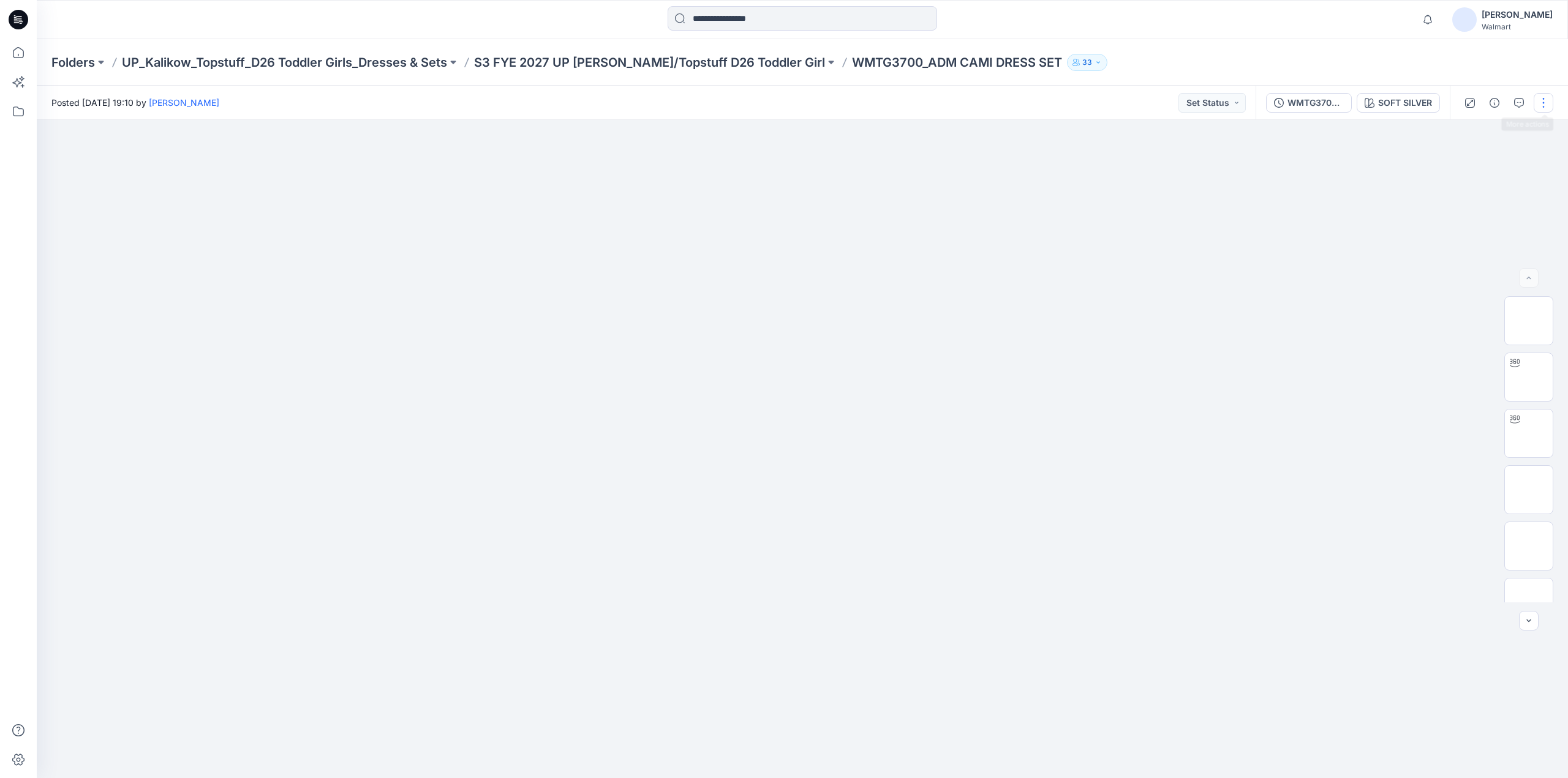
click at [1544, 94] on button "button" at bounding box center [1543, 103] width 20 height 20
click at [1462, 165] on p "Edit" at bounding box center [1465, 166] width 15 height 13
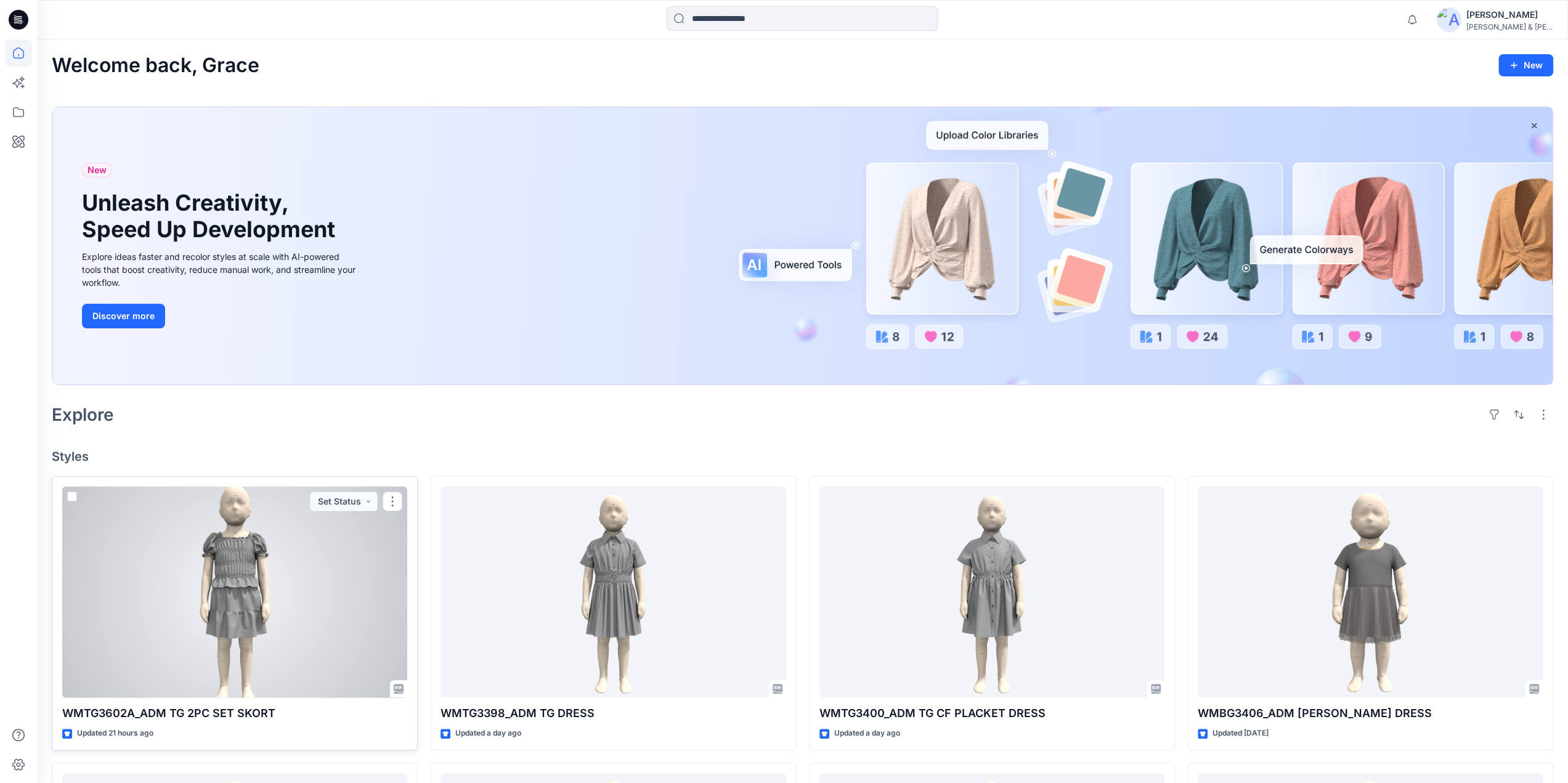
click at [244, 576] on div at bounding box center [234, 593] width 345 height 212
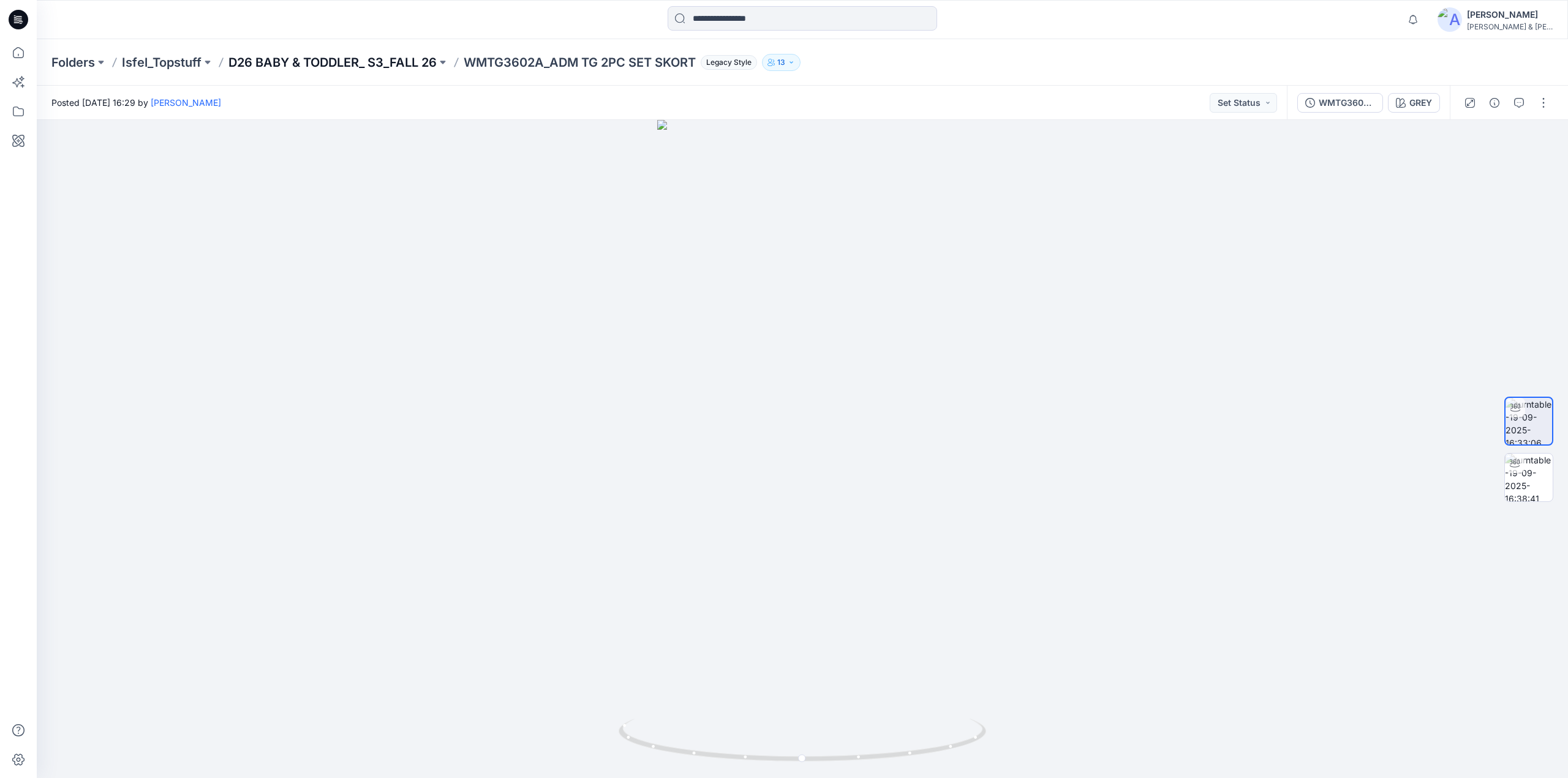
click at [354, 57] on p "D26 BABY & TODDLER_ S3_FALL 26" at bounding box center [332, 62] width 208 height 17
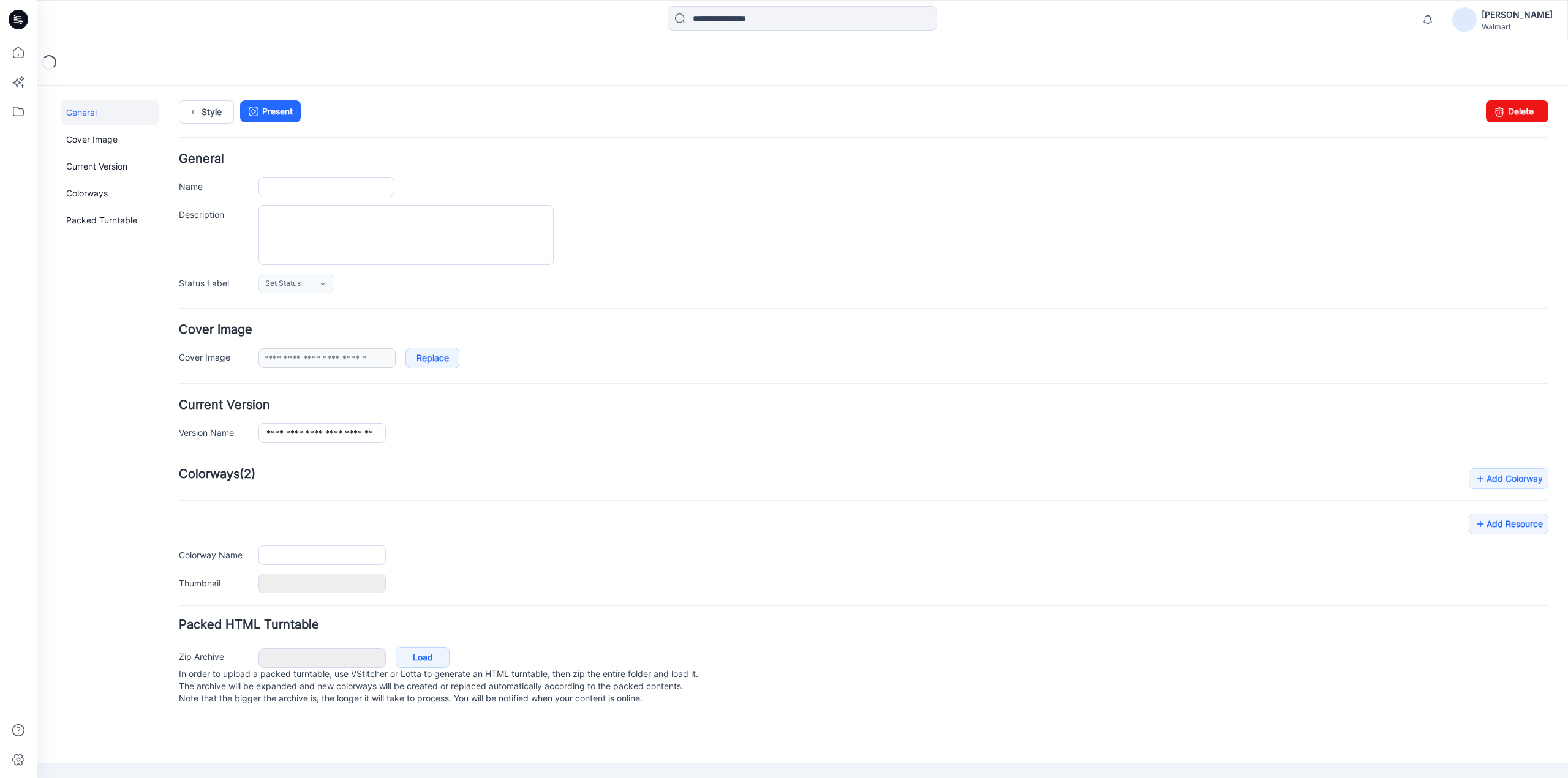
type input "**********"
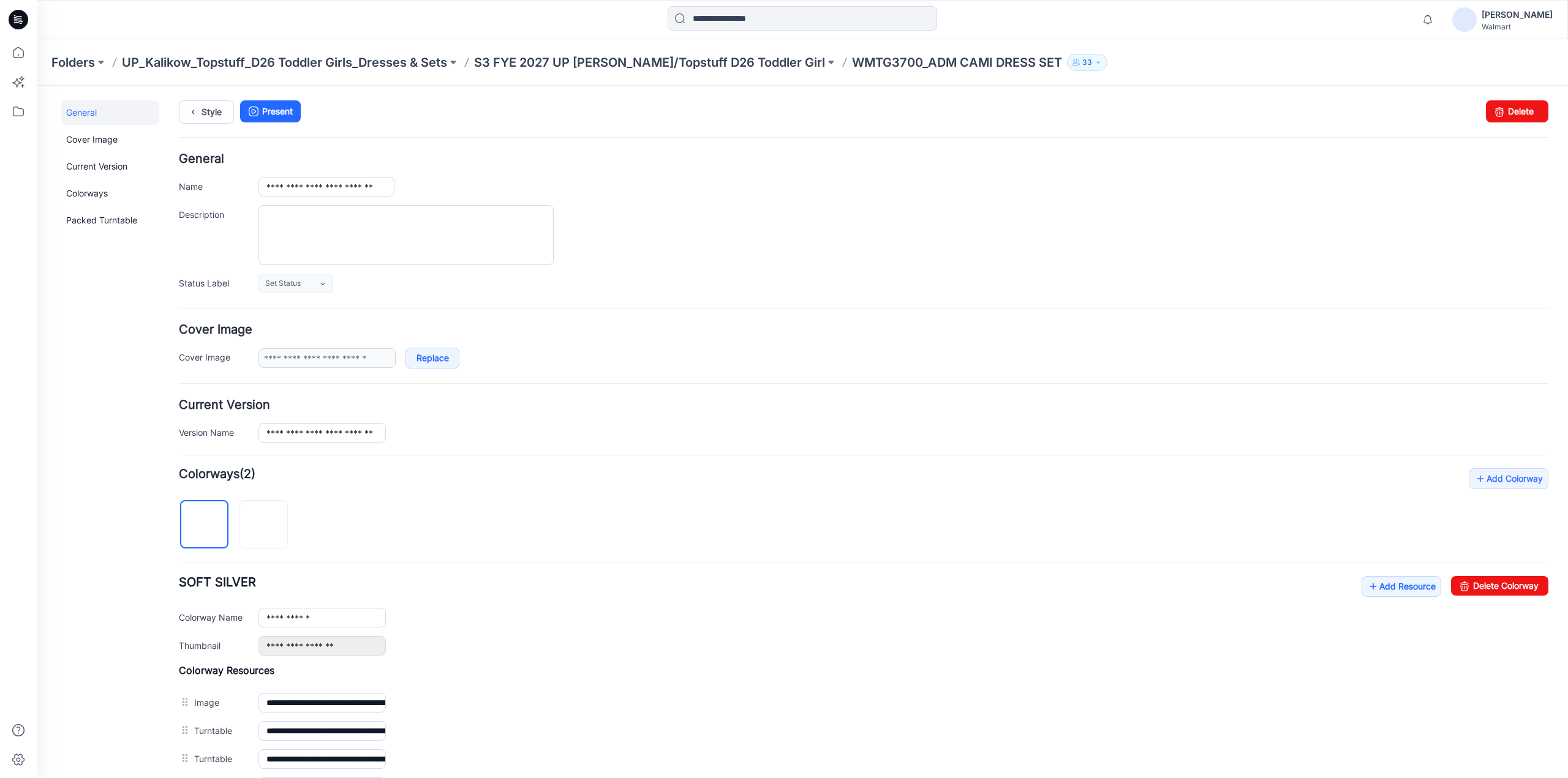
scroll to position [380, 0]
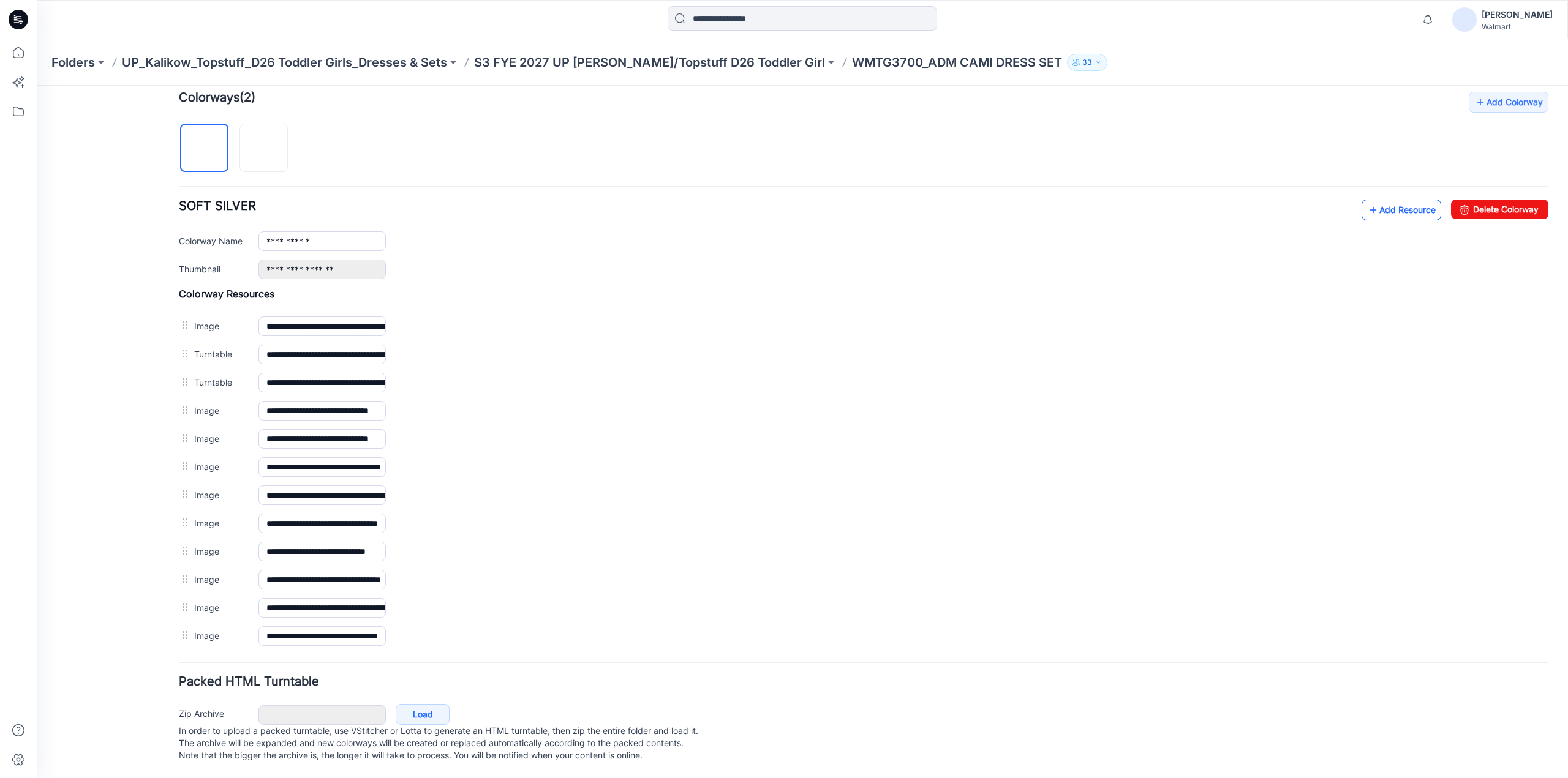
click at [1404, 209] on link "Add Resource" at bounding box center [1401, 209] width 79 height 21
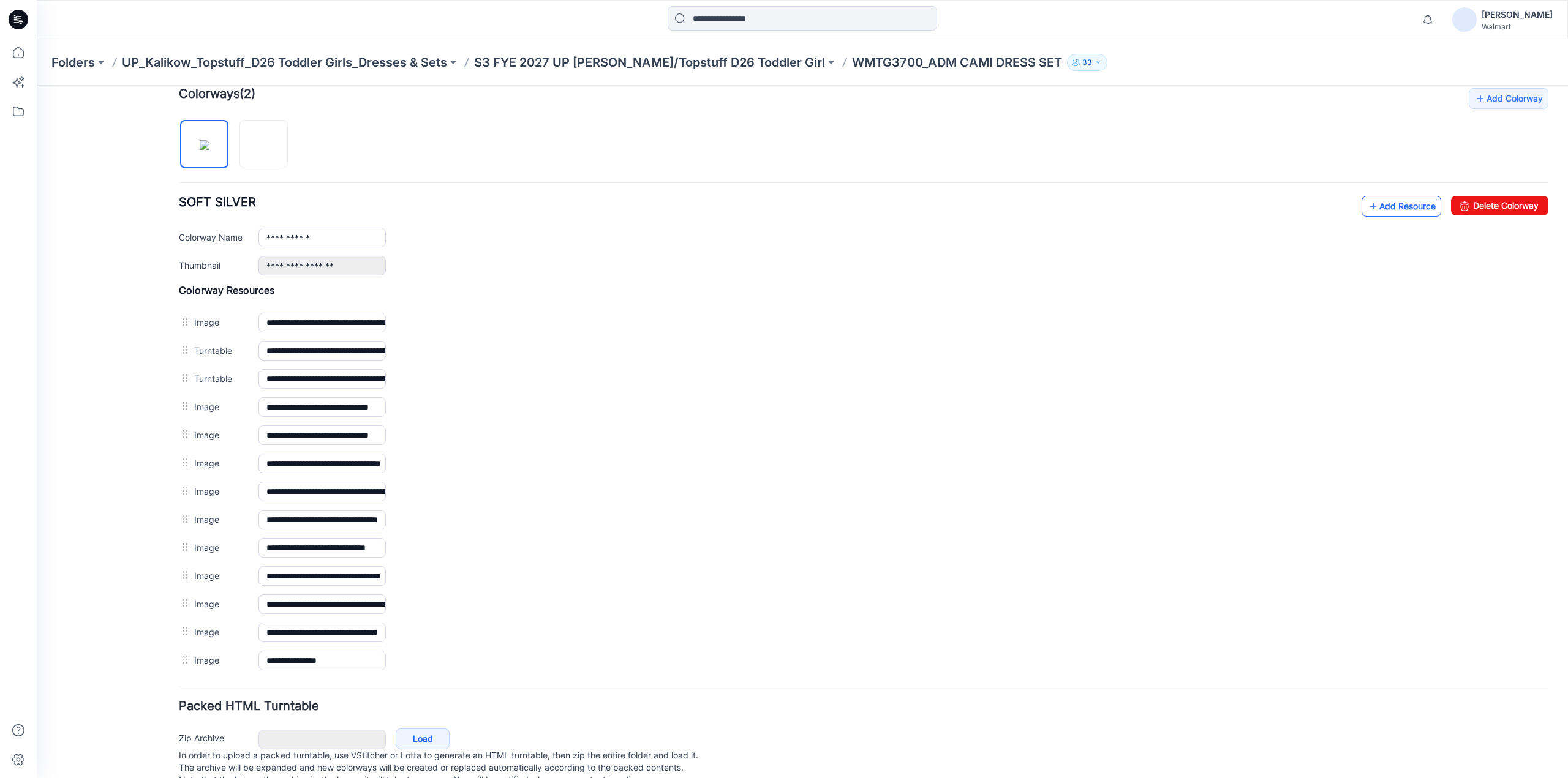
click at [1388, 205] on link "Add Resource" at bounding box center [1401, 206] width 79 height 21
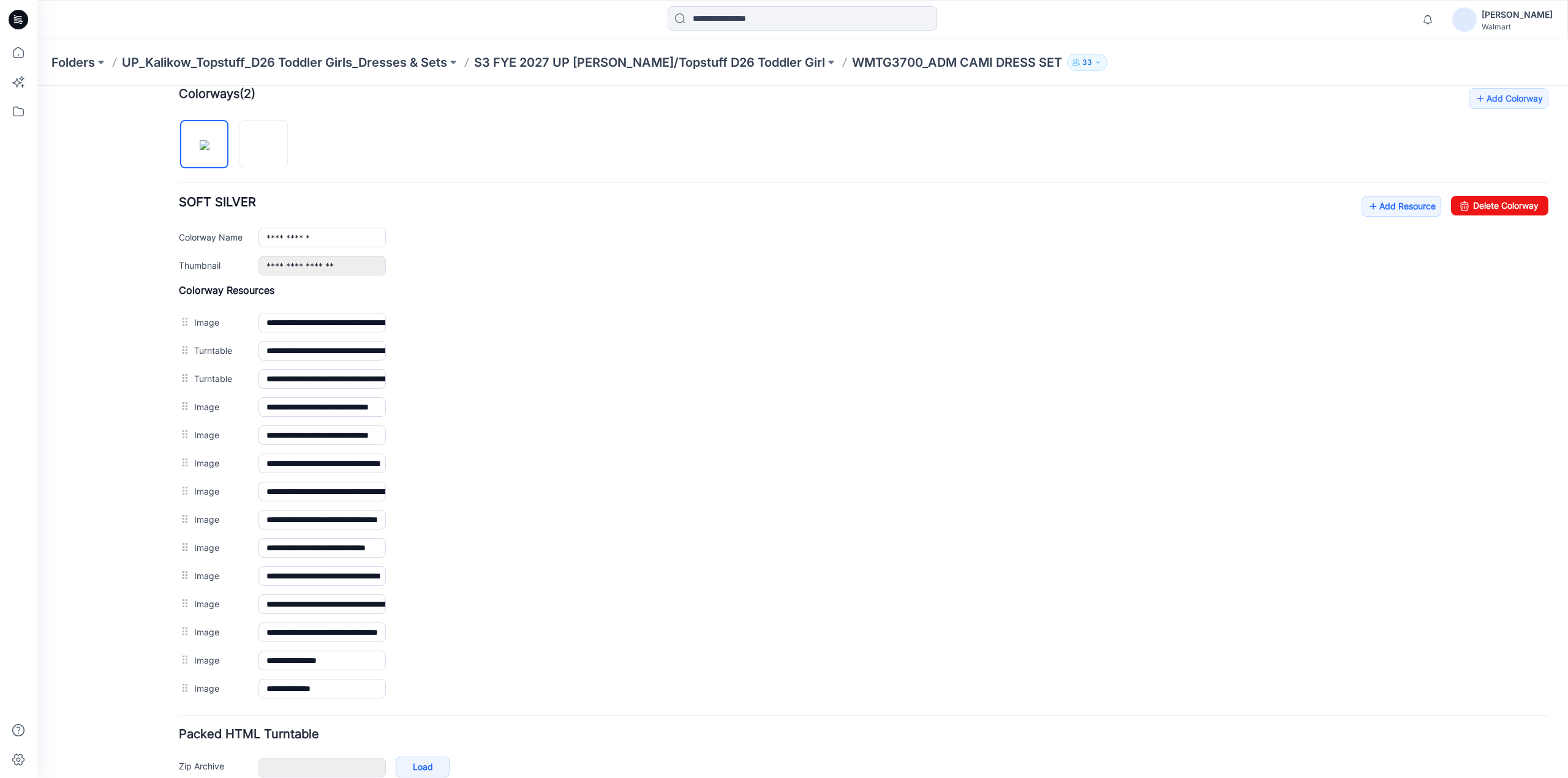
scroll to position [0, 0]
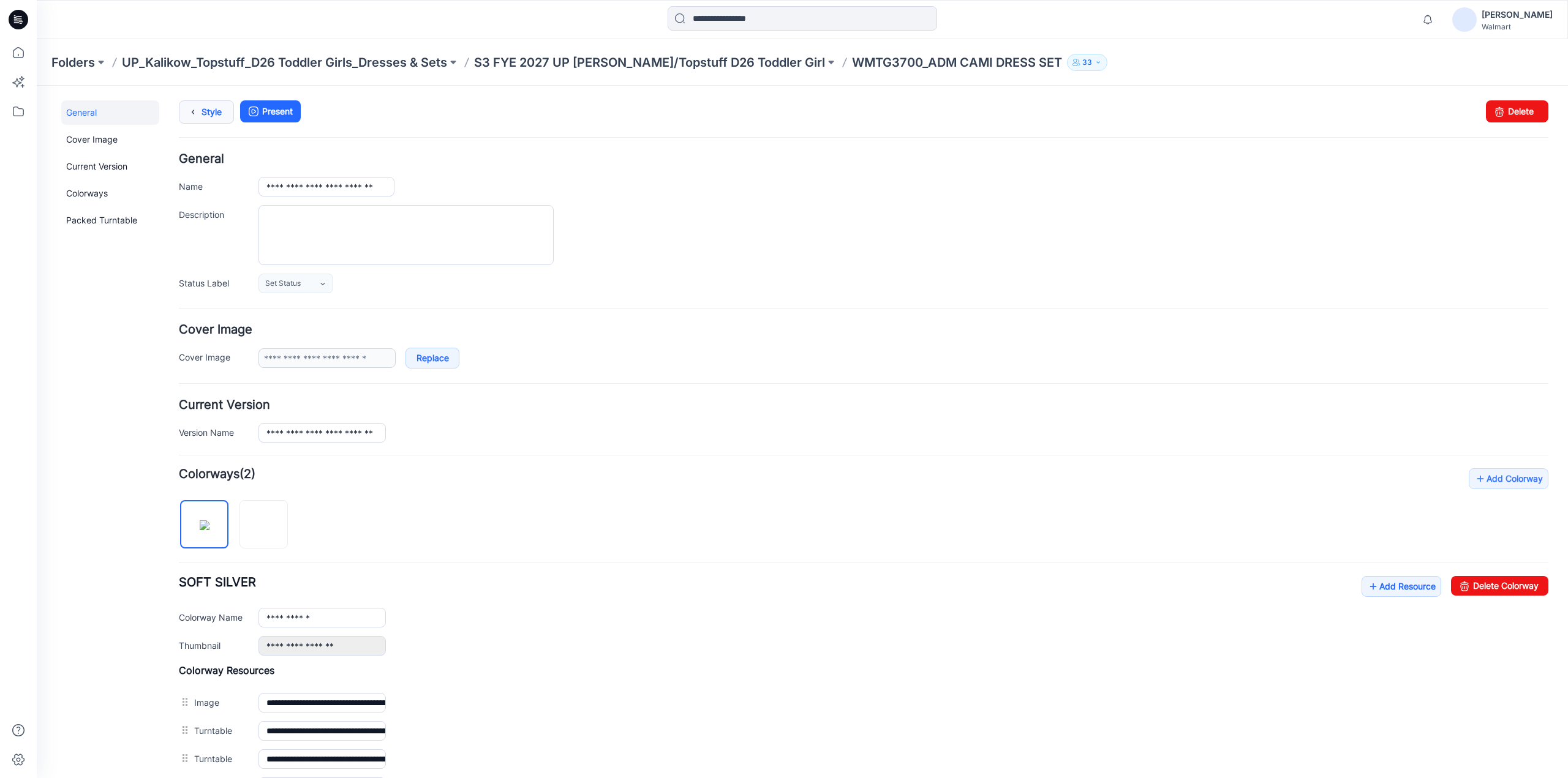
click at [212, 112] on link "Style" at bounding box center [207, 112] width 56 height 24
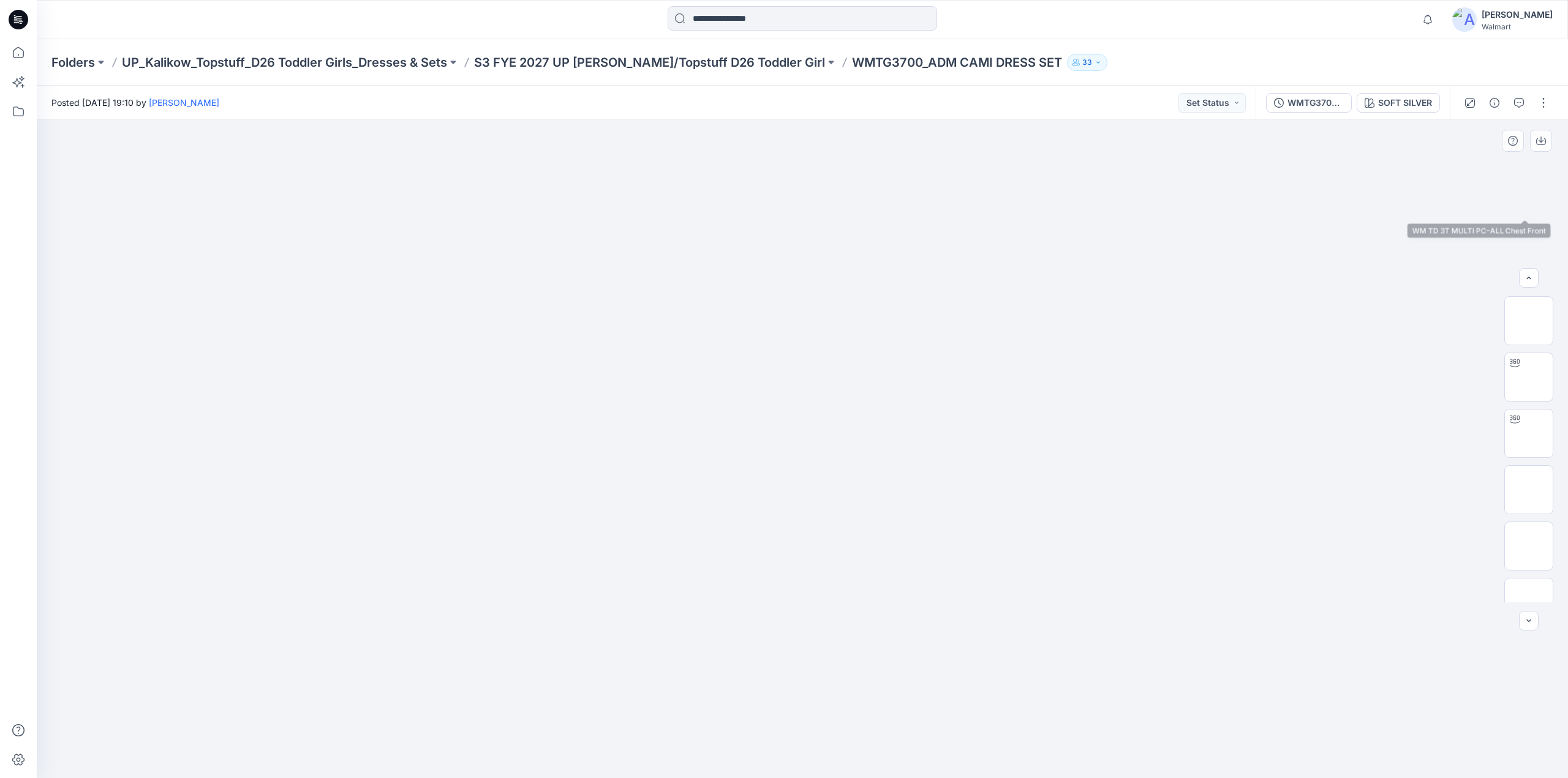
scroll to position [531, 0]
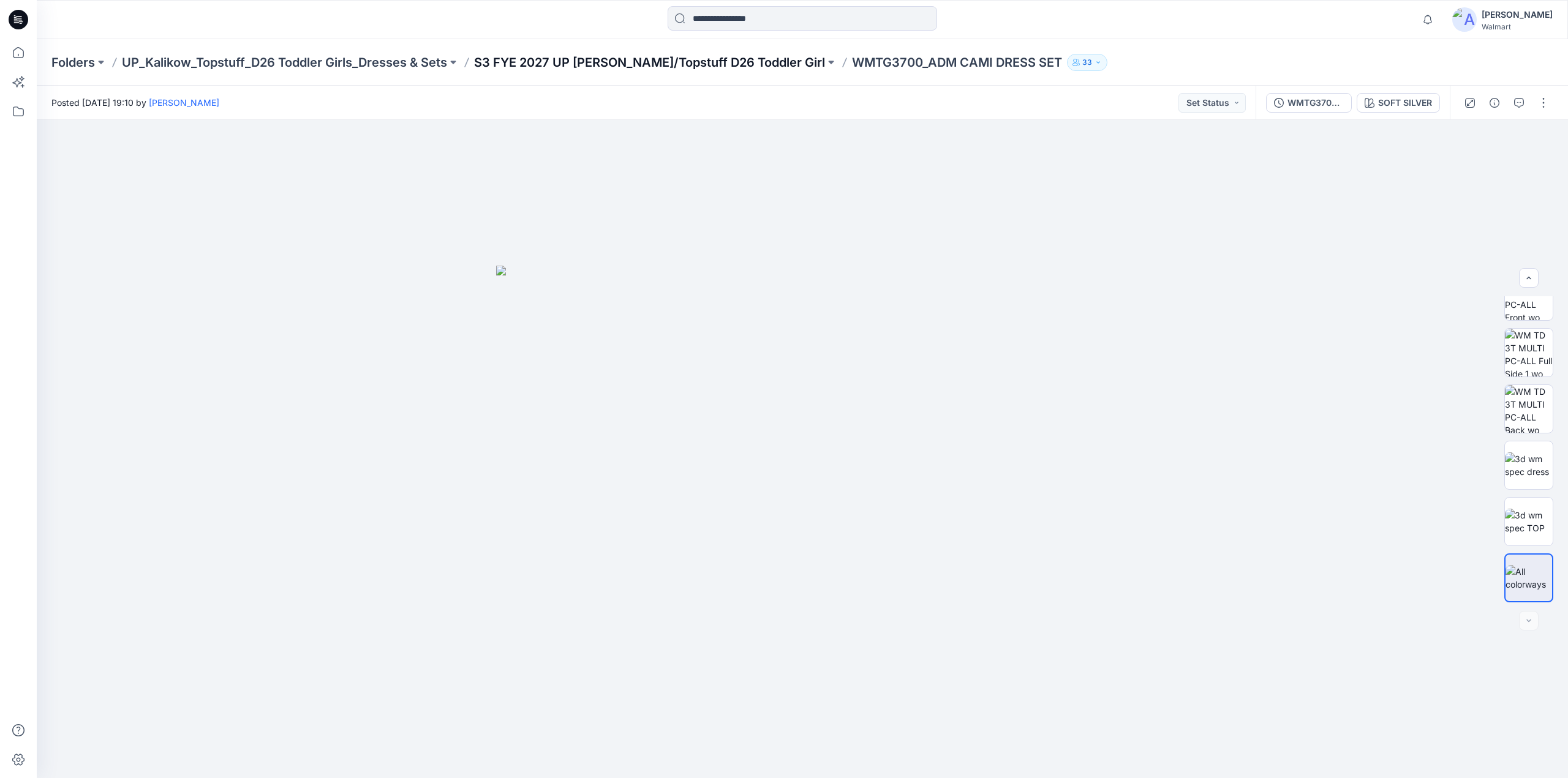
click at [652, 65] on p "S3 FYE 2027 UP [PERSON_NAME]/Topstuff D26 Toddler Girl" at bounding box center [650, 62] width 351 height 17
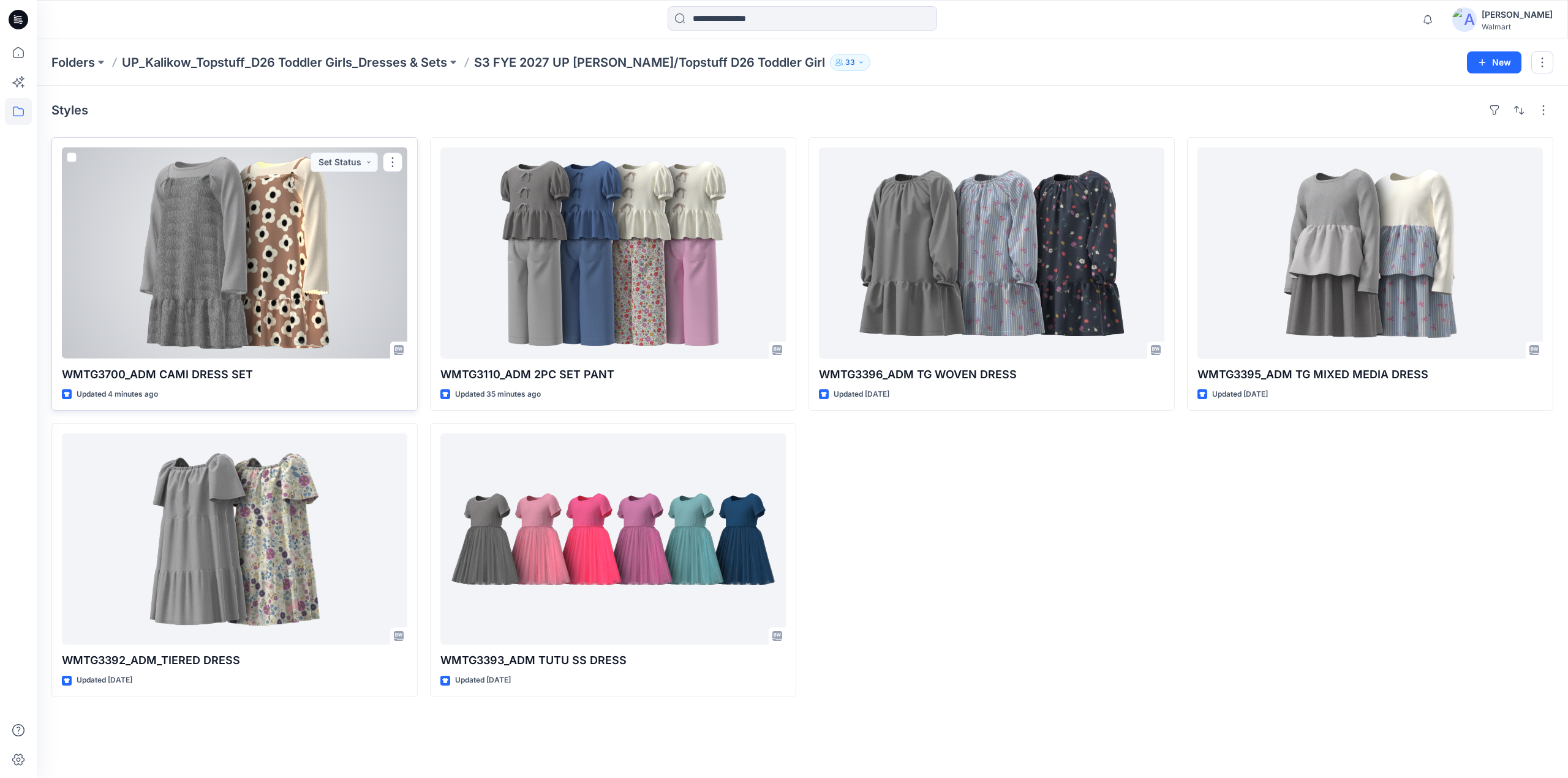
click at [238, 282] on div at bounding box center [235, 253] width 346 height 211
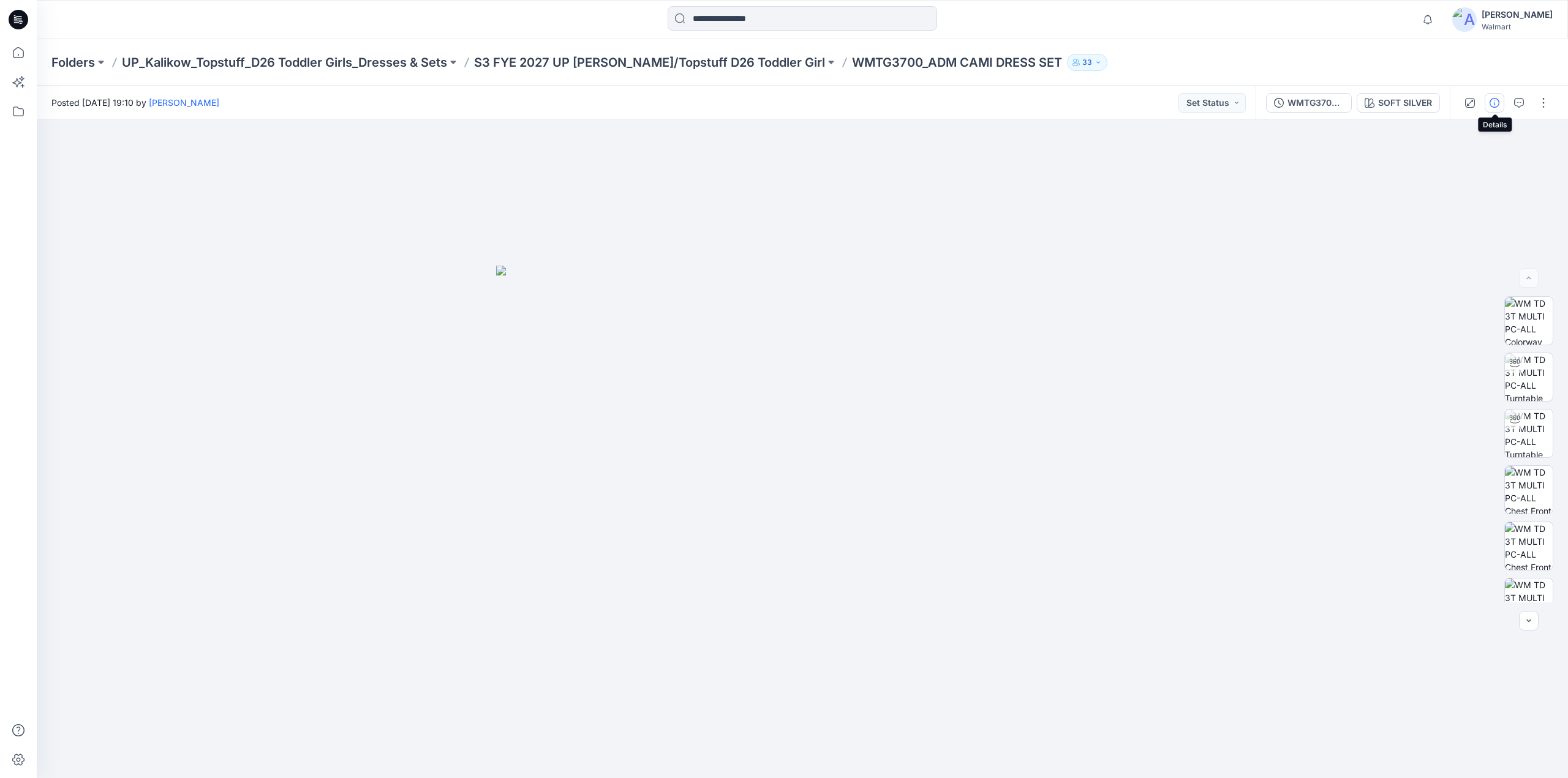
click at [1494, 100] on icon "button" at bounding box center [1494, 103] width 10 height 10
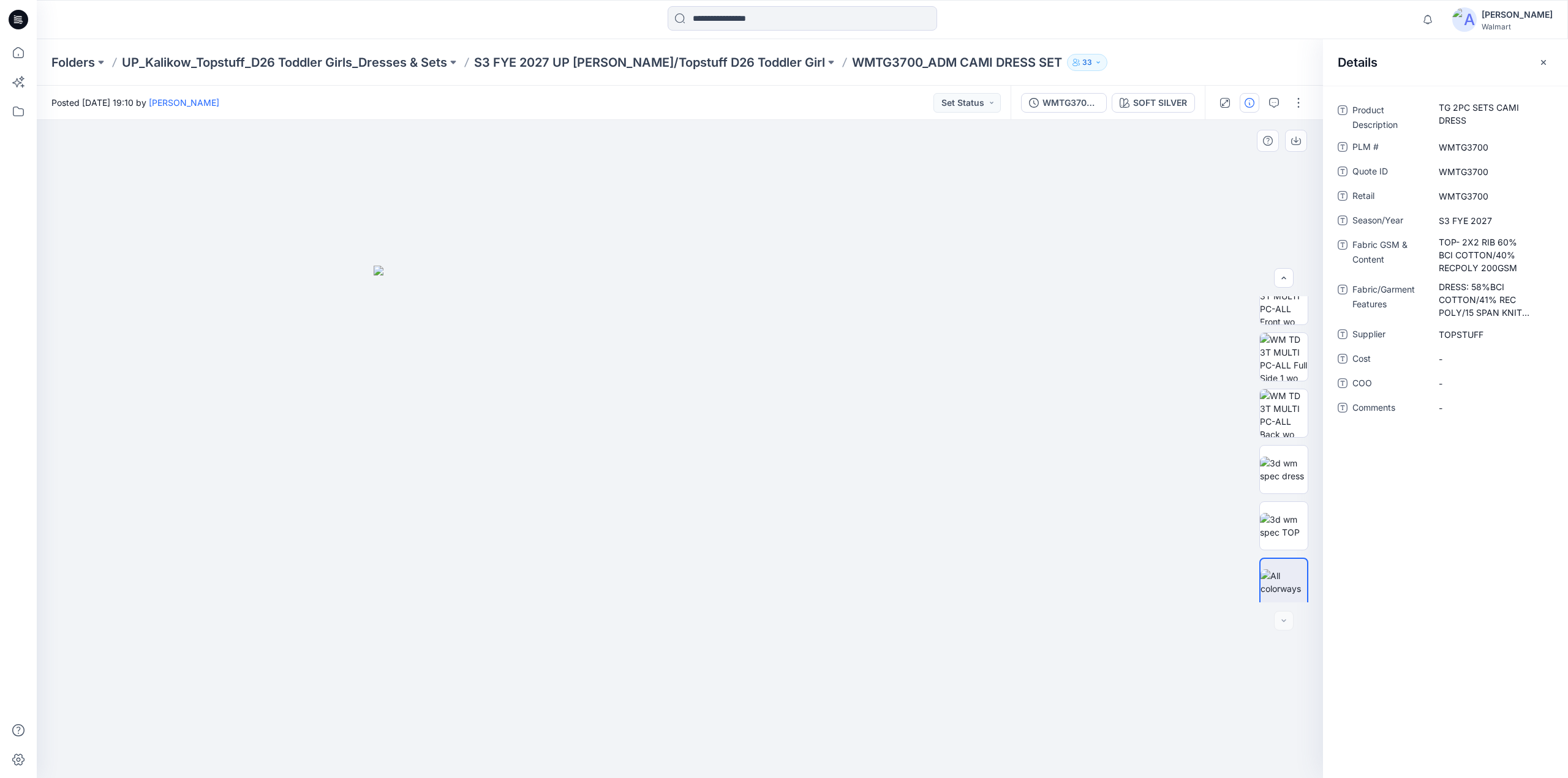
scroll to position [531, 0]
click at [749, 66] on p "S3 FYE 2027 UP [PERSON_NAME]/Topstuff D26 Toddler Girl" at bounding box center [650, 62] width 351 height 17
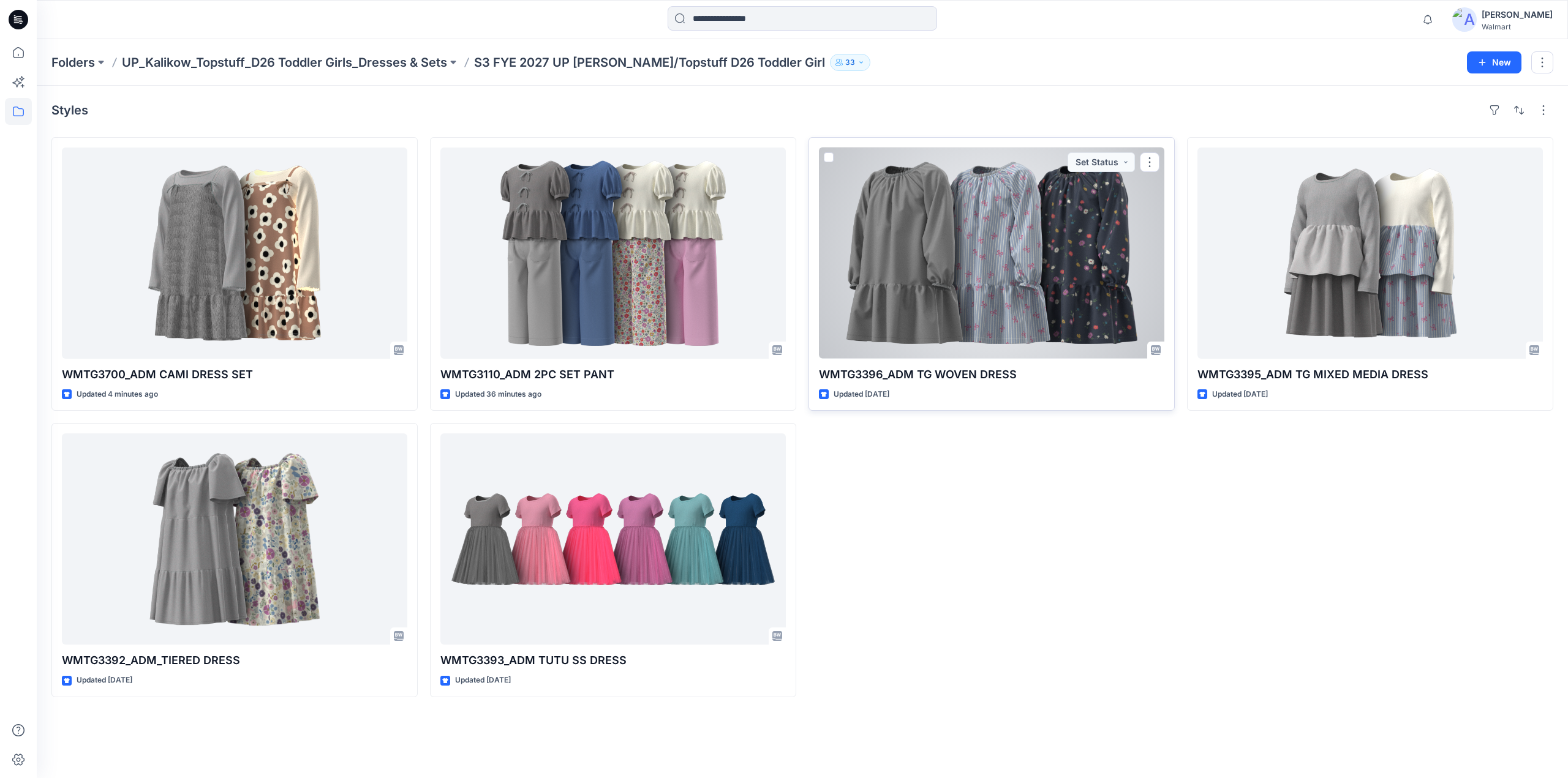
click at [956, 231] on div at bounding box center [992, 253] width 346 height 211
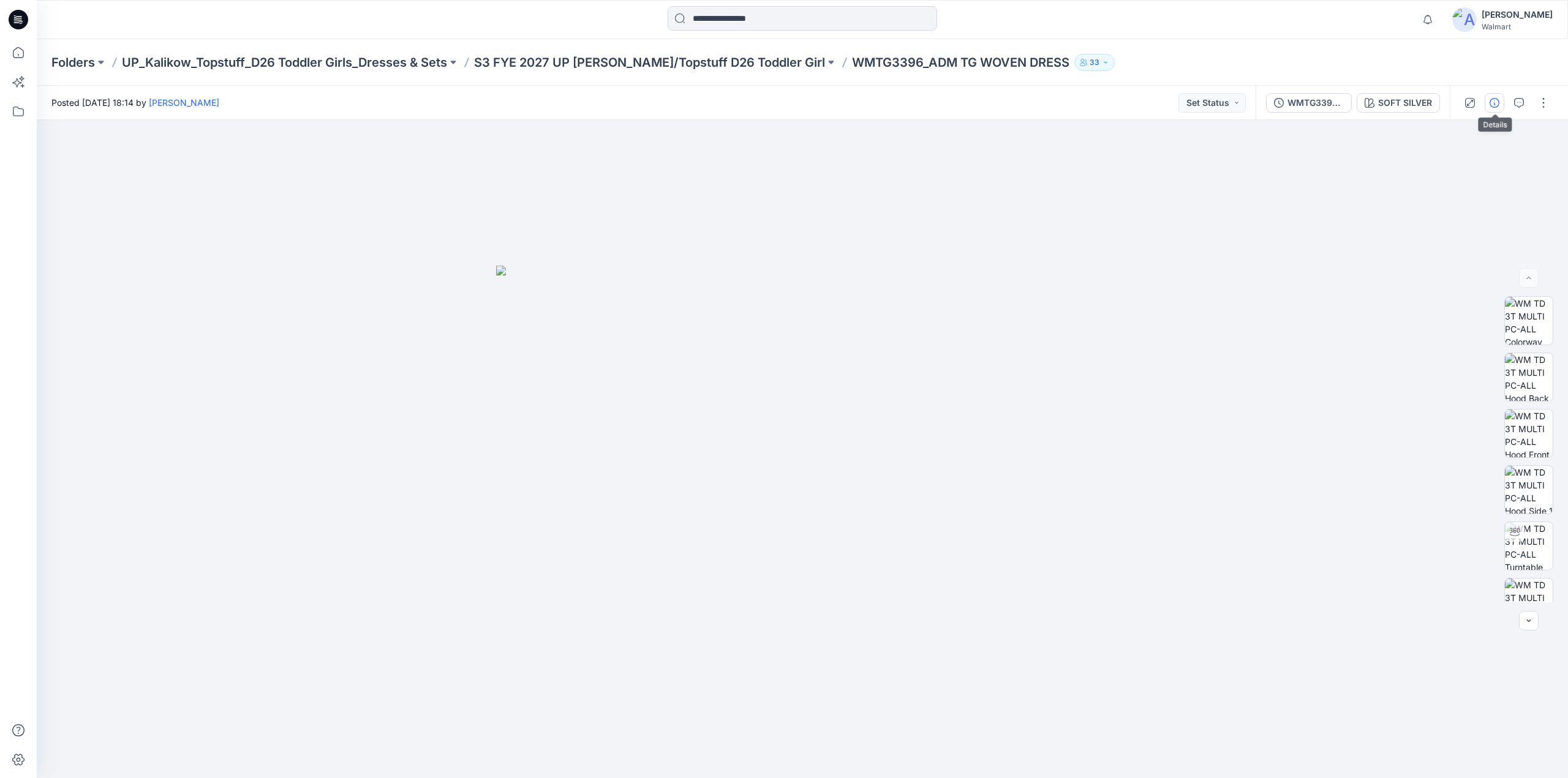
click at [1493, 104] on icon "button" at bounding box center [1494, 103] width 10 height 10
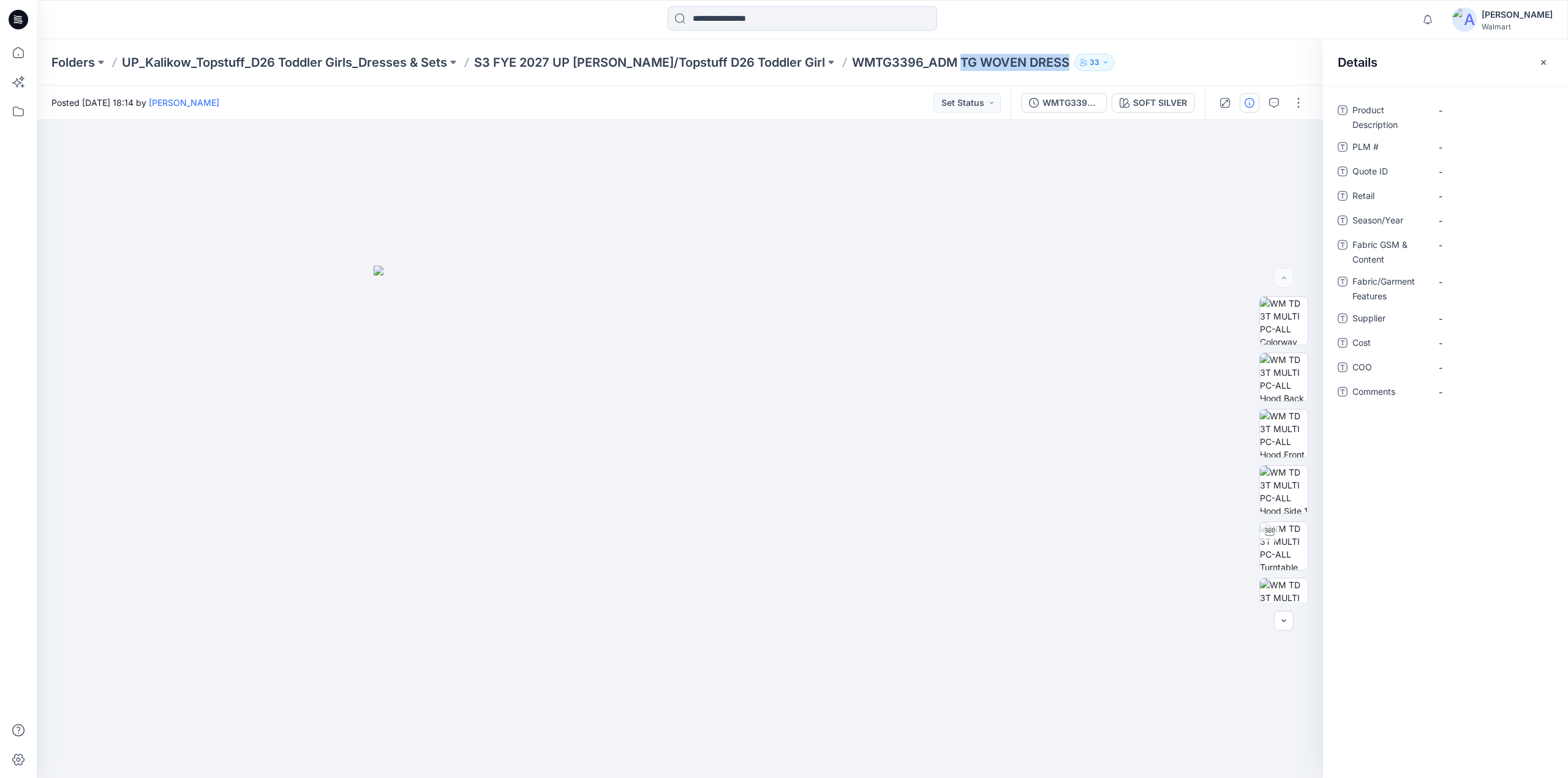
drag, startPoint x: 913, startPoint y: 69, endPoint x: 1022, endPoint y: 66, distance: 109.0
click at [1022, 66] on p "WMTG3396_ADM TG WOVEN DRESS" at bounding box center [960, 62] width 217 height 17
copy p "TG WOVEN DRESS"
click at [1460, 111] on Description "-" at bounding box center [1492, 110] width 106 height 13
type textarea "**********"
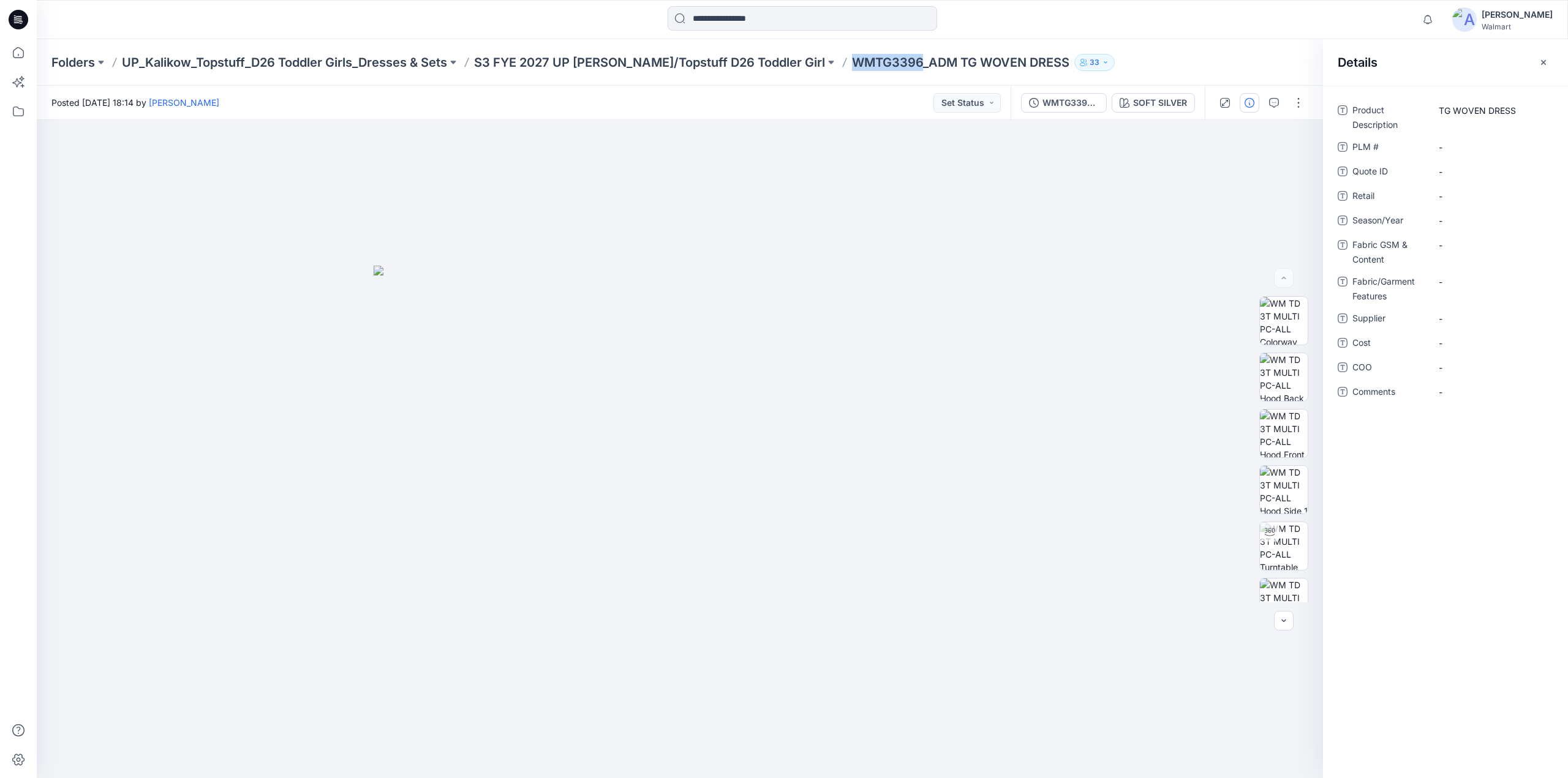
drag, startPoint x: 802, startPoint y: 69, endPoint x: 875, endPoint y: 74, distance: 73.2
click at [875, 74] on div "Folders UP_Kalikow_Topstuff_D26 Toddler Girls_Dresses & Sets S3 FYE 2027 UP Kal…" at bounding box center [802, 62] width 1532 height 46
copy p "WMTG3396"
click at [1473, 149] on \ "-" at bounding box center [1492, 147] width 106 height 13
type textarea "********"
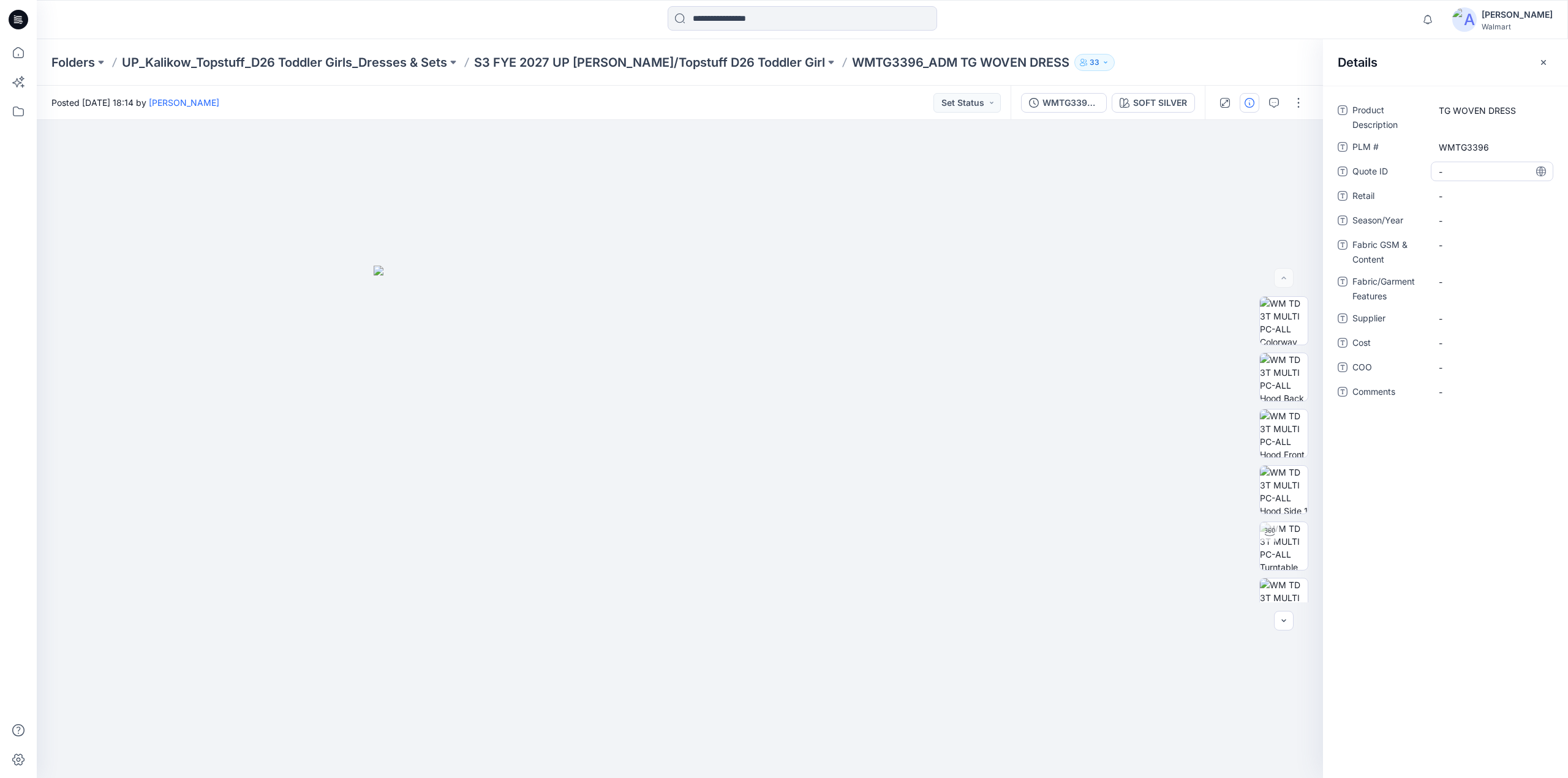
click at [1459, 181] on div "-" at bounding box center [1492, 172] width 123 height 20
type textarea "********"
click at [1453, 203] on div "-" at bounding box center [1492, 197] width 123 height 20
type textarea "********"
drag, startPoint x: 475, startPoint y: 72, endPoint x: 553, endPoint y: 82, distance: 78.6
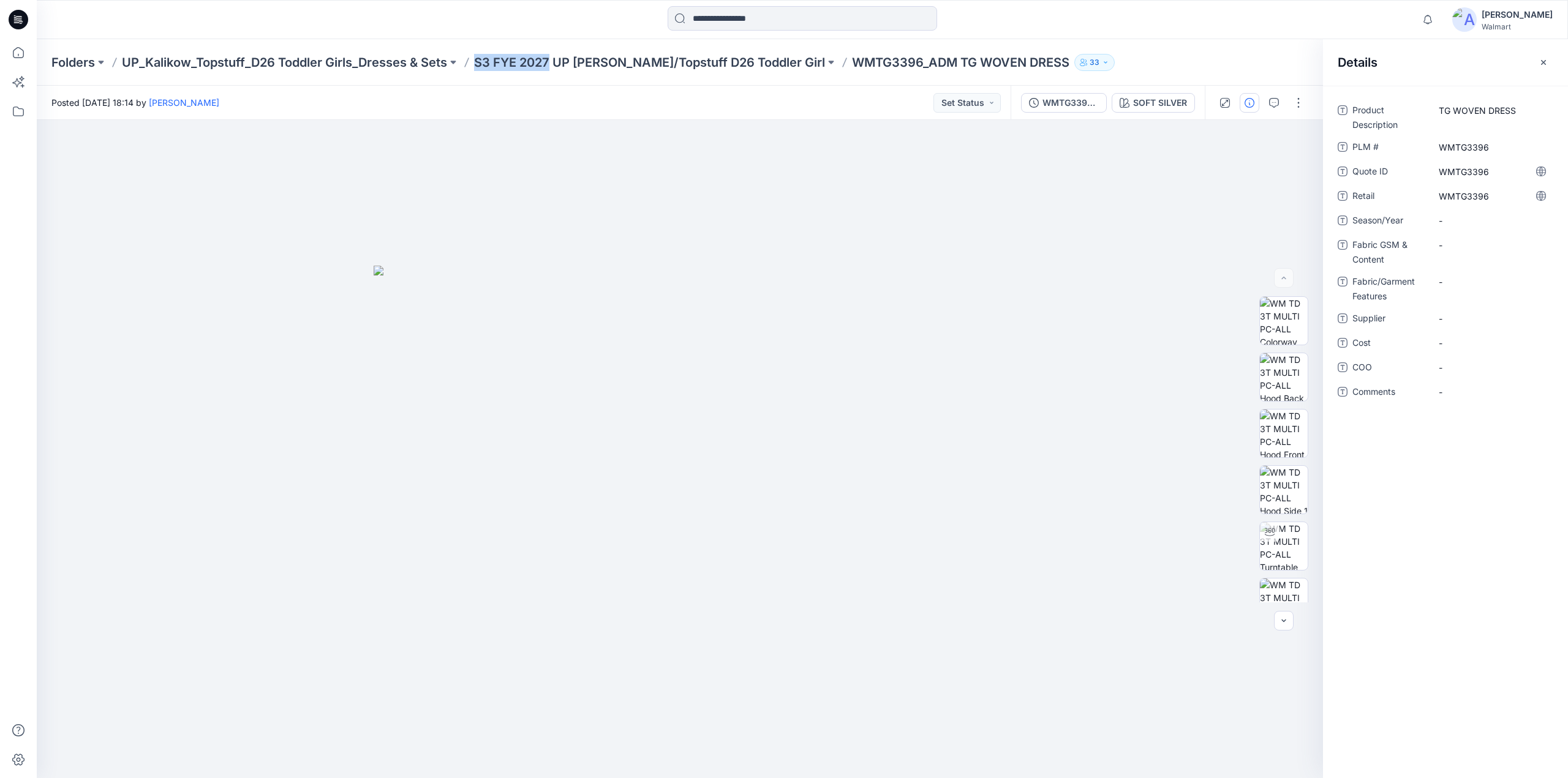
click at [555, 80] on div "Folders UP_Kalikow_Topstuff_D26 Toddler Girls_Dresses & Sets S3 FYE 2027 UP Kal…" at bounding box center [802, 62] width 1532 height 46
copy p "S3 FYE 2027"
click at [1460, 222] on span "-" at bounding box center [1492, 221] width 106 height 13
type textarea "**********"
click at [1452, 252] on div "-" at bounding box center [1492, 245] width 123 height 20
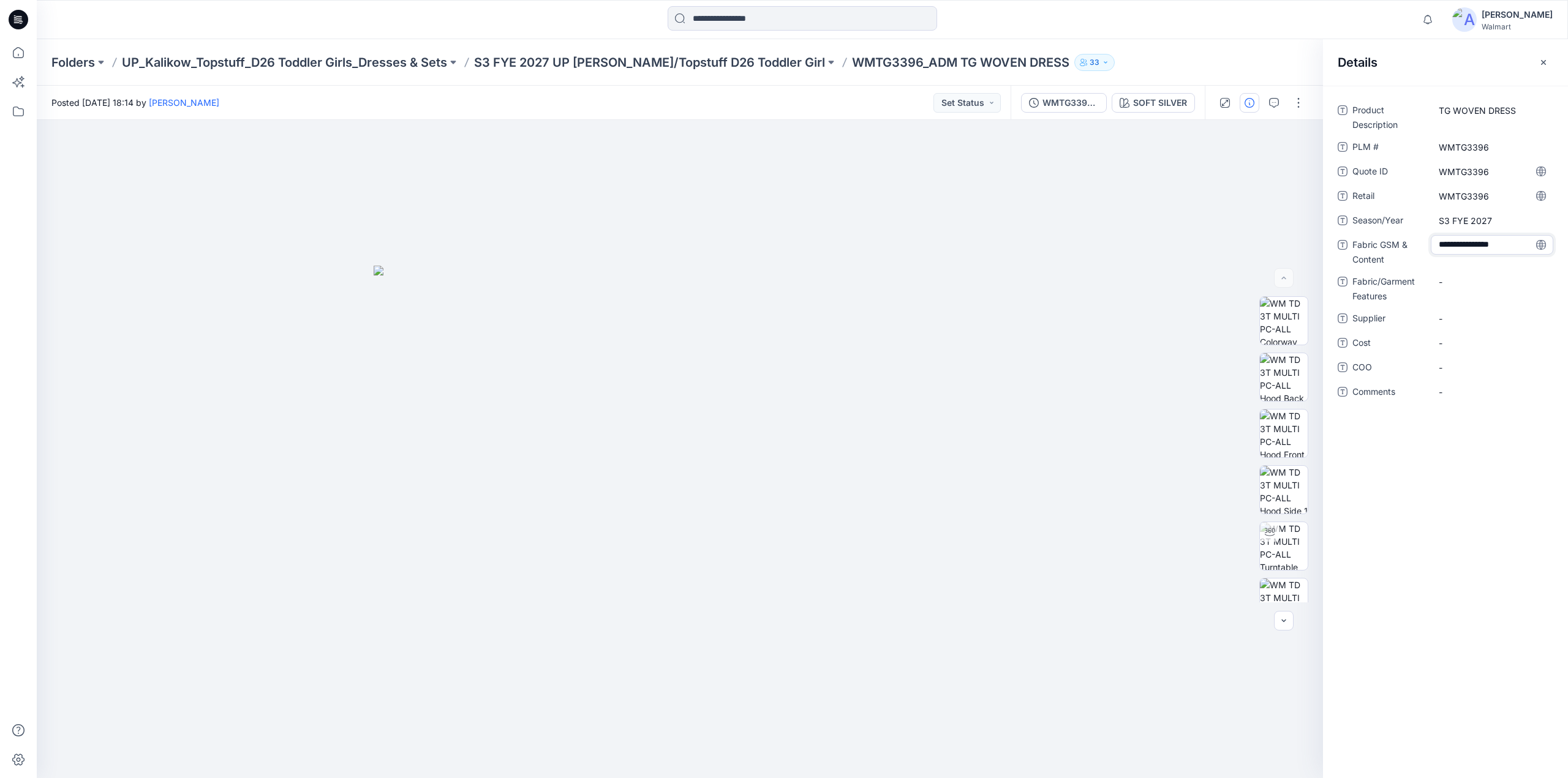
type textarea "**********"
click at [1457, 316] on span "-" at bounding box center [1492, 318] width 106 height 13
type textarea "********"
click at [1270, 104] on icon "button" at bounding box center [1274, 103] width 10 height 10
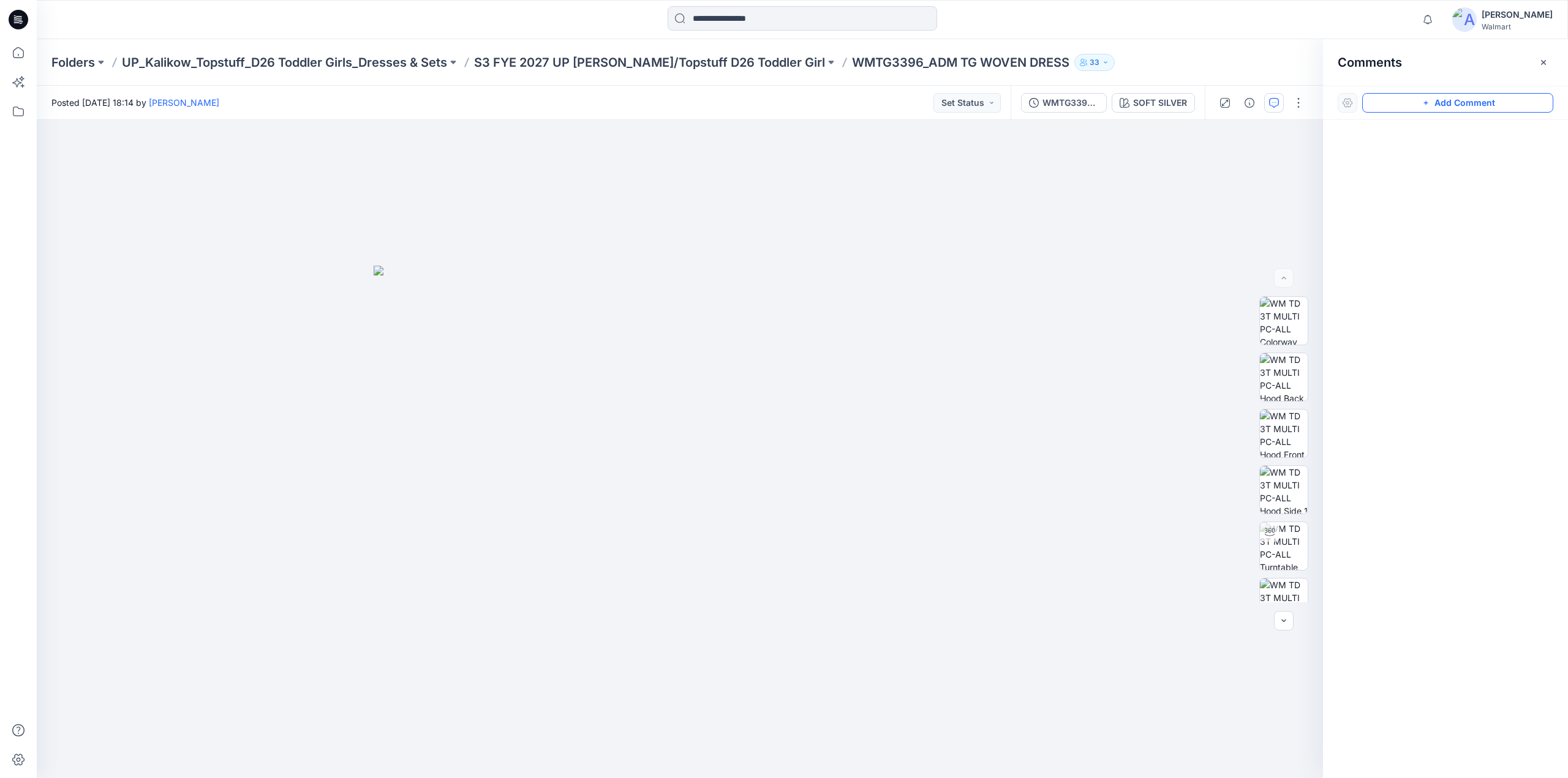
click at [1443, 107] on button "Add Comment" at bounding box center [1458, 103] width 191 height 20
click at [1289, 353] on img at bounding box center [1283, 352] width 47 height 47
click at [1454, 111] on button "Add Comment" at bounding box center [1458, 103] width 191 height 20
click at [613, 294] on div "1" at bounding box center [679, 450] width 1286 height 659
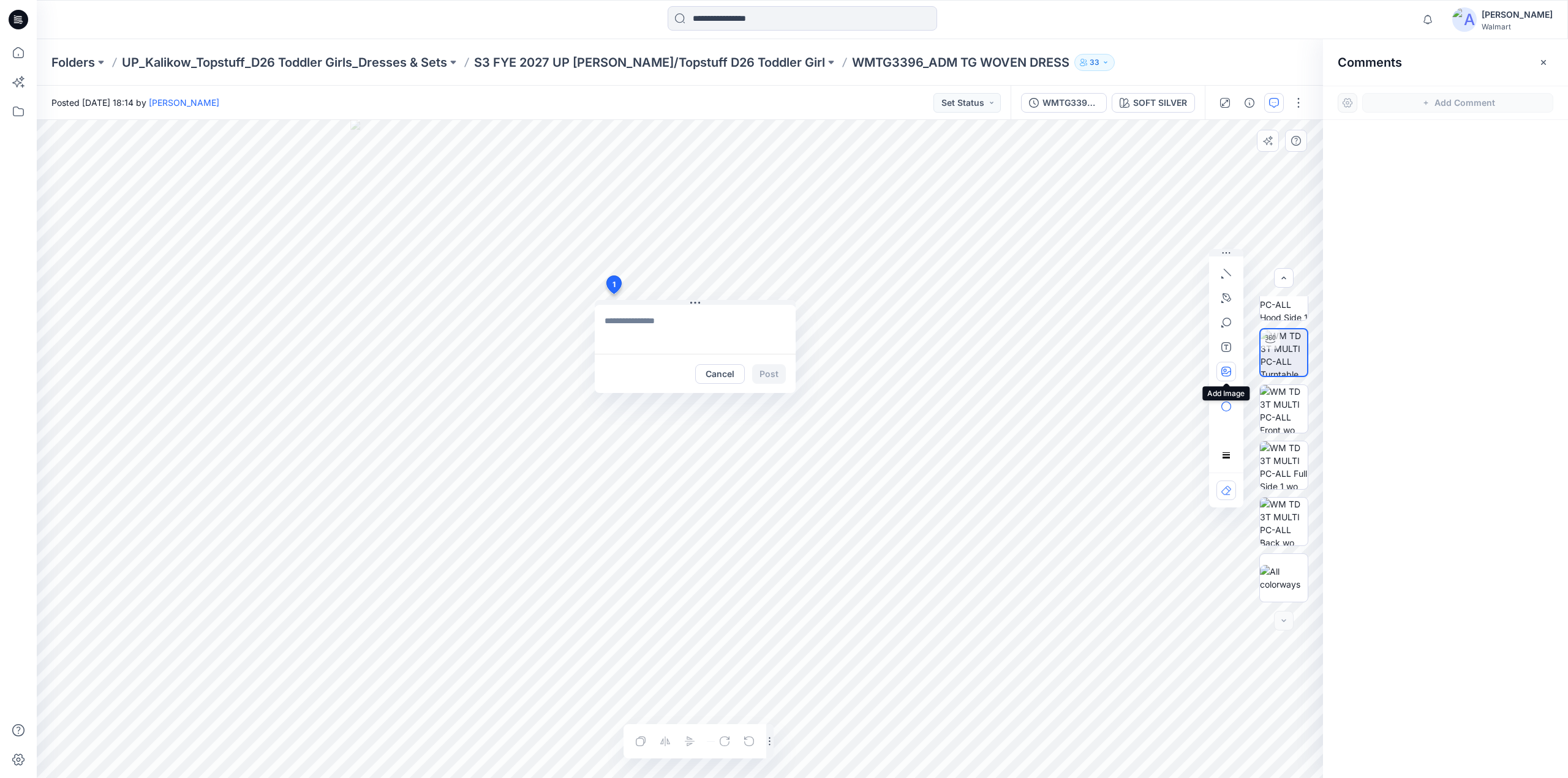
click at [1230, 371] on icon "button" at bounding box center [1226, 371] width 10 height 10
type input"] "**********"
click at [726, 376] on button "Cancel" at bounding box center [720, 374] width 50 height 20
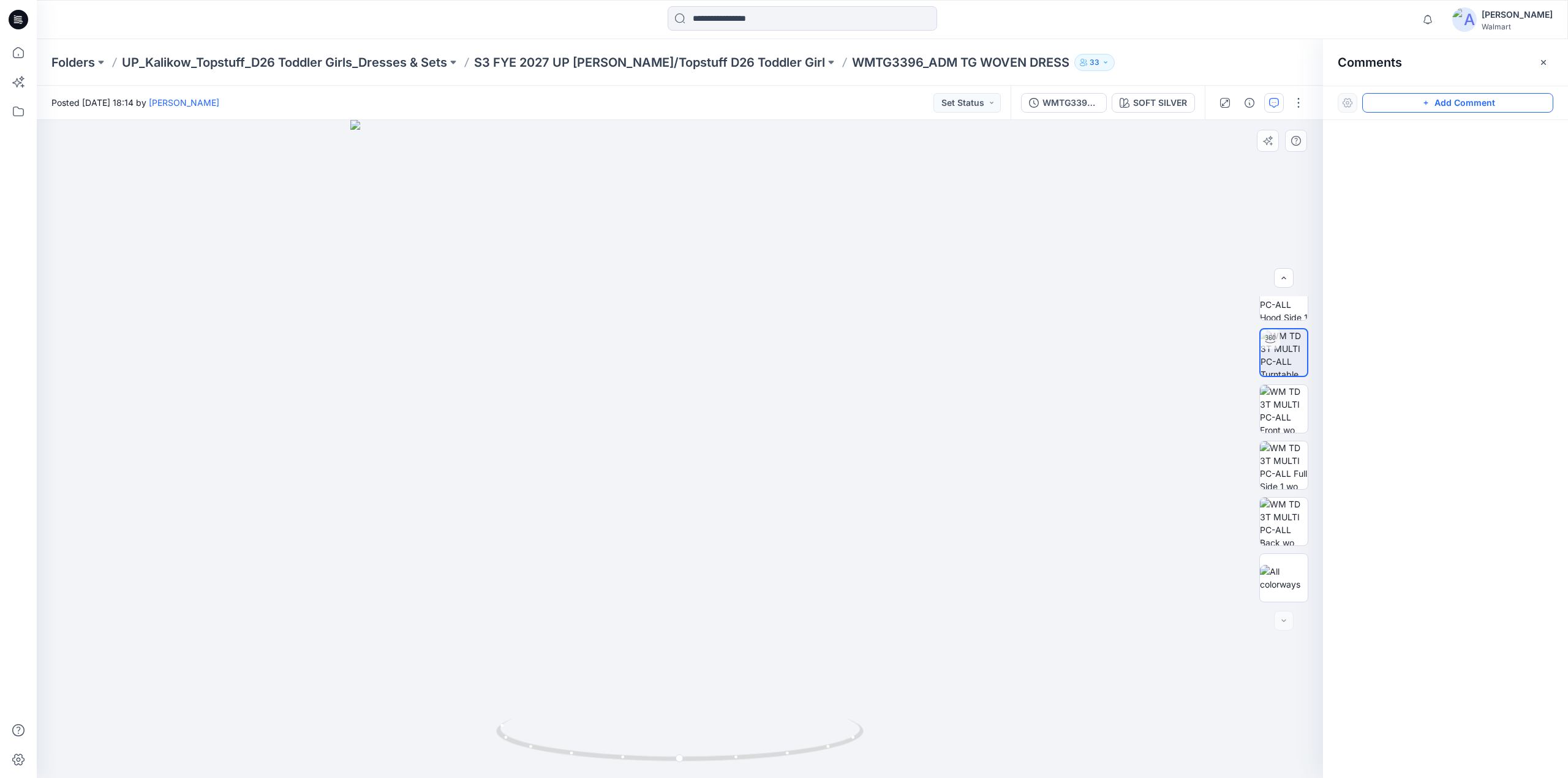
click at [1408, 109] on button "Add Comment" at bounding box center [1458, 103] width 191 height 20
click at [608, 298] on div "1 Cancel Post Layer 1" at bounding box center [679, 450] width 1286 height 659
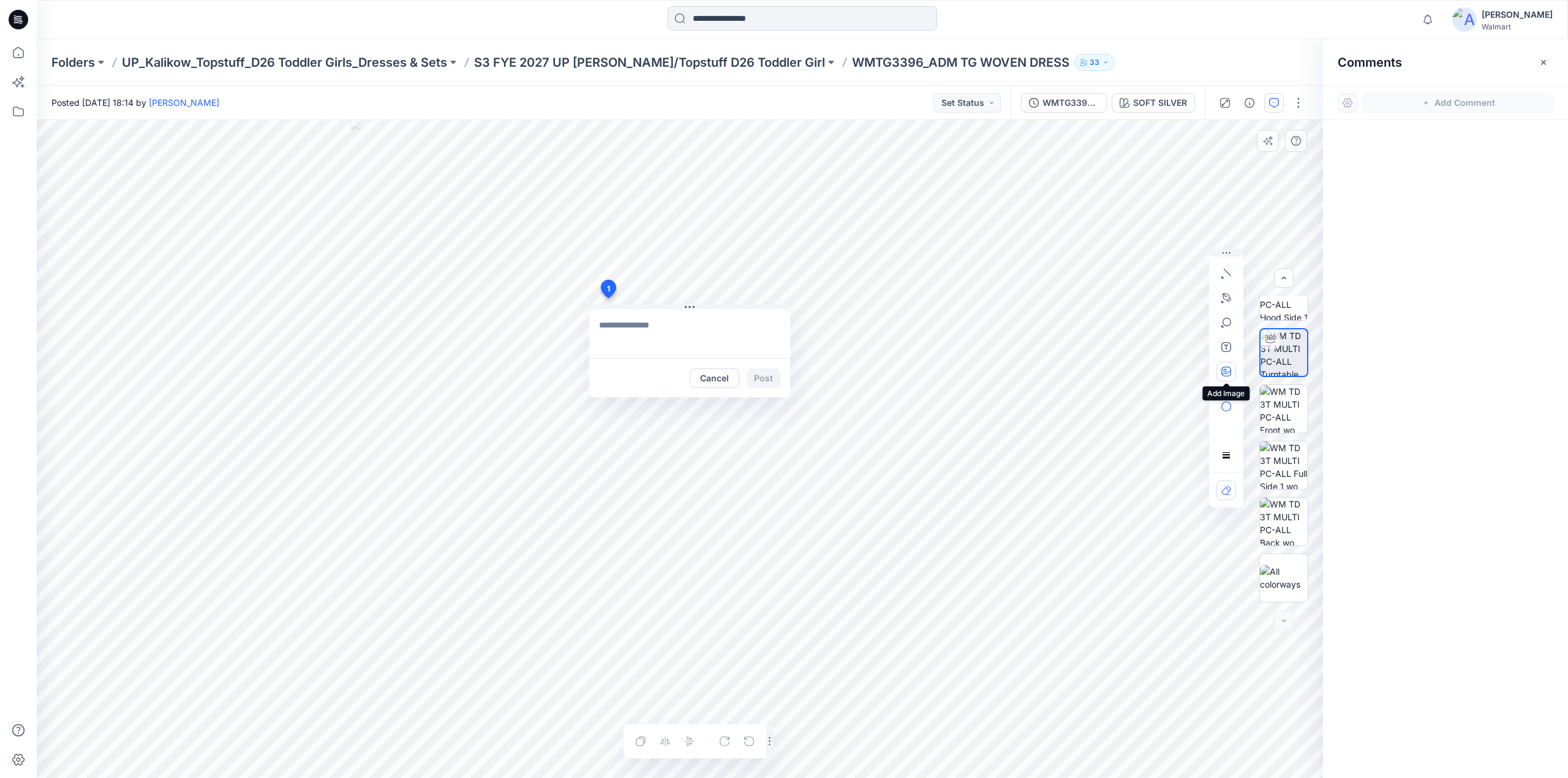
click at [1226, 369] on icon "button" at bounding box center [1226, 371] width 10 height 10
type input"] "**********"
click at [605, 328] on textarea at bounding box center [689, 334] width 201 height 49
type textarea "*"
type textarea "**********"
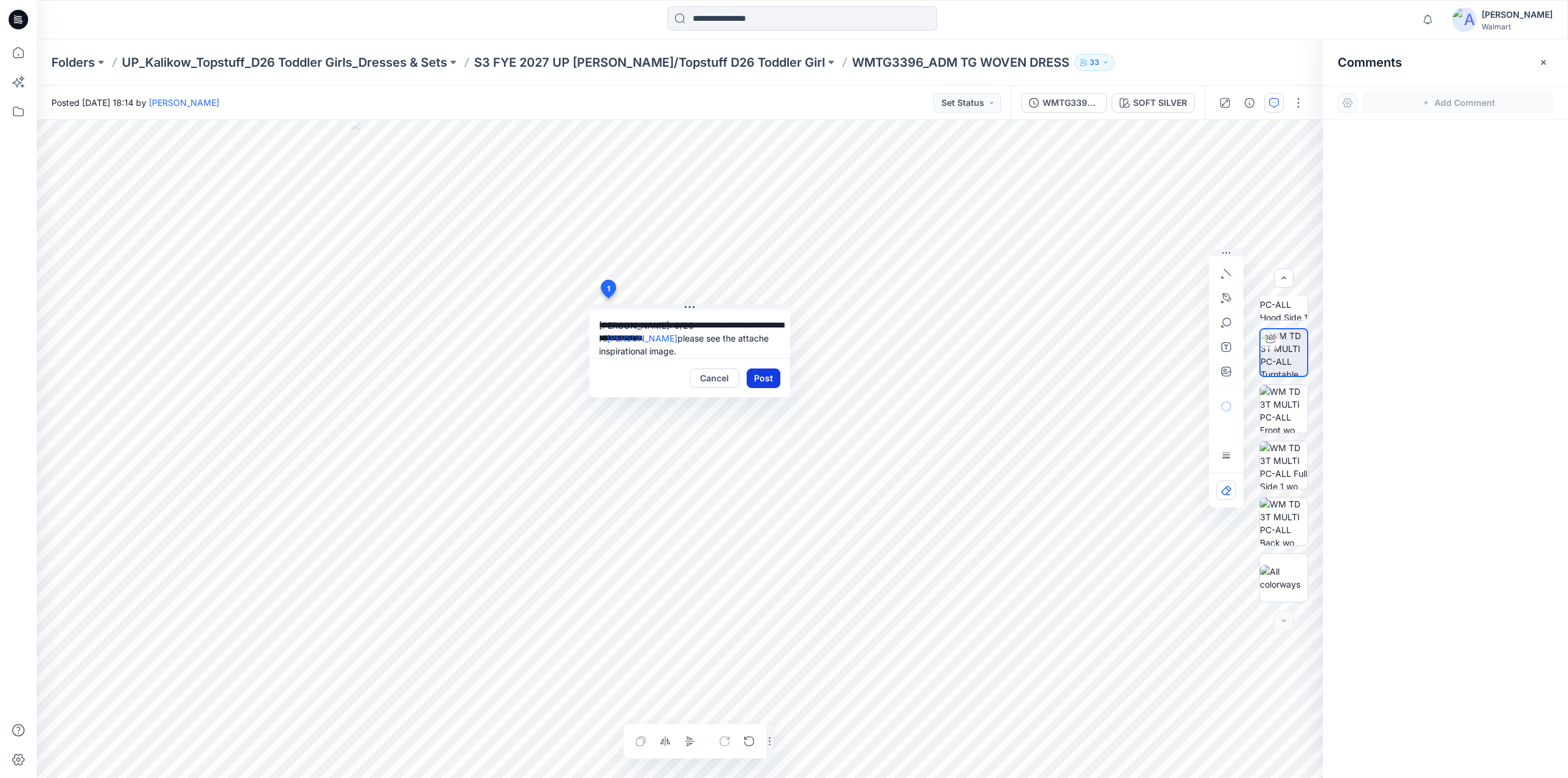
click at [771, 381] on button "Post" at bounding box center [763, 379] width 34 height 20
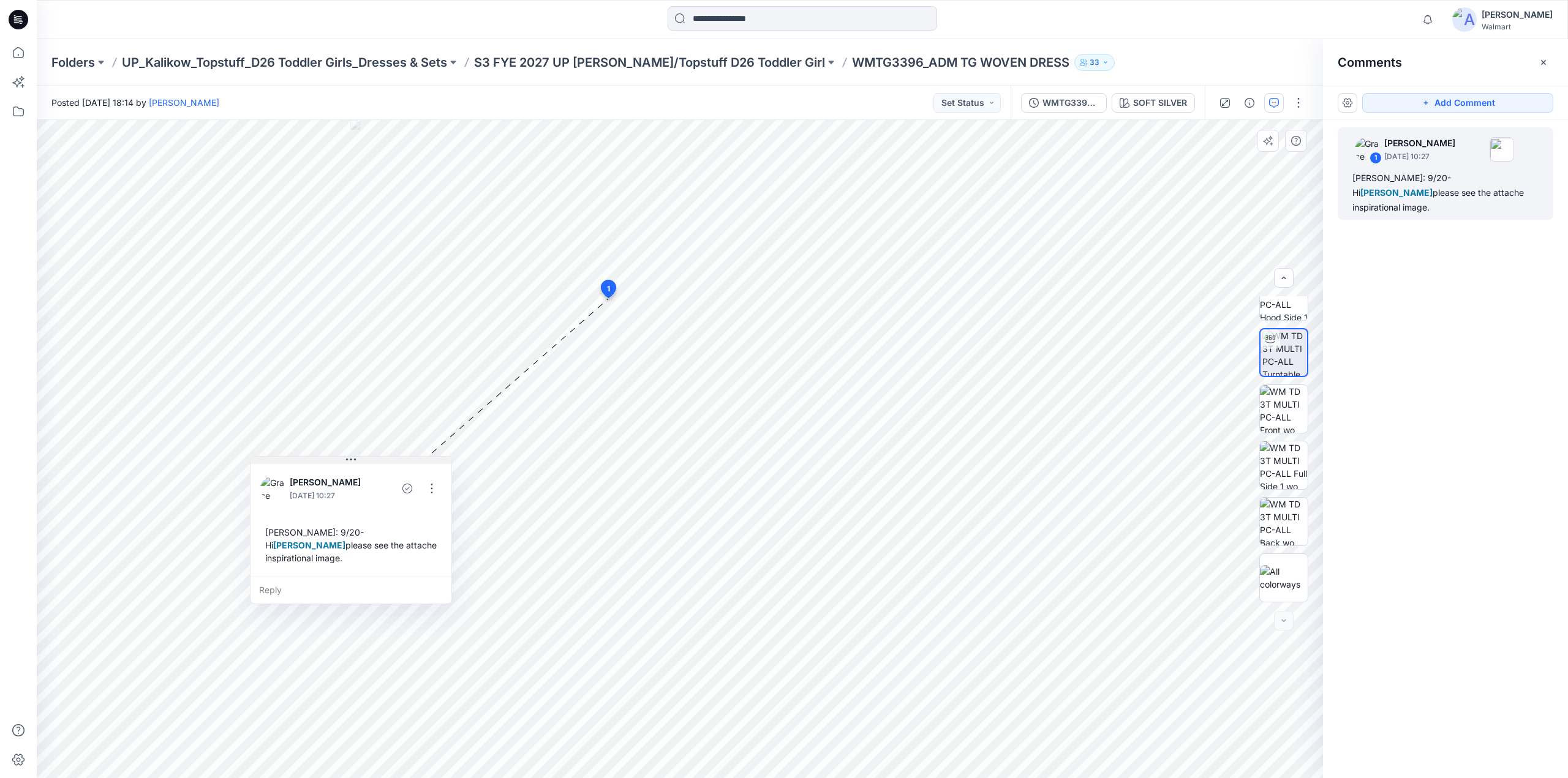
drag, startPoint x: 627, startPoint y: 312, endPoint x: 294, endPoint y: 460, distance: 364.4
click at [288, 464] on div "Grace Vergara September 20, 2025 10:27 Grace V: 9/20- Hi Kristin Veit please se…" at bounding box center [351, 530] width 202 height 148
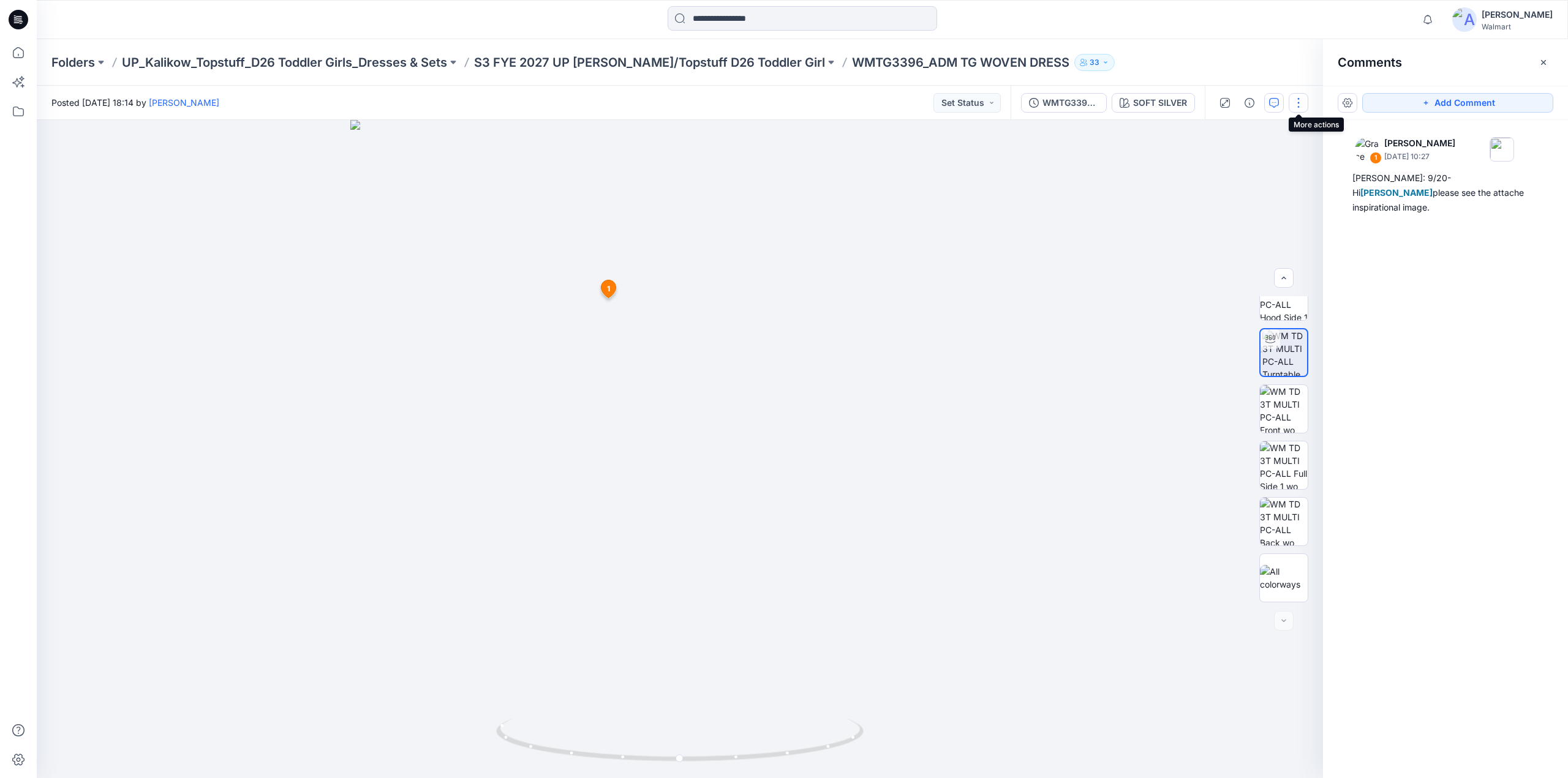
click at [1297, 102] on button "button" at bounding box center [1299, 103] width 20 height 20
click at [1236, 169] on button "Edit" at bounding box center [1247, 166] width 113 height 23
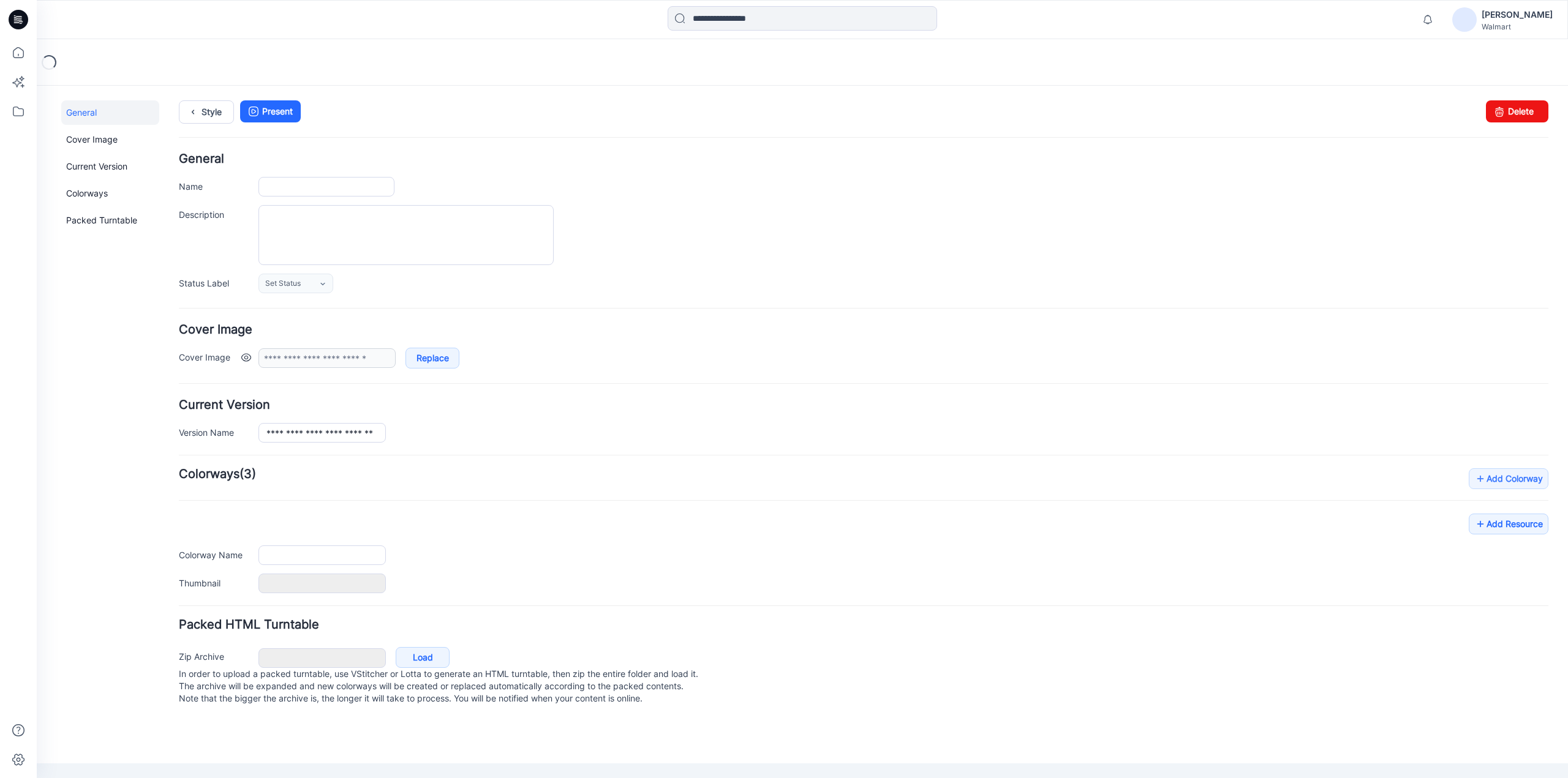
type input "**********"
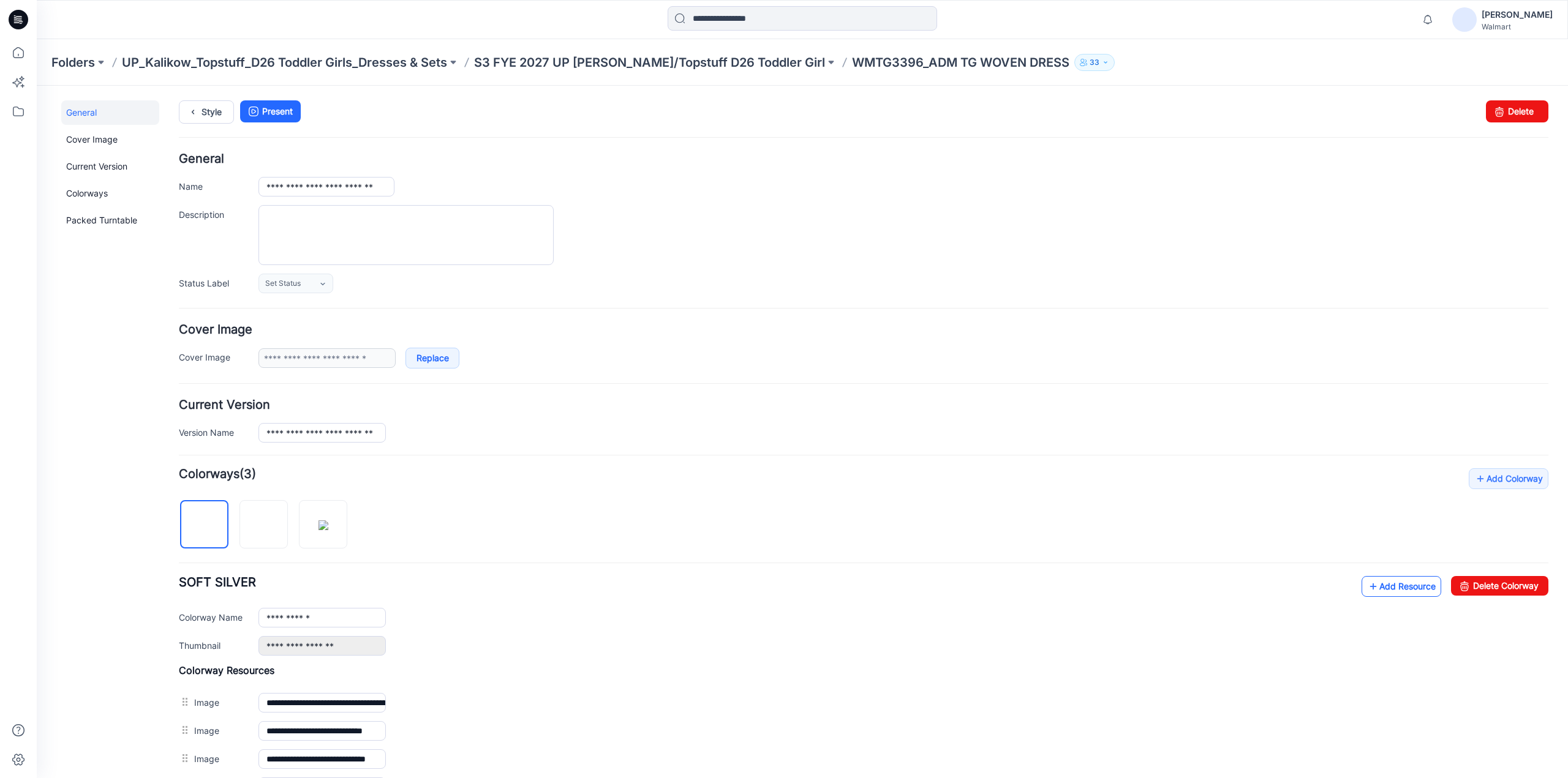
click at [1370, 582] on link "Add Resource" at bounding box center [1401, 586] width 79 height 21
click at [195, 116] on icon at bounding box center [193, 112] width 17 height 22
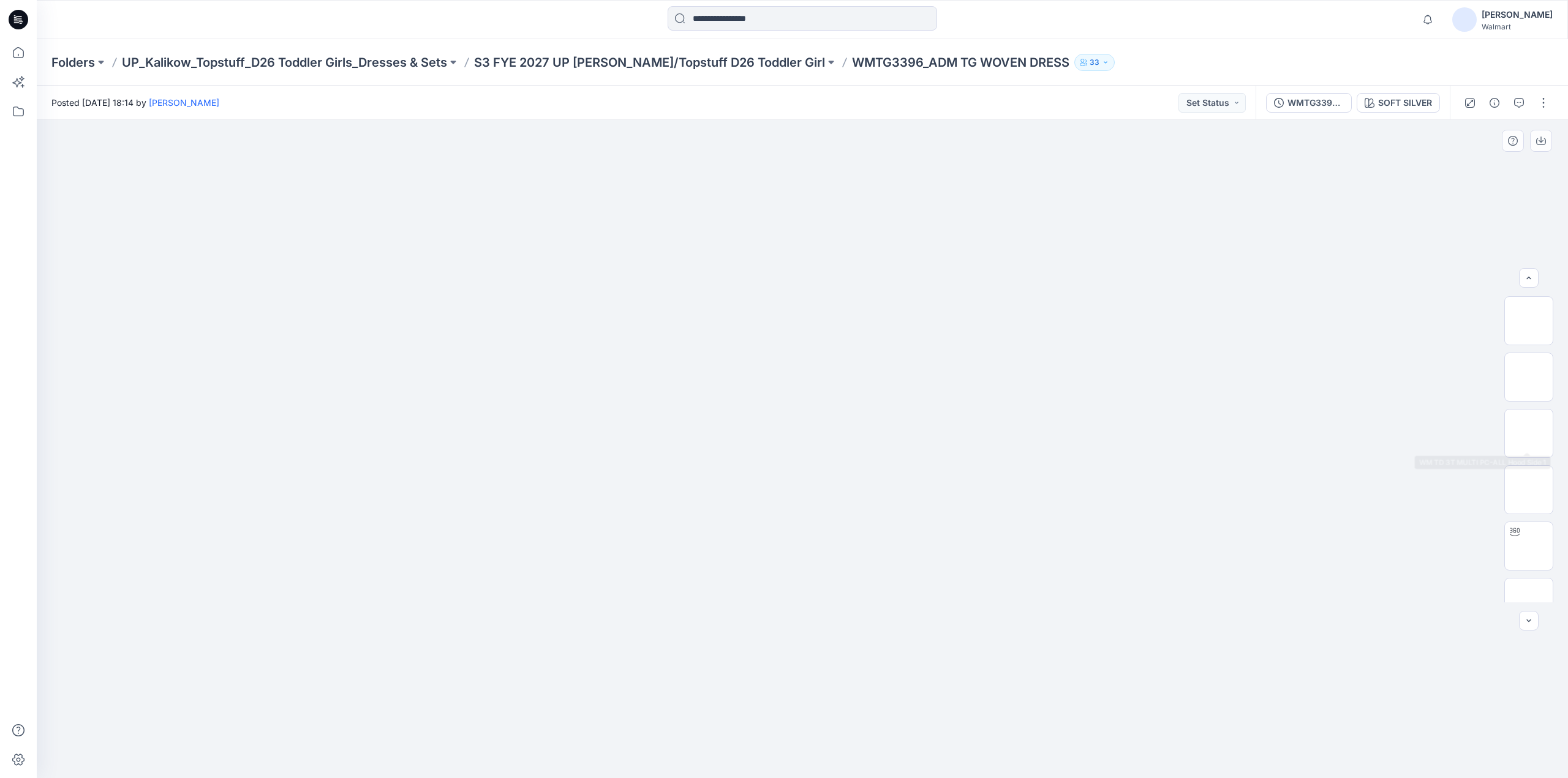
scroll to position [250, 0]
click at [570, 56] on p "S3 FYE 2027 UP [PERSON_NAME]/Topstuff D26 Toddler Girl" at bounding box center [650, 62] width 351 height 17
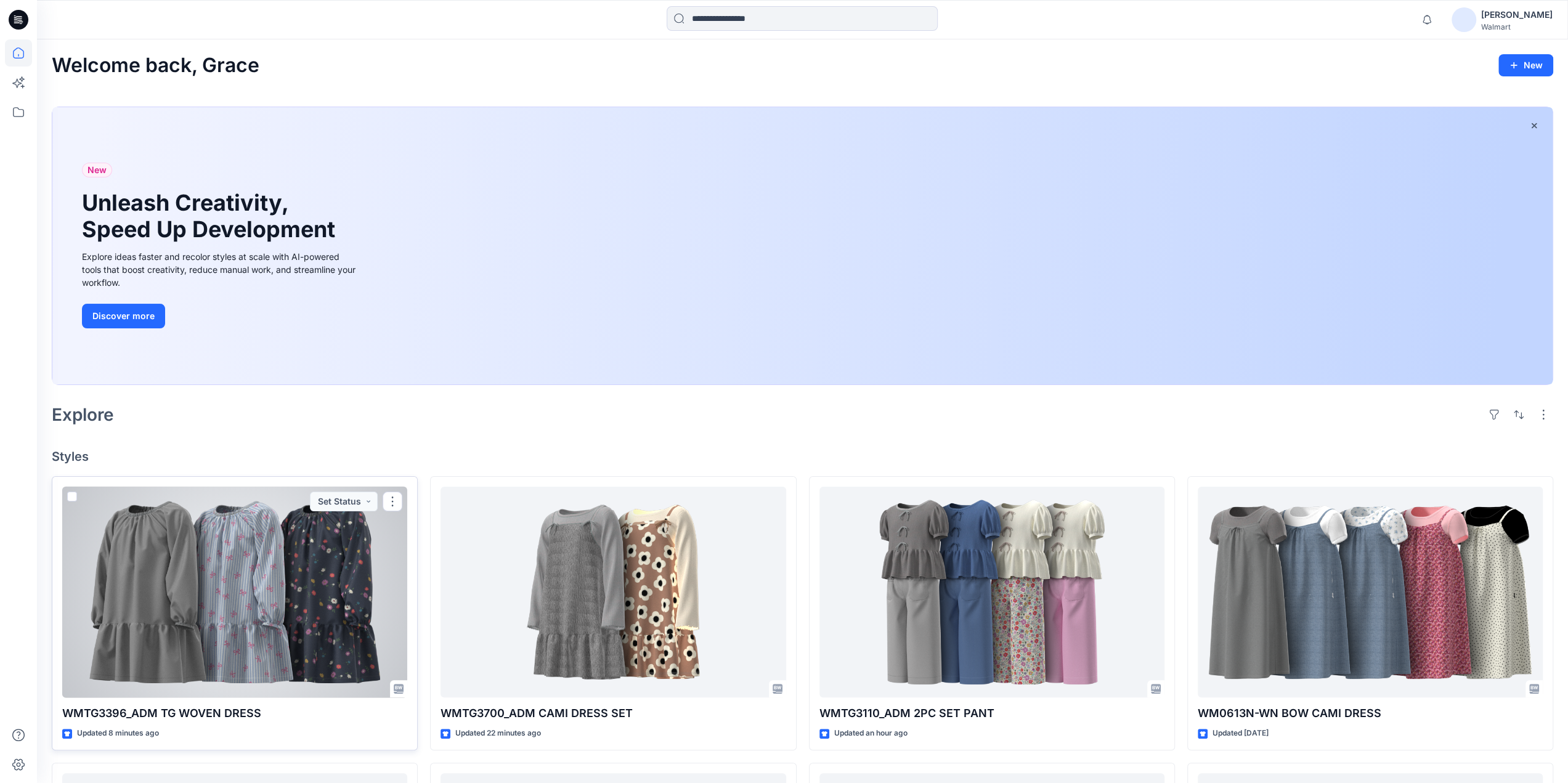
click at [265, 568] on div at bounding box center [234, 593] width 345 height 212
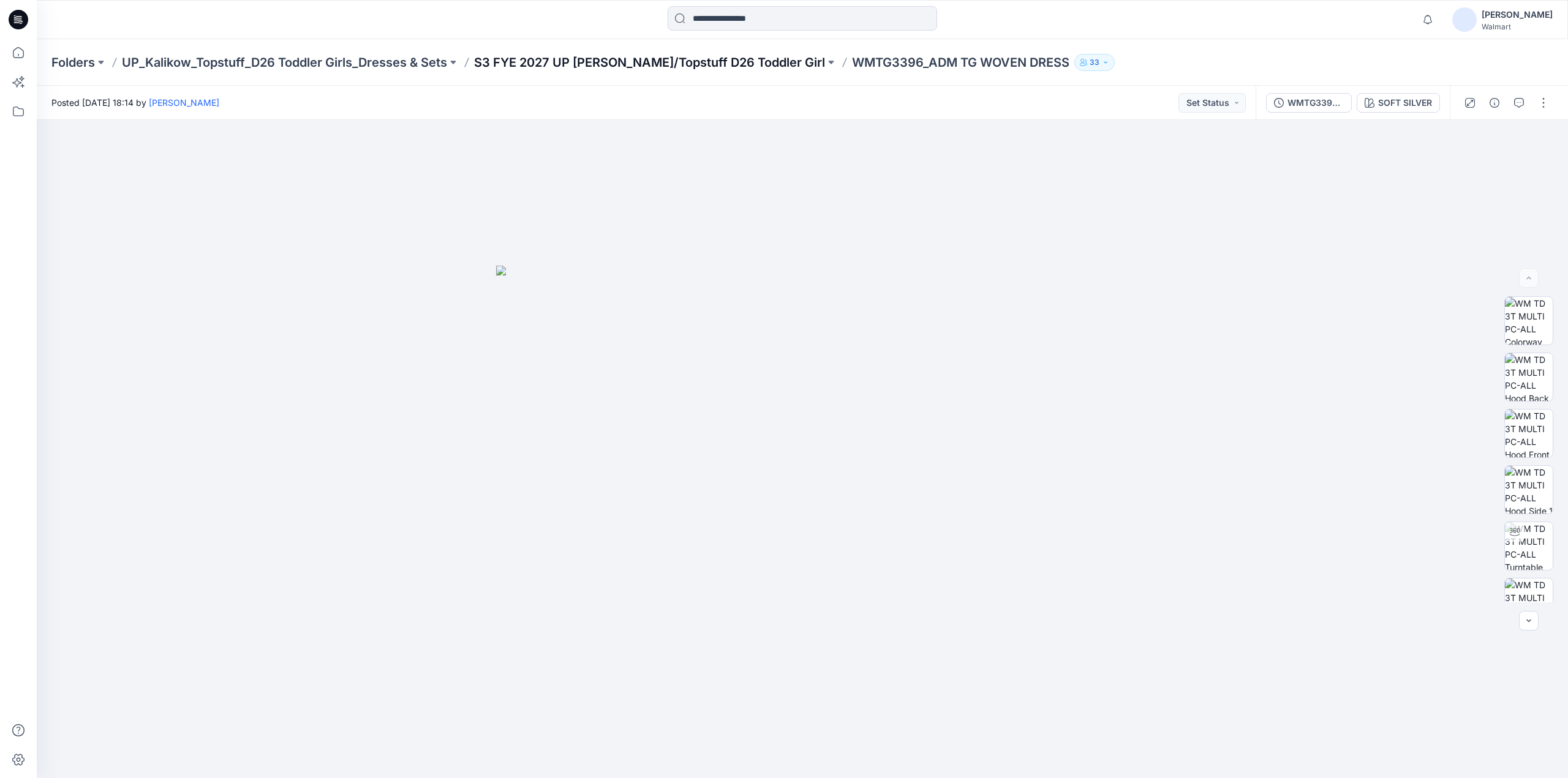
click at [672, 65] on p "S3 FYE 2027 UP [PERSON_NAME]/Topstuff D26 Toddler Girl" at bounding box center [650, 62] width 351 height 17
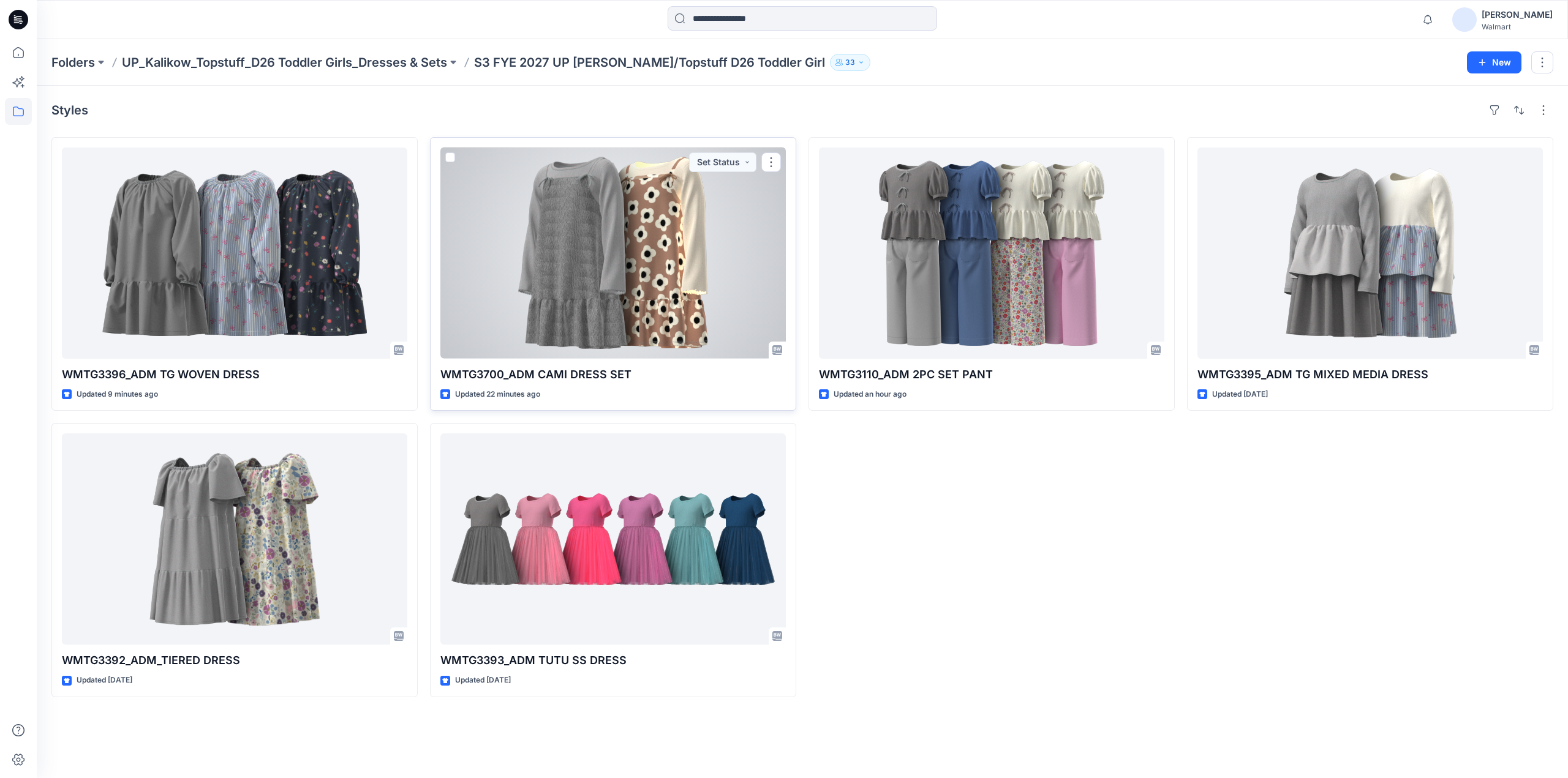
click at [652, 260] on div at bounding box center [613, 253] width 346 height 211
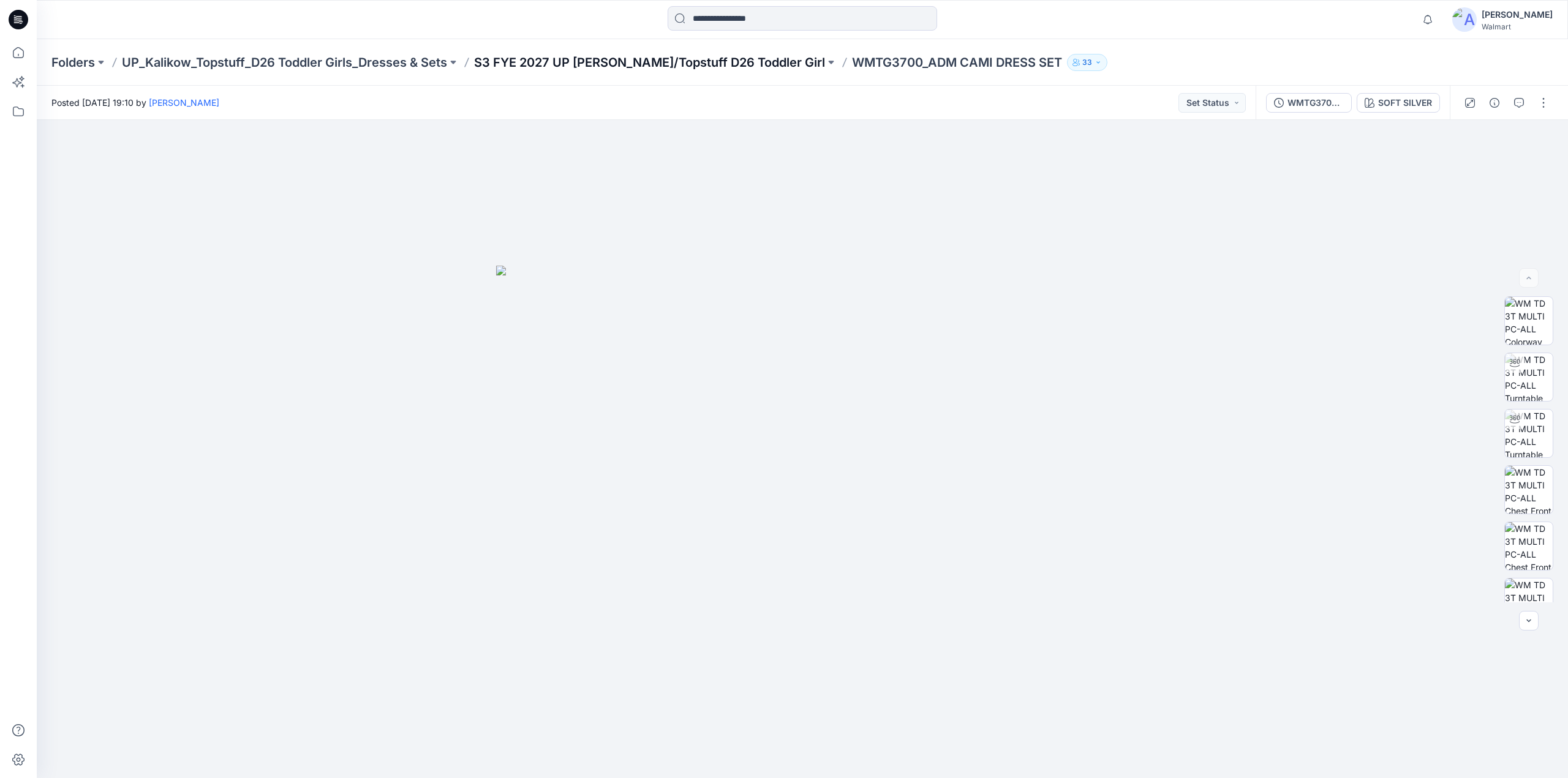
click at [653, 59] on p "S3 FYE 2027 UP [PERSON_NAME]/Topstuff D26 Toddler Girl" at bounding box center [650, 62] width 351 height 17
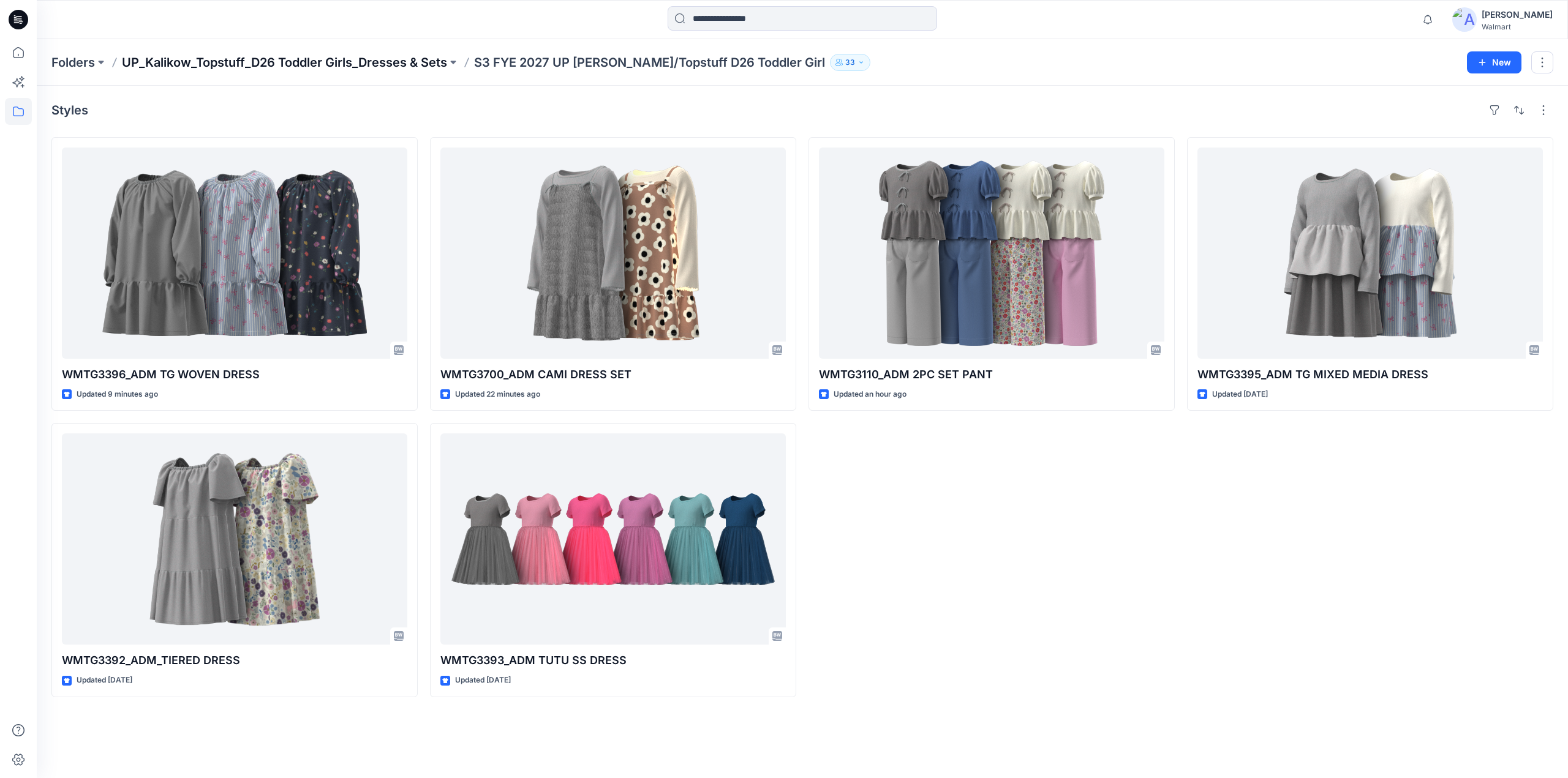
click at [396, 66] on p "UP_Kalikow_Topstuff_D26 Toddler Girls_Dresses & Sets" at bounding box center [284, 62] width 325 height 17
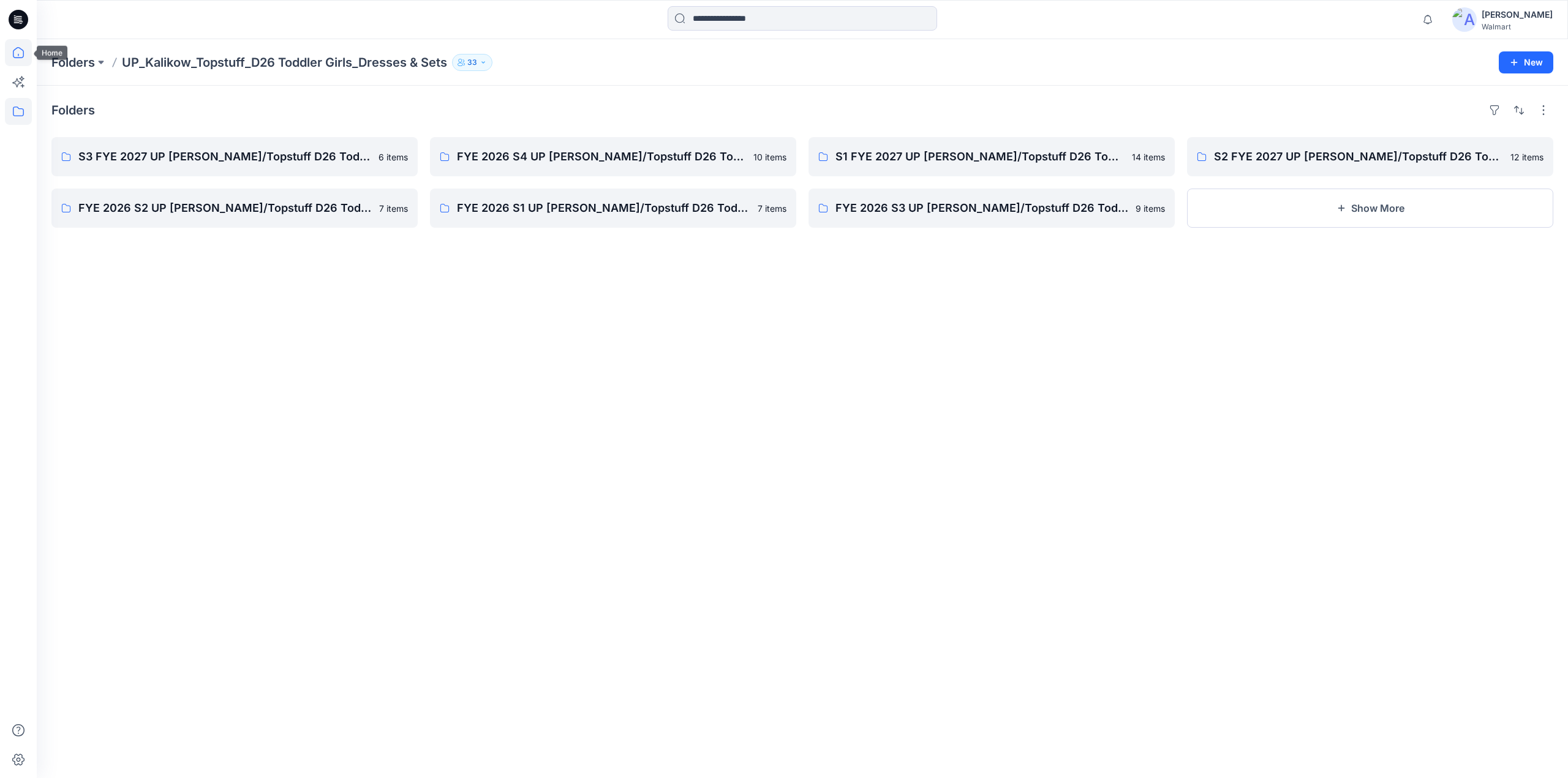
click at [17, 58] on icon at bounding box center [18, 53] width 11 height 11
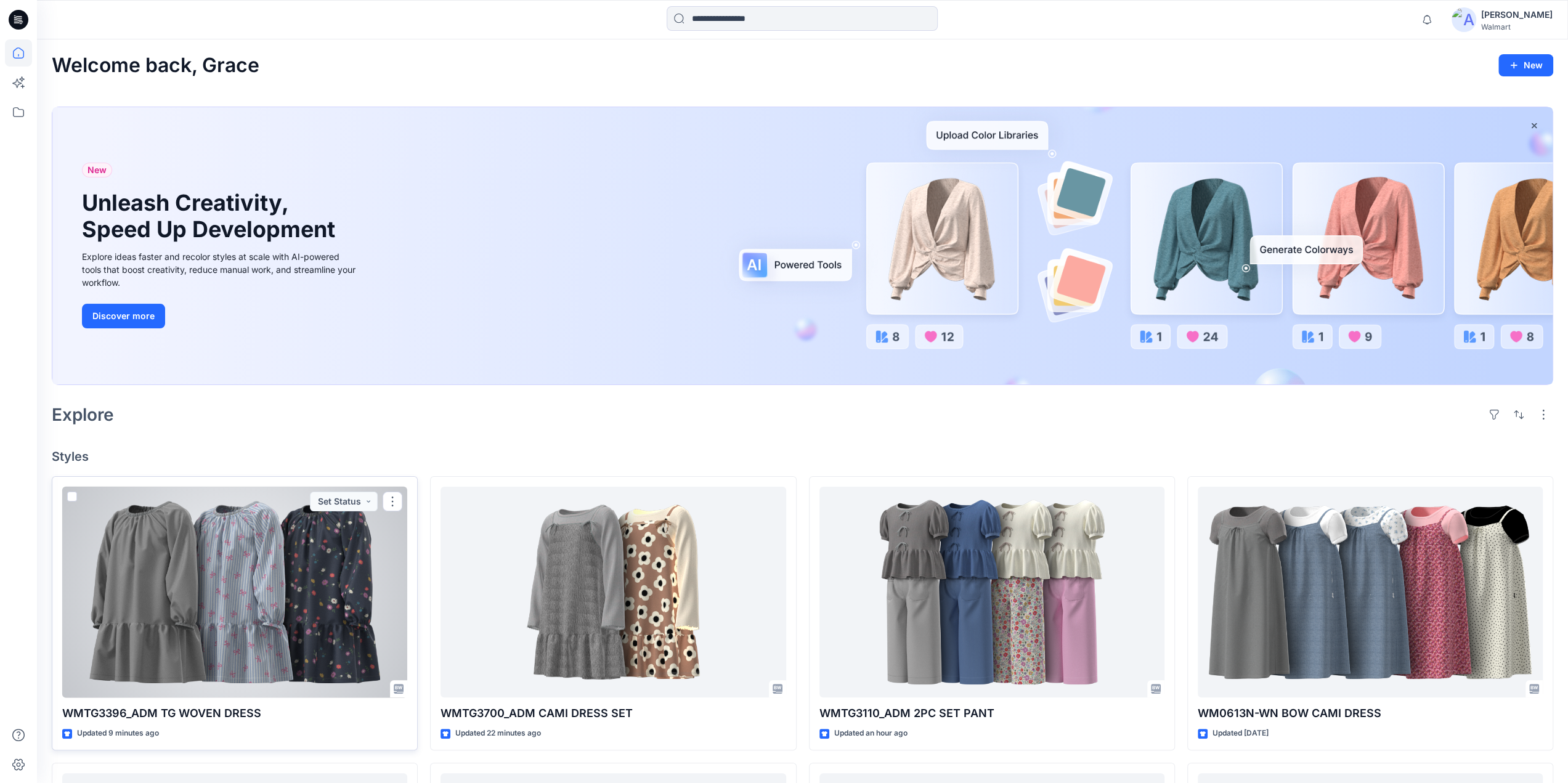
click at [257, 576] on div at bounding box center [234, 593] width 345 height 212
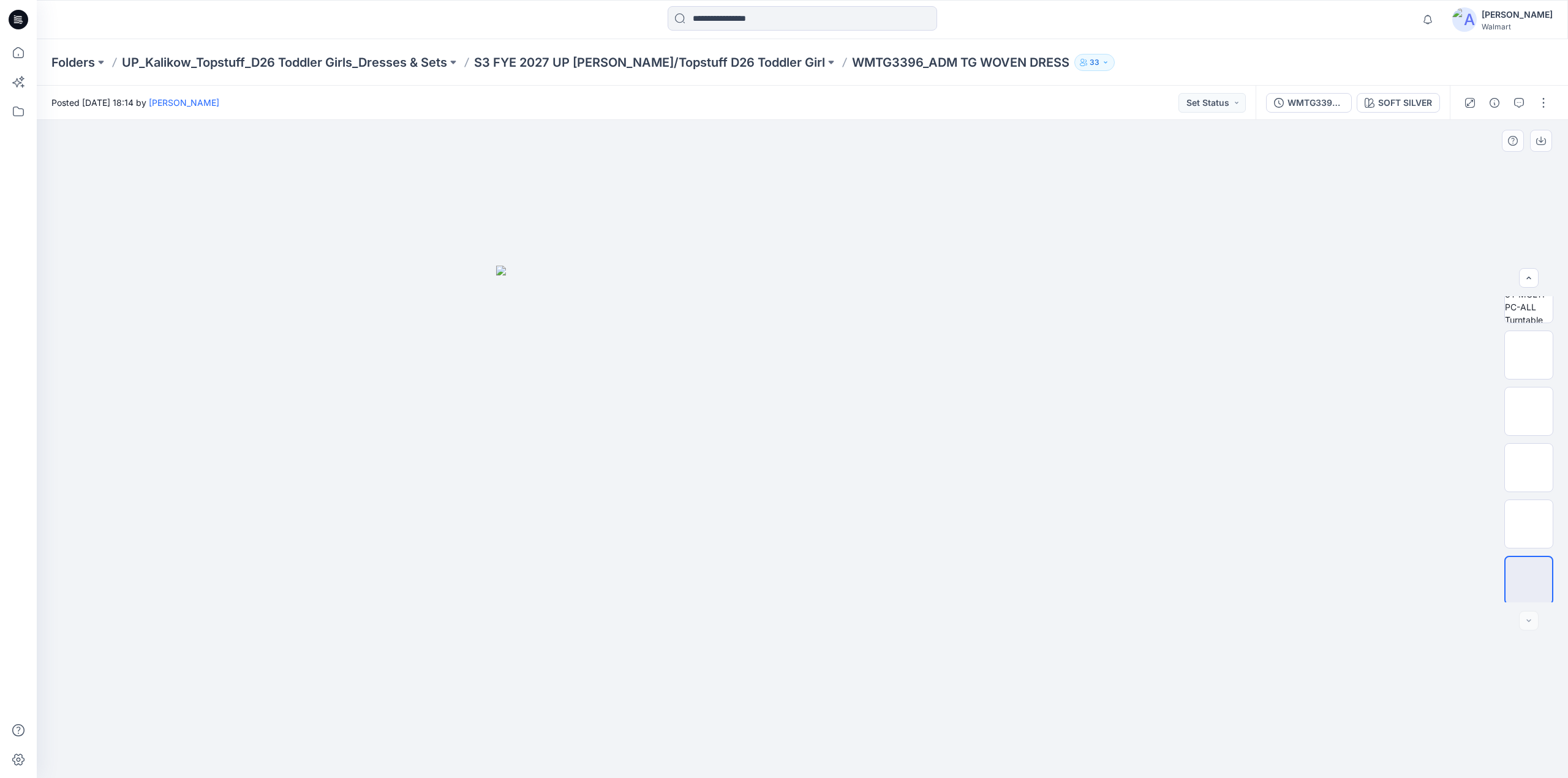
scroll to position [250, 0]
click at [712, 62] on p "S3 FYE 2027 UP [PERSON_NAME]/Topstuff D26 Toddler Girl" at bounding box center [650, 62] width 351 height 17
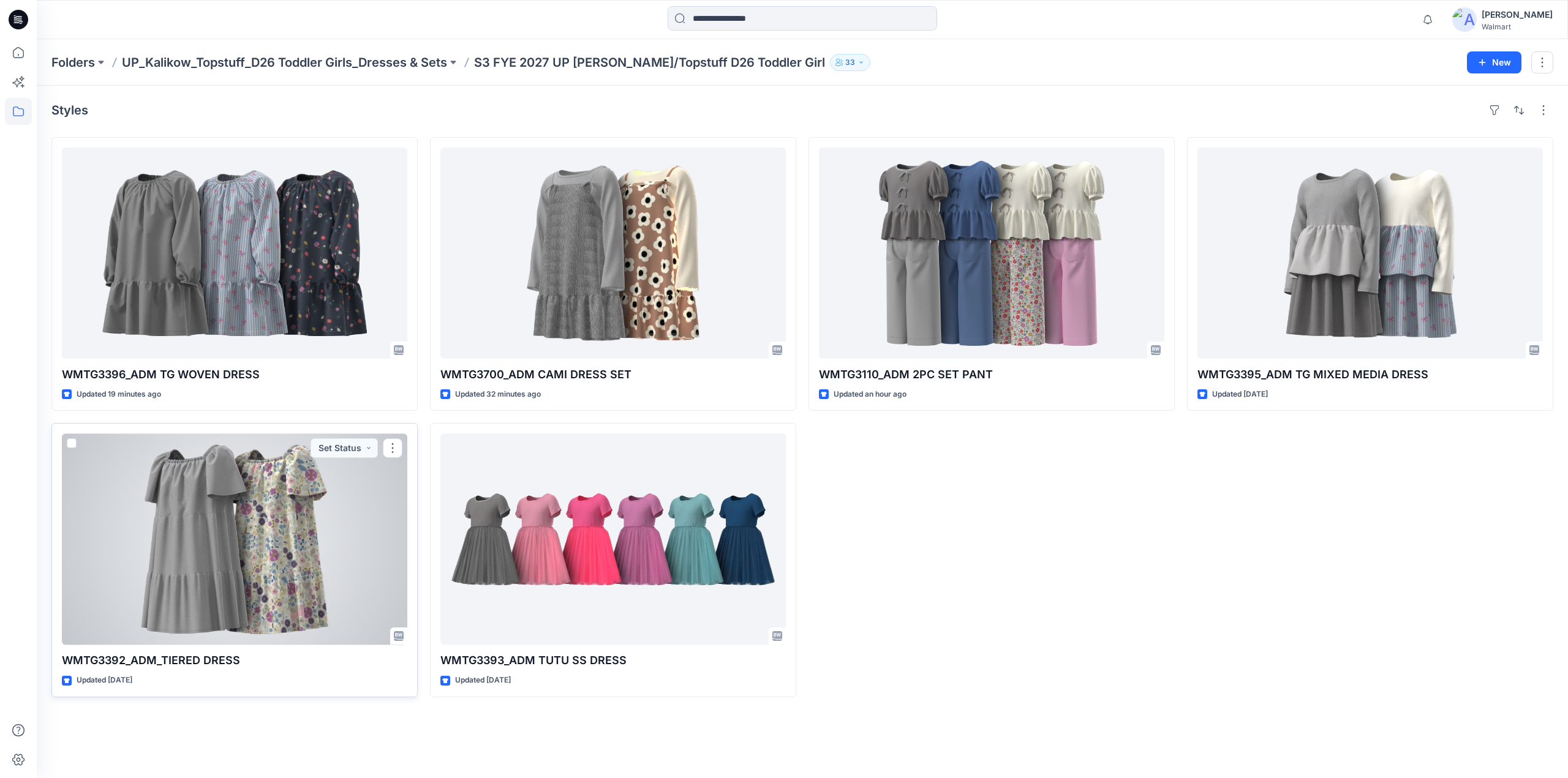
click at [260, 510] on div at bounding box center [235, 540] width 346 height 211
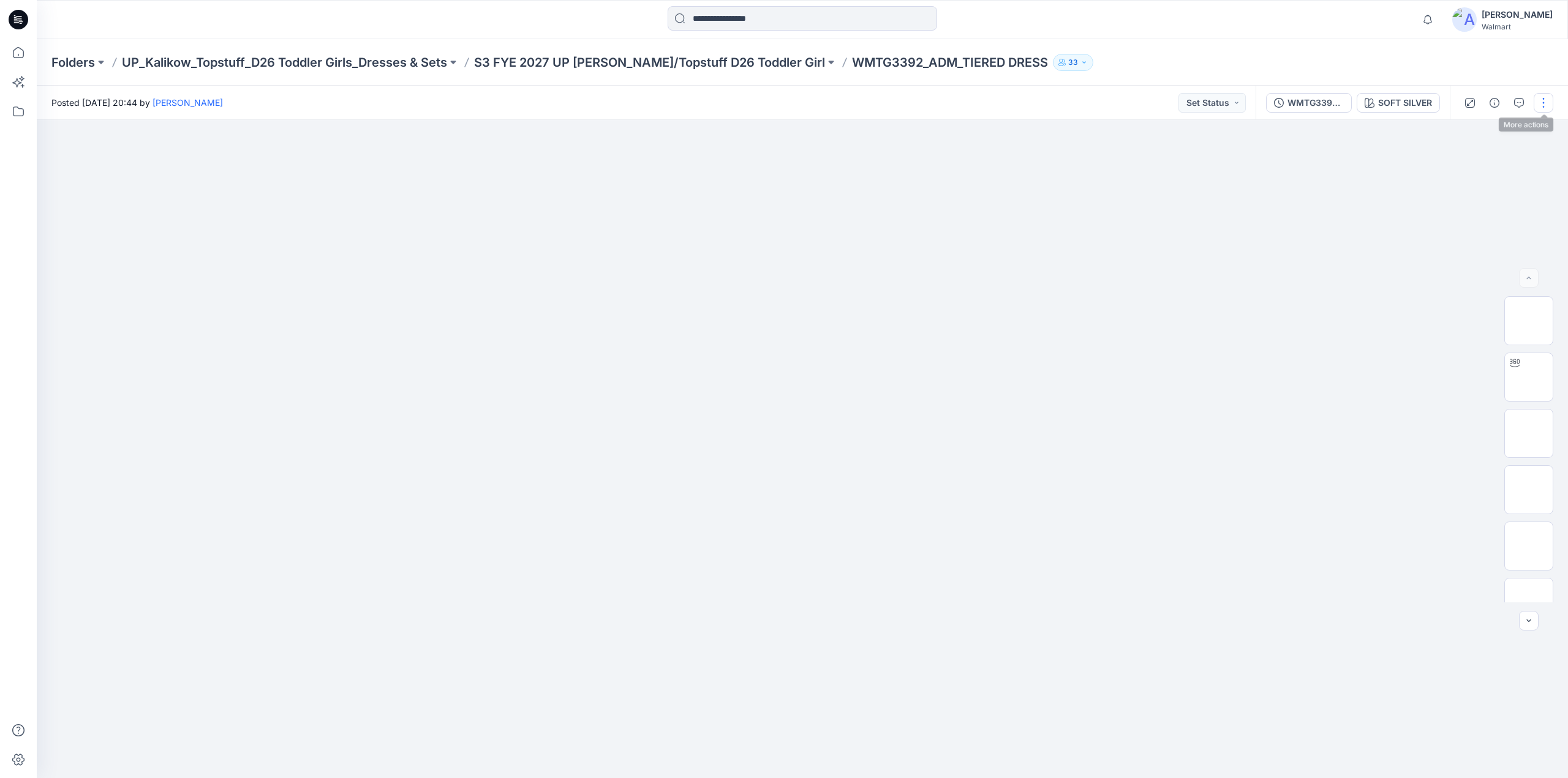
click at [1546, 101] on button "button" at bounding box center [1543, 103] width 20 height 20
click at [1482, 160] on button "Edit" at bounding box center [1492, 166] width 113 height 23
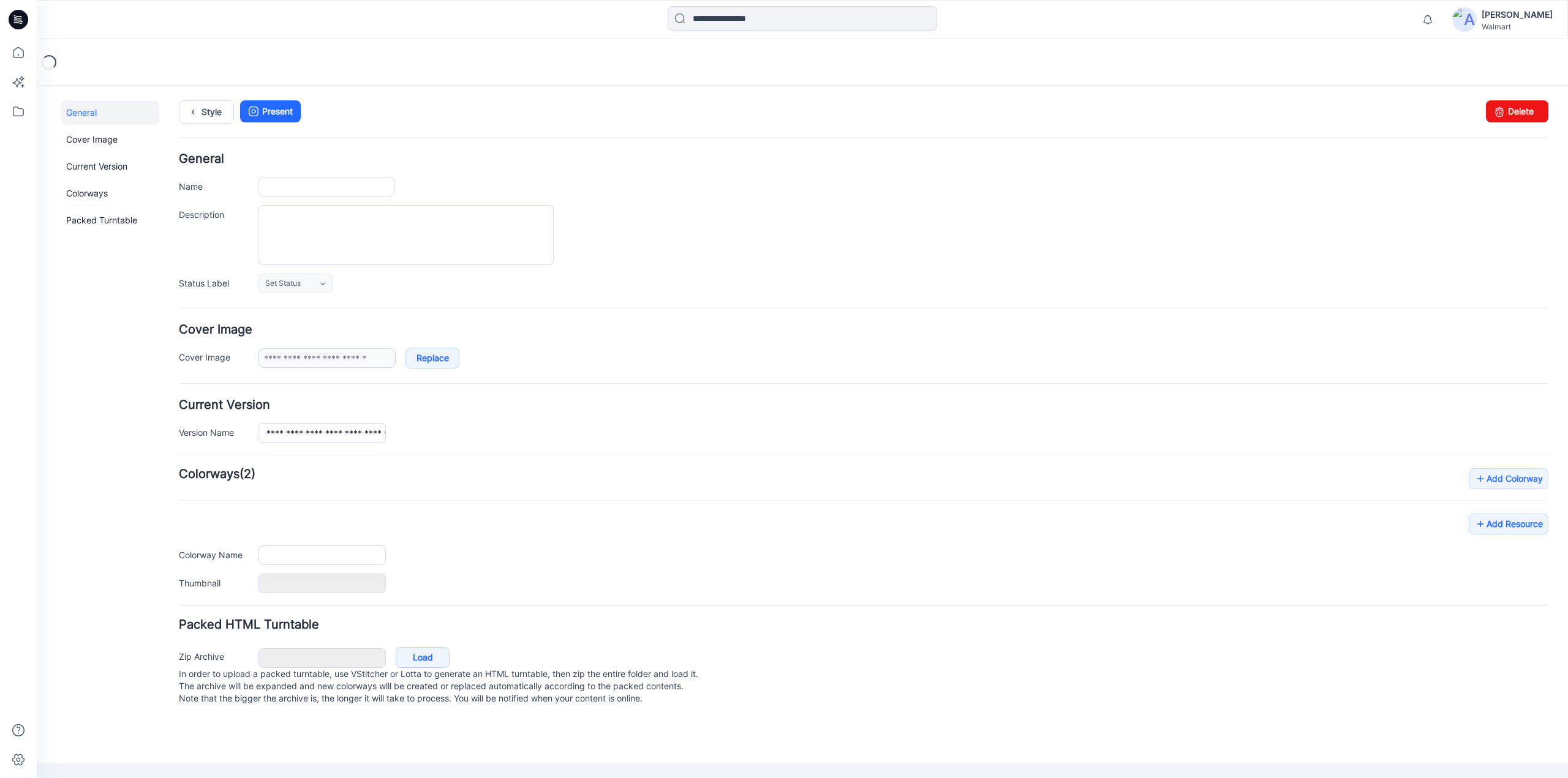
type input "**********"
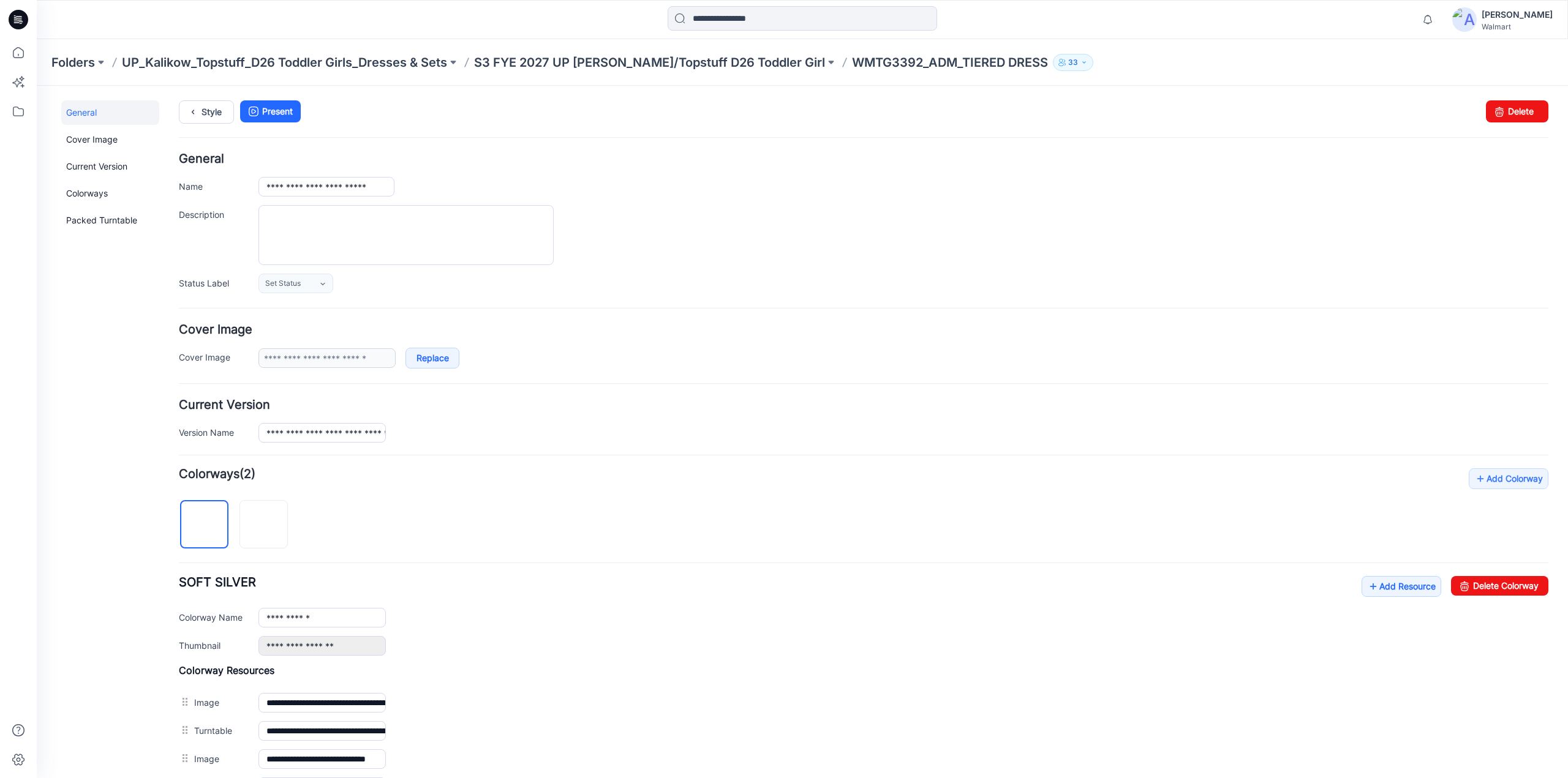
scroll to position [241, 0]
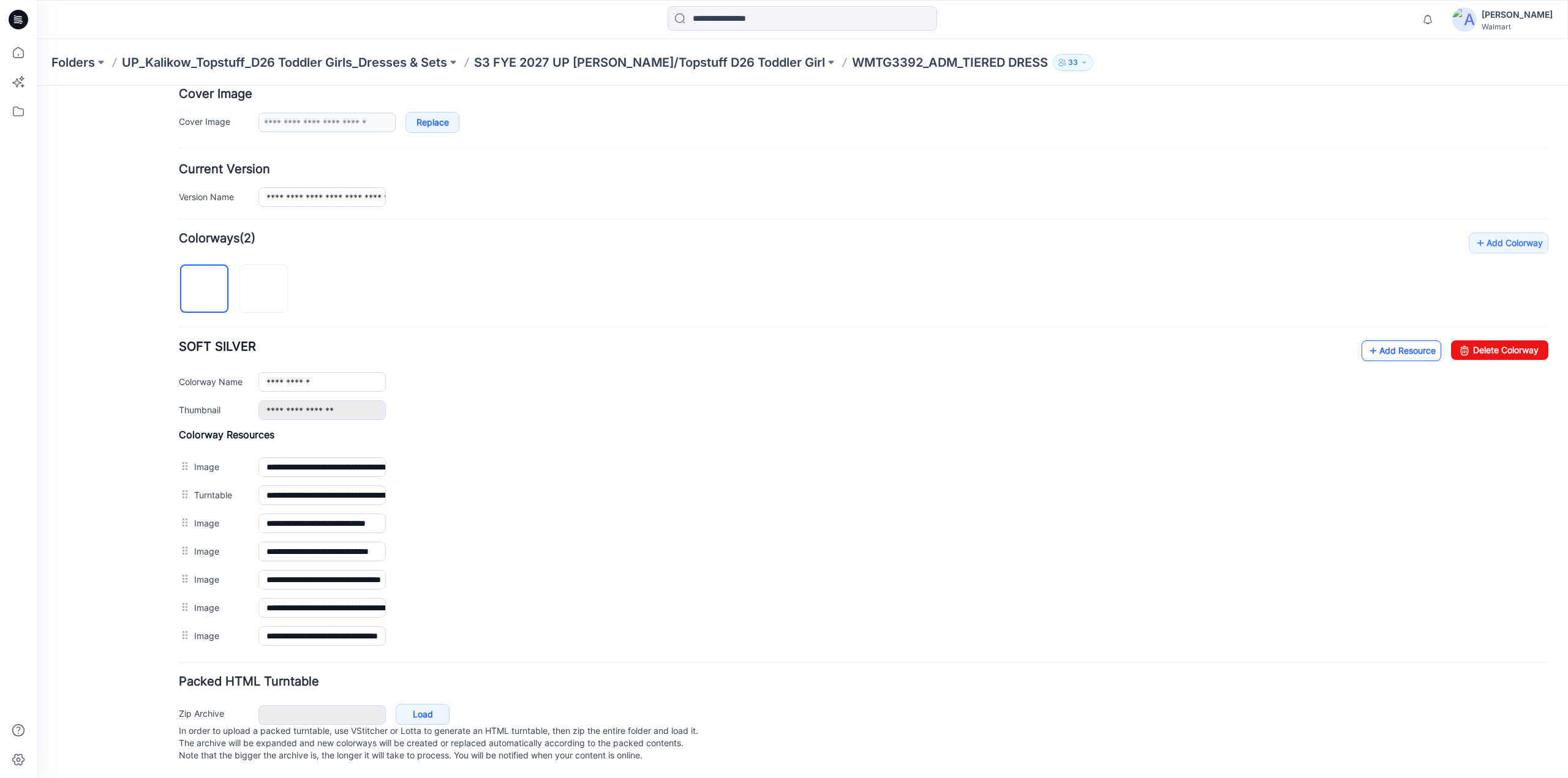
click at [1387, 340] on link "Add Resource" at bounding box center [1401, 350] width 79 height 21
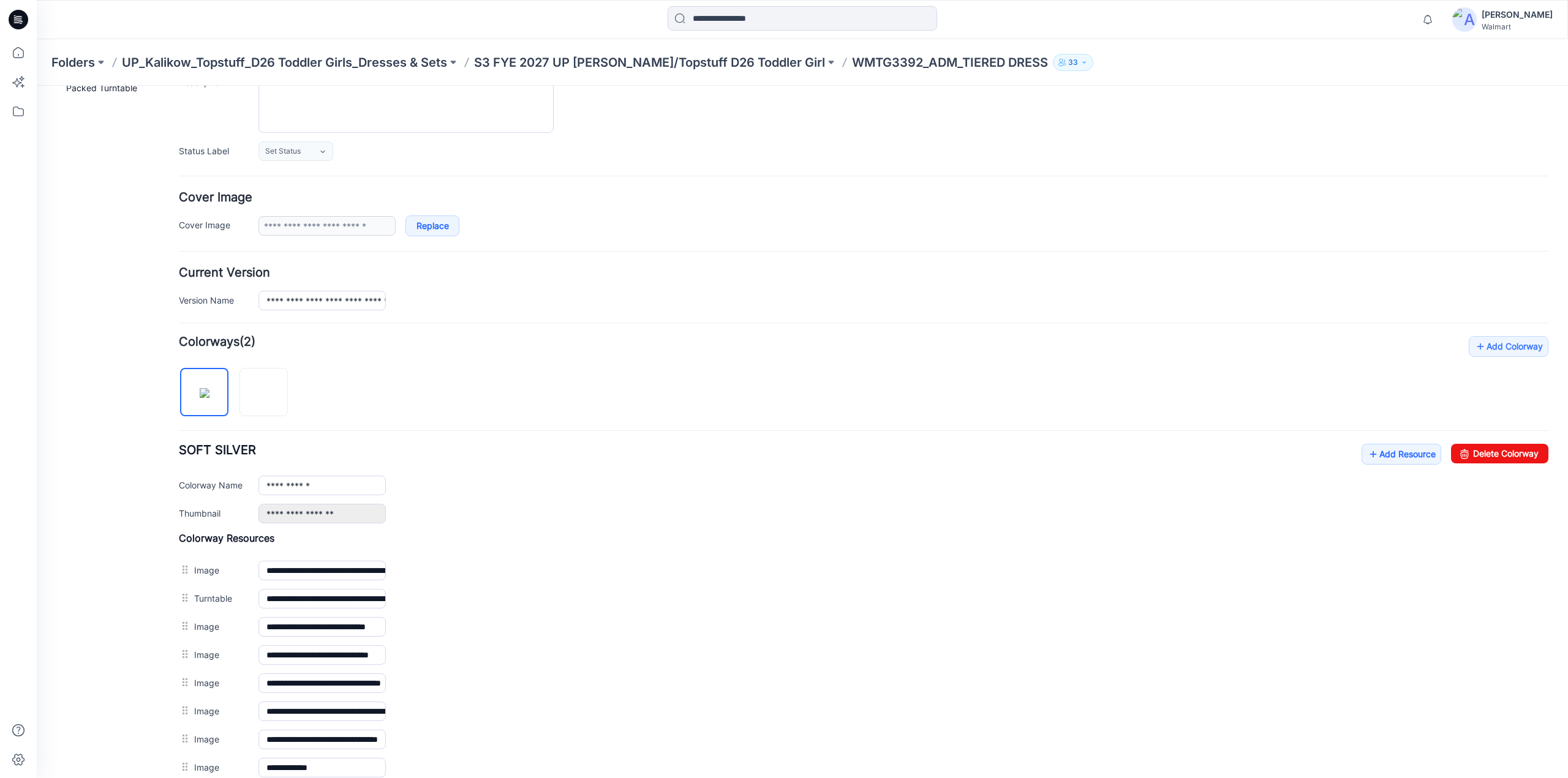
scroll to position [0, 0]
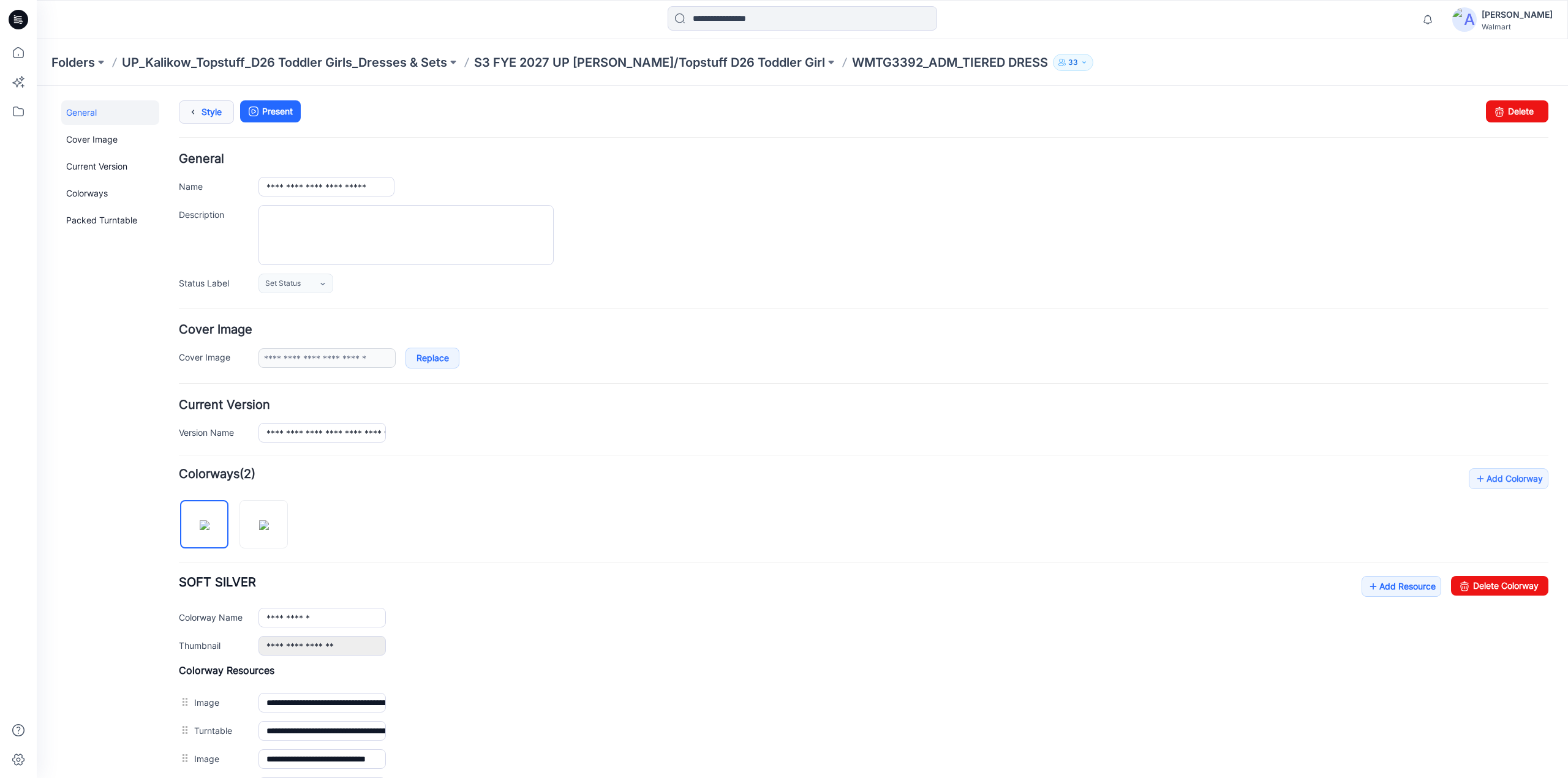
click at [198, 115] on icon at bounding box center [193, 112] width 17 height 22
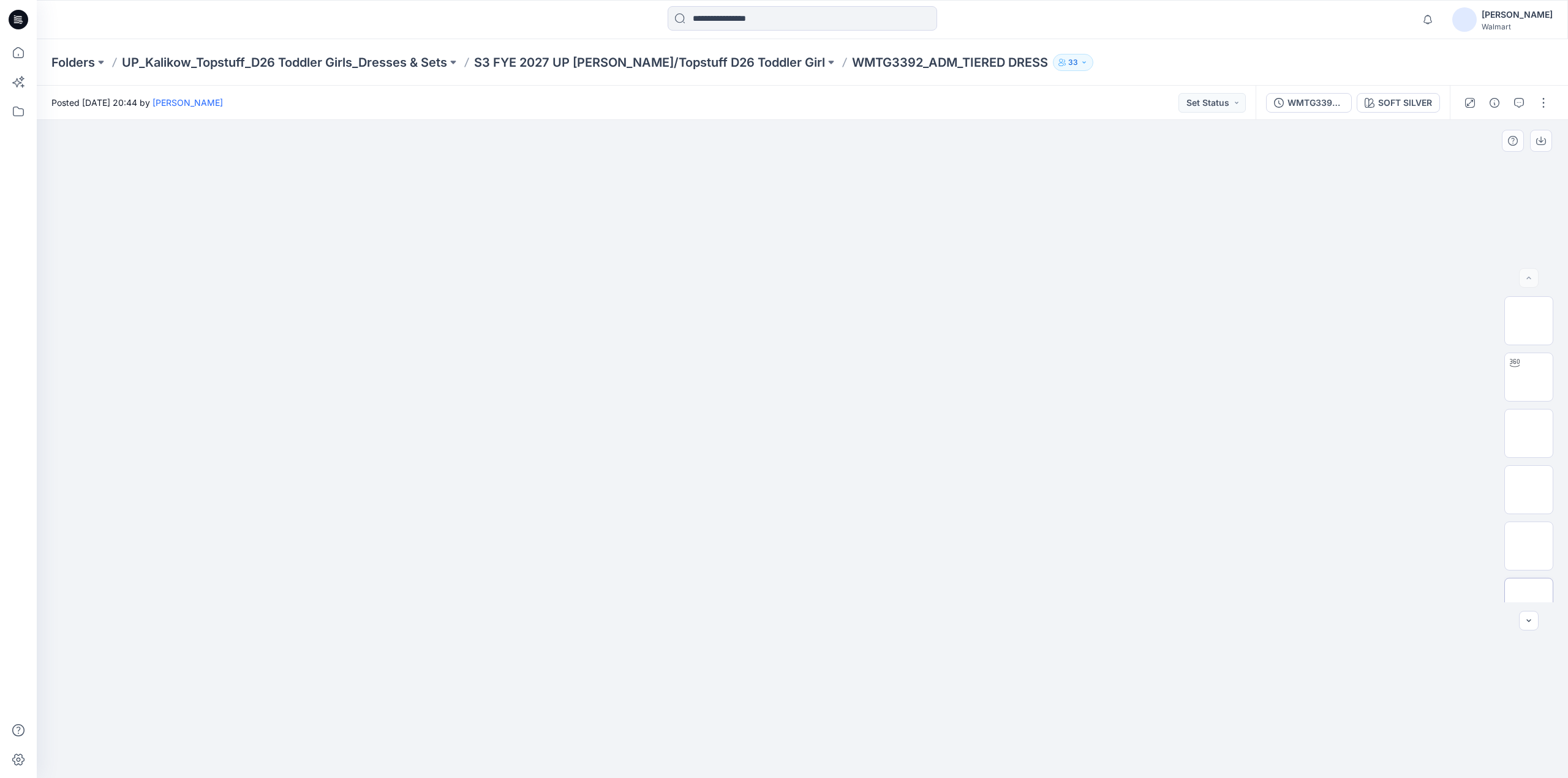
scroll to position [194, 0]
click at [679, 58] on p "S3 FYE 2027 UP [PERSON_NAME]/Topstuff D26 Toddler Girl" at bounding box center [650, 62] width 351 height 17
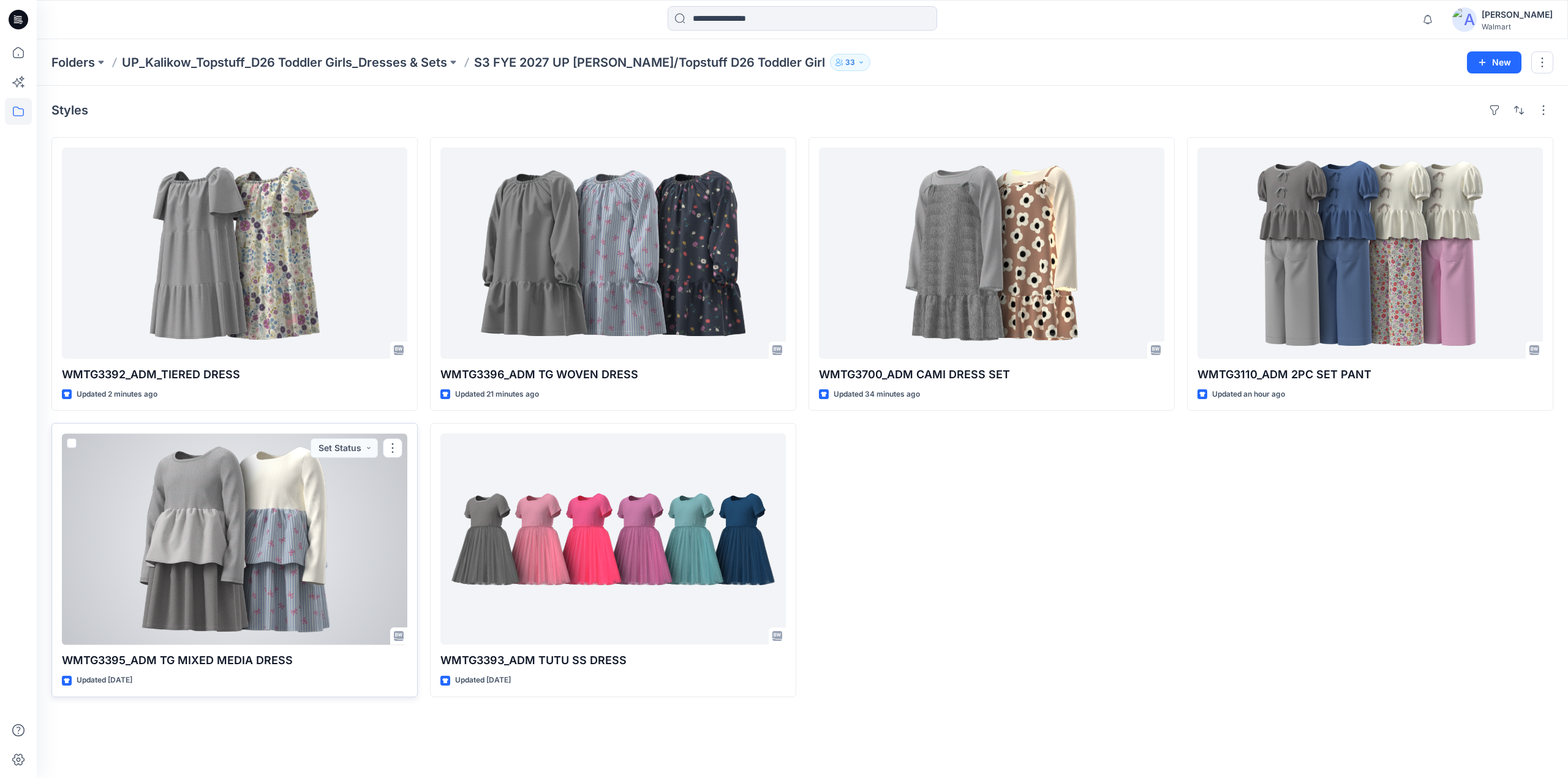
click at [255, 500] on div at bounding box center [235, 540] width 346 height 211
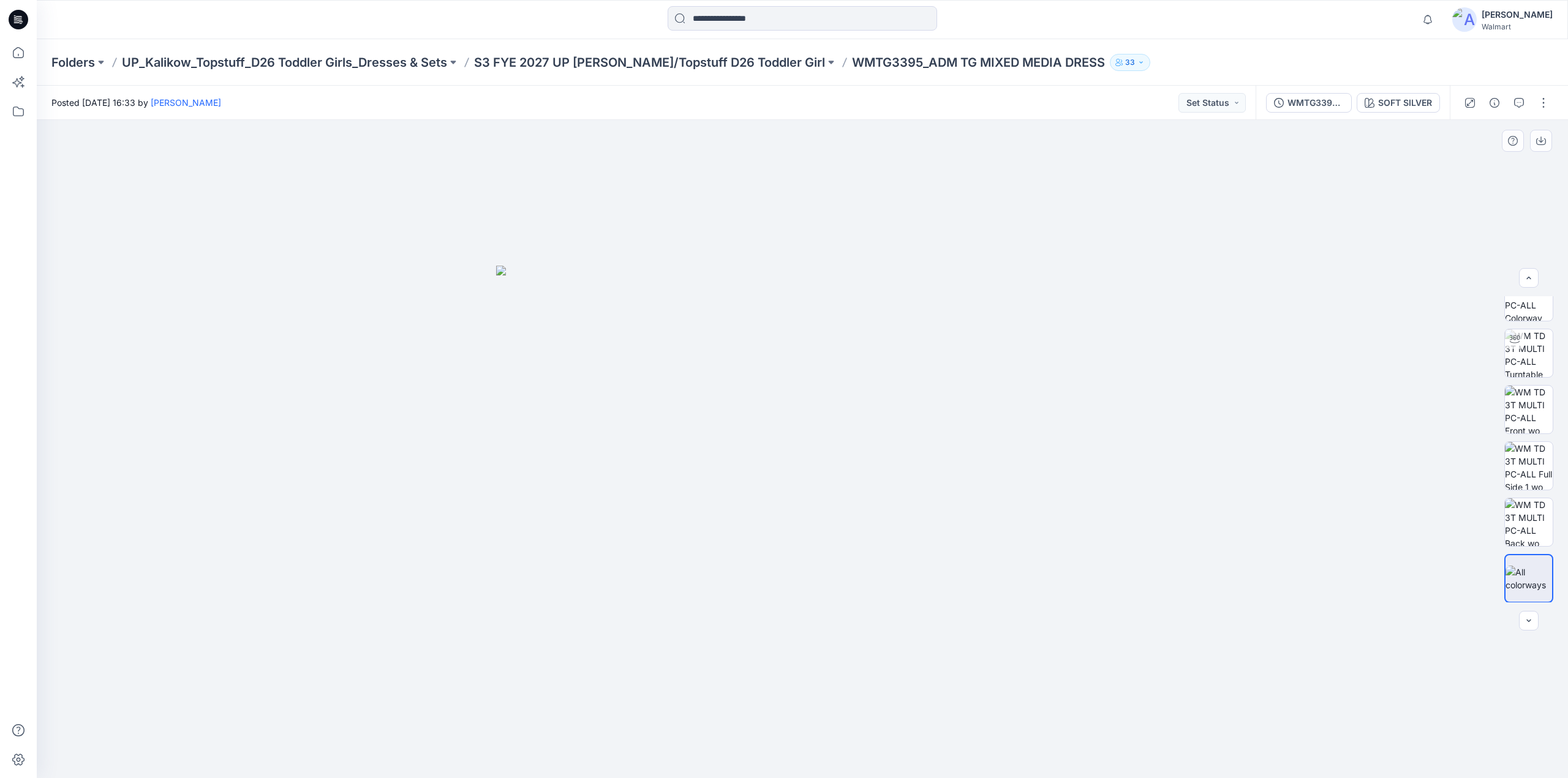
scroll to position [25, 0]
click at [1533, 356] on img at bounding box center [1529, 352] width 47 height 47
click at [1518, 107] on button "button" at bounding box center [1519, 103] width 20 height 20
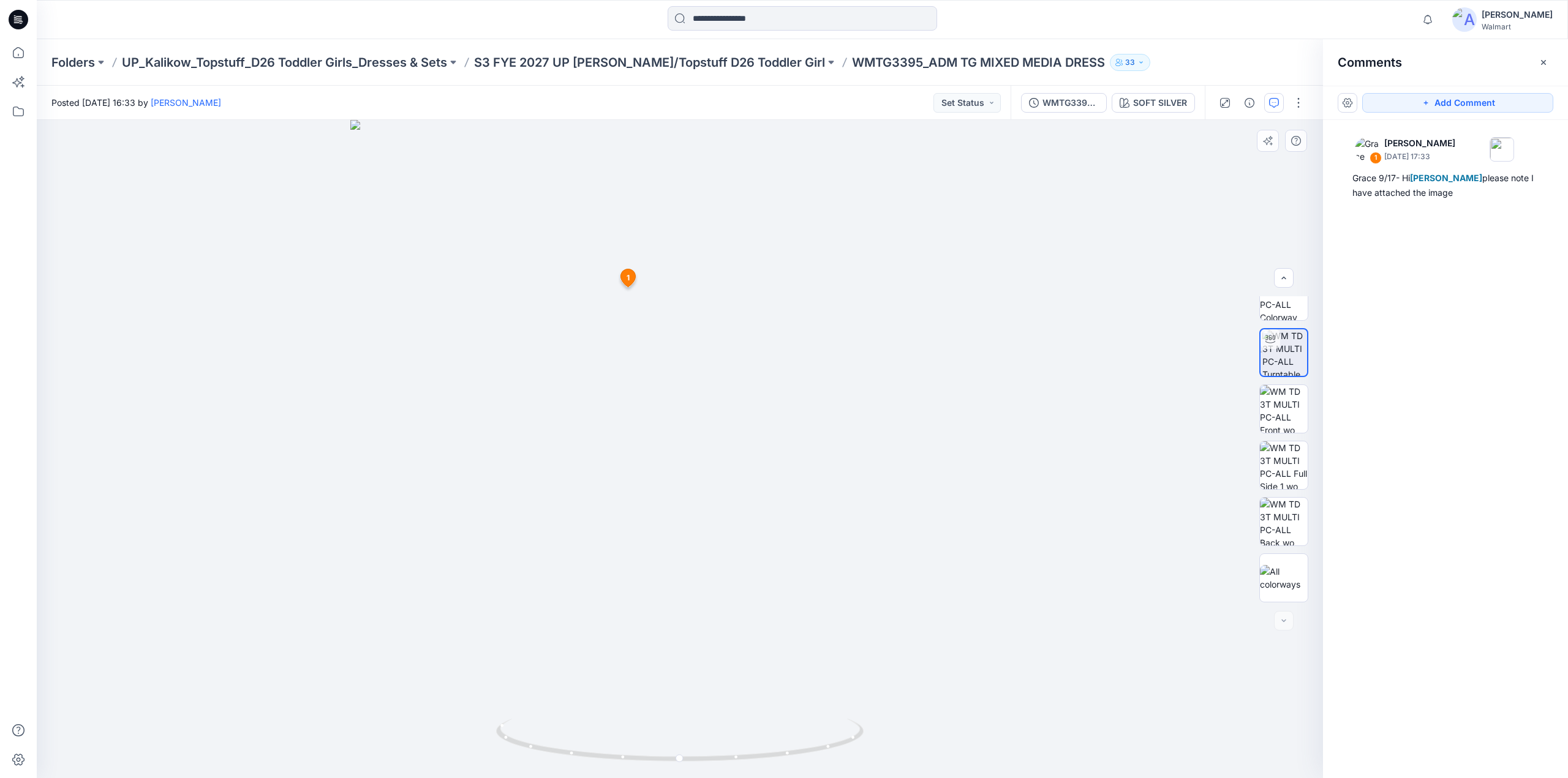
click at [632, 274] on icon at bounding box center [628, 278] width 15 height 18
click at [629, 276] on span "1" at bounding box center [628, 278] width 3 height 11
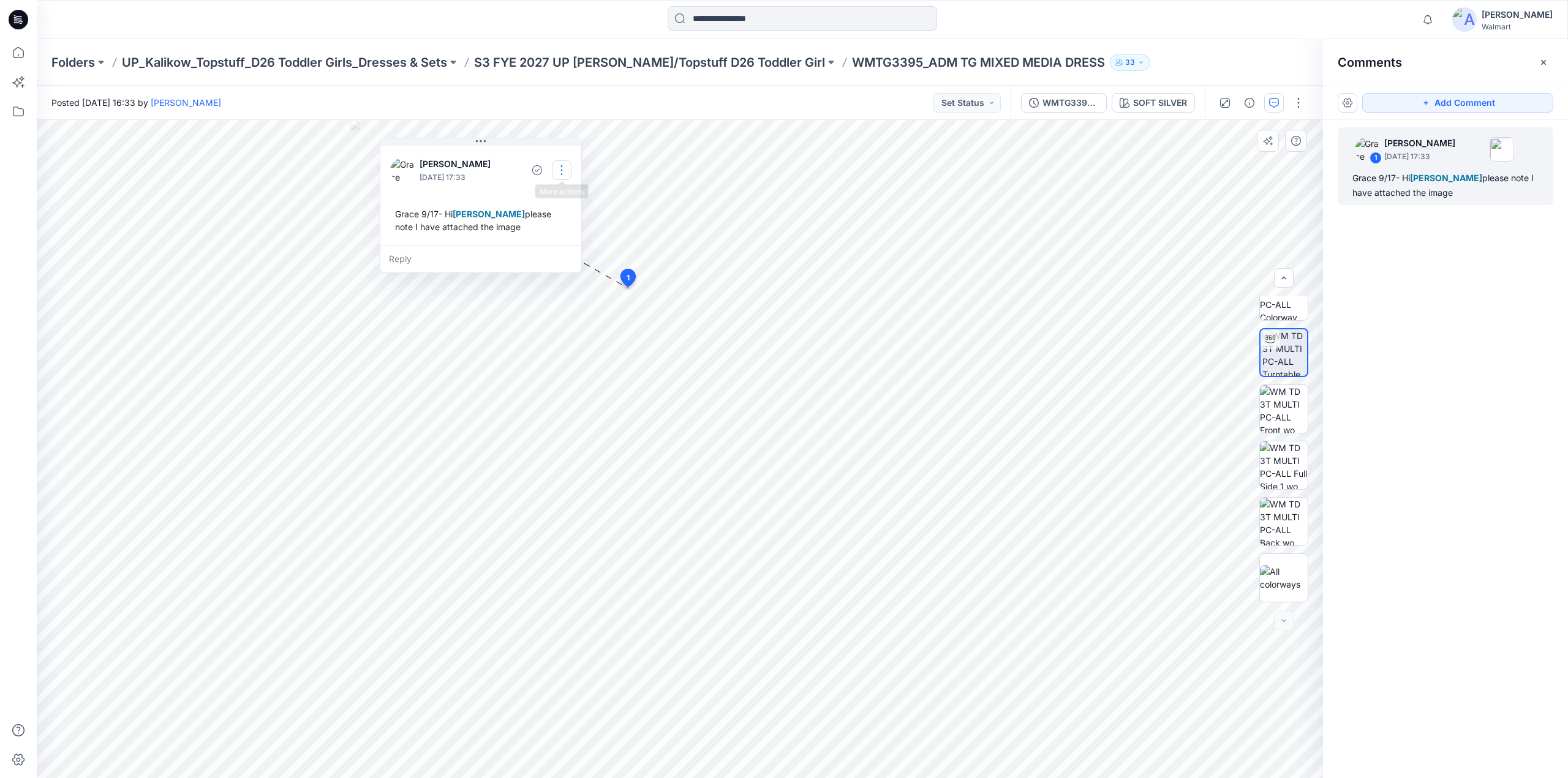
click at [558, 166] on button "button" at bounding box center [561, 170] width 20 height 20
click at [551, 194] on p "Edit comment" at bounding box center [564, 198] width 56 height 13
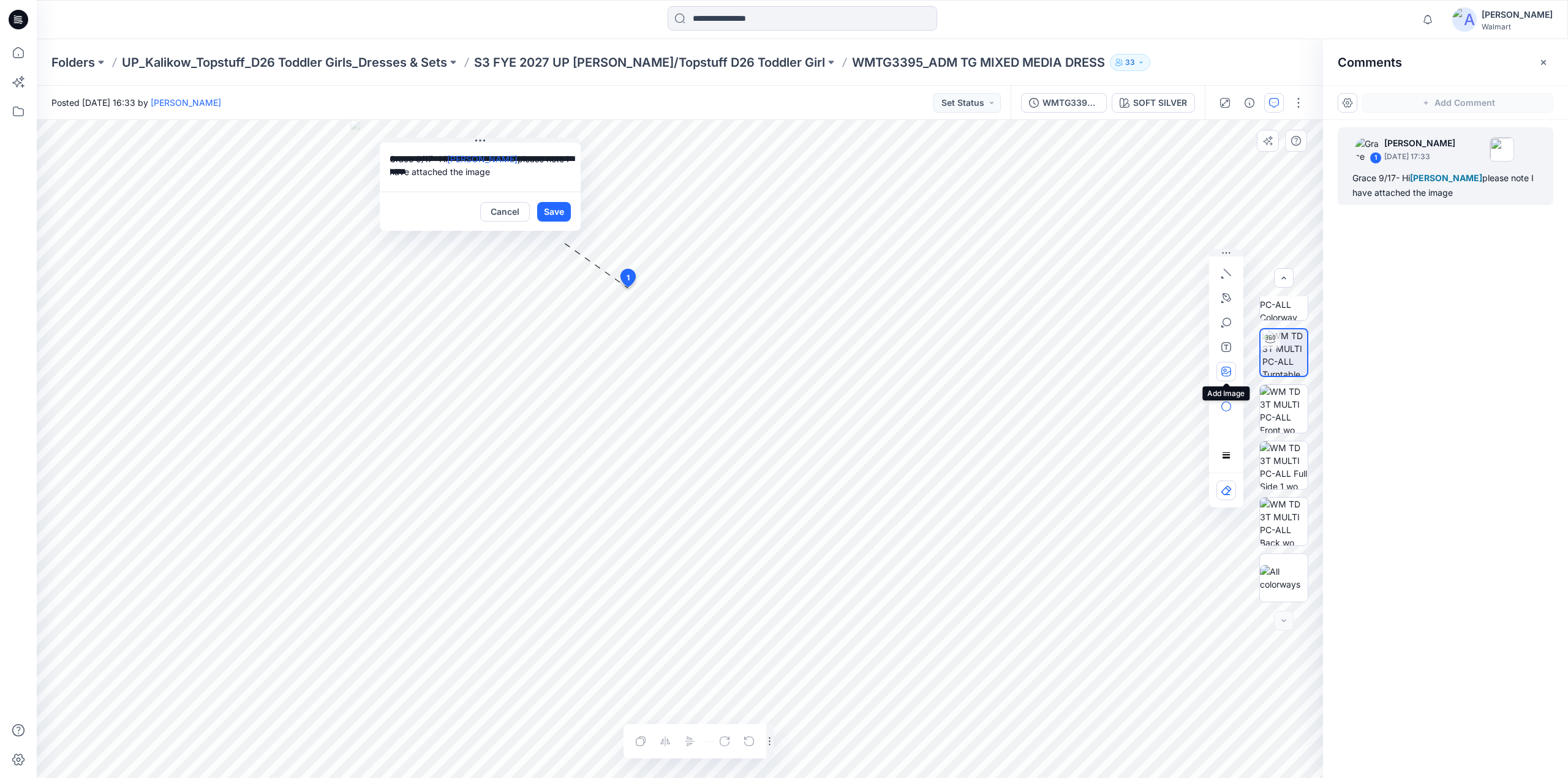
click at [1230, 367] on icon "button" at bounding box center [1226, 371] width 10 height 10
type input"] "**********"
click at [700, 65] on p "S3 FYE 2027 UP [PERSON_NAME]/Topstuff D26 Toddler Girl" at bounding box center [650, 62] width 351 height 17
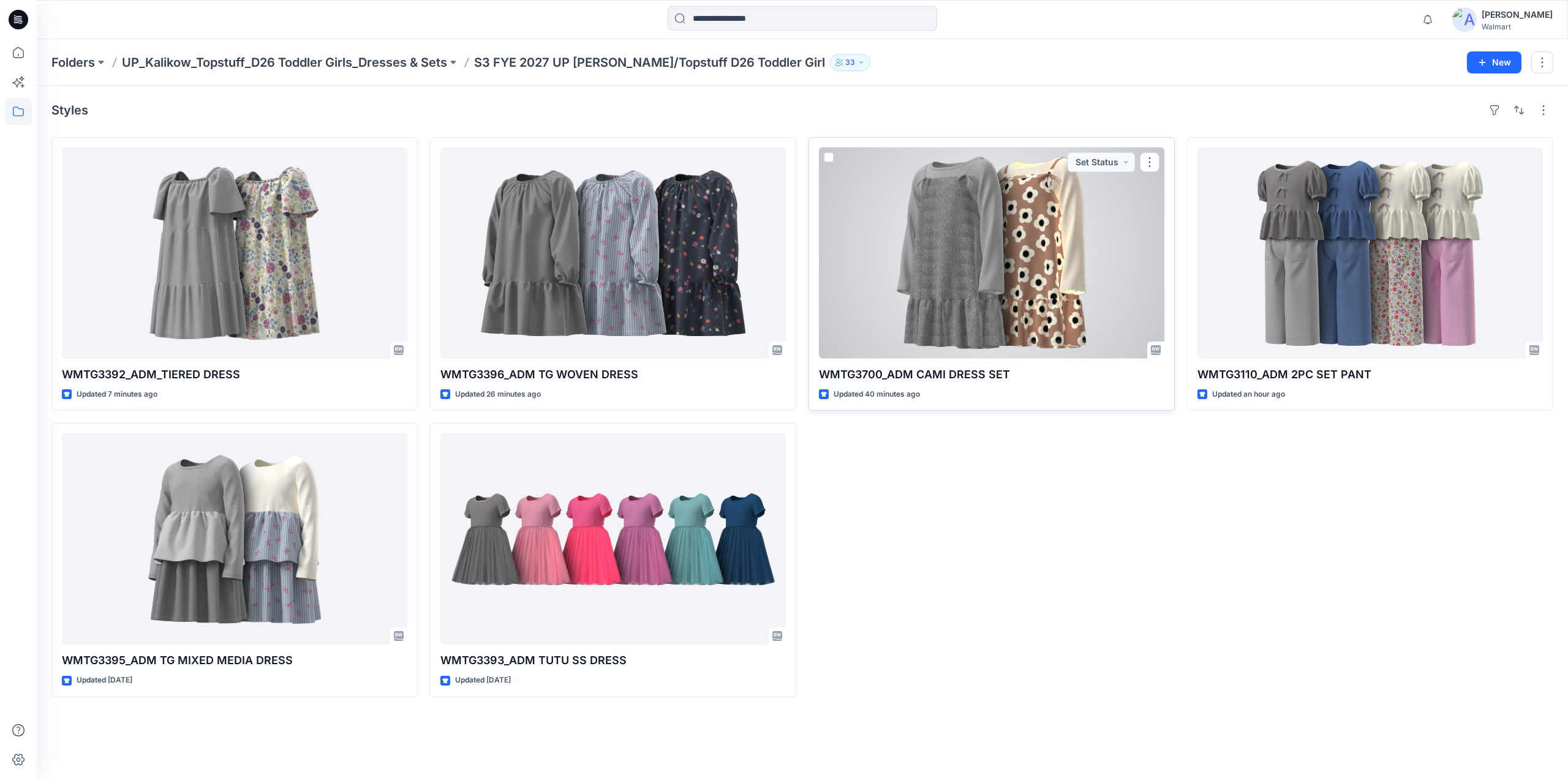
click at [937, 244] on div at bounding box center [992, 253] width 346 height 211
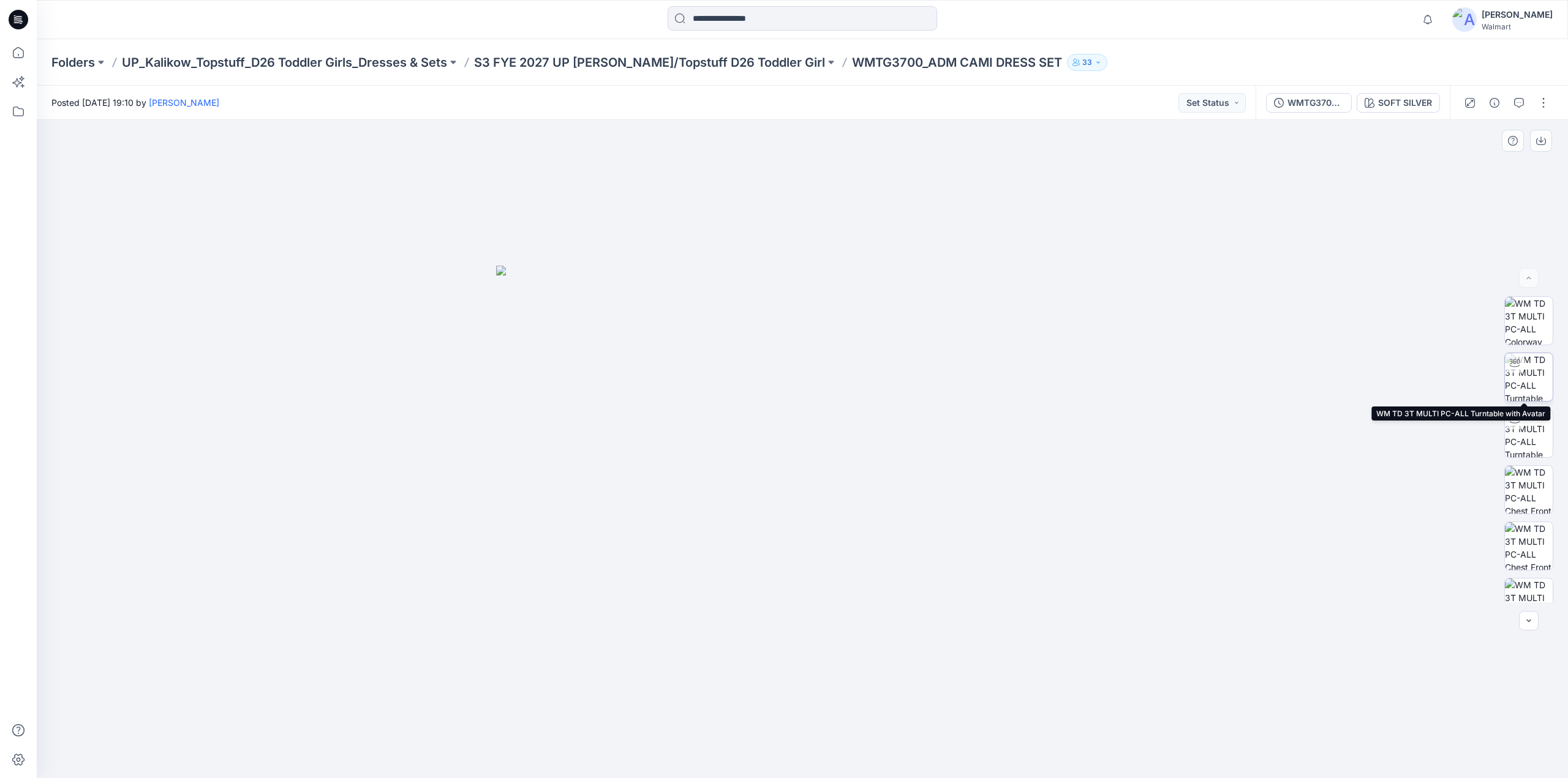
click at [1526, 373] on img at bounding box center [1529, 377] width 47 height 47
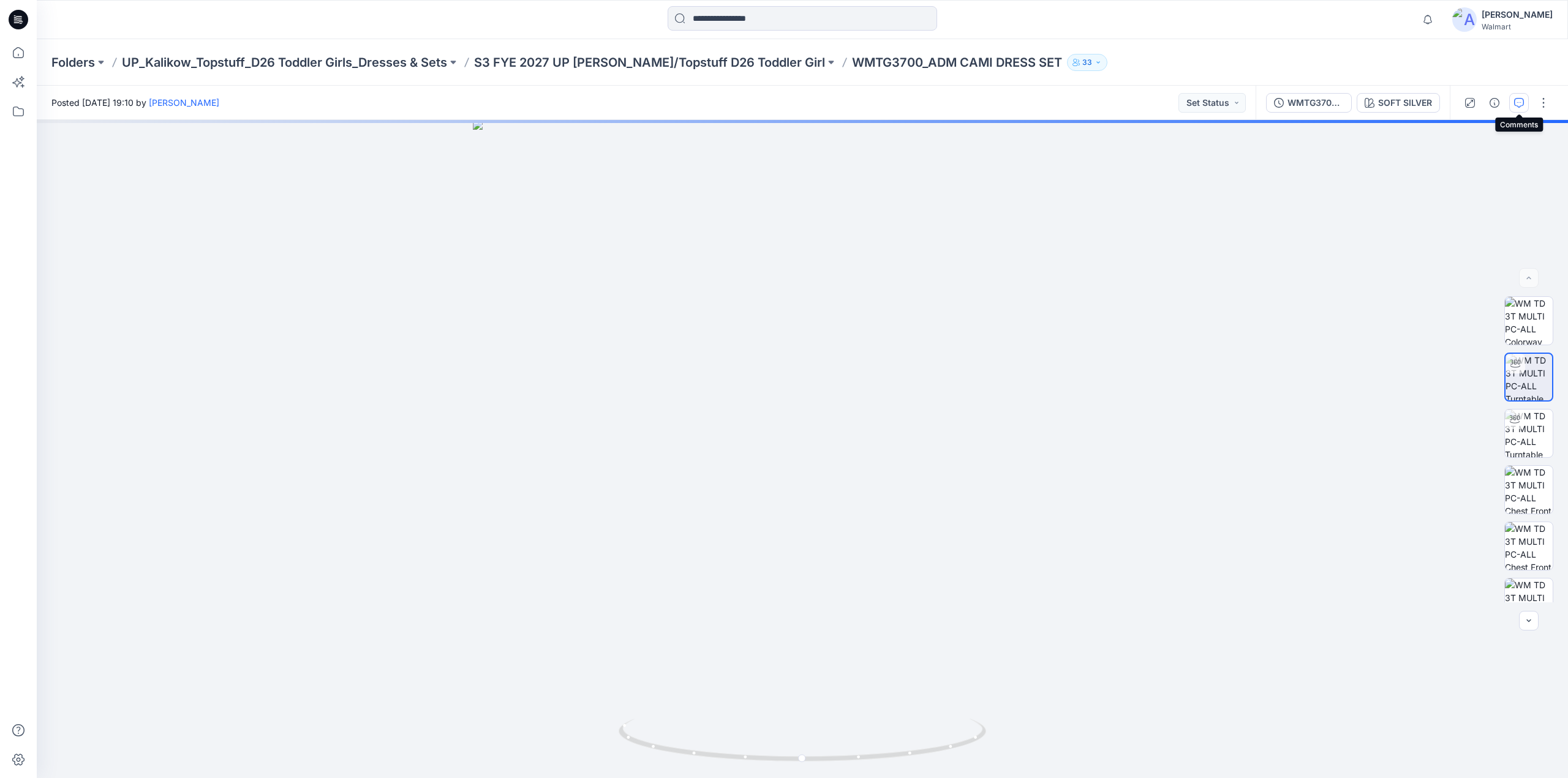
click at [1517, 106] on icon "button" at bounding box center [1519, 103] width 10 height 10
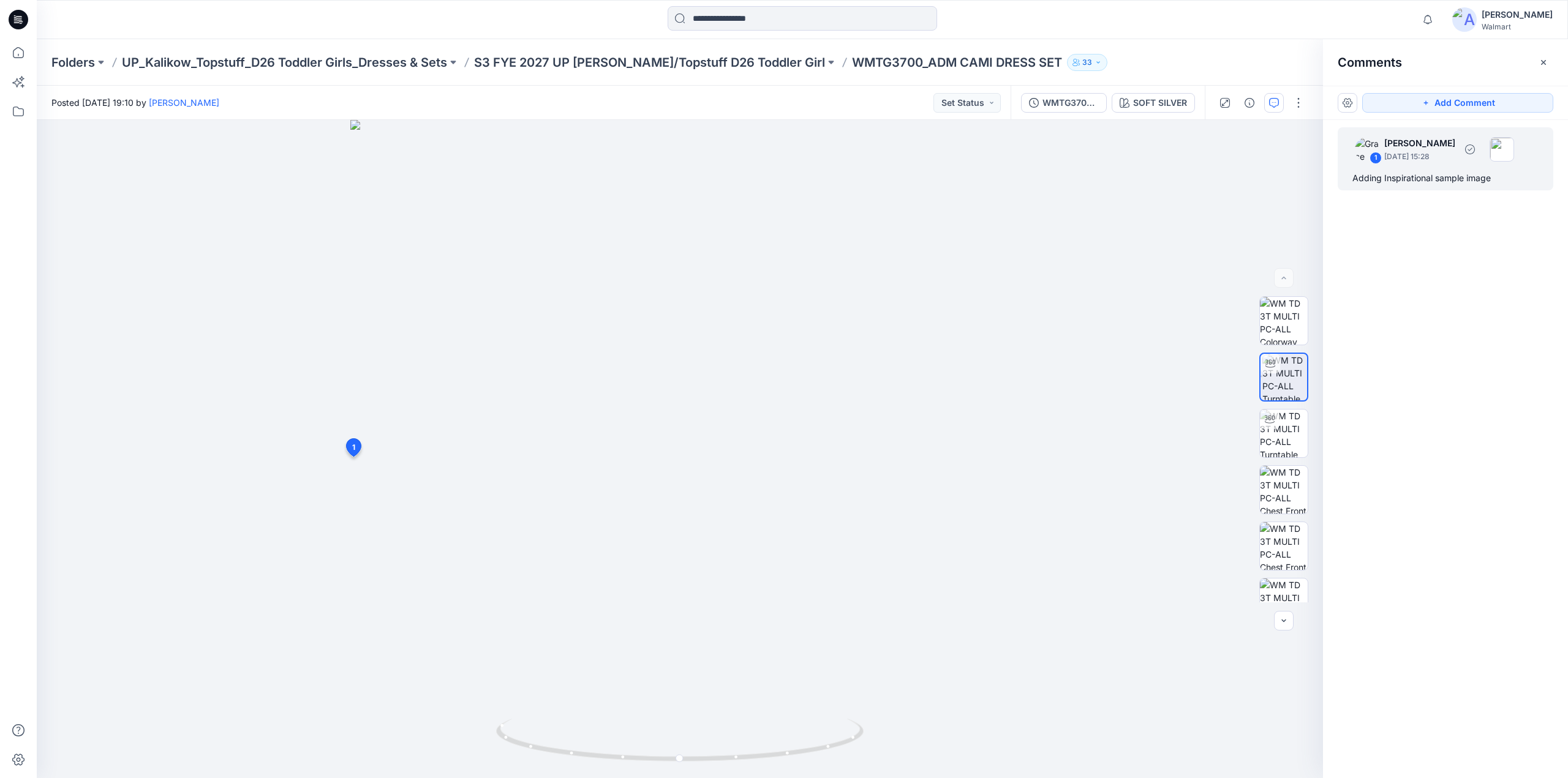
click at [1394, 173] on div "Adding Inspirational sample image" at bounding box center [1445, 178] width 187 height 15
click at [667, 63] on p "S3 FYE 2027 UP [PERSON_NAME]/Topstuff D26 Toddler Girl" at bounding box center [650, 62] width 351 height 17
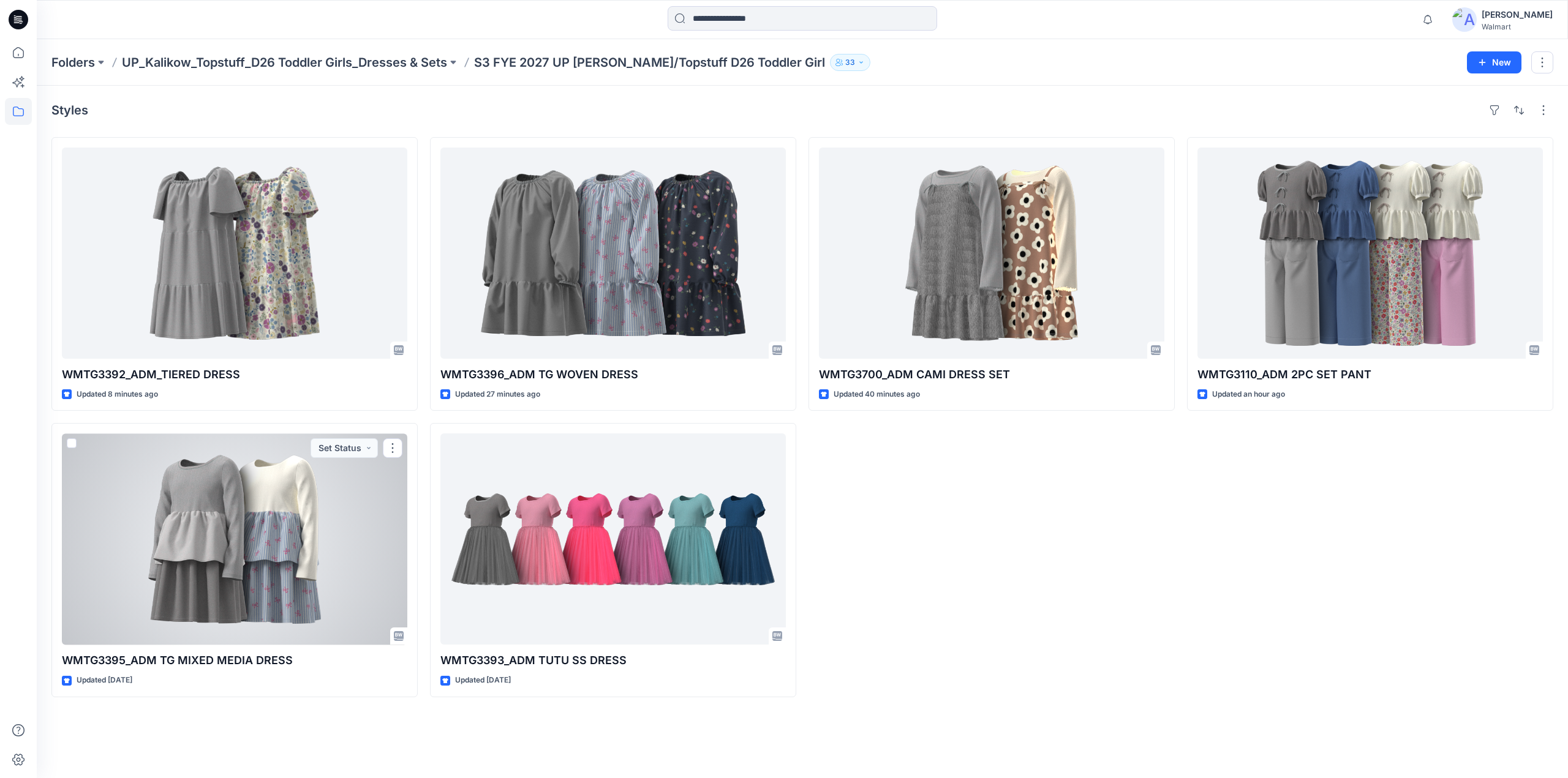
click at [229, 551] on div at bounding box center [235, 540] width 346 height 211
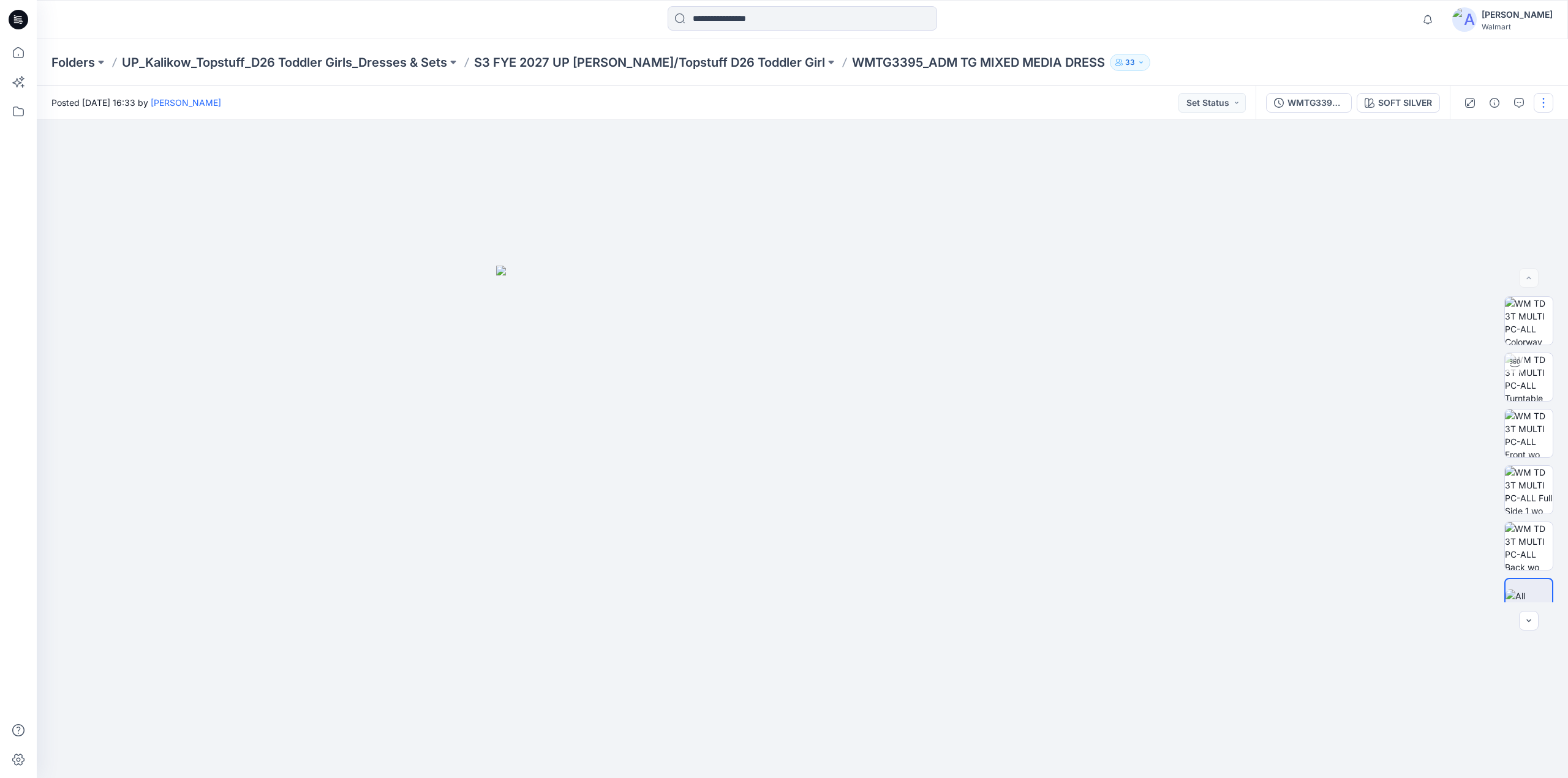
click at [1543, 96] on button "button" at bounding box center [1543, 103] width 20 height 20
click at [1501, 100] on button "button" at bounding box center [1495, 103] width 20 height 20
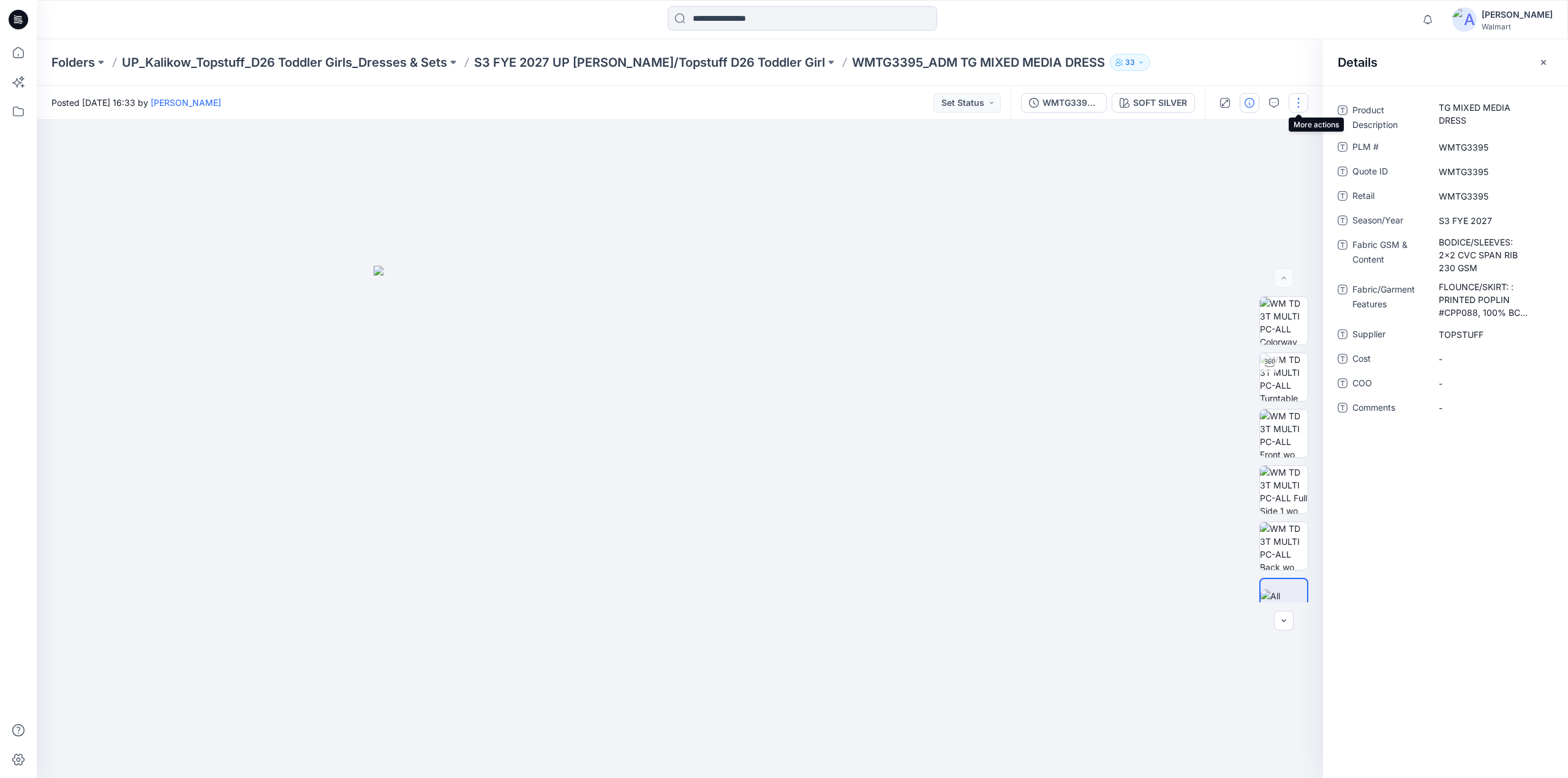
click at [1296, 101] on button "button" at bounding box center [1299, 103] width 20 height 20
click at [1228, 163] on p "Edit" at bounding box center [1220, 166] width 15 height 13
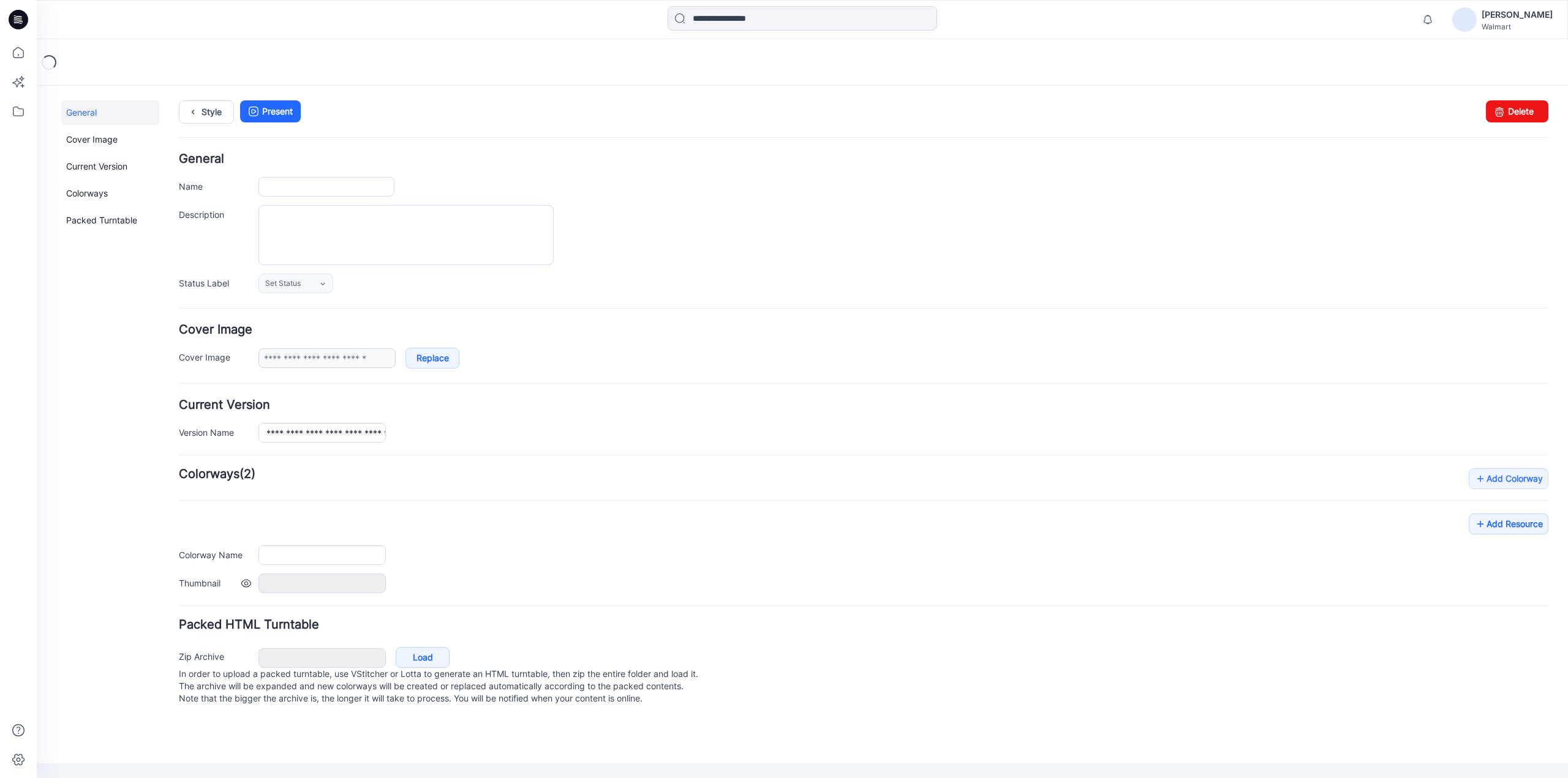
type input "**********"
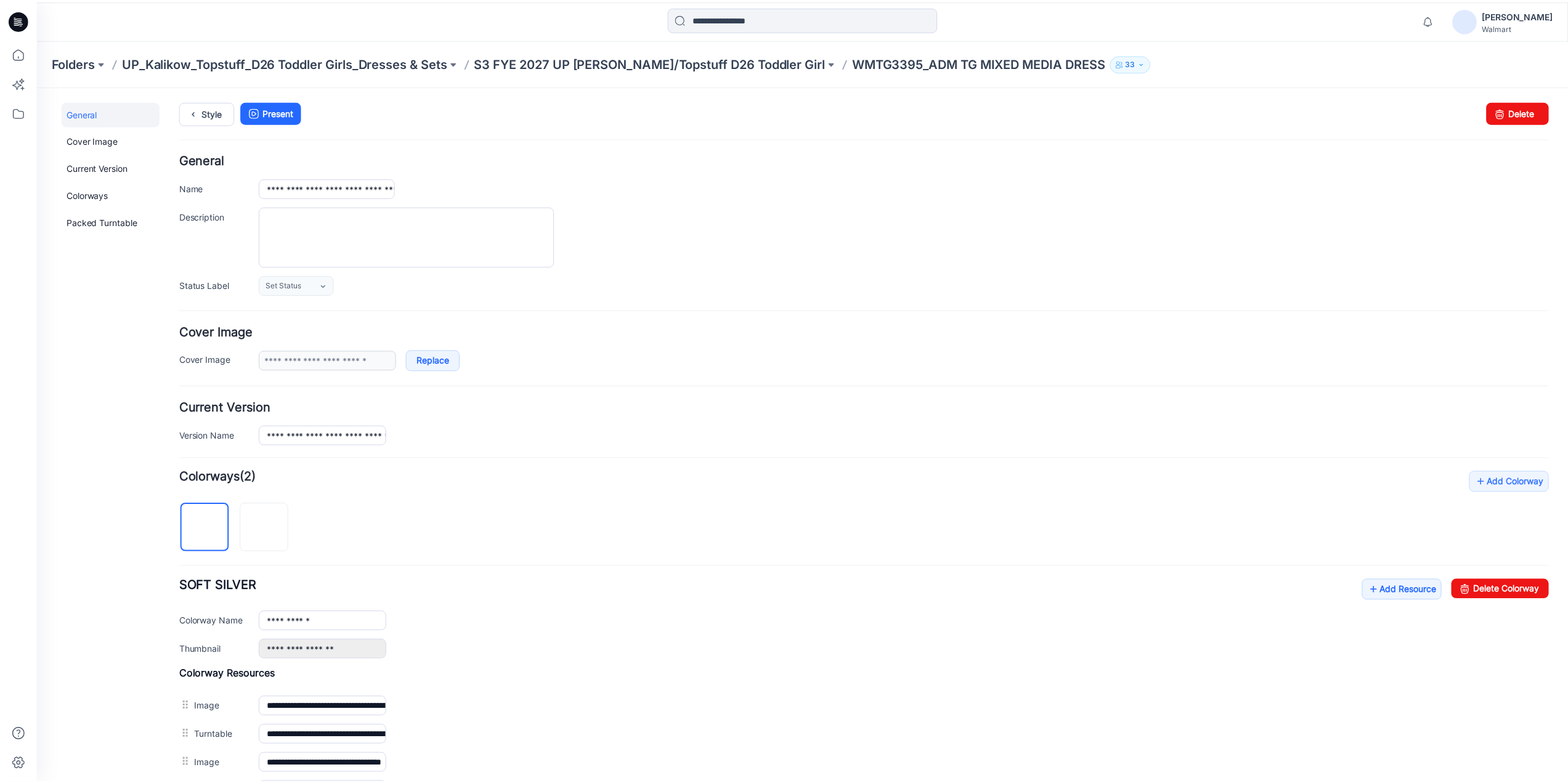
scroll to position [188, 0]
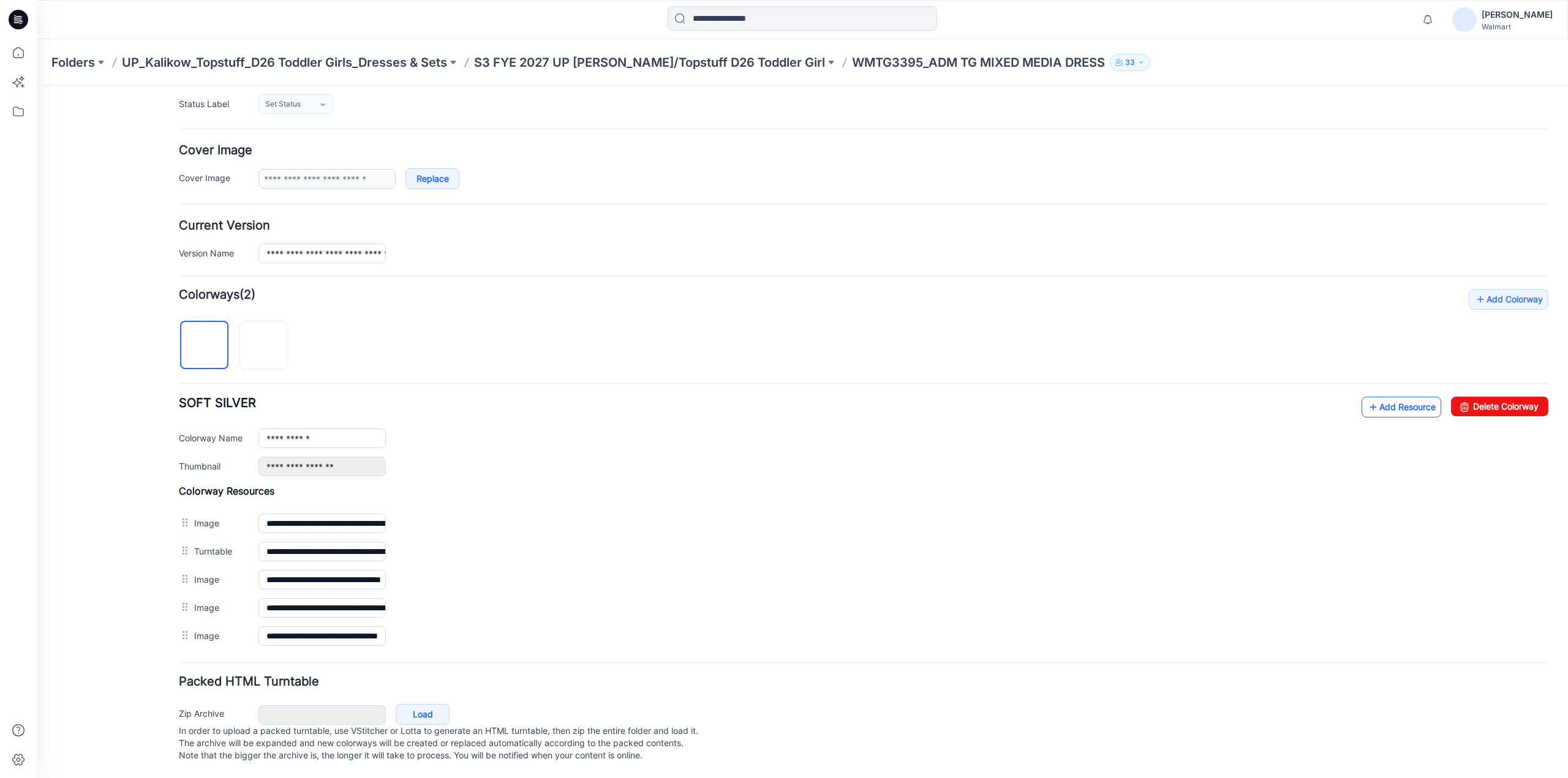
click at [1390, 397] on link "Add Resource" at bounding box center [1401, 407] width 79 height 21
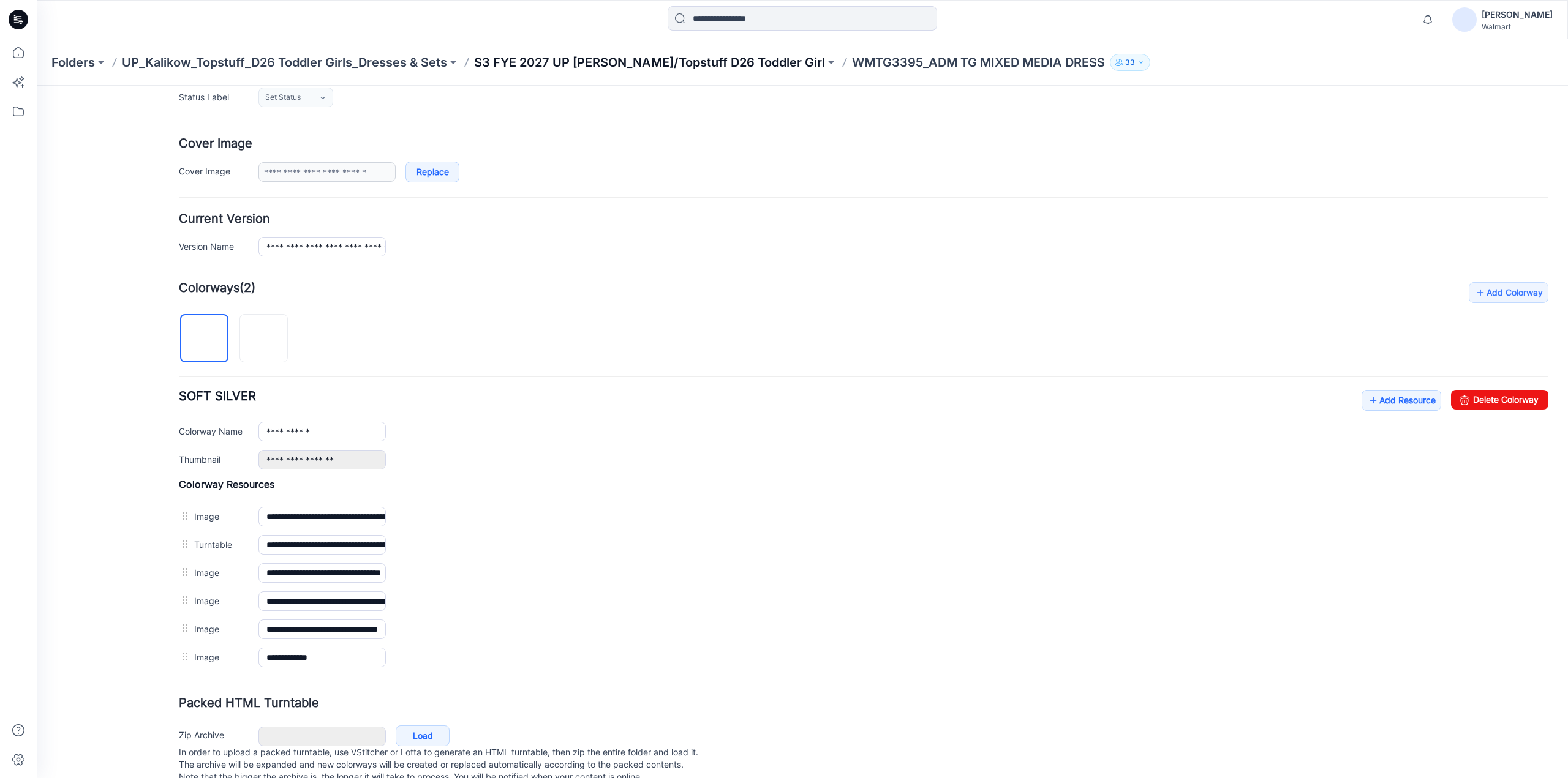
click at [589, 55] on p "S3 FYE 2027 UP [PERSON_NAME]/Topstuff D26 Toddler Girl" at bounding box center [650, 62] width 351 height 17
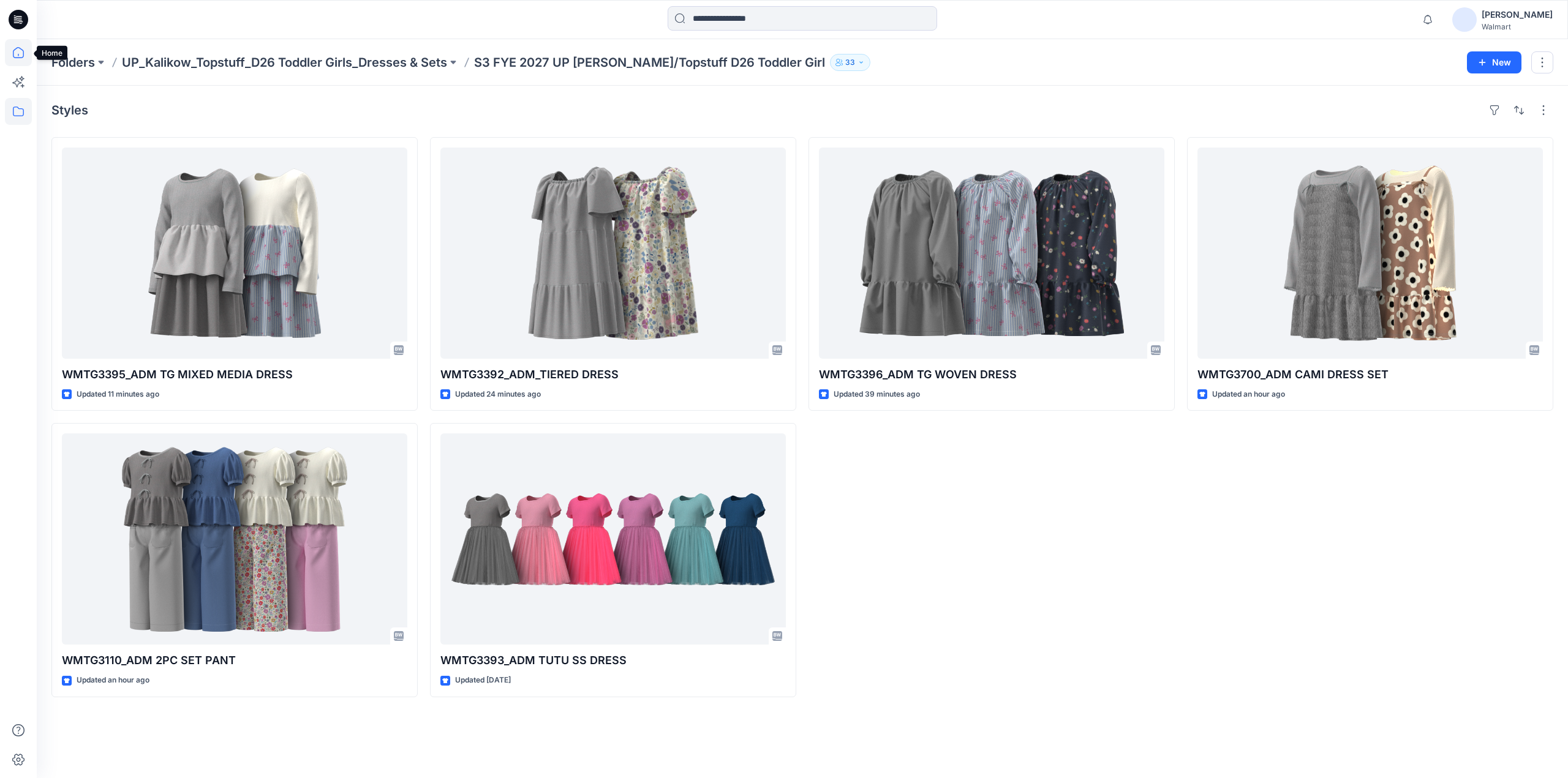
click at [20, 55] on icon at bounding box center [18, 53] width 27 height 27
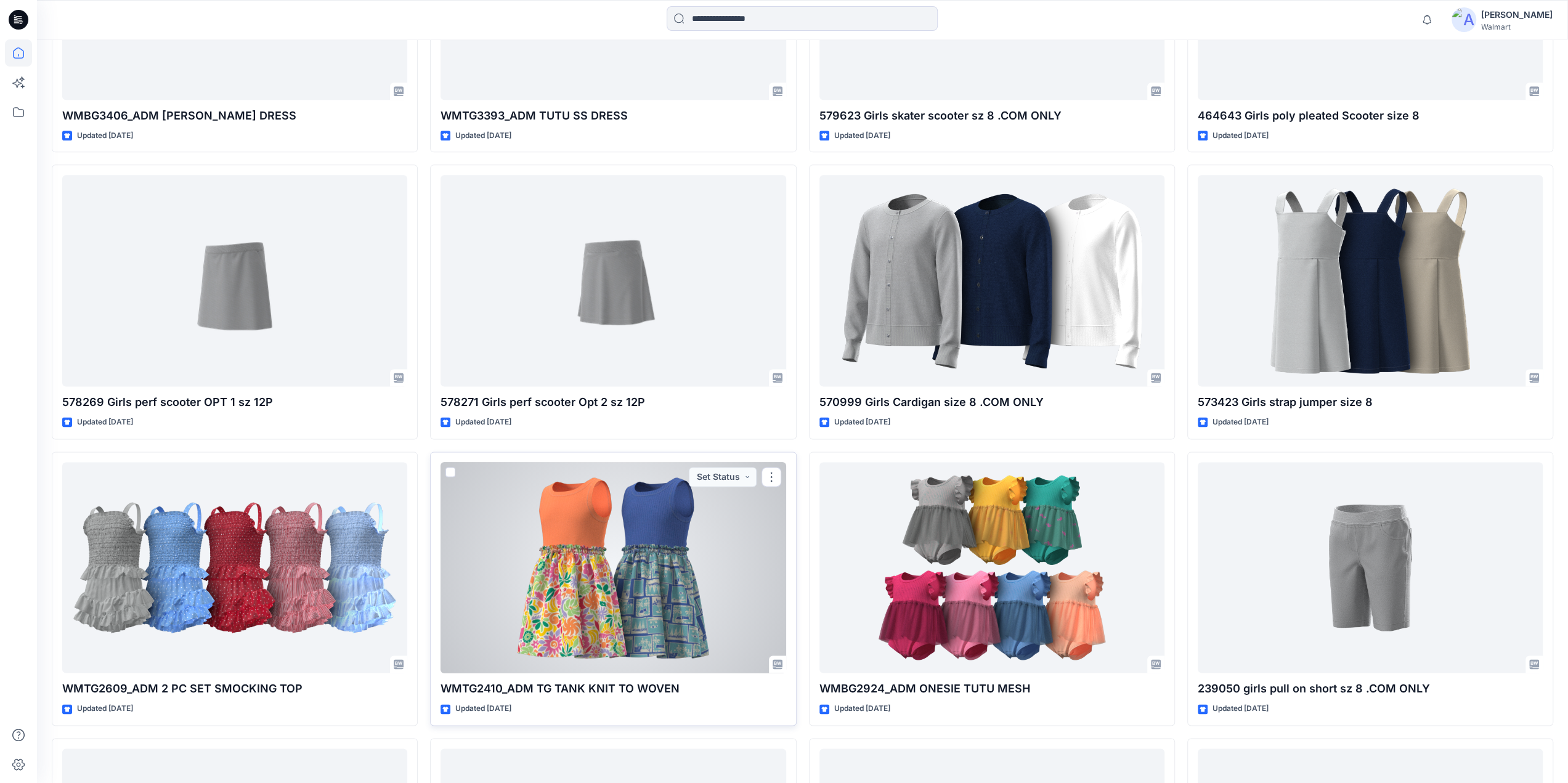
scroll to position [2318, 0]
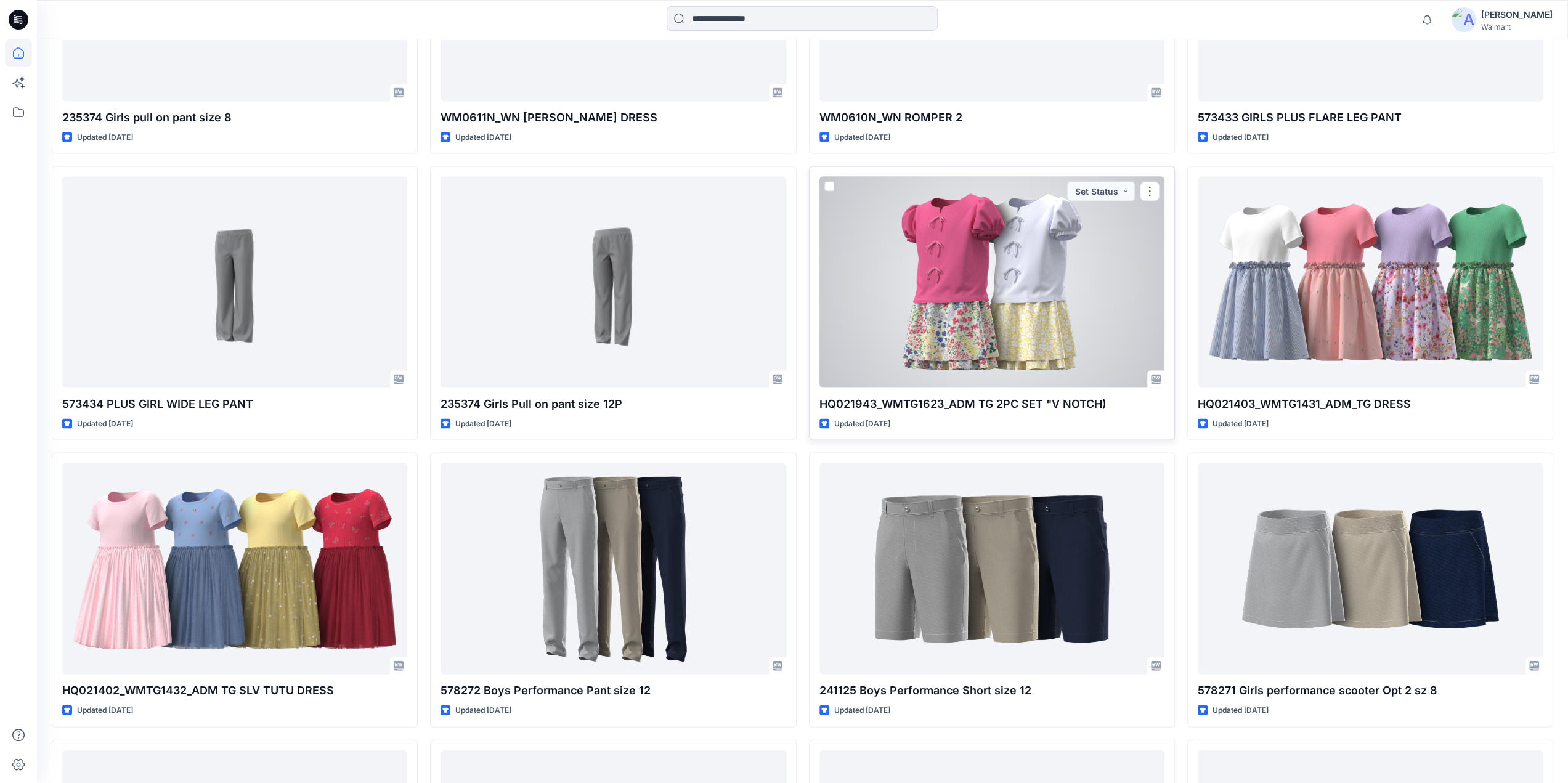
click at [947, 309] on div at bounding box center [991, 281] width 345 height 212
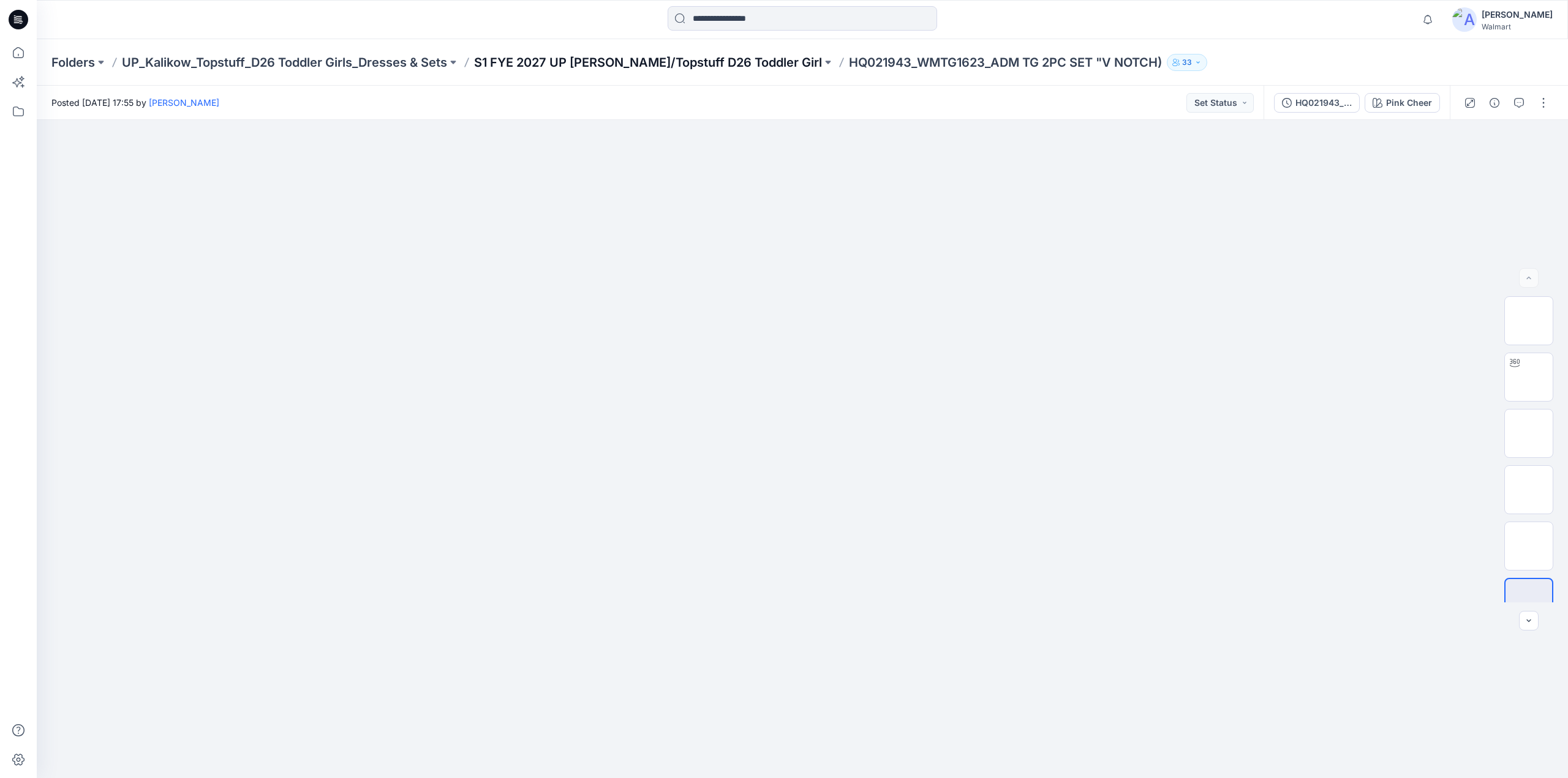
click at [683, 61] on p "S1 FYE 2027 UP Kalikow/Topstuff D26 Toddler Girl" at bounding box center [648, 62] width 348 height 17
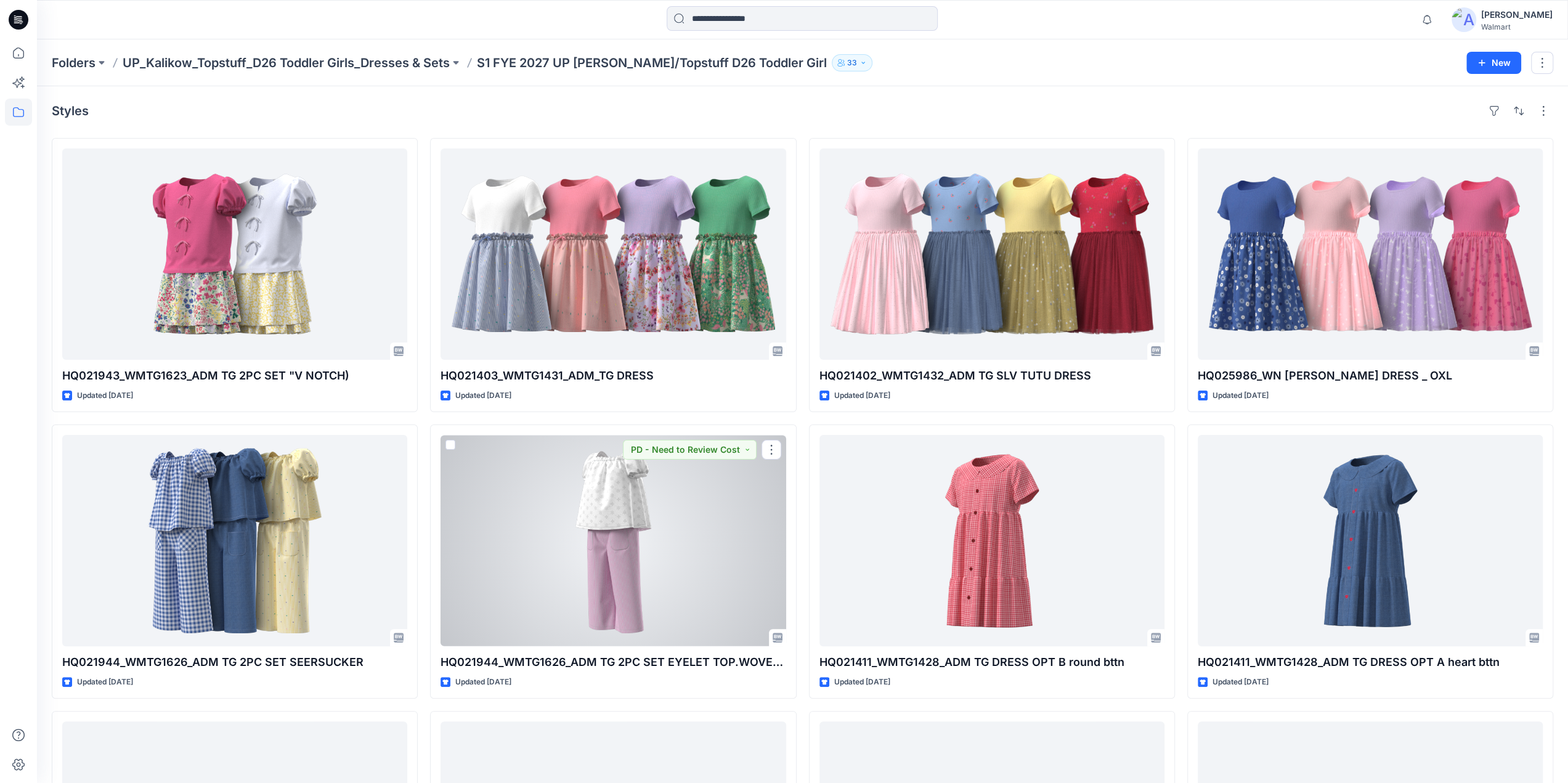
click at [645, 519] on div at bounding box center [612, 540] width 345 height 212
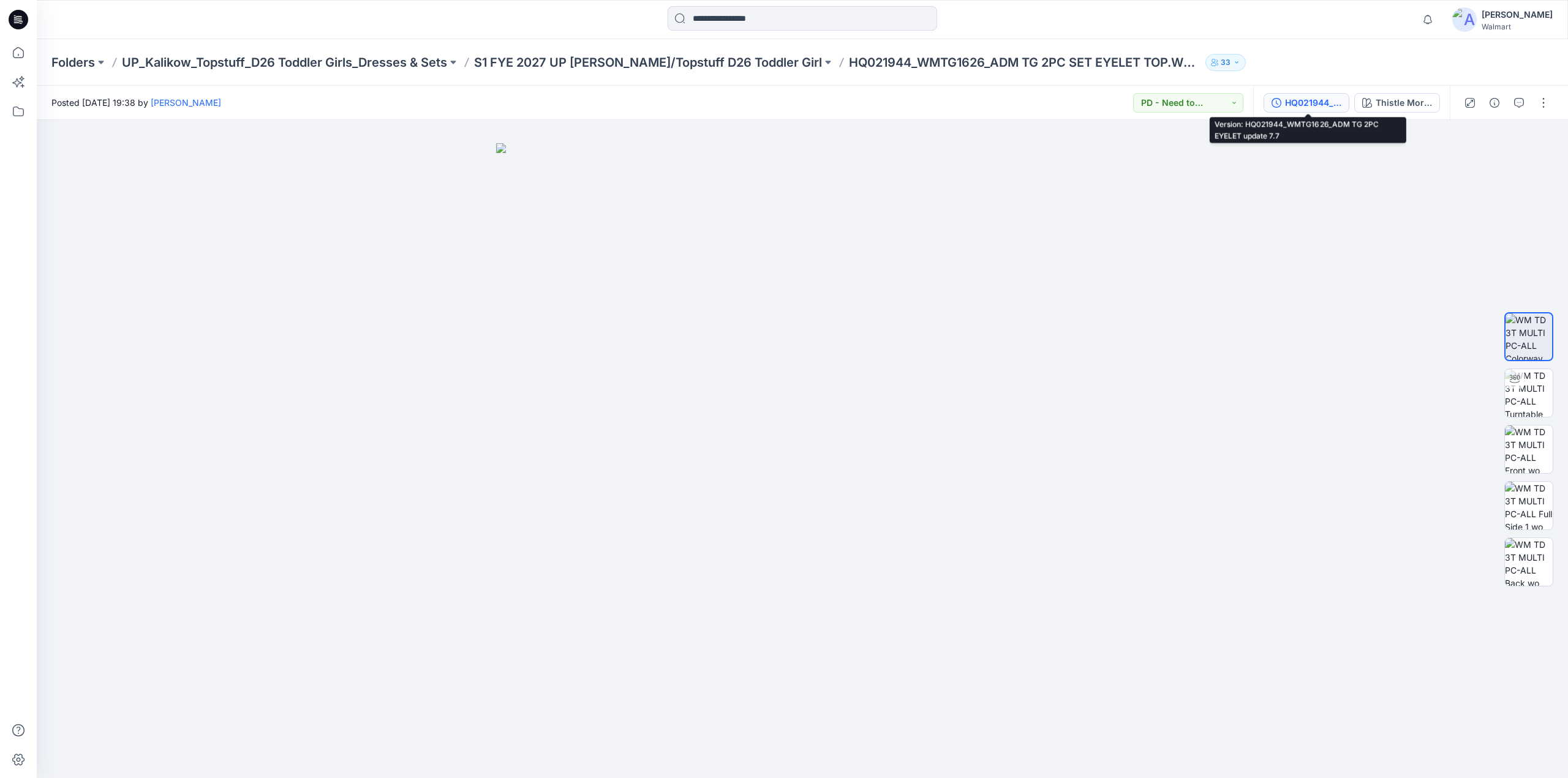
click at [1300, 106] on div "HQ021944_WMTG1626_ADM TG 2PC EYELET update 7.7" at bounding box center [1313, 103] width 56 height 14
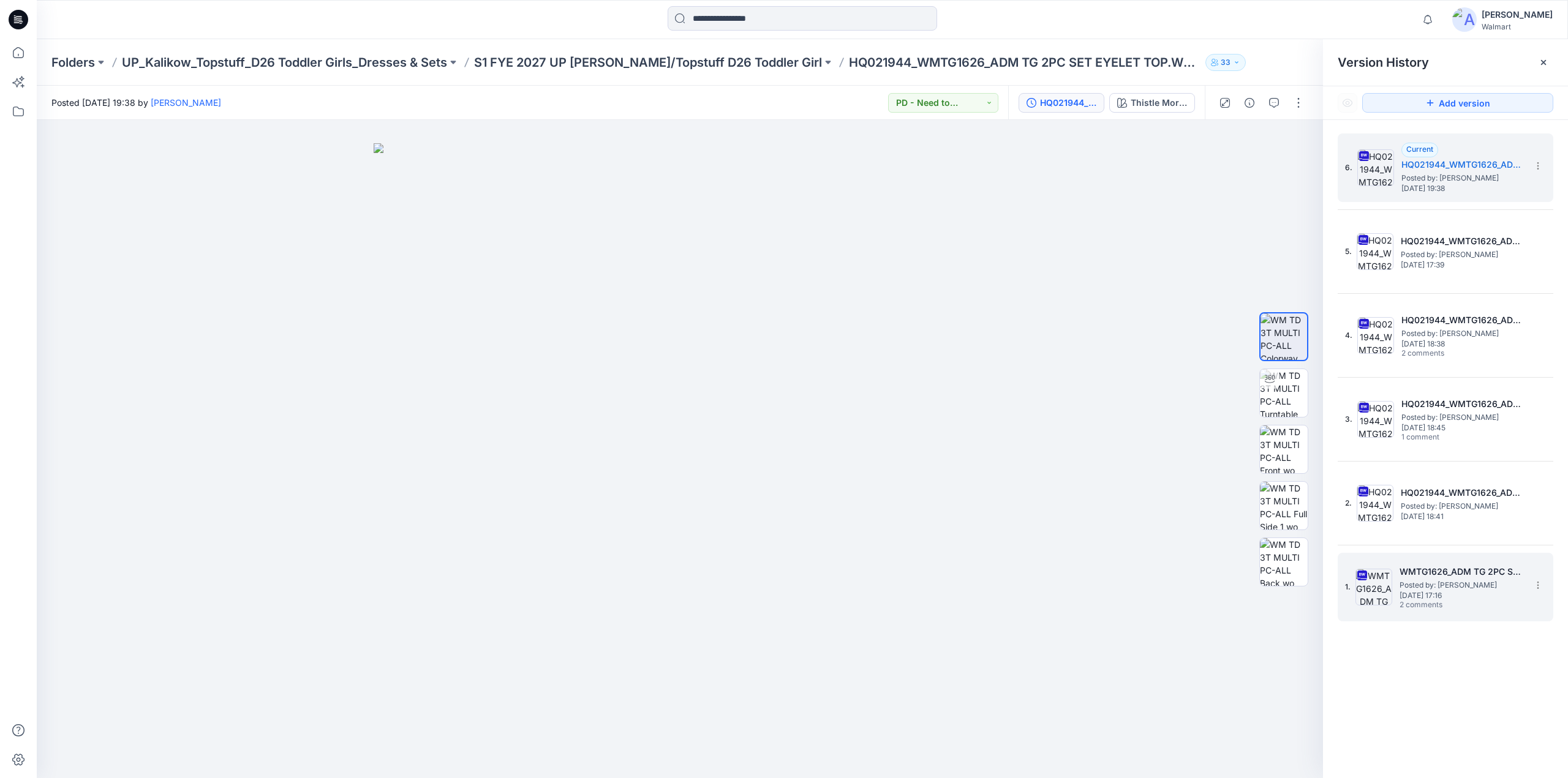
click at [1433, 580] on span "Posted by: [PERSON_NAME]" at bounding box center [1461, 585] width 123 height 12
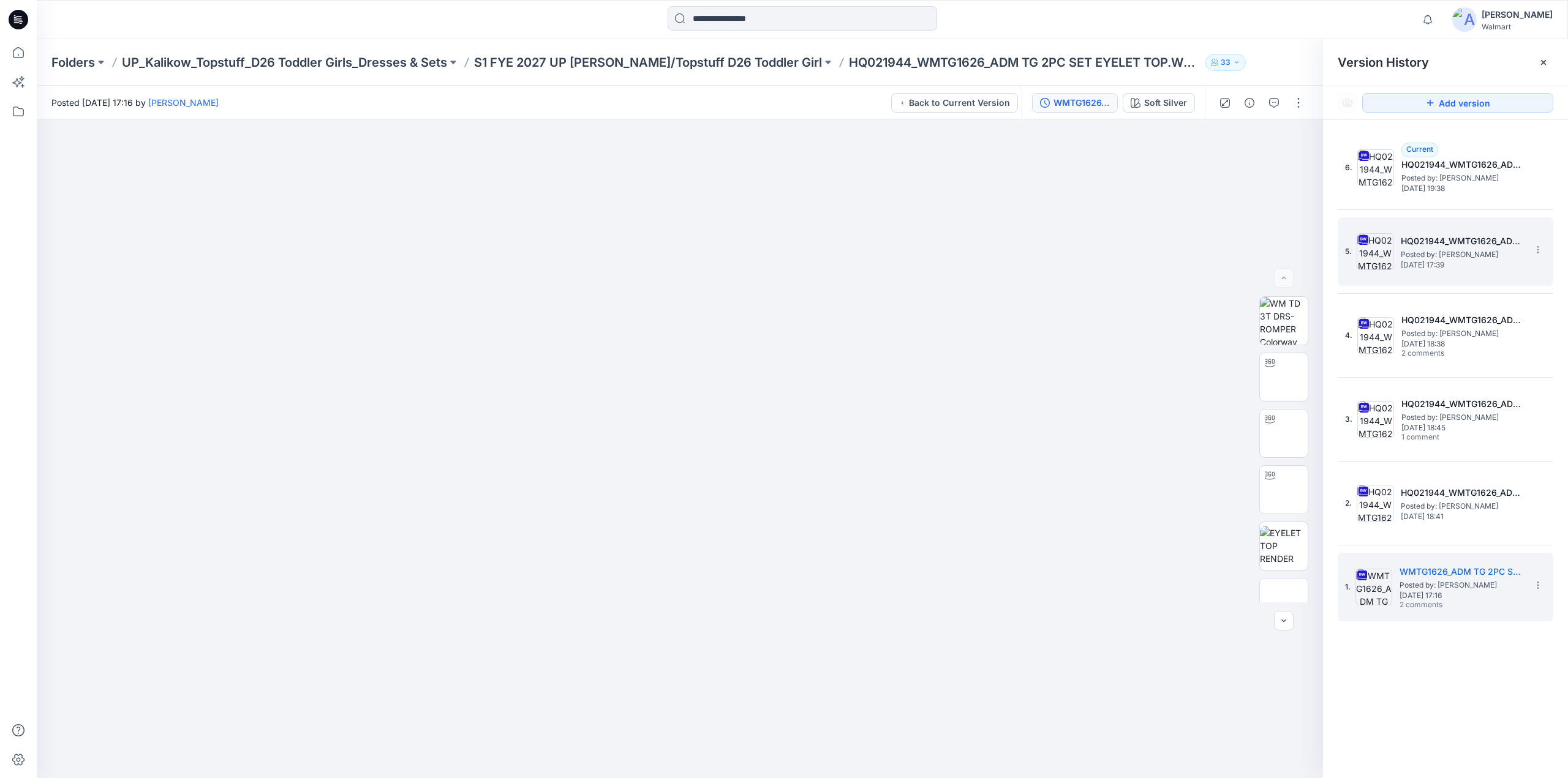
click at [1430, 257] on span "Posted by: [PERSON_NAME]" at bounding box center [1462, 254] width 123 height 12
click at [1449, 587] on span "Posted by: [PERSON_NAME]" at bounding box center [1461, 585] width 123 height 12
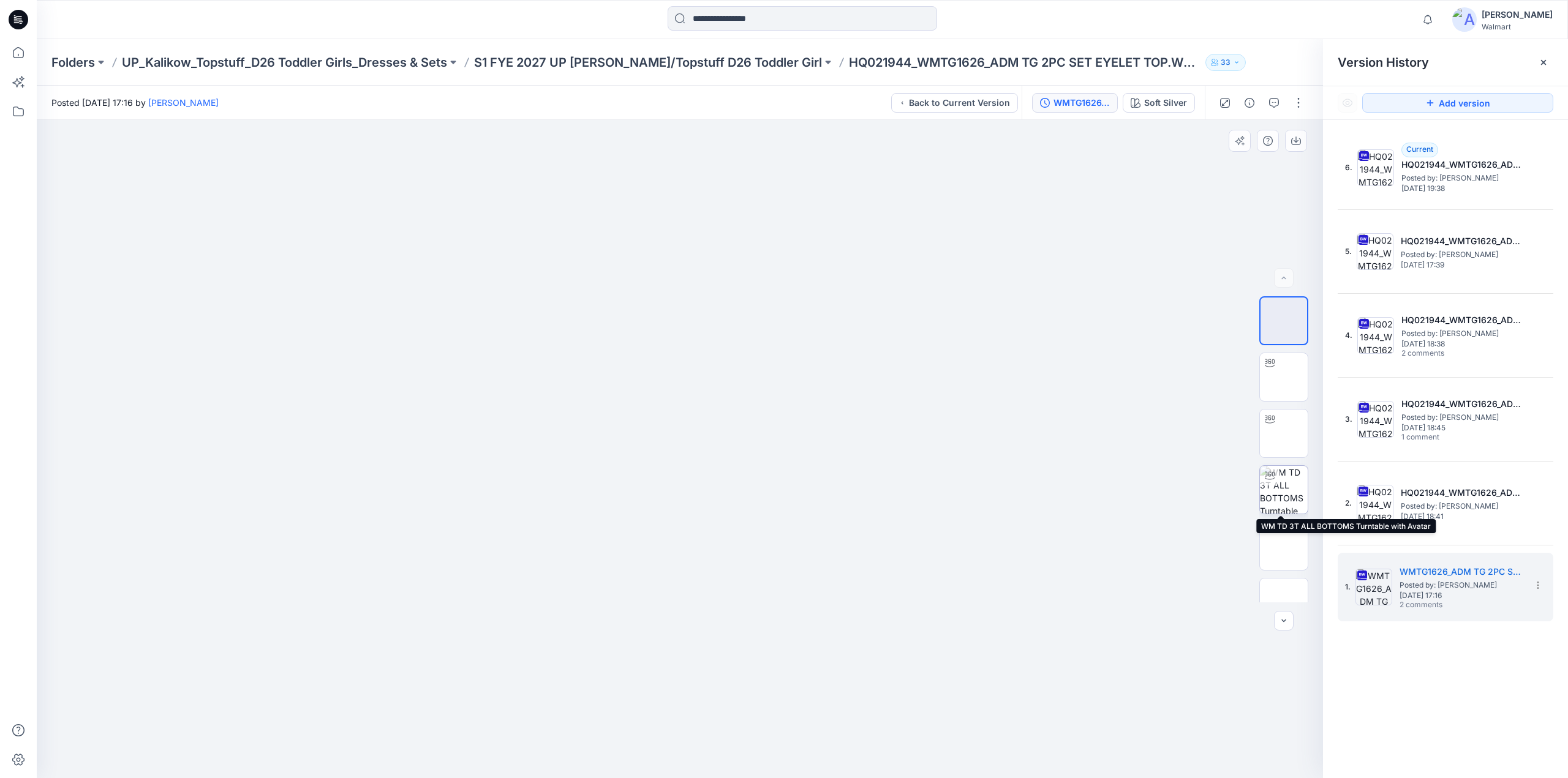
click at [1285, 497] on img at bounding box center [1283, 490] width 47 height 47
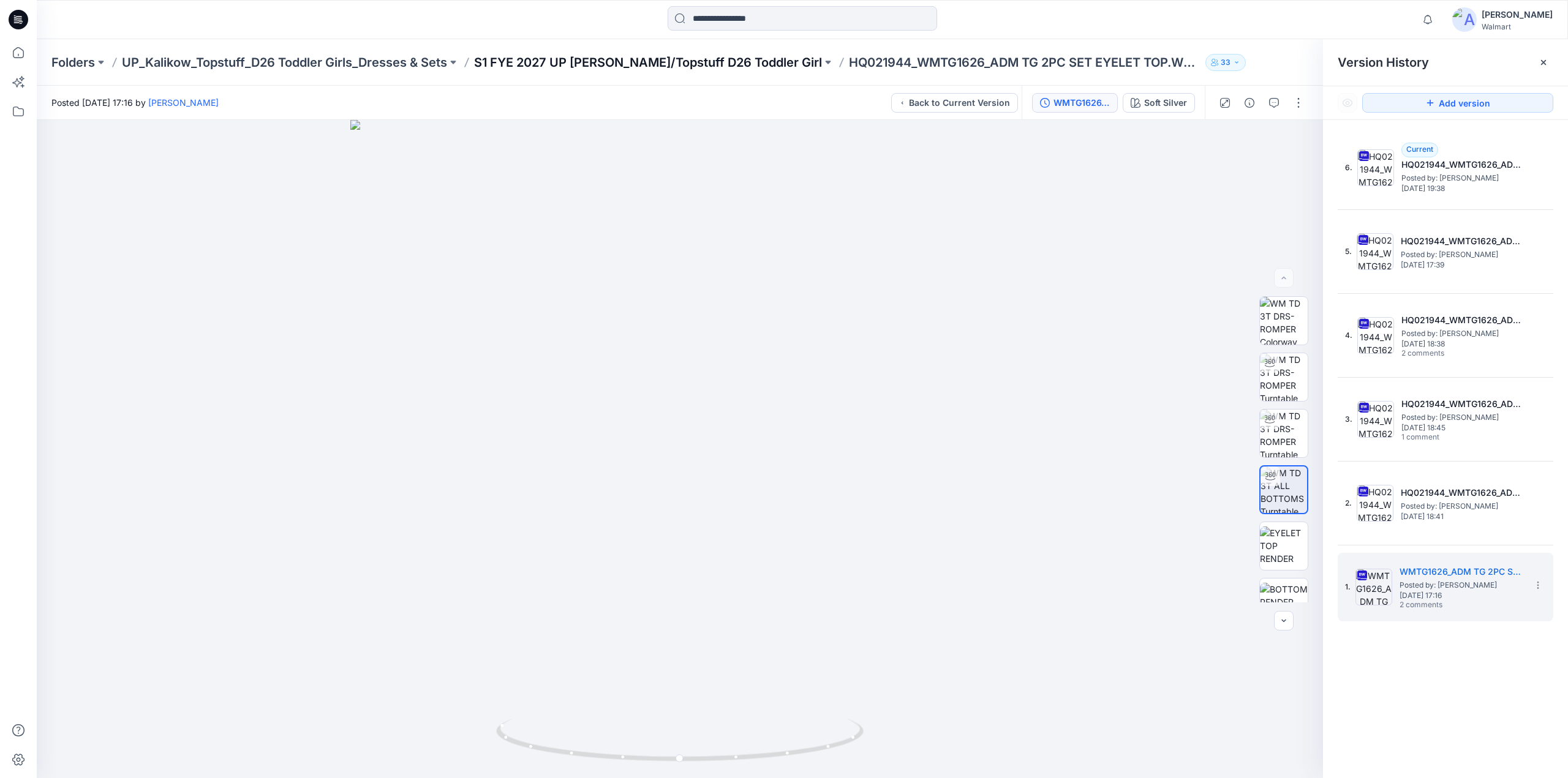
click at [687, 65] on p "S1 FYE 2027 UP Kalikow/Topstuff D26 Toddler Girl" at bounding box center [648, 62] width 348 height 17
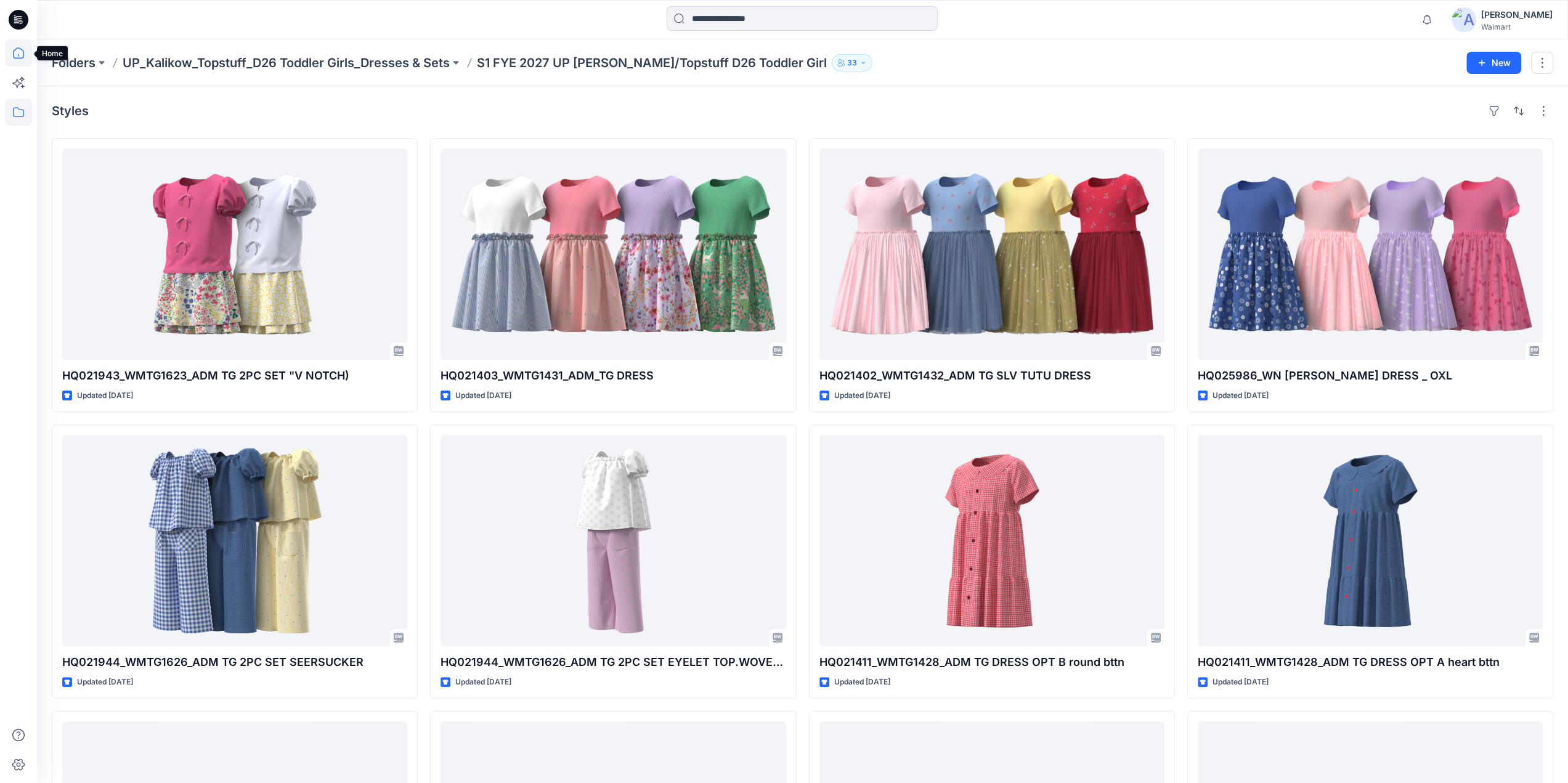
click at [16, 56] on icon at bounding box center [18, 53] width 27 height 27
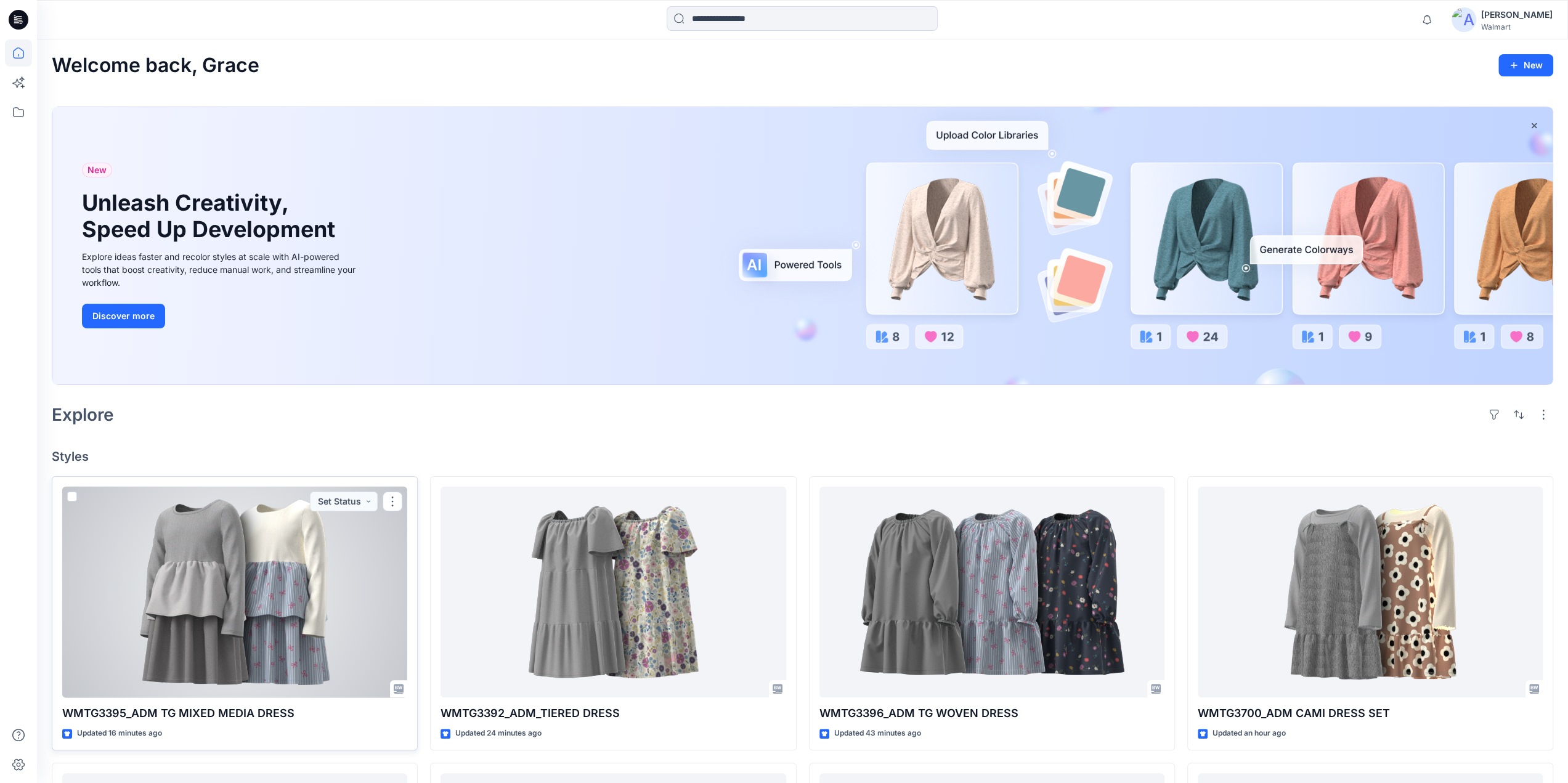
click at [260, 606] on div at bounding box center [234, 593] width 345 height 212
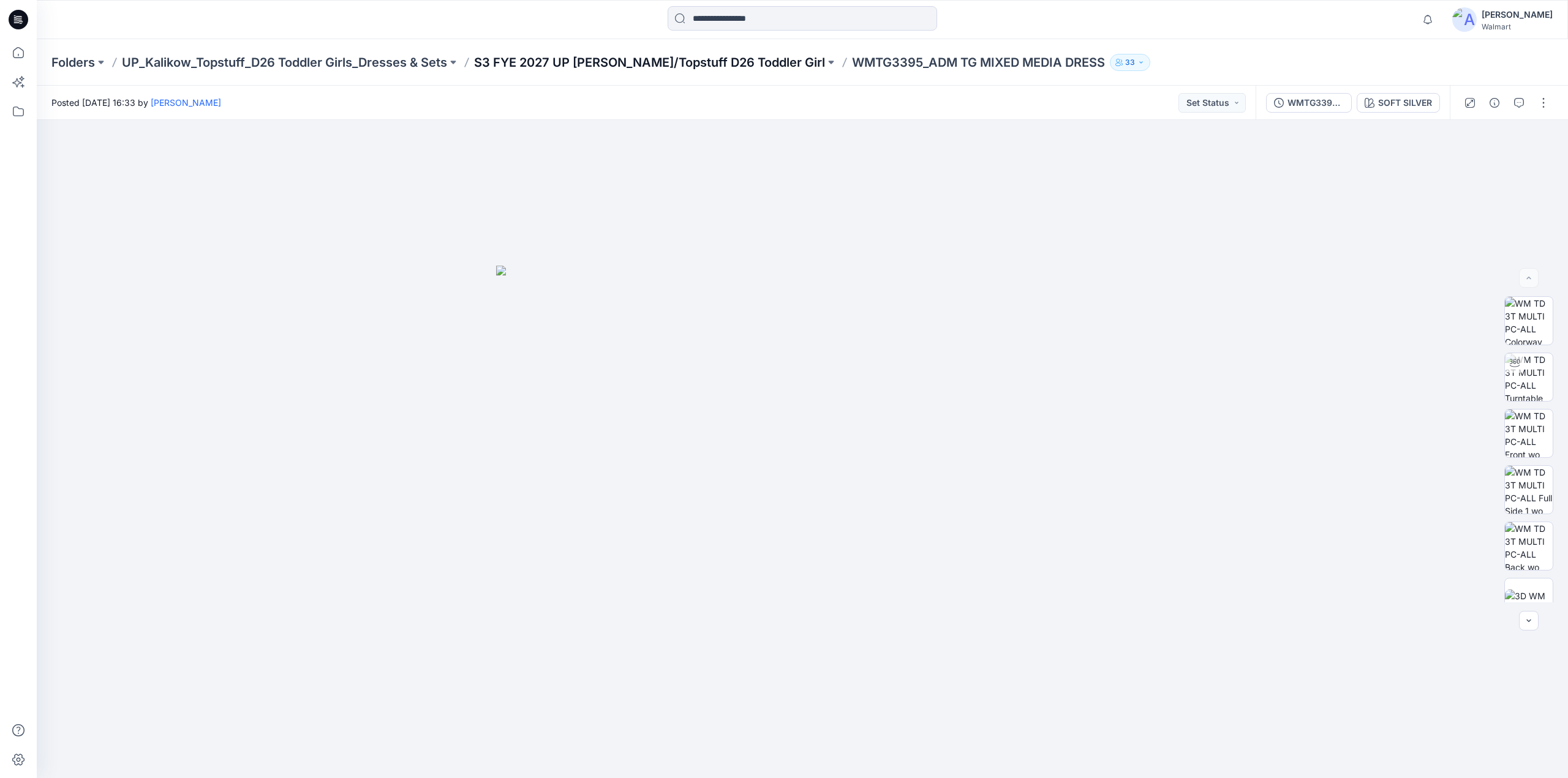
click at [735, 66] on p "S3 FYE 2027 UP [PERSON_NAME]/Topstuff D26 Toddler Girl" at bounding box center [650, 62] width 351 height 17
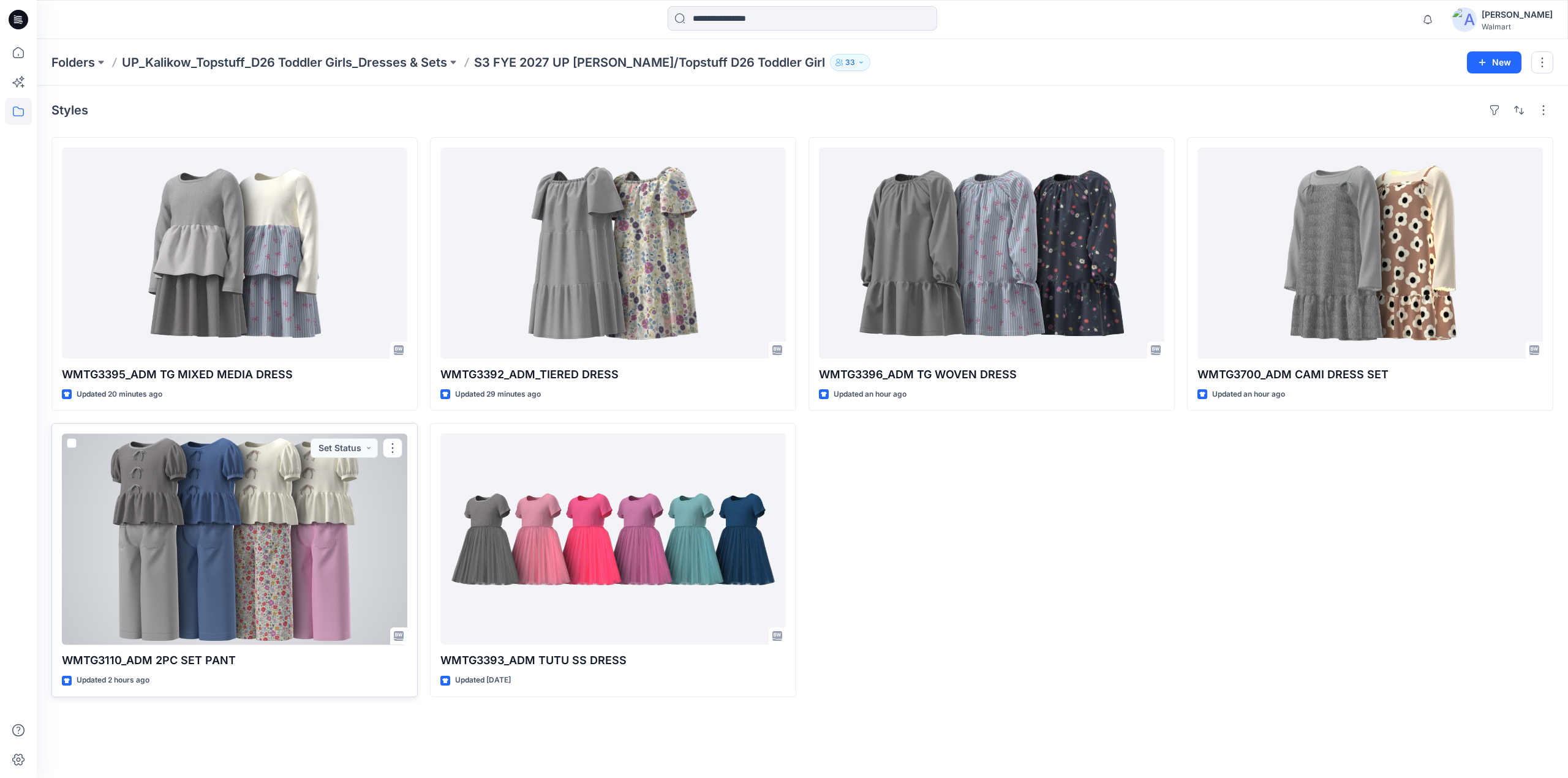
click at [300, 568] on div at bounding box center [235, 540] width 346 height 211
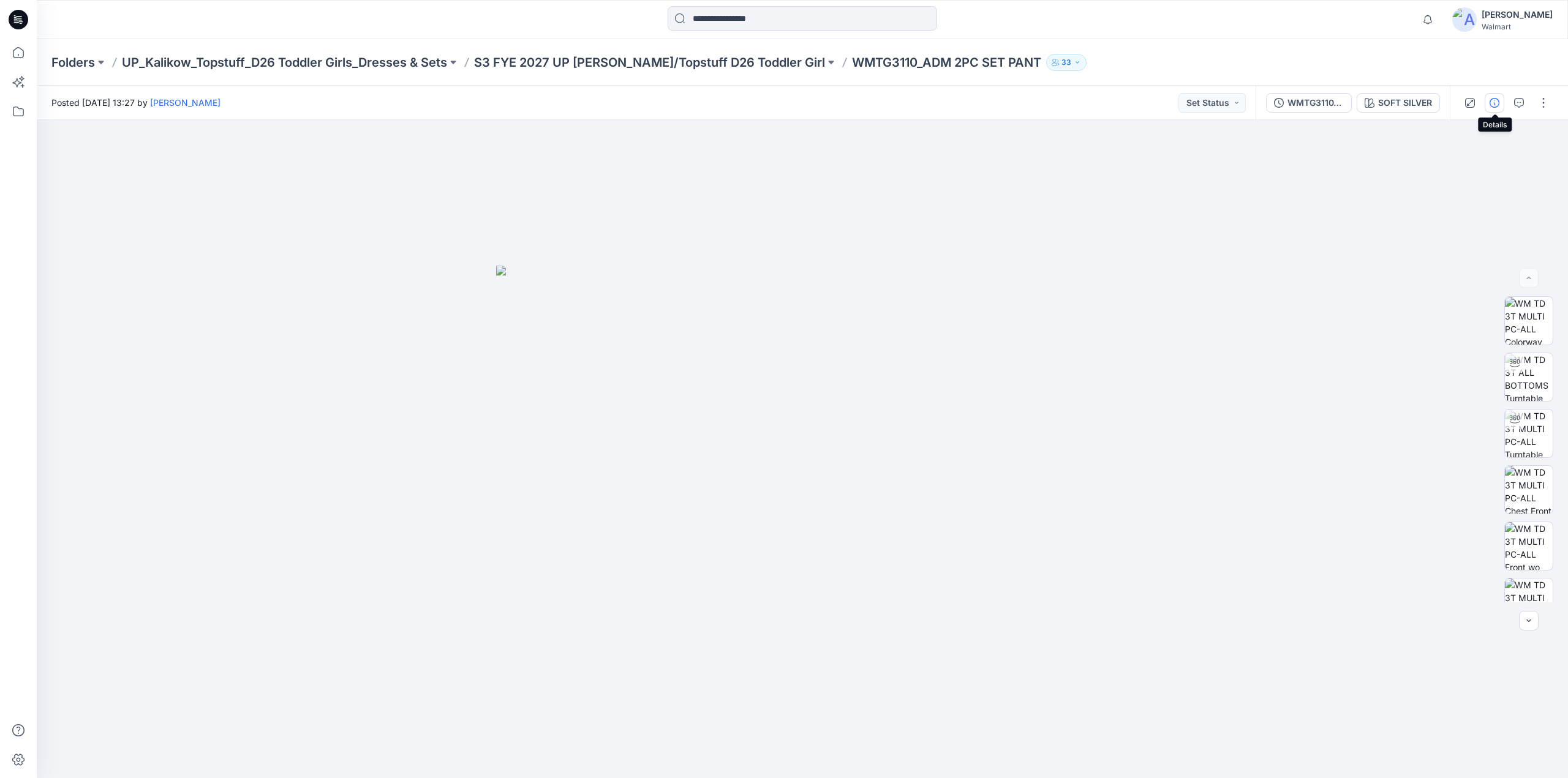
click at [1498, 106] on icon "button" at bounding box center [1494, 103] width 10 height 10
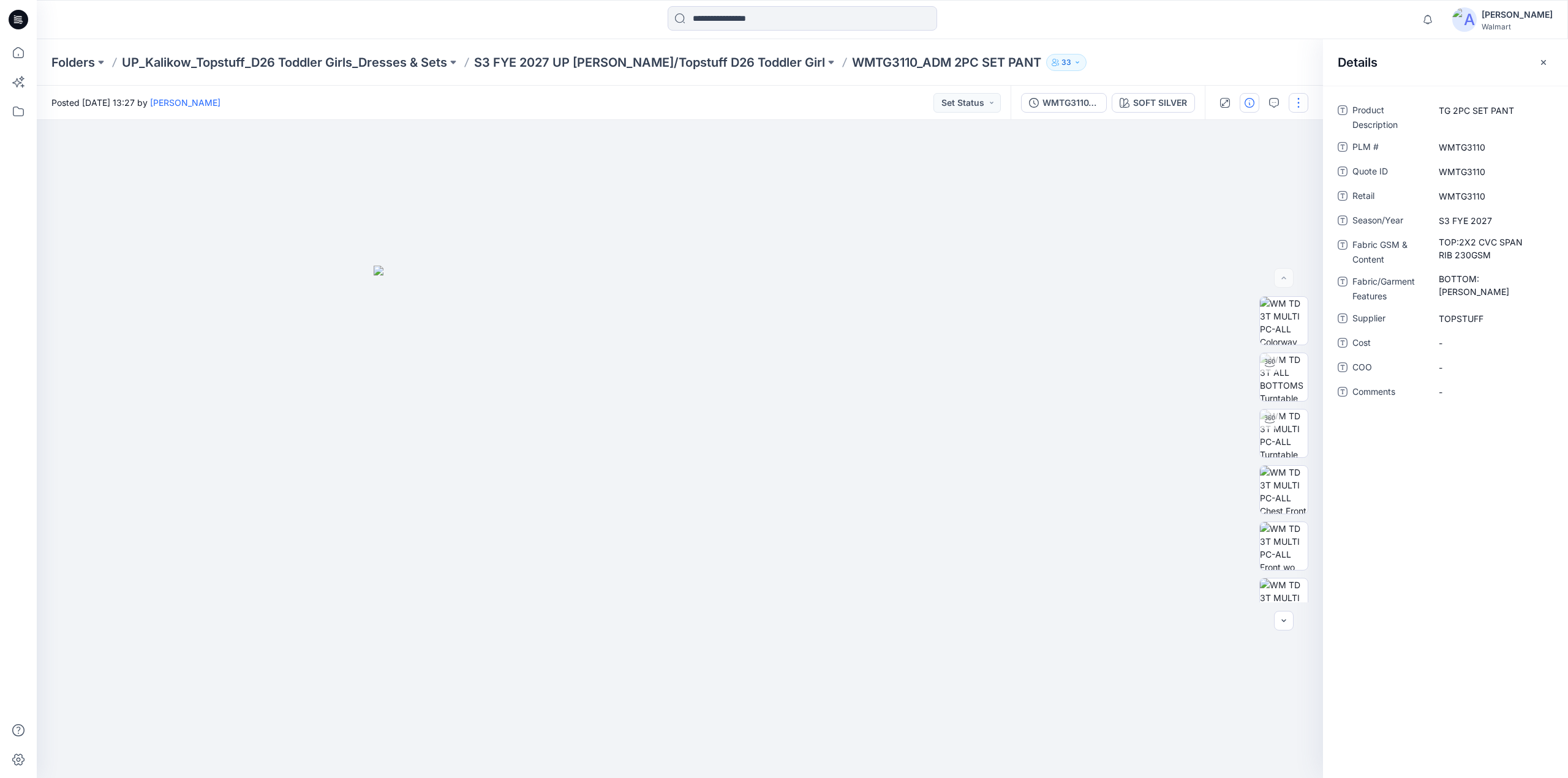
click at [1296, 104] on button "button" at bounding box center [1299, 103] width 20 height 20
click at [1229, 165] on button "Edit" at bounding box center [1247, 166] width 113 height 23
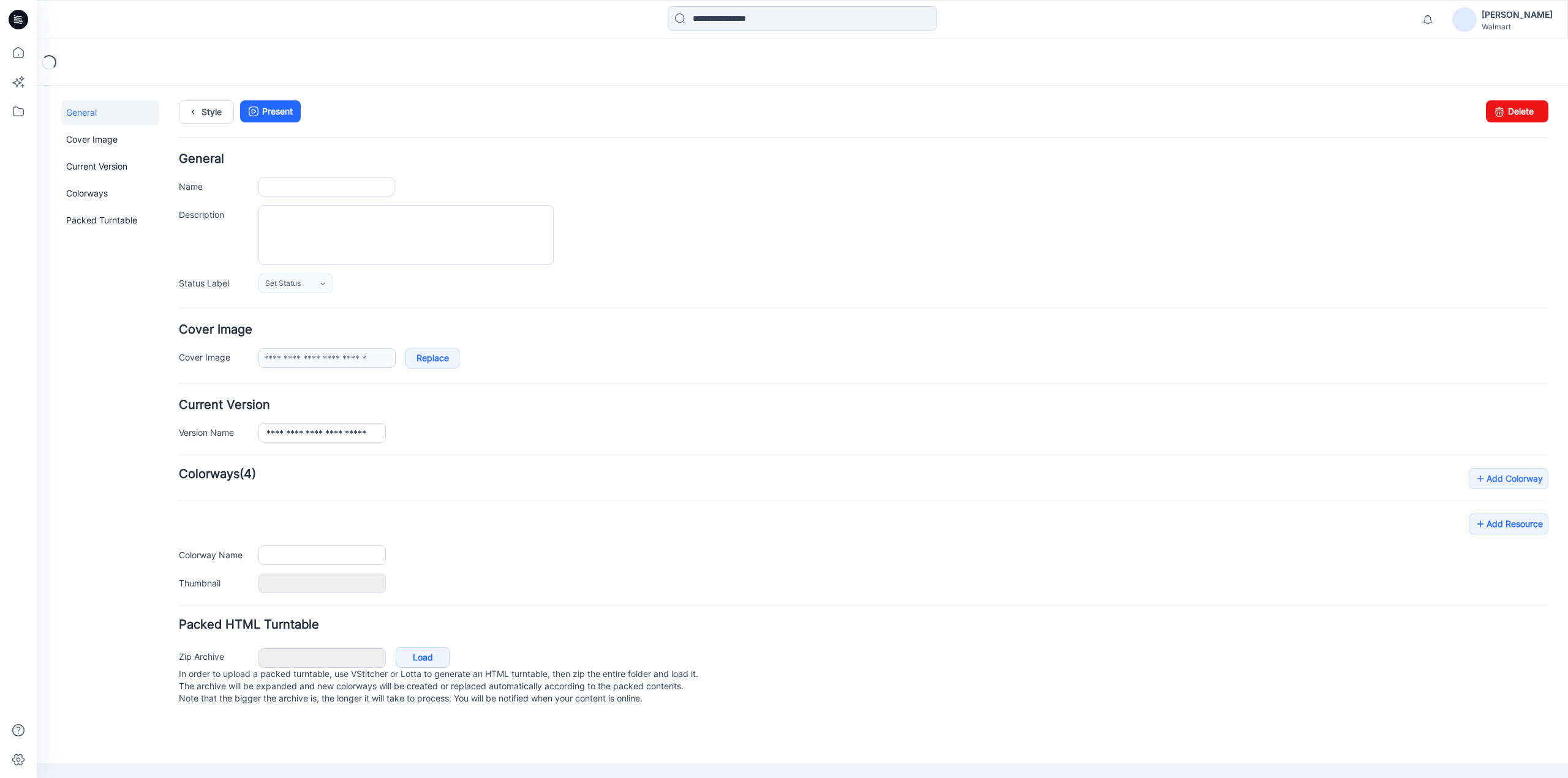
type input "**********"
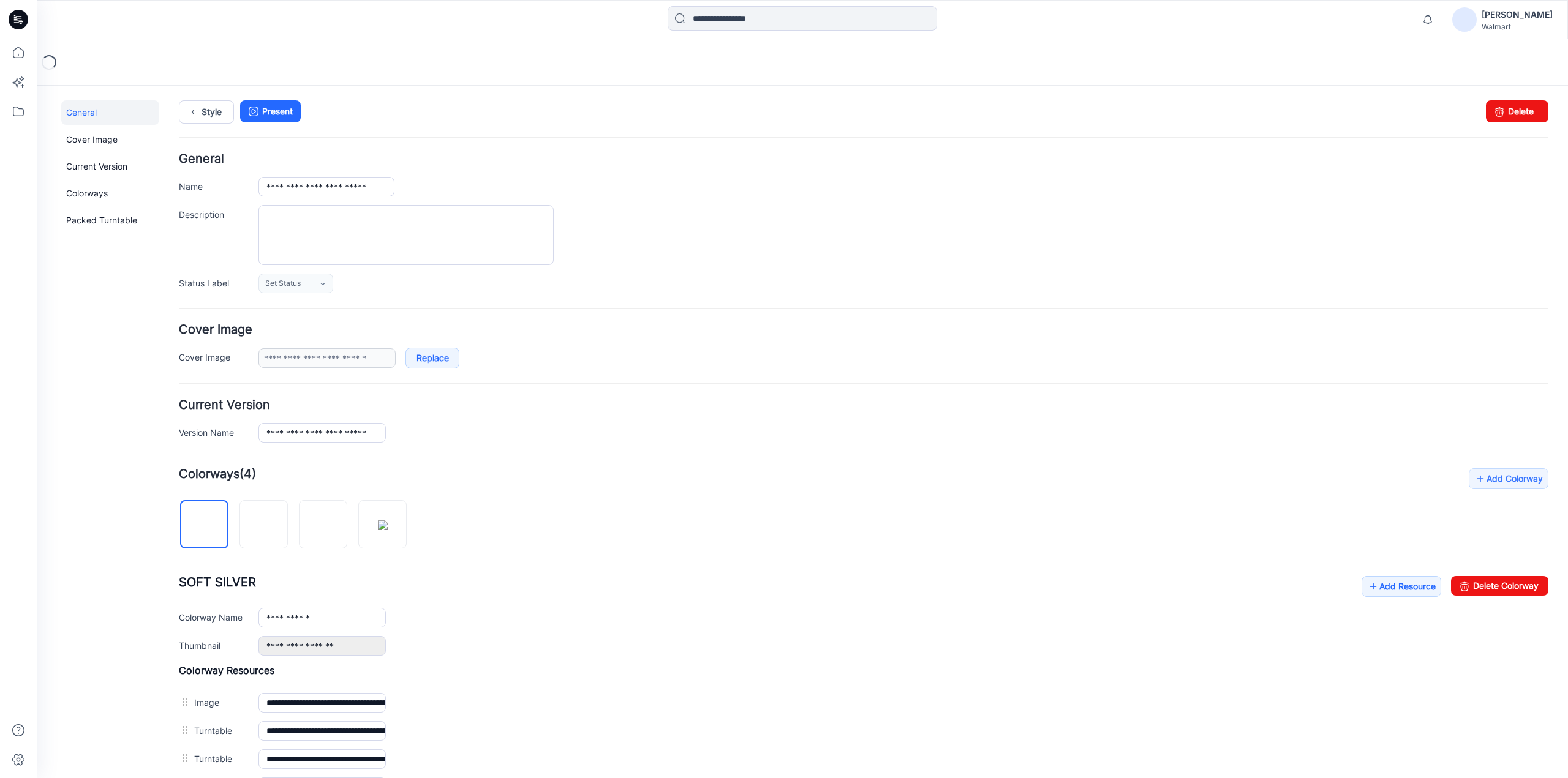
scroll to position [408, 0]
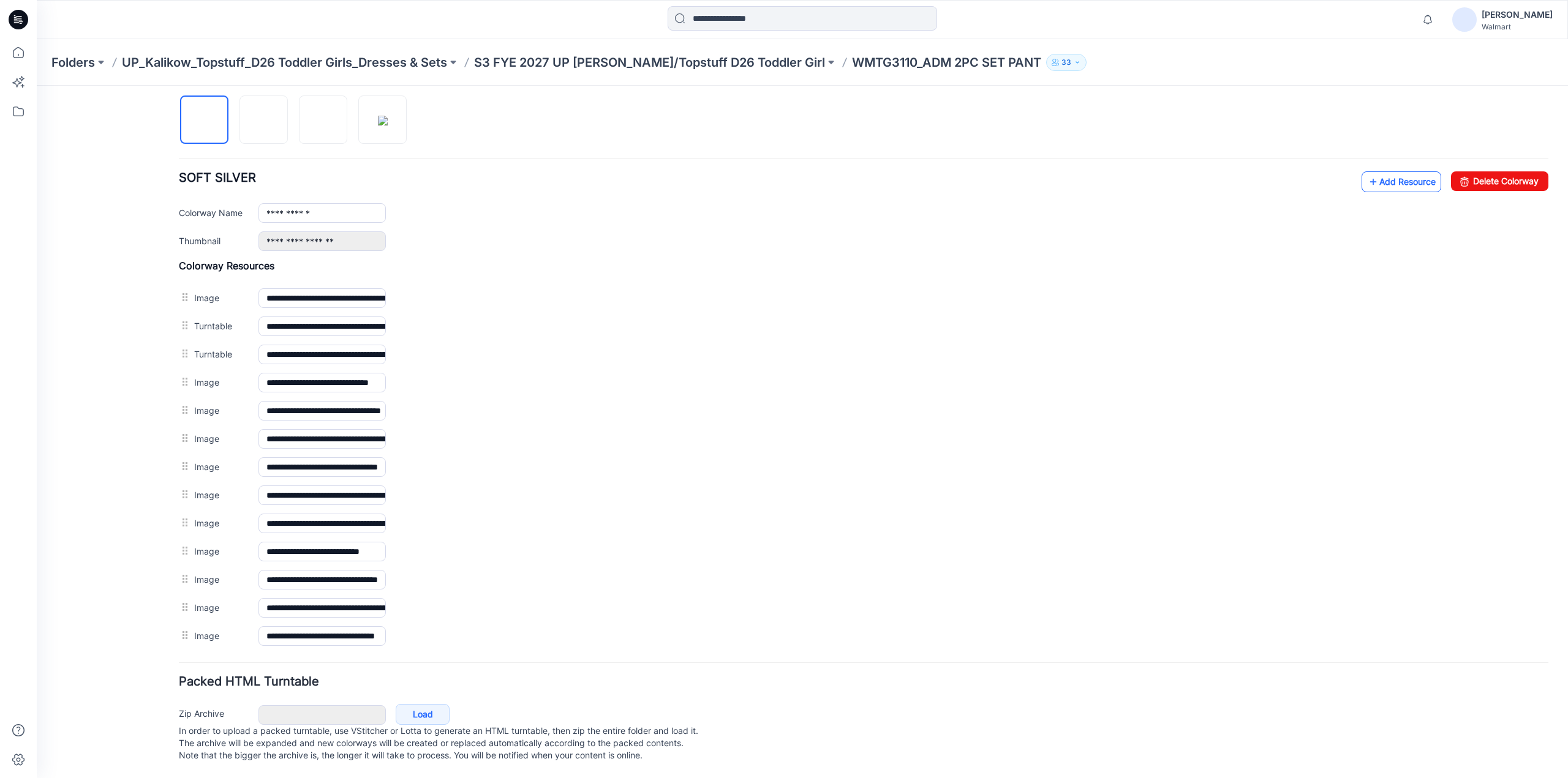
click at [1410, 171] on link "Add Resource" at bounding box center [1401, 181] width 79 height 21
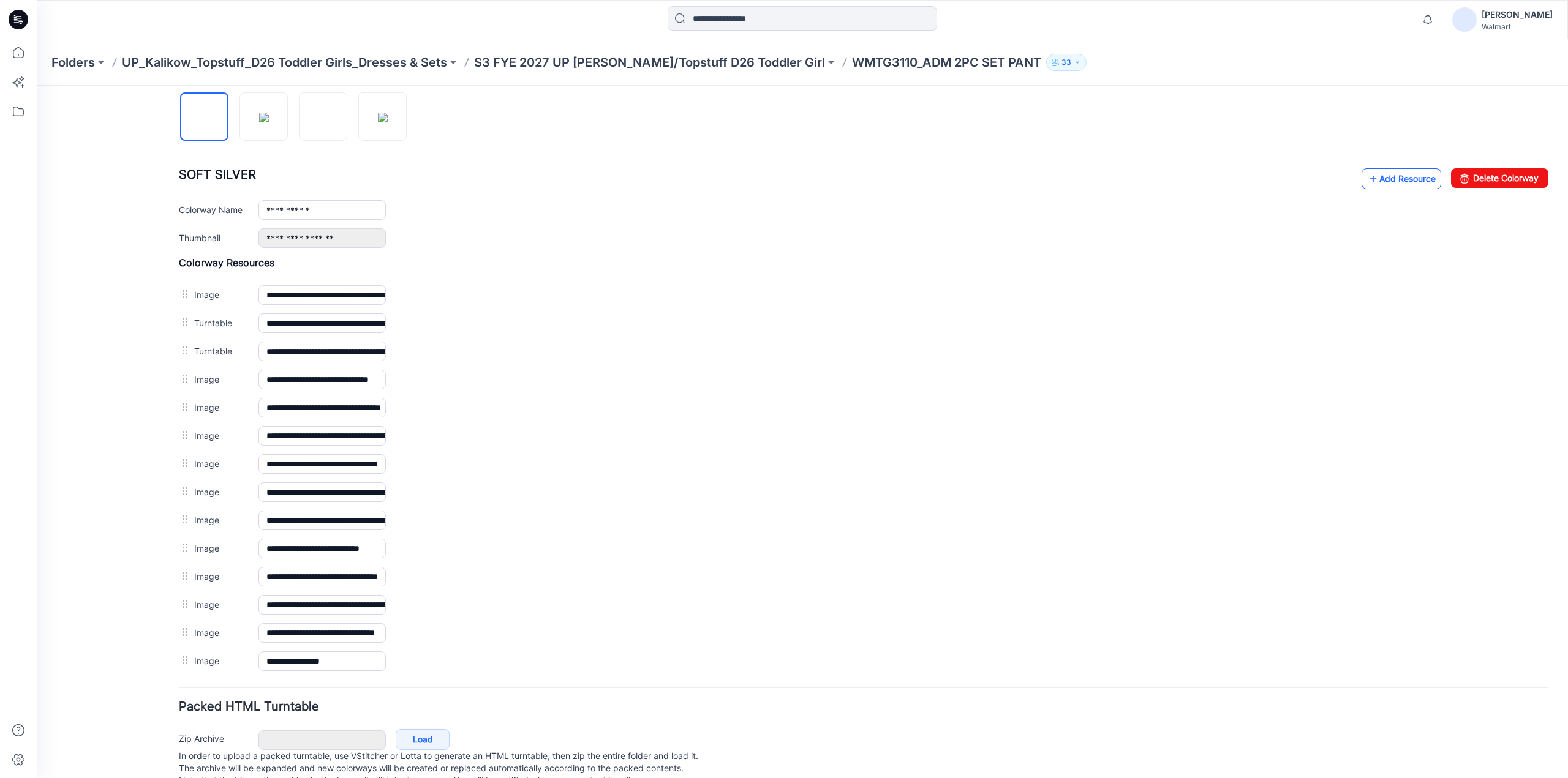
click at [1388, 172] on link "Add Resource" at bounding box center [1401, 178] width 79 height 21
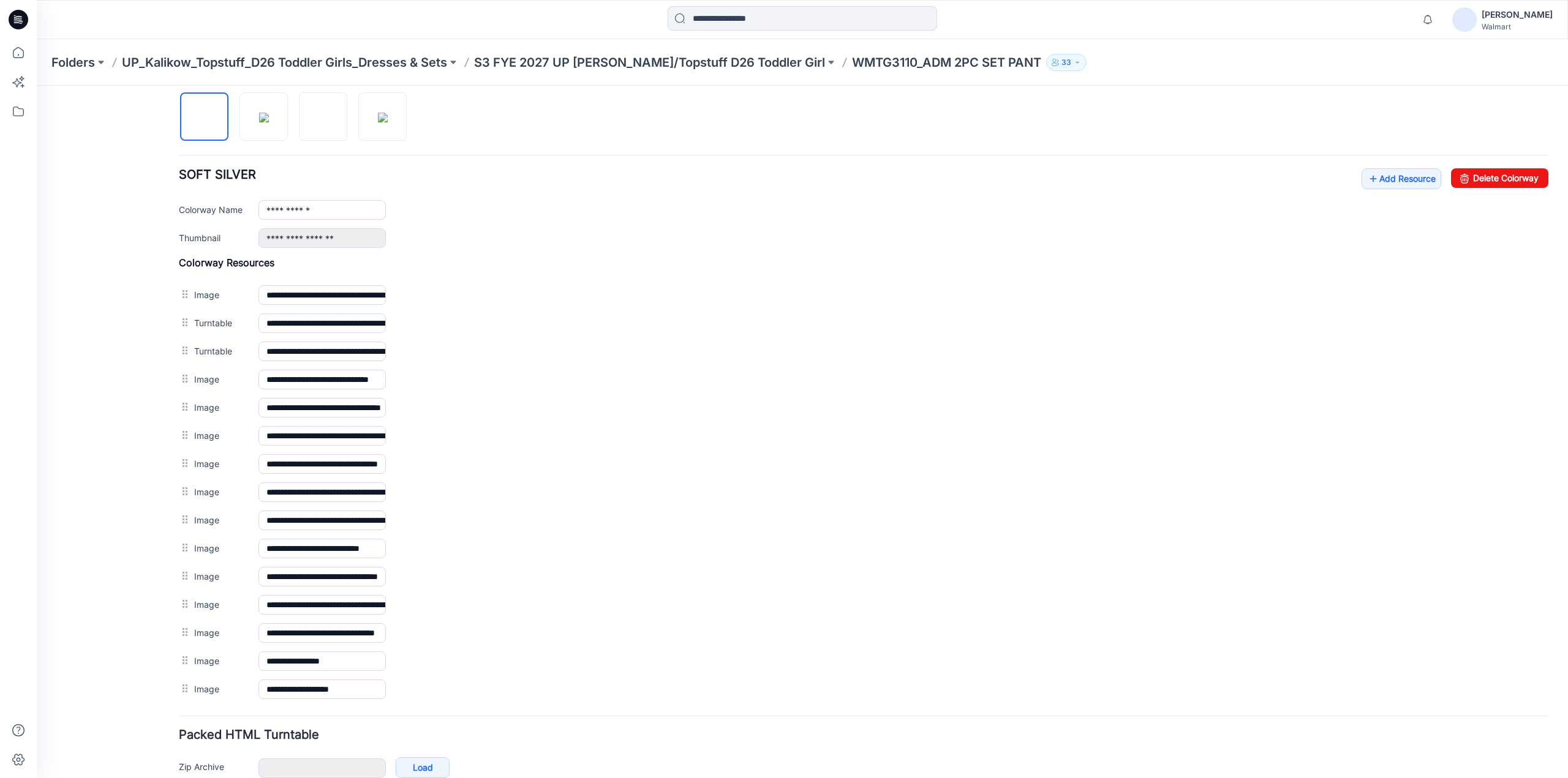
scroll to position [0, 0]
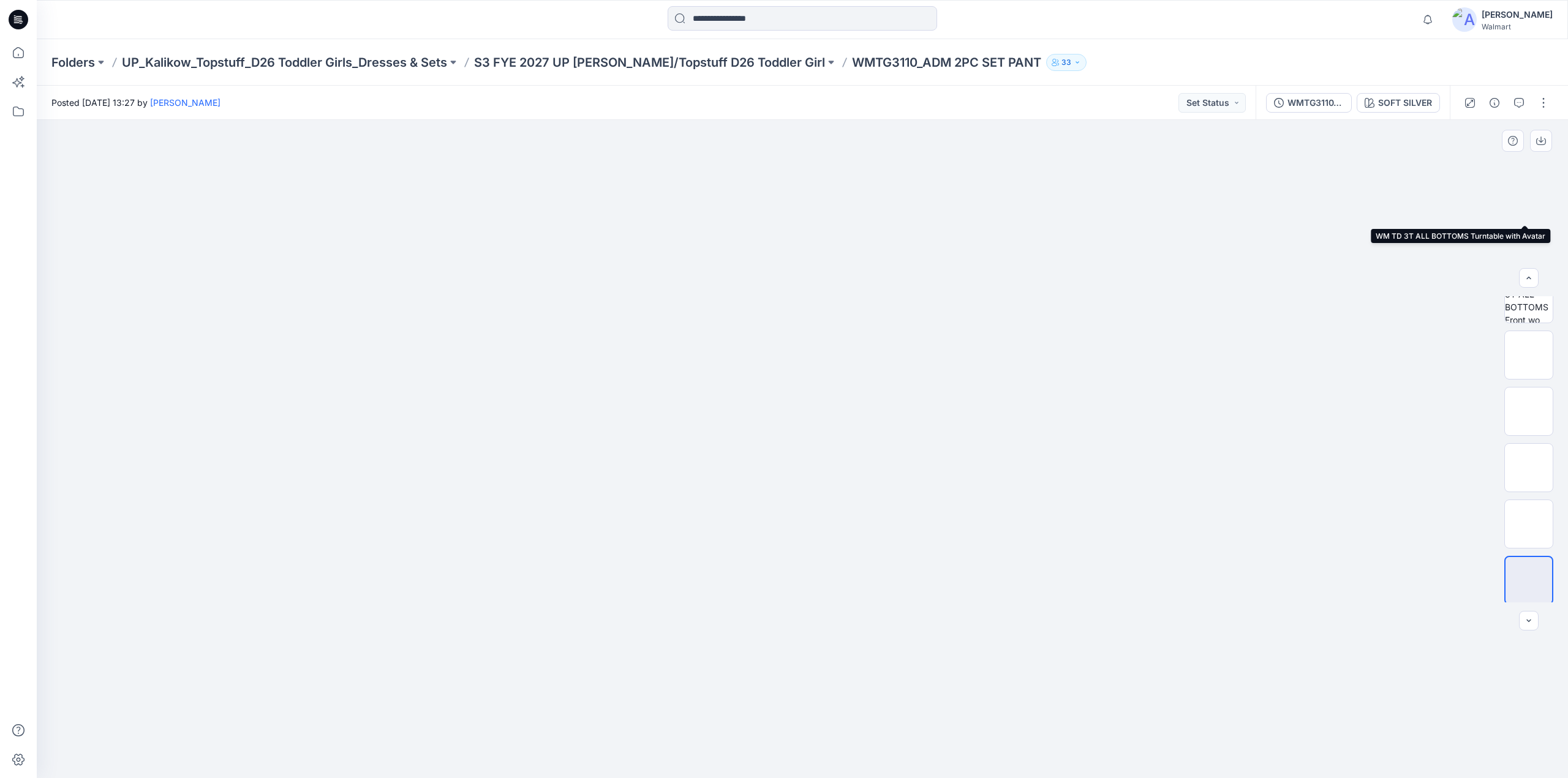
scroll to position [588, 0]
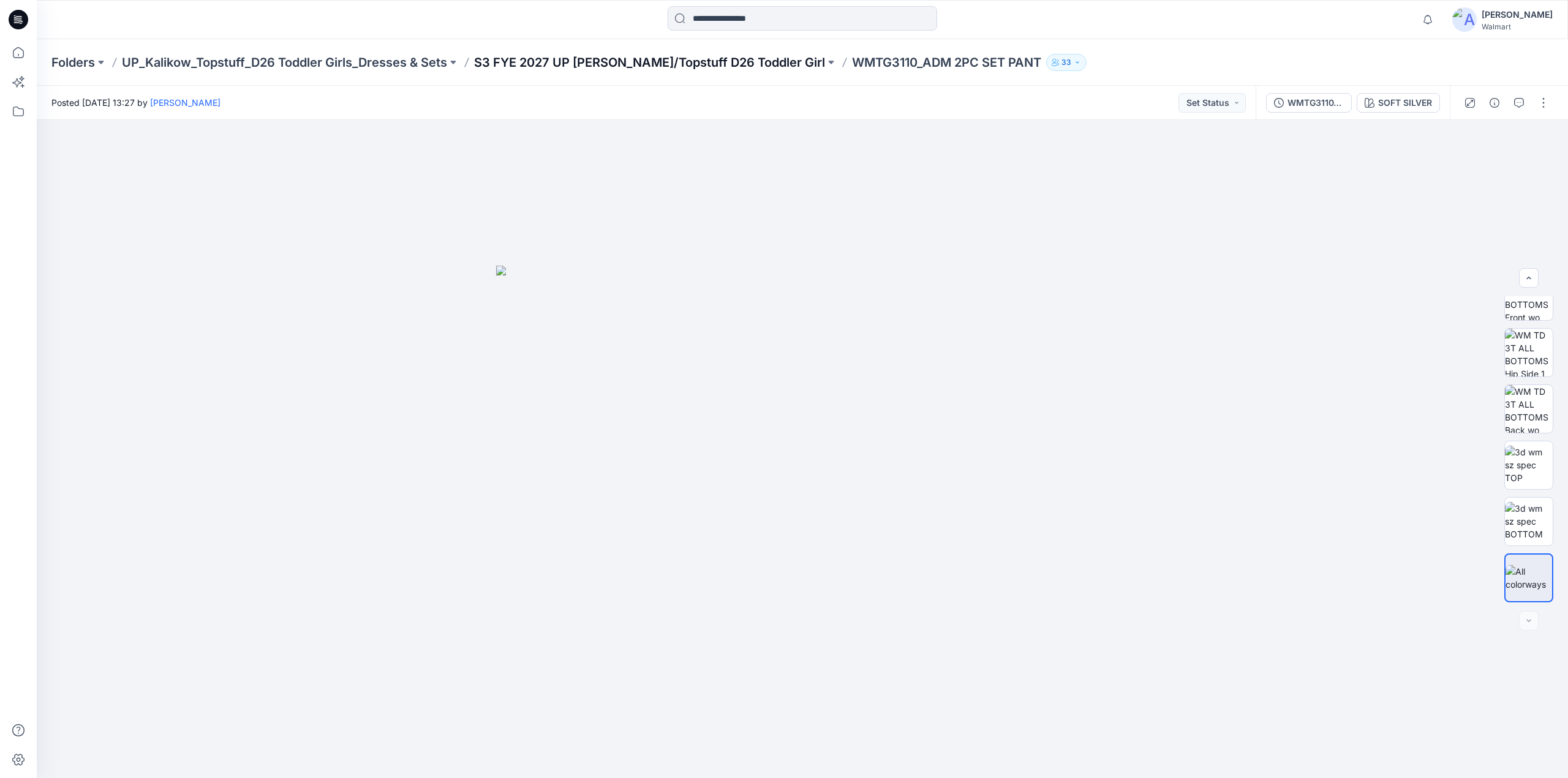
click at [703, 63] on p "S3 FYE 2027 UP [PERSON_NAME]/Topstuff D26 Toddler Girl" at bounding box center [650, 62] width 351 height 17
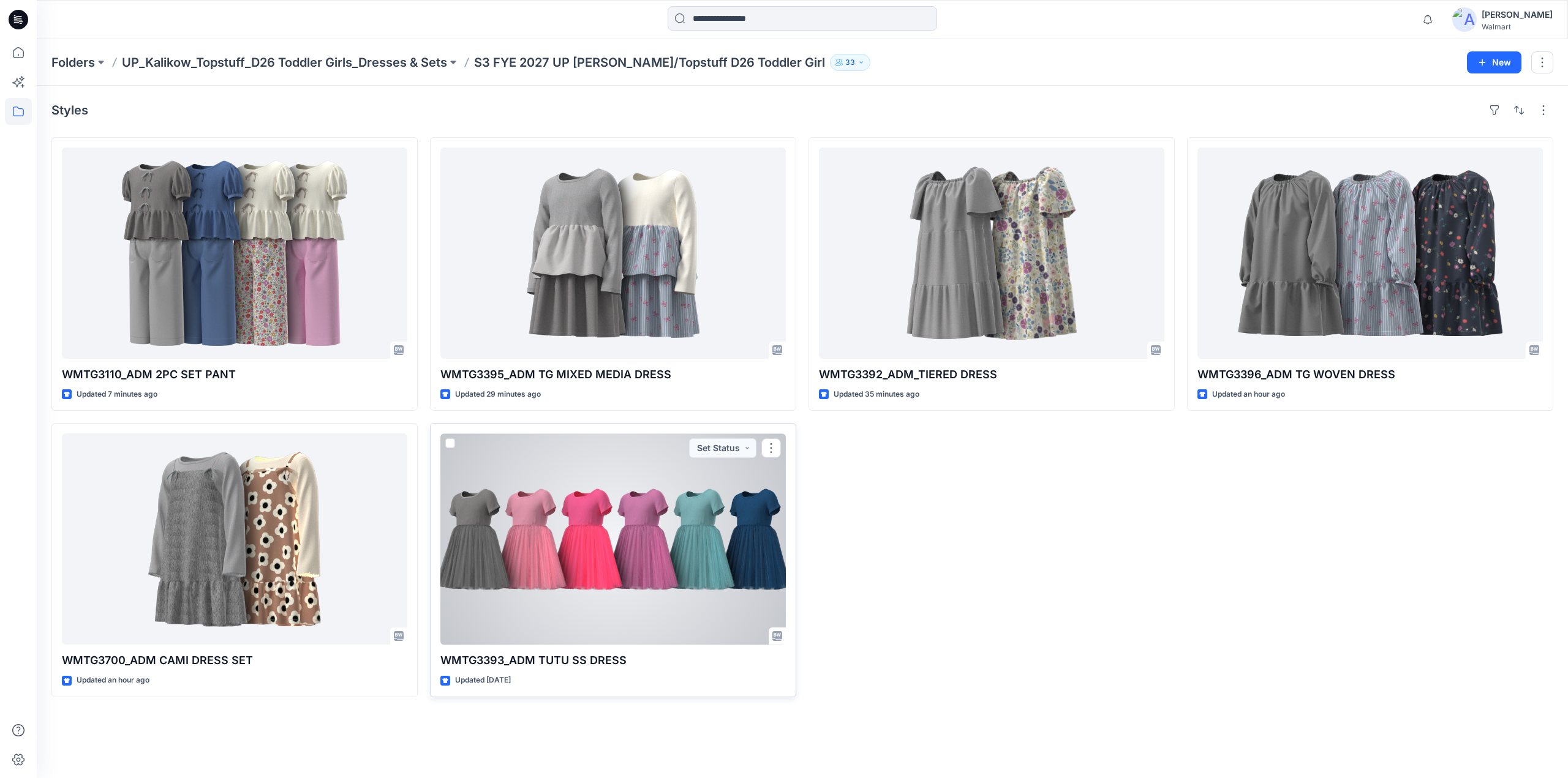
click at [721, 510] on div at bounding box center [613, 540] width 346 height 211
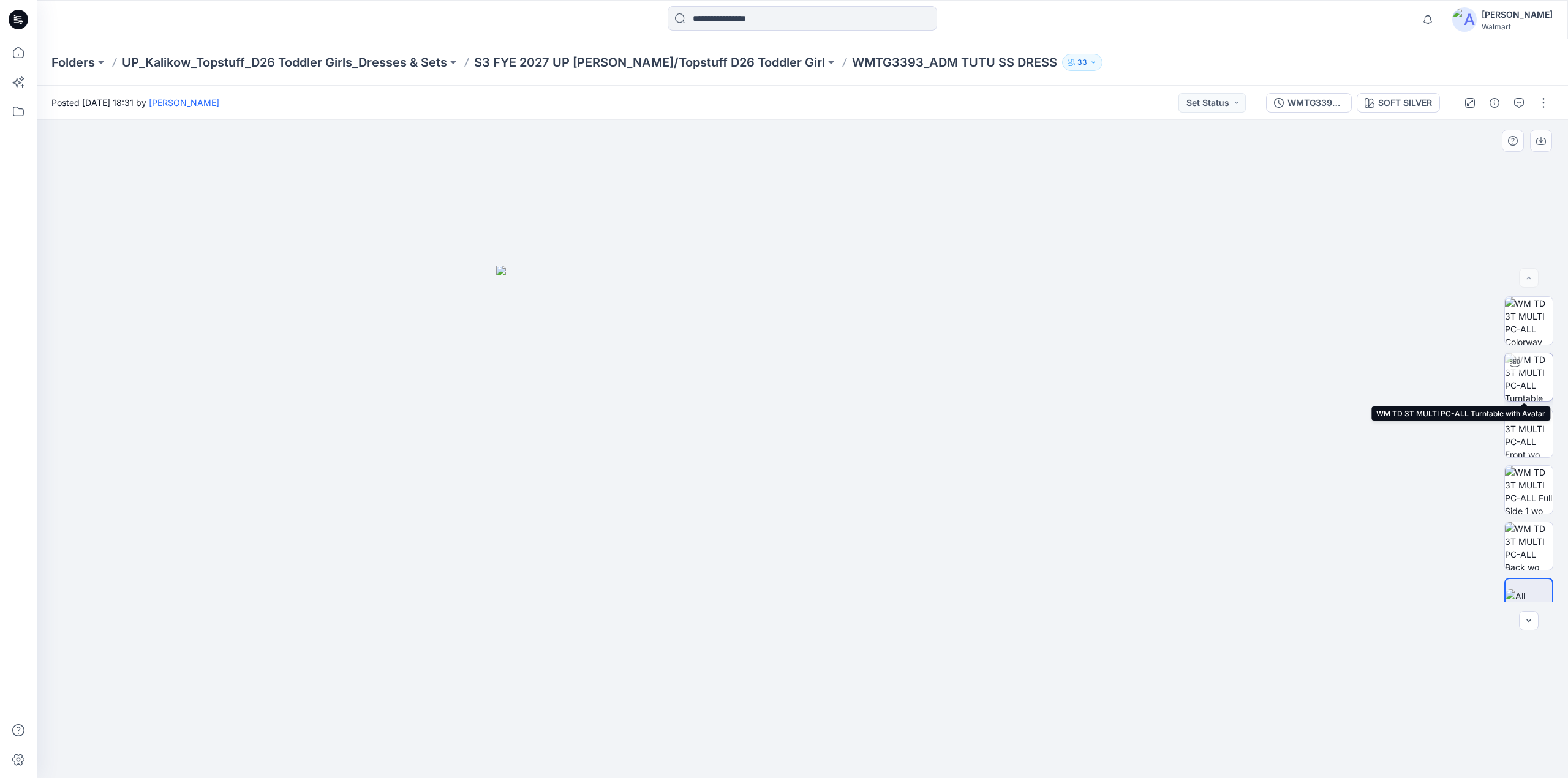
click at [1518, 369] on div at bounding box center [1515, 363] width 20 height 20
click at [1524, 111] on button "button" at bounding box center [1519, 103] width 20 height 20
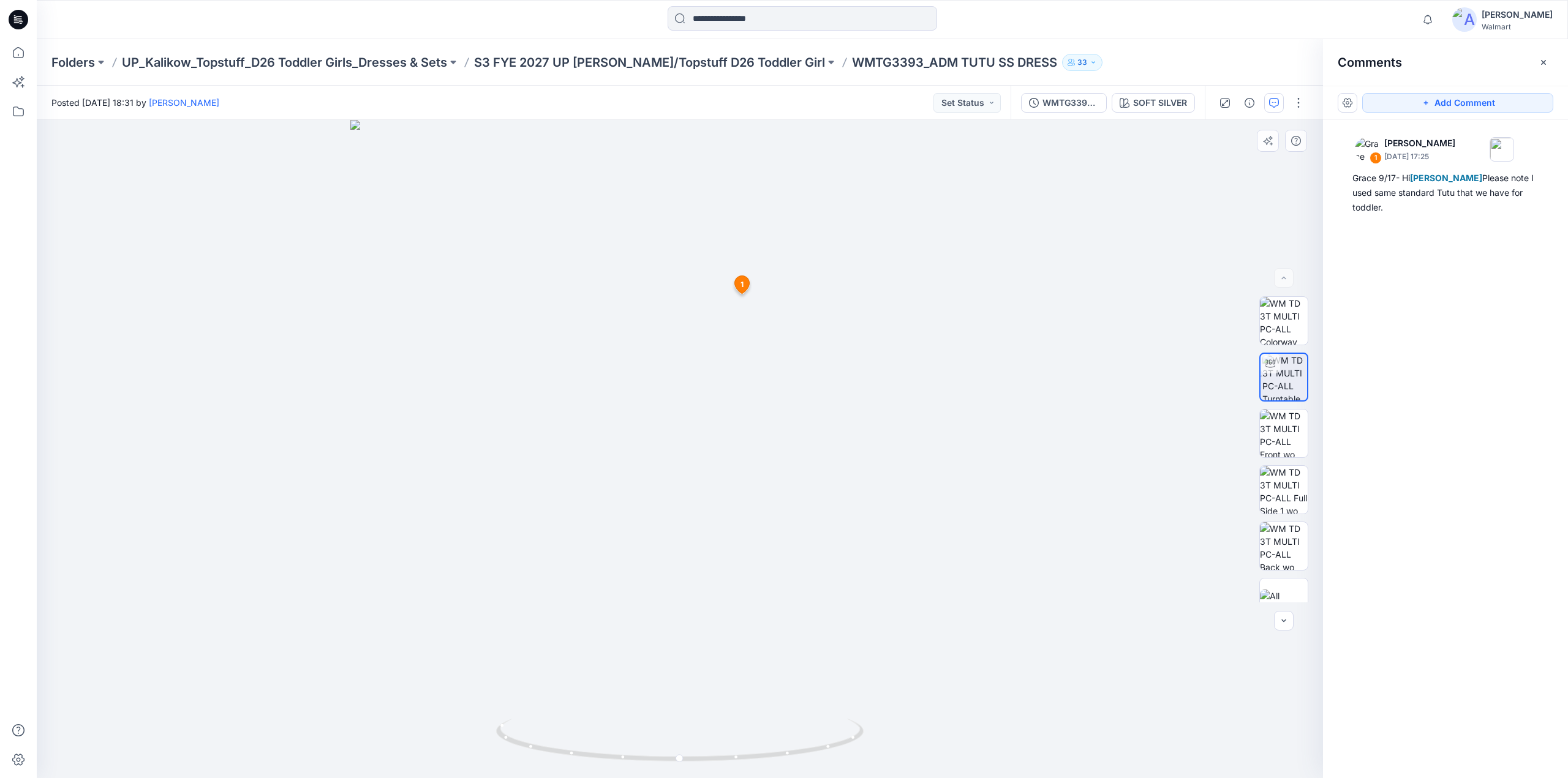
click at [743, 286] on span "1" at bounding box center [742, 285] width 3 height 11
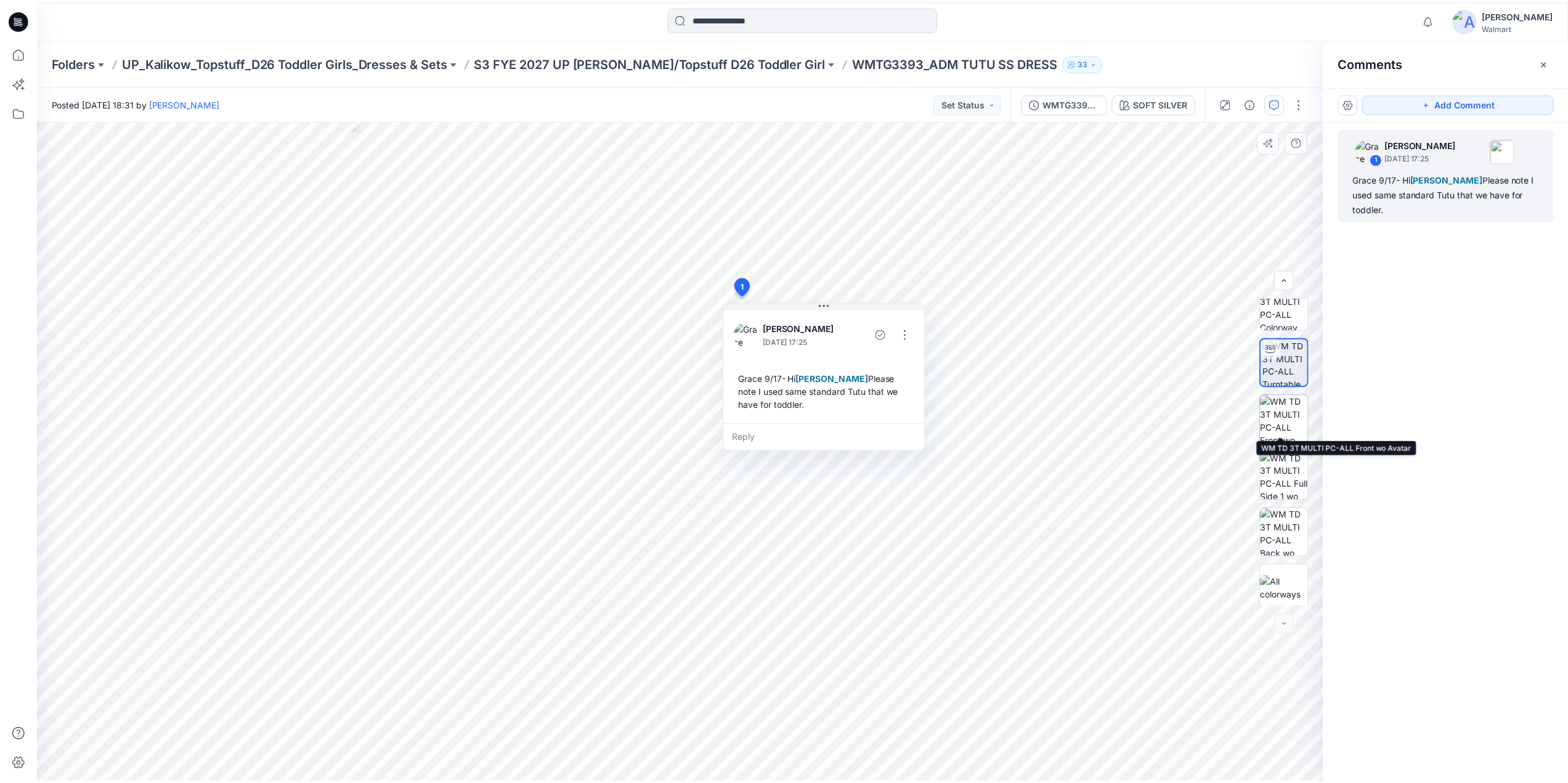
scroll to position [25, 0]
click at [674, 61] on p "S3 FYE 2027 UP [PERSON_NAME]/Topstuff D26 Toddler Girl" at bounding box center [654, 62] width 353 height 17
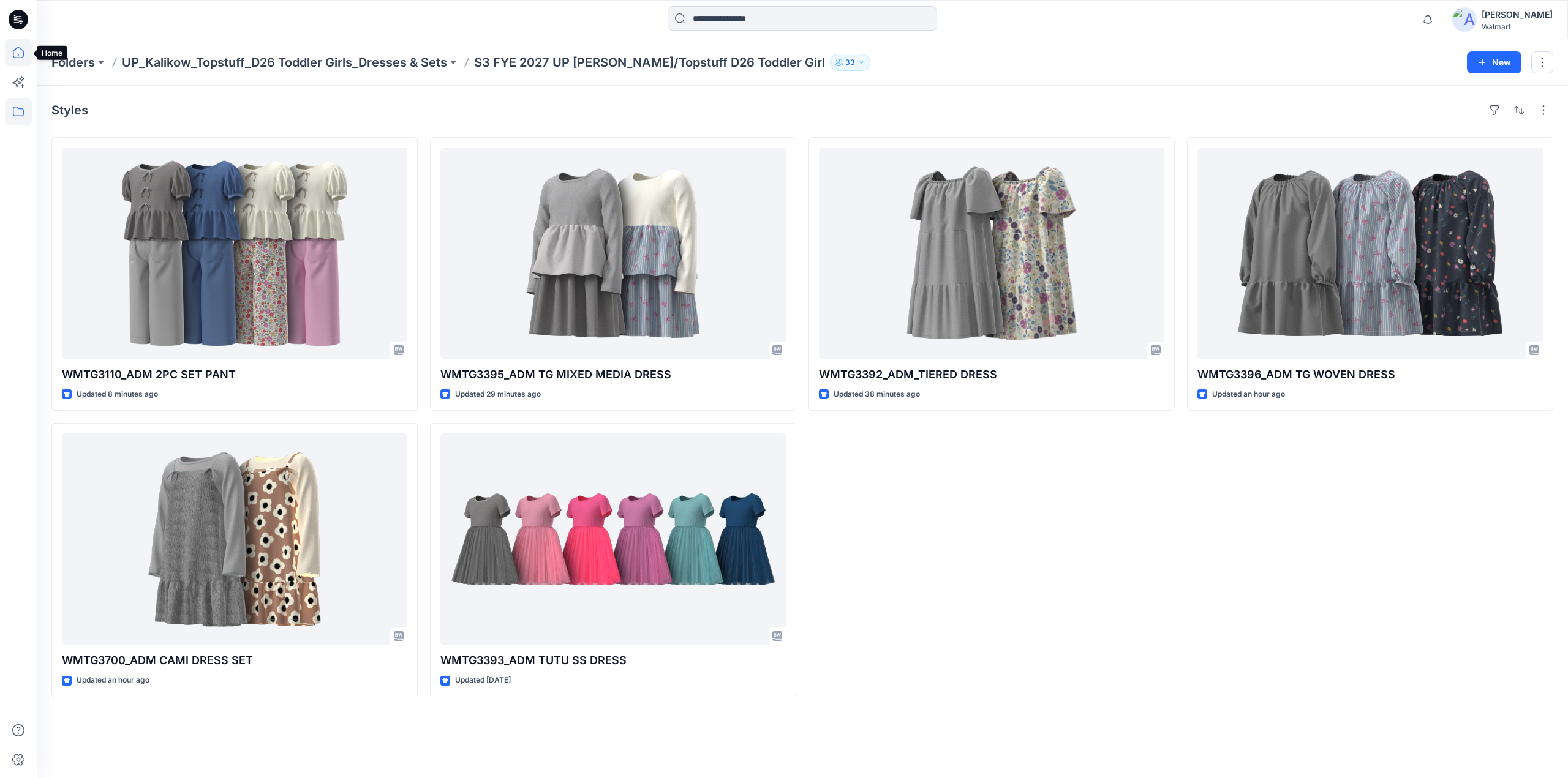
click at [11, 51] on icon at bounding box center [18, 53] width 27 height 27
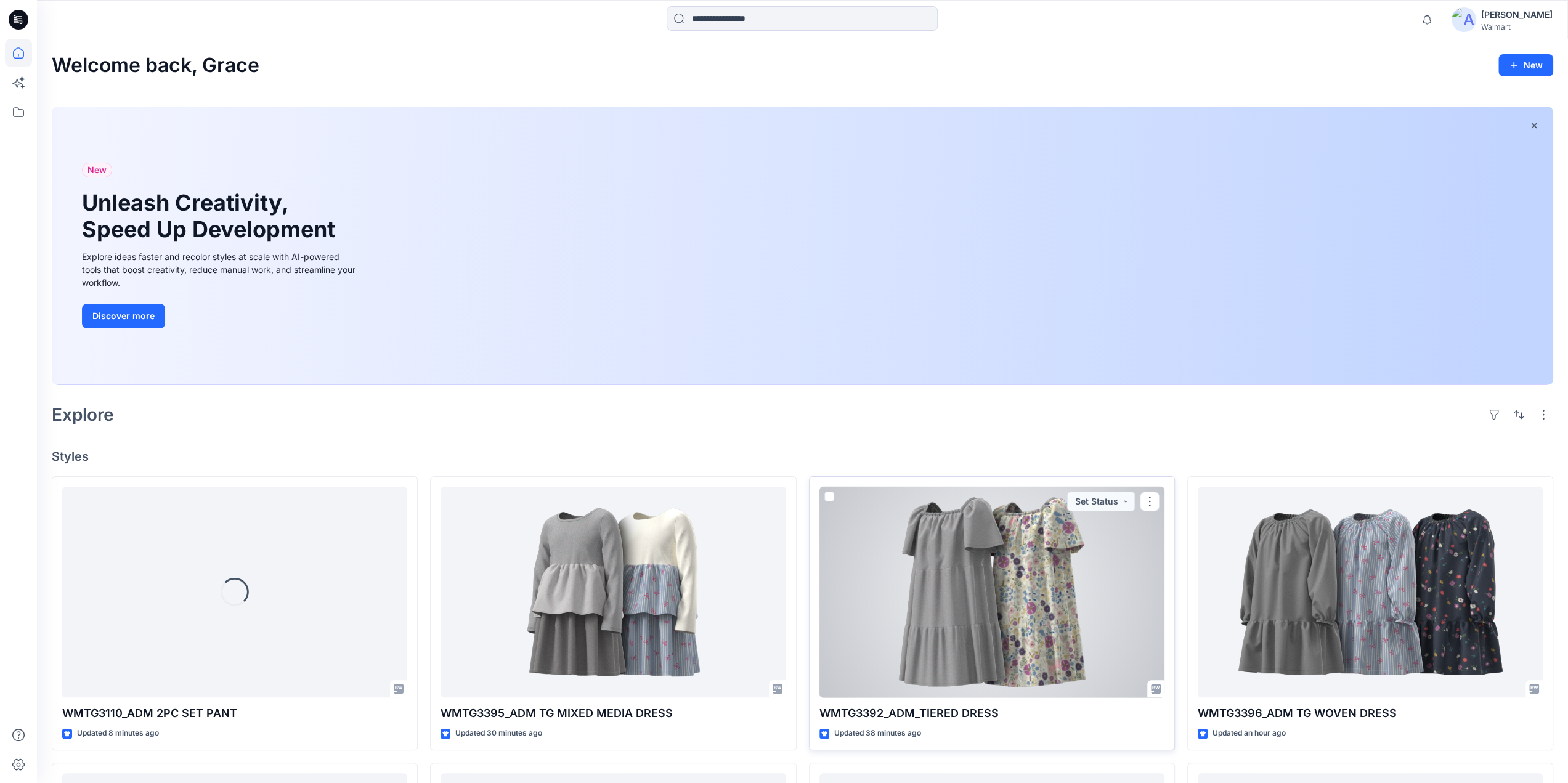
scroll to position [599, 0]
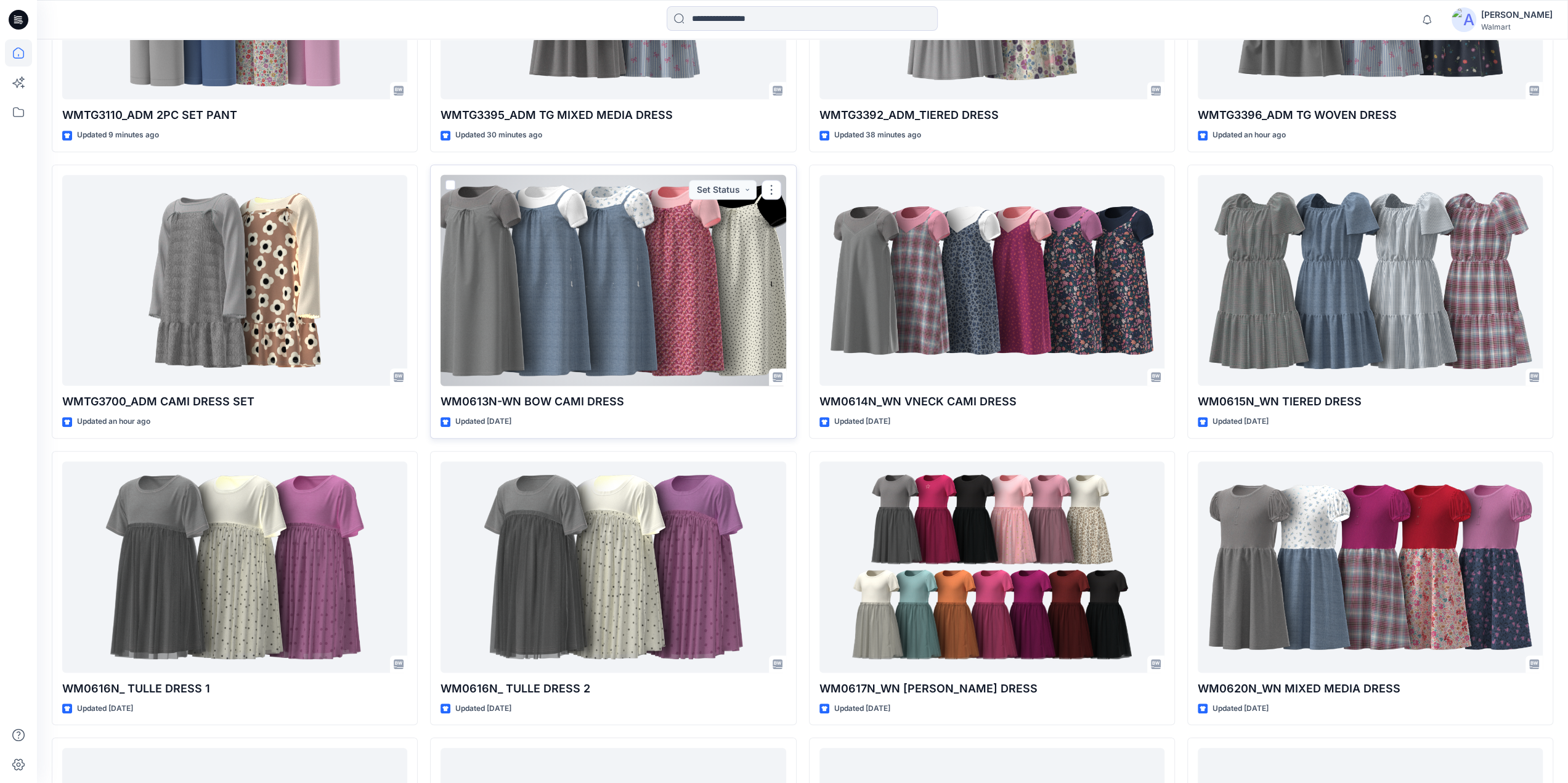
click at [659, 324] on div at bounding box center [612, 280] width 345 height 212
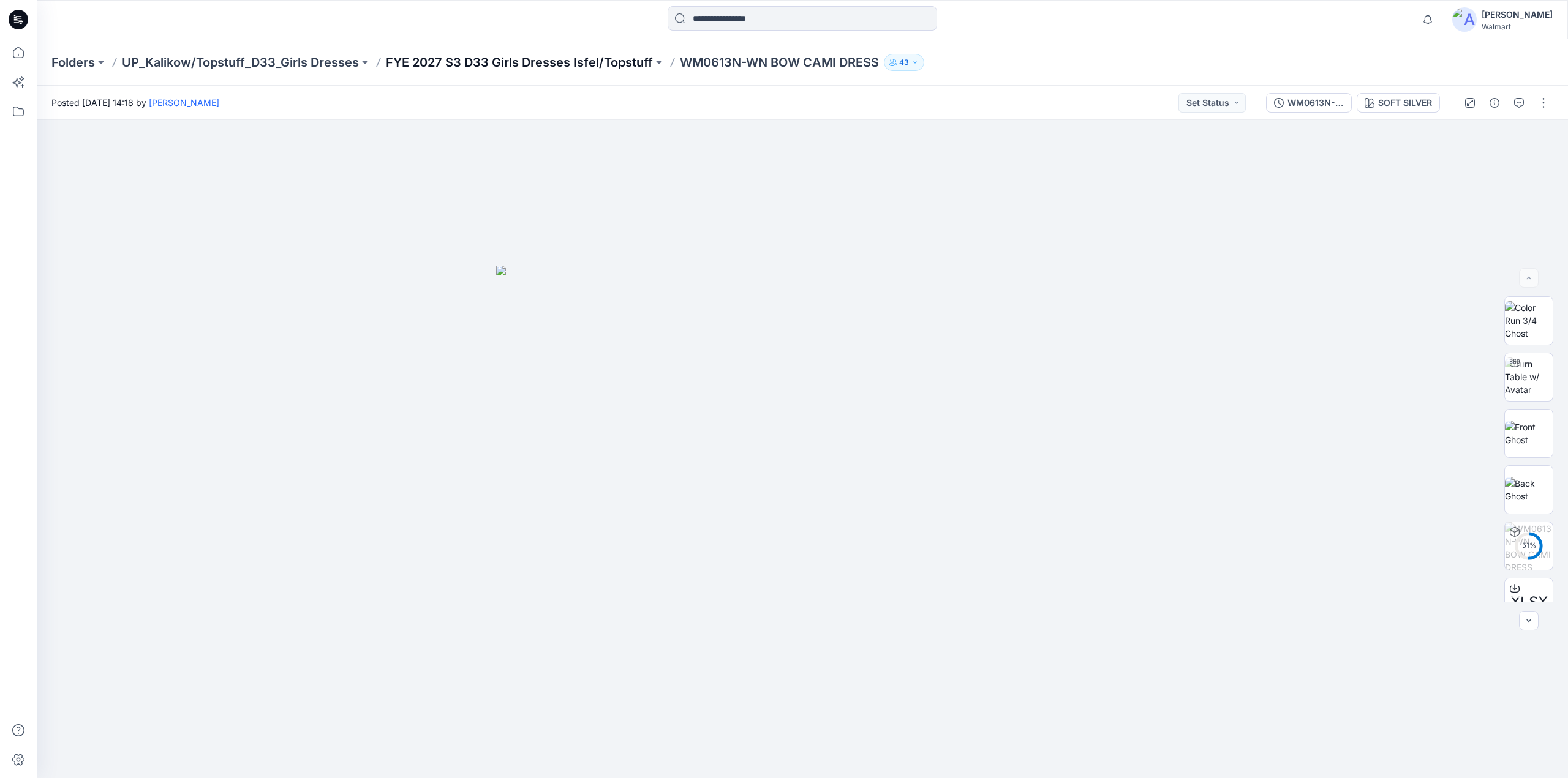
click at [628, 57] on p "FYE 2027 S3 D33 Girls Dresses Isfel/Topstuff" at bounding box center [519, 62] width 267 height 17
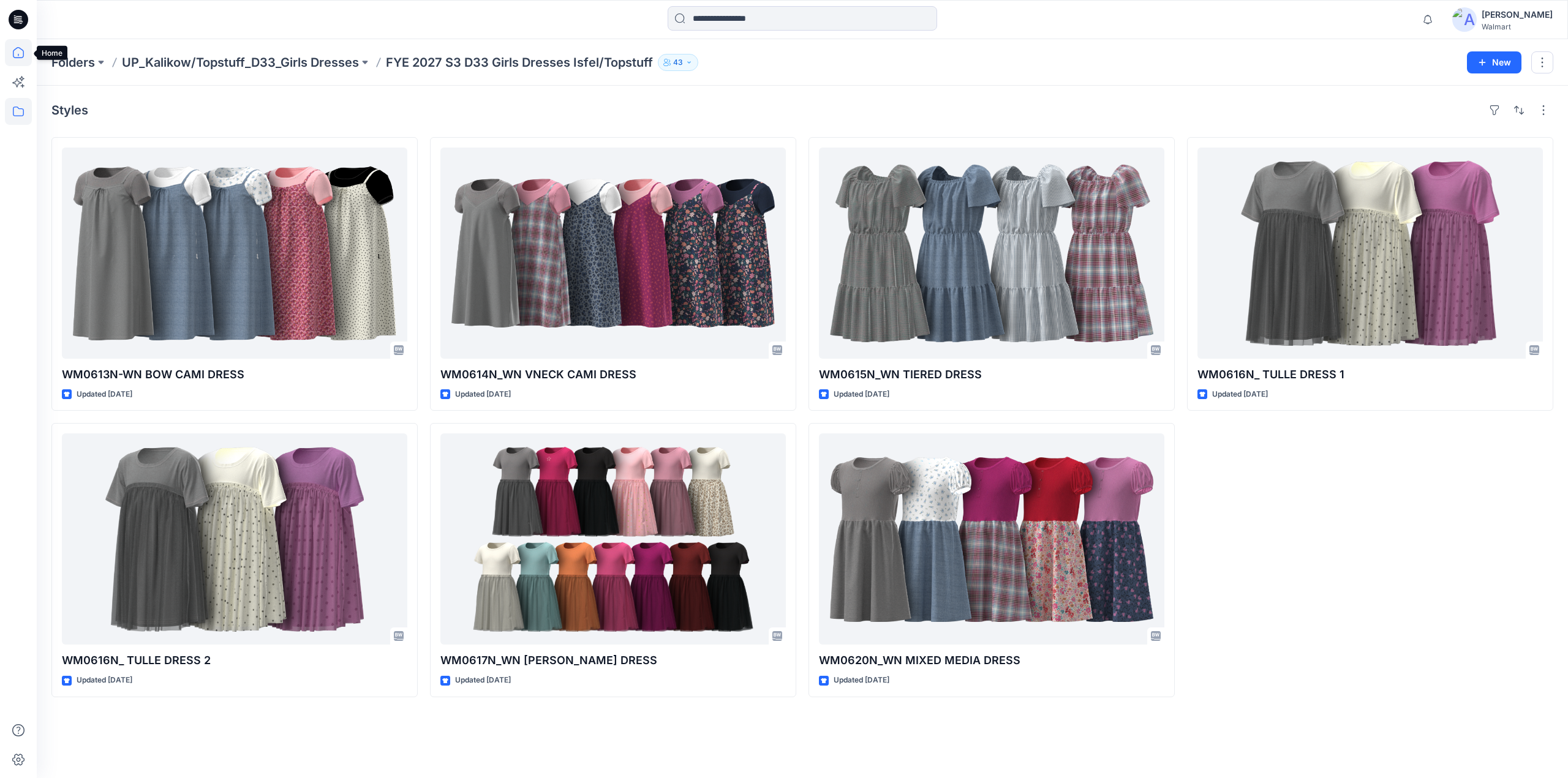
click at [23, 50] on icon at bounding box center [18, 53] width 27 height 27
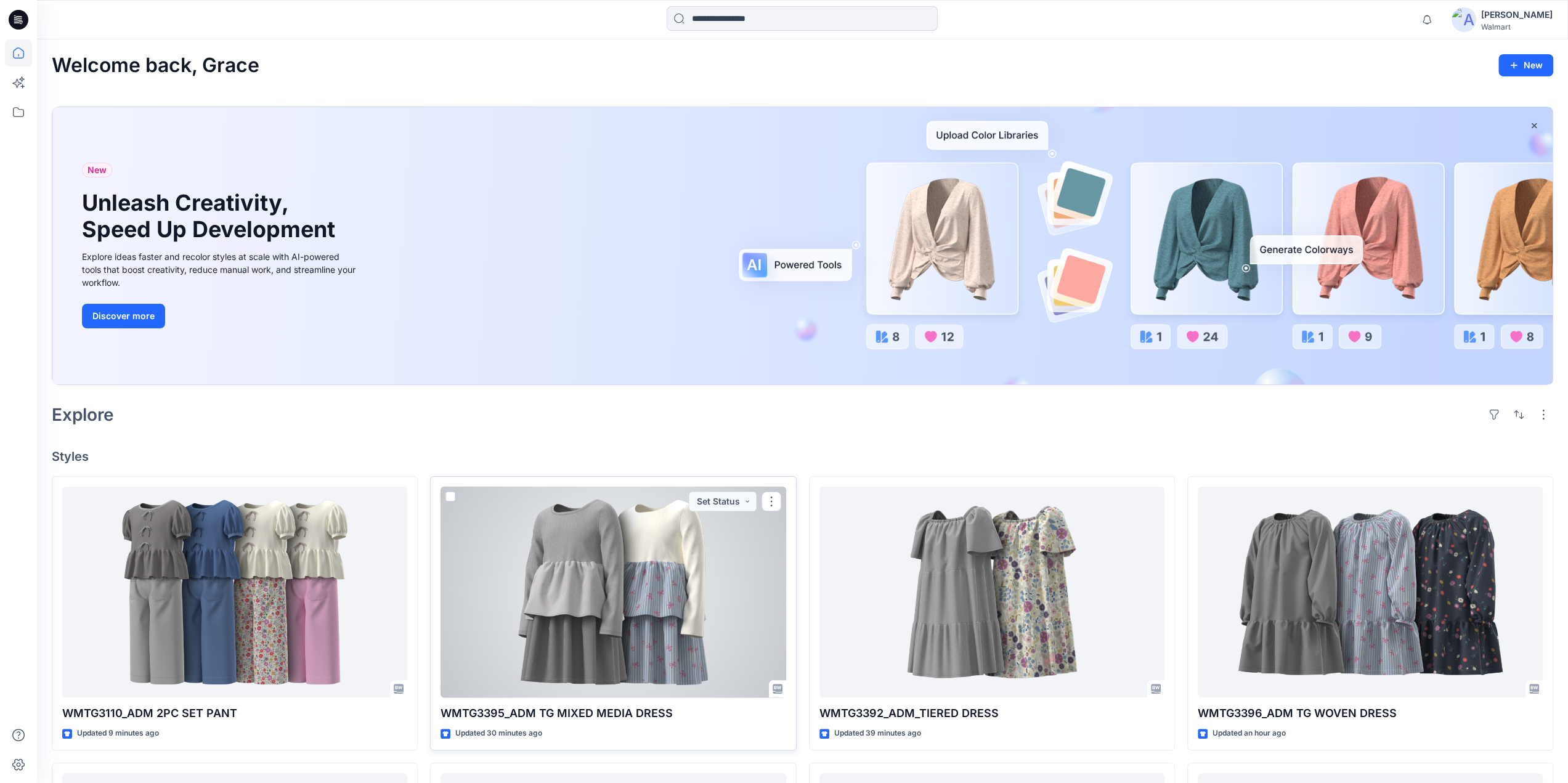
click at [623, 651] on div at bounding box center [612, 593] width 345 height 212
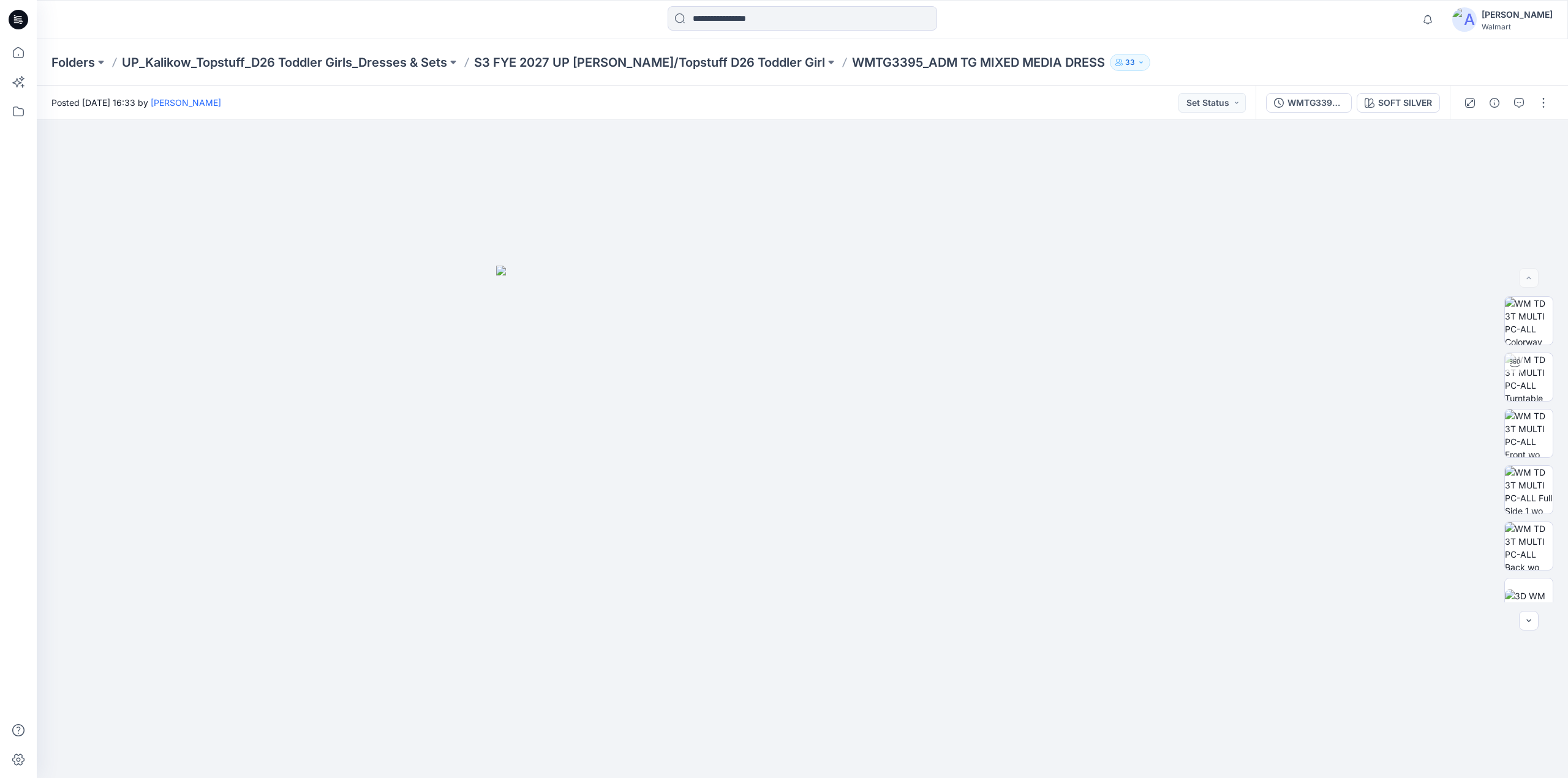
click at [672, 50] on div "Folders UP_Kalikow_Topstuff_D26 Toddler Girls_Dresses & Sets S3 FYE 2027 UP [PE…" at bounding box center [802, 62] width 1532 height 46
click at [665, 61] on p "S3 FYE 2027 UP [PERSON_NAME]/Topstuff D26 Toddler Girl" at bounding box center [650, 62] width 351 height 17
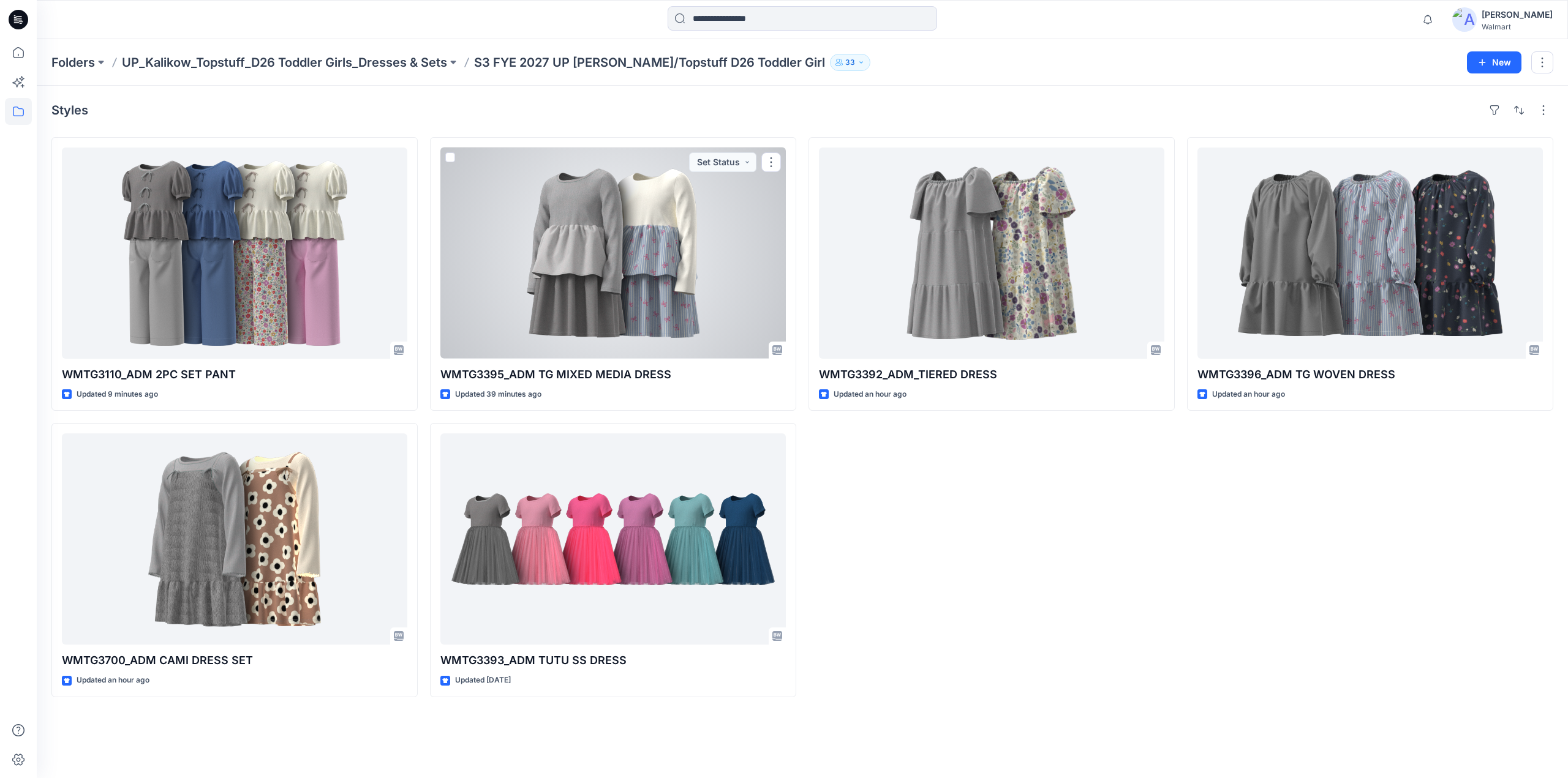
click at [623, 290] on div at bounding box center [613, 253] width 346 height 211
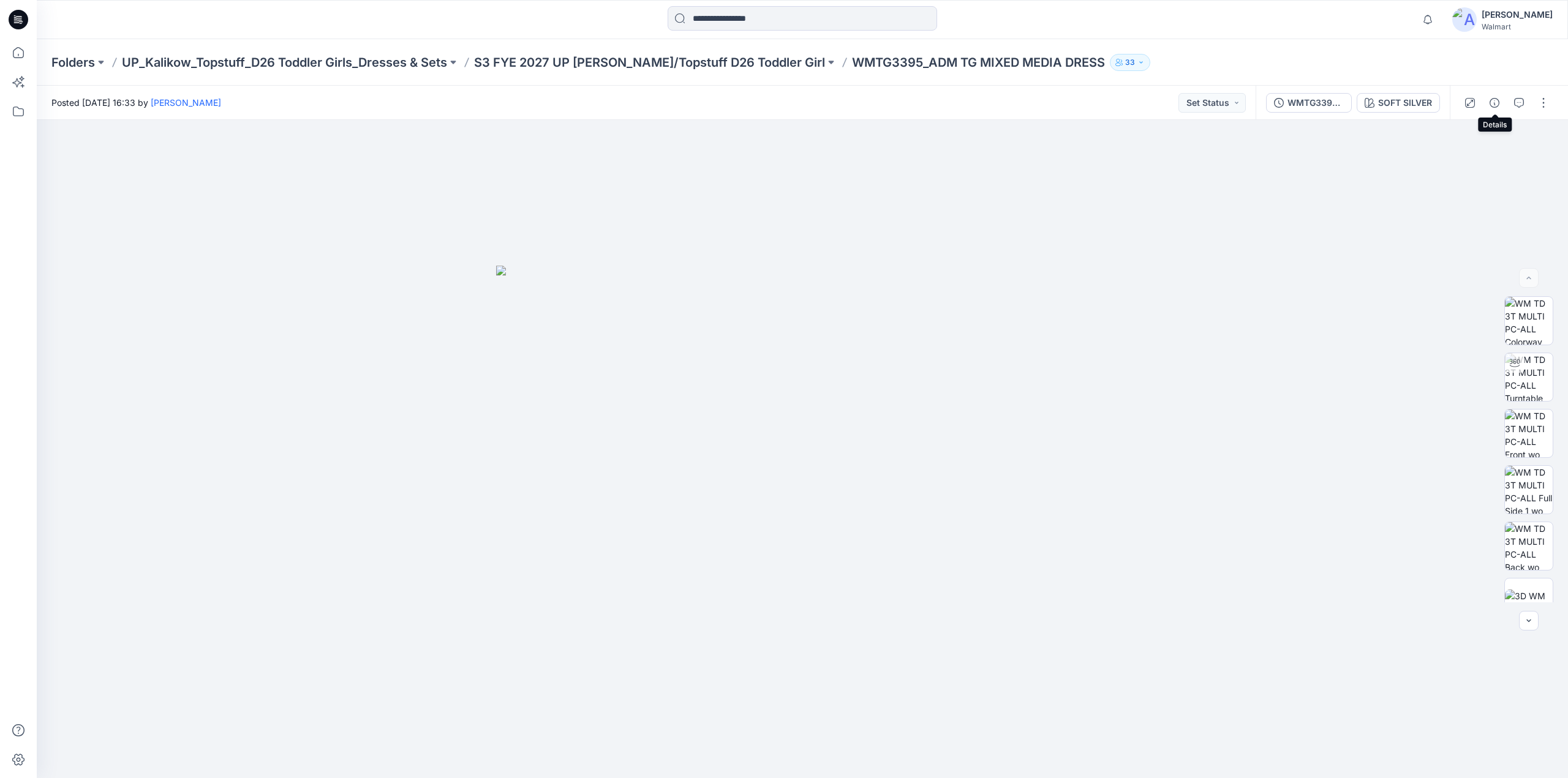
click at [1495, 98] on icon "button" at bounding box center [1494, 103] width 10 height 10
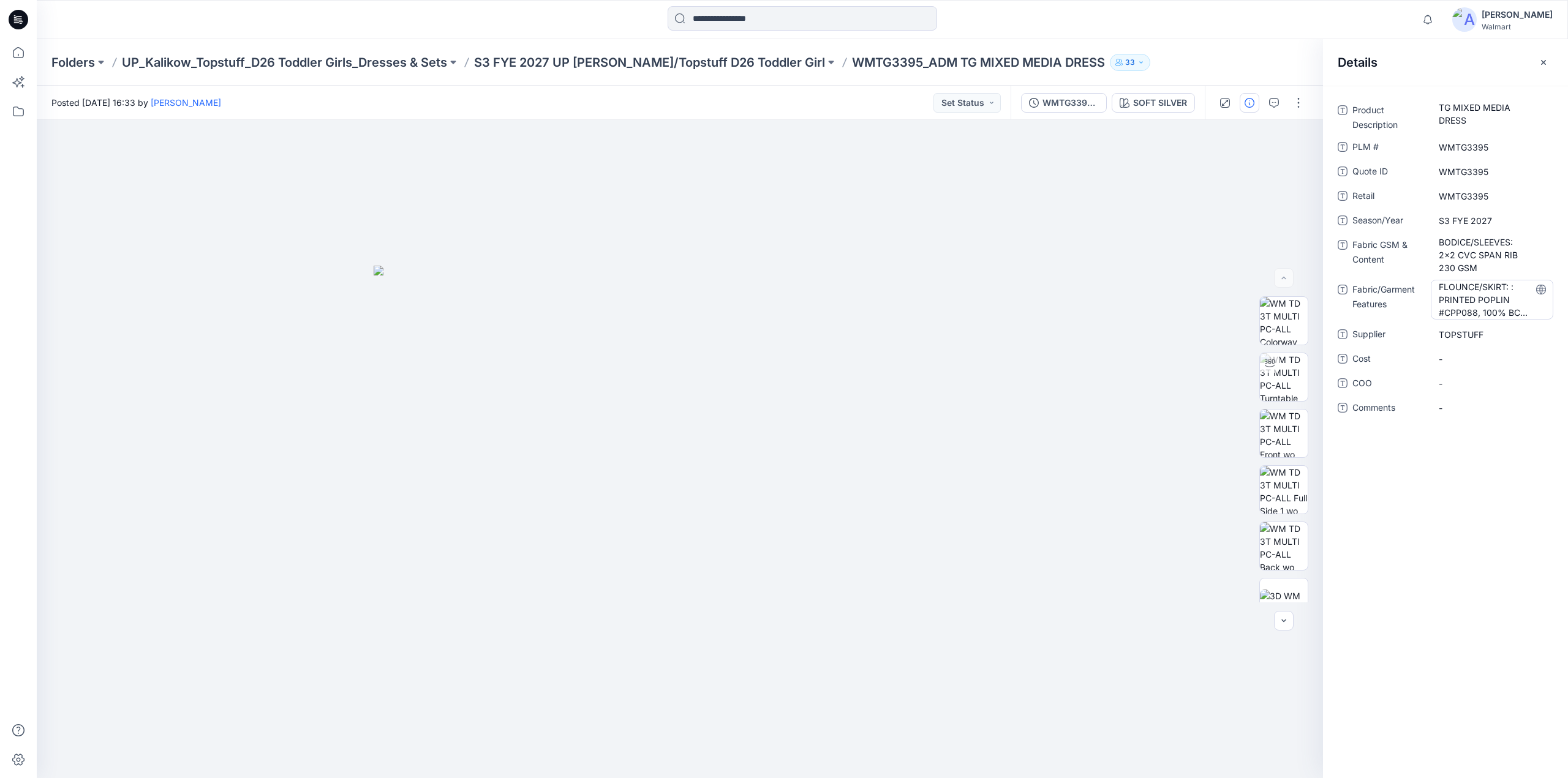
click at [1464, 299] on Features "FLOUNCE/SKIRT: : PRINTED POPLIN #CPP088, 100% BCI COTTON APPROX 125 GSM" at bounding box center [1492, 299] width 106 height 38
click at [1465, 257] on Content "BODICE/SLEEVES: 2x2 CVC SPAN RIB 230 GSM" at bounding box center [1492, 255] width 106 height 38
click at [593, 57] on p "S3 FYE 2027 UP [PERSON_NAME]/Topstuff D26 Toddler Girl" at bounding box center [650, 62] width 351 height 17
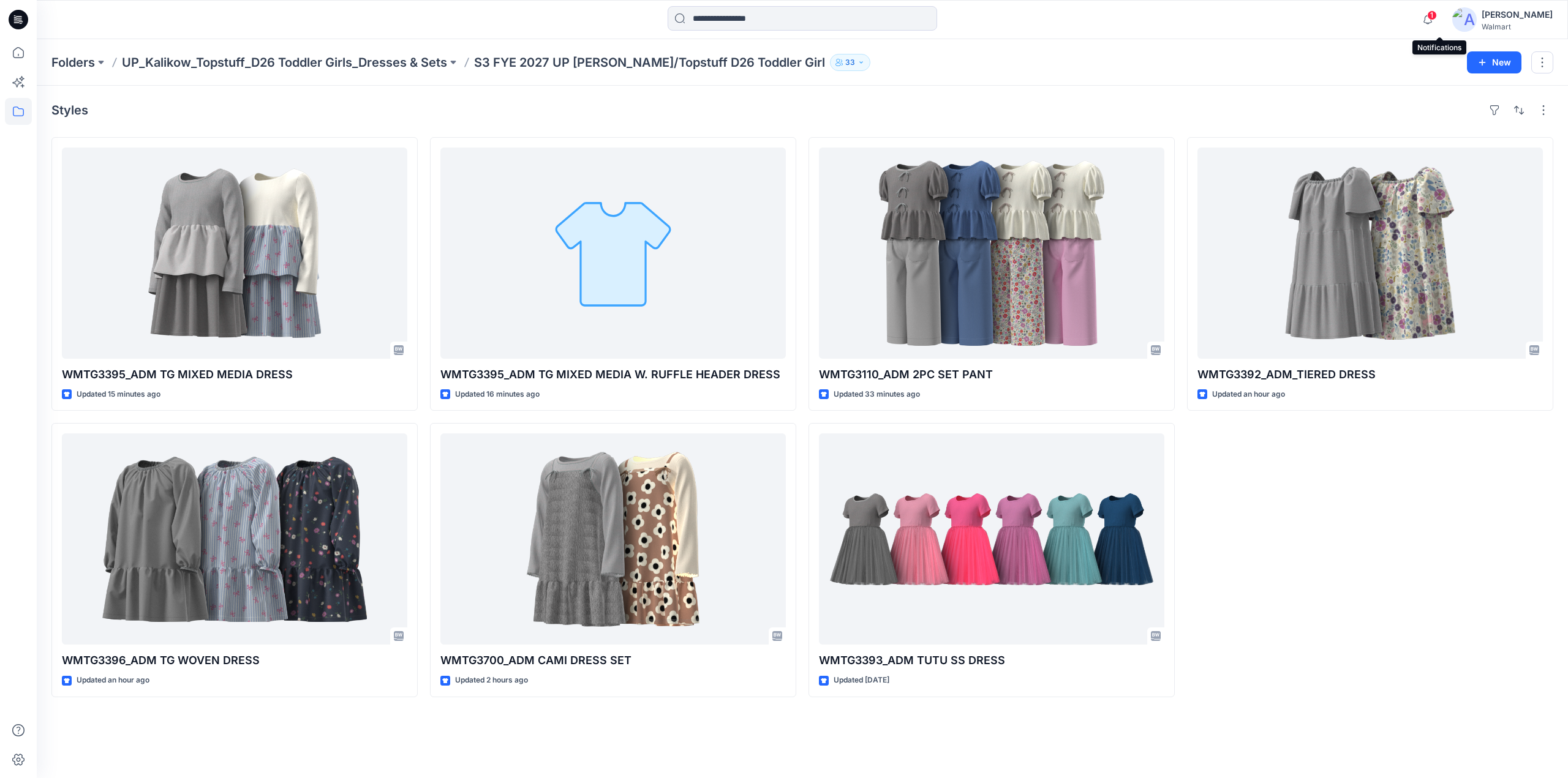
click at [1437, 12] on span "1" at bounding box center [1431, 15] width 10 height 10
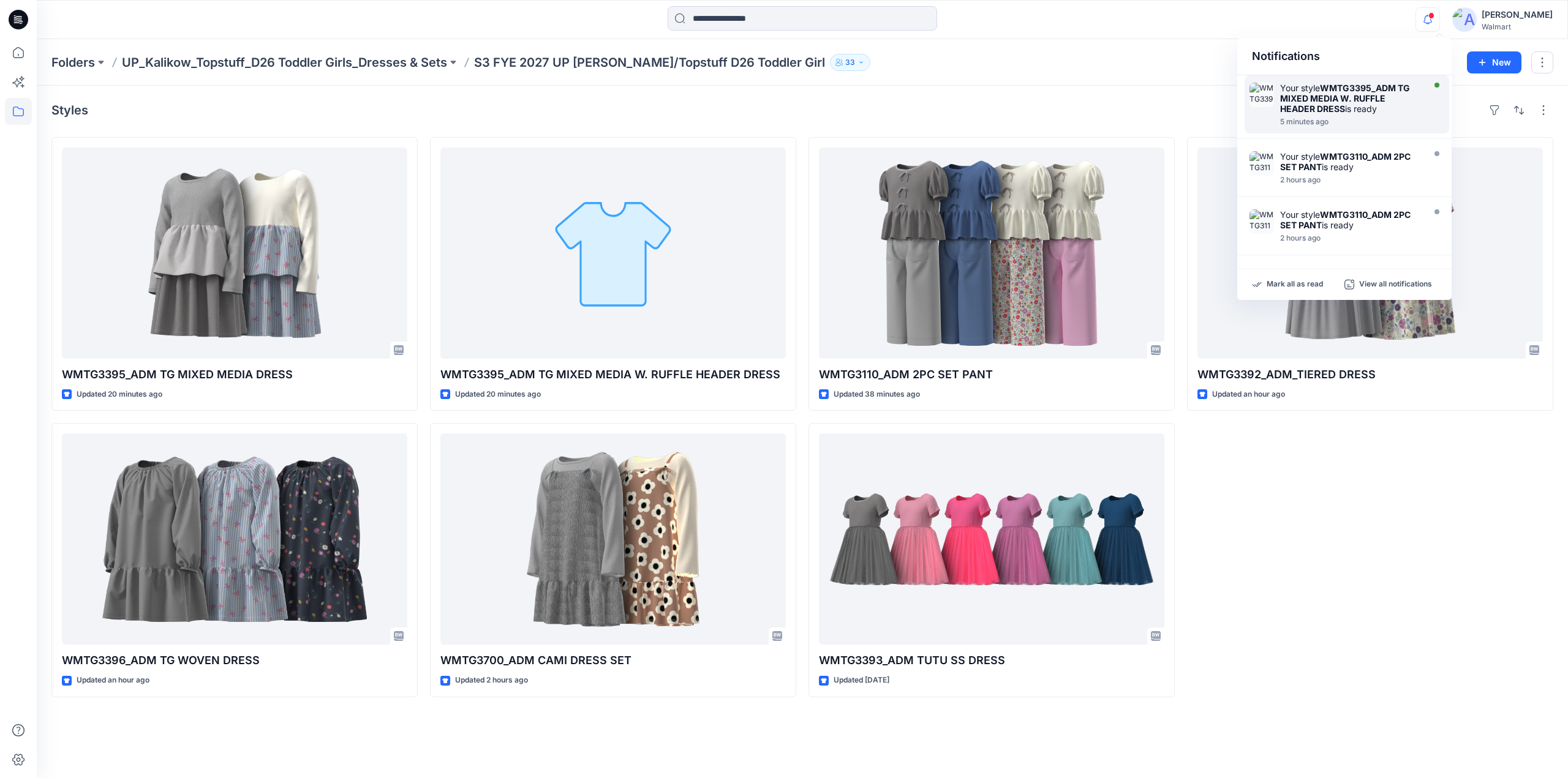
click at [1350, 100] on strong "WMTG3395_ADM TG MIXED MEDIA W. RUFFLE HEADER DRESS" at bounding box center [1345, 98] width 130 height 31
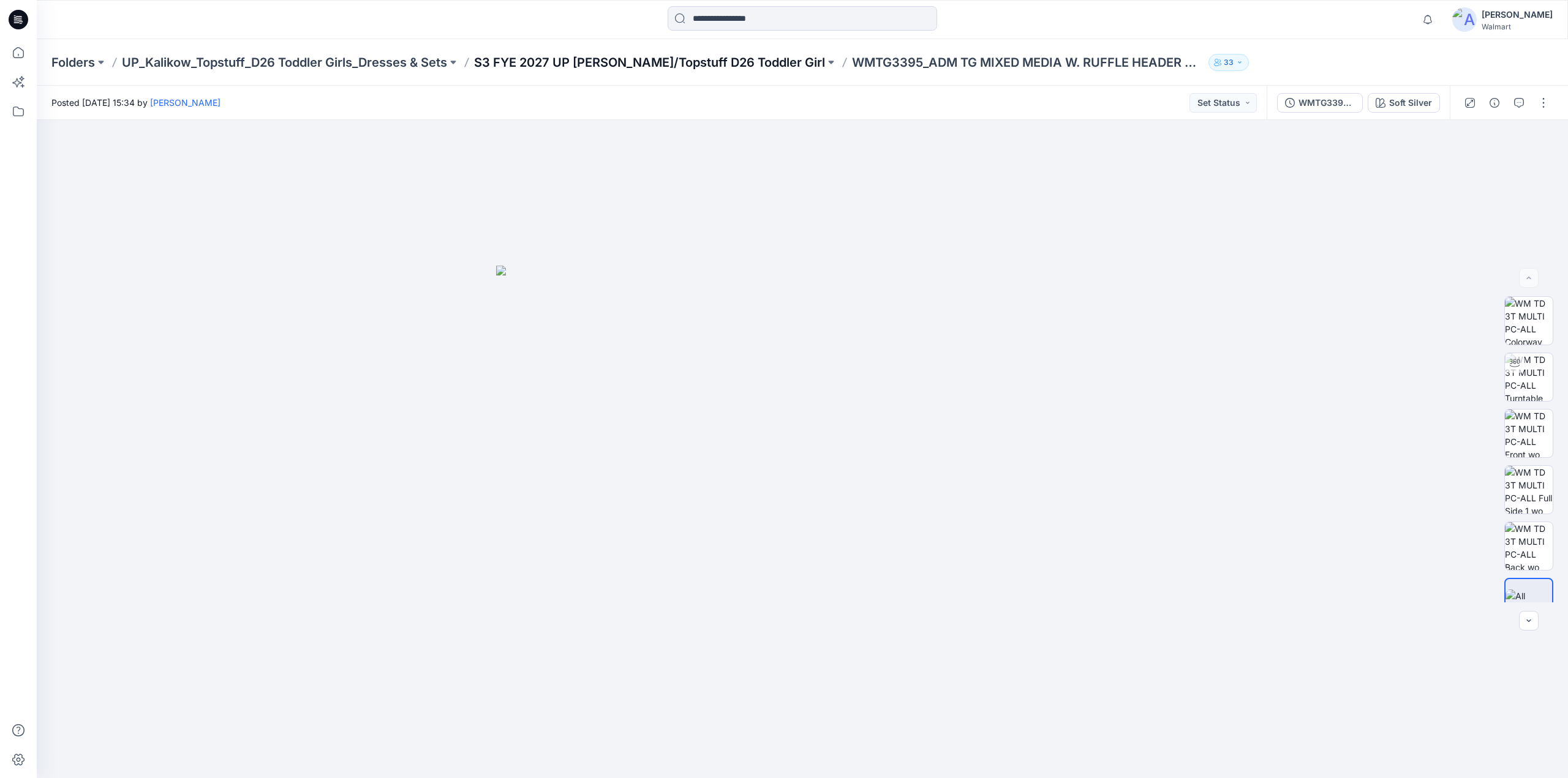
click at [597, 57] on p "S3 FYE 2027 UP [PERSON_NAME]/Topstuff D26 Toddler Girl" at bounding box center [650, 62] width 351 height 17
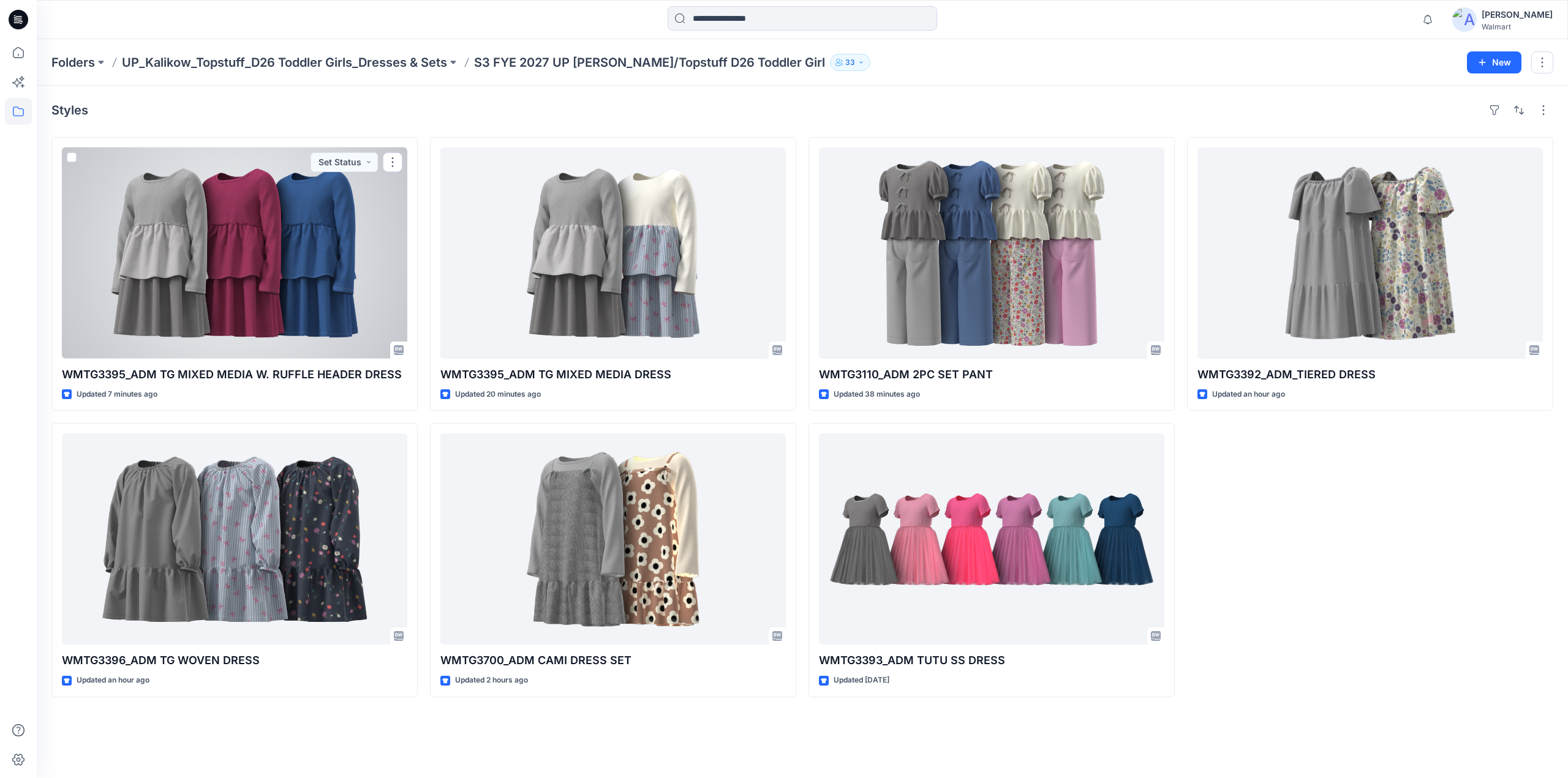
click at [279, 262] on div at bounding box center [235, 253] width 346 height 211
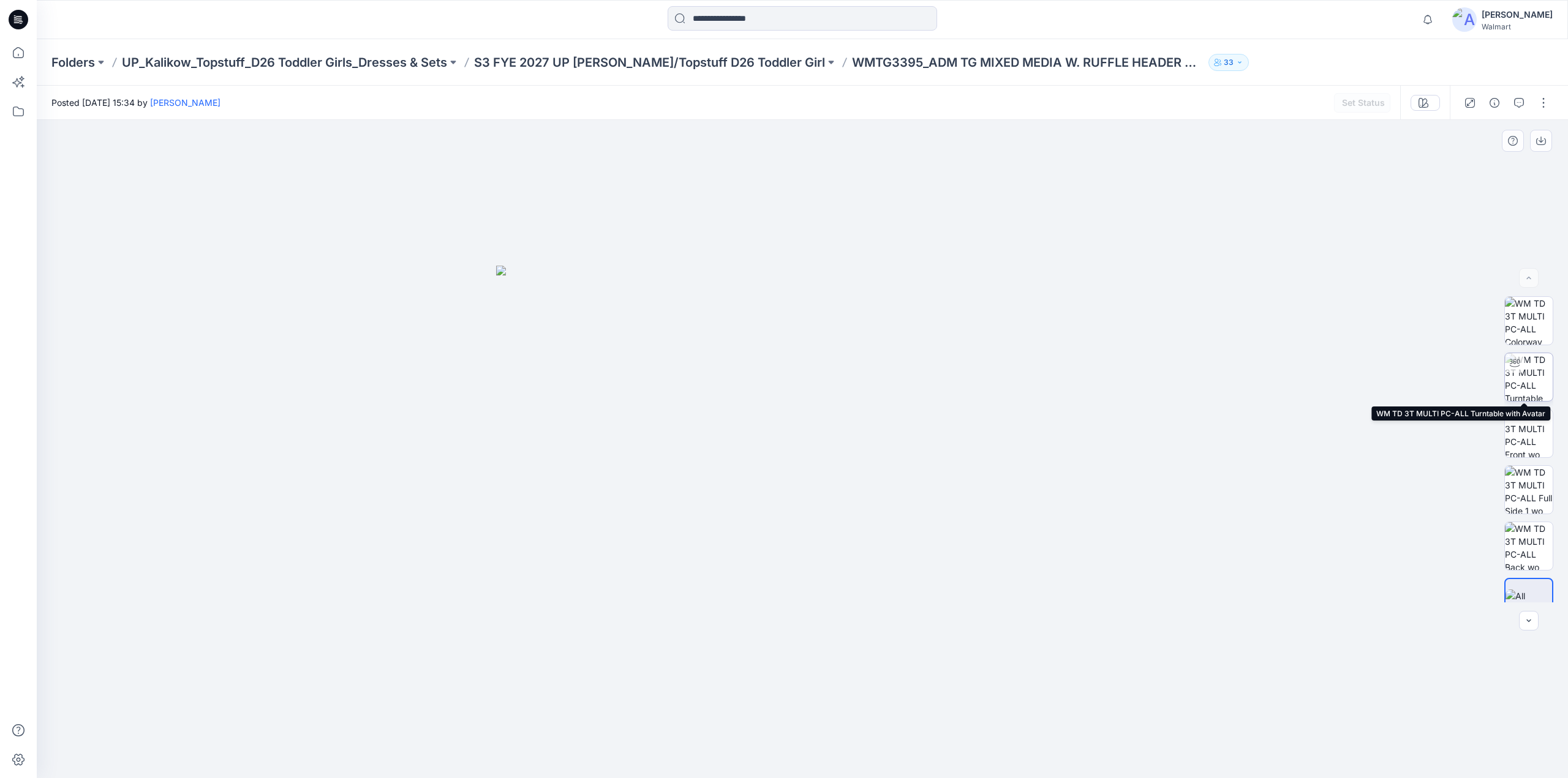
click at [1519, 377] on img at bounding box center [1529, 377] width 47 height 47
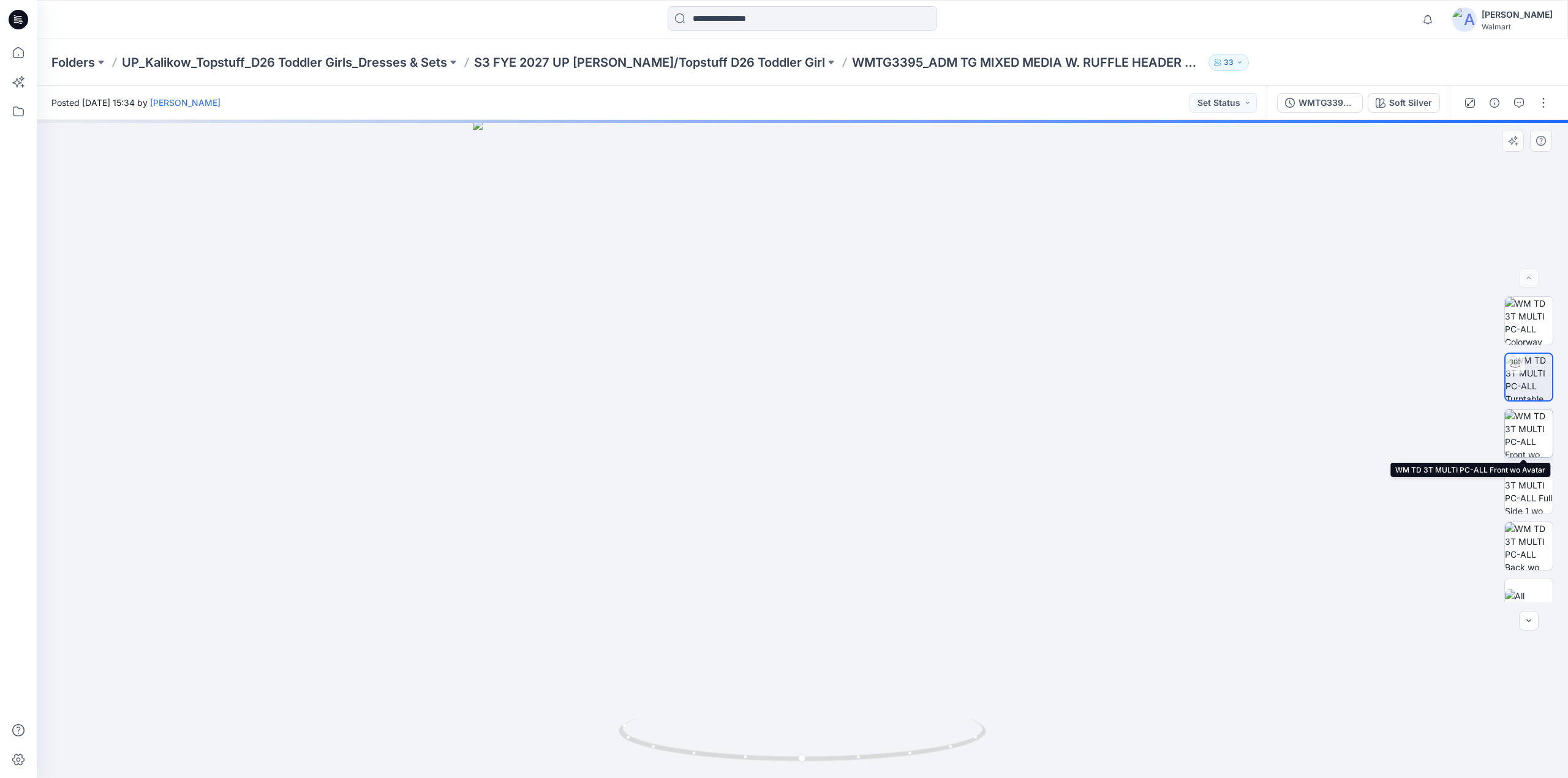
click at [1525, 434] on img at bounding box center [1529, 433] width 47 height 47
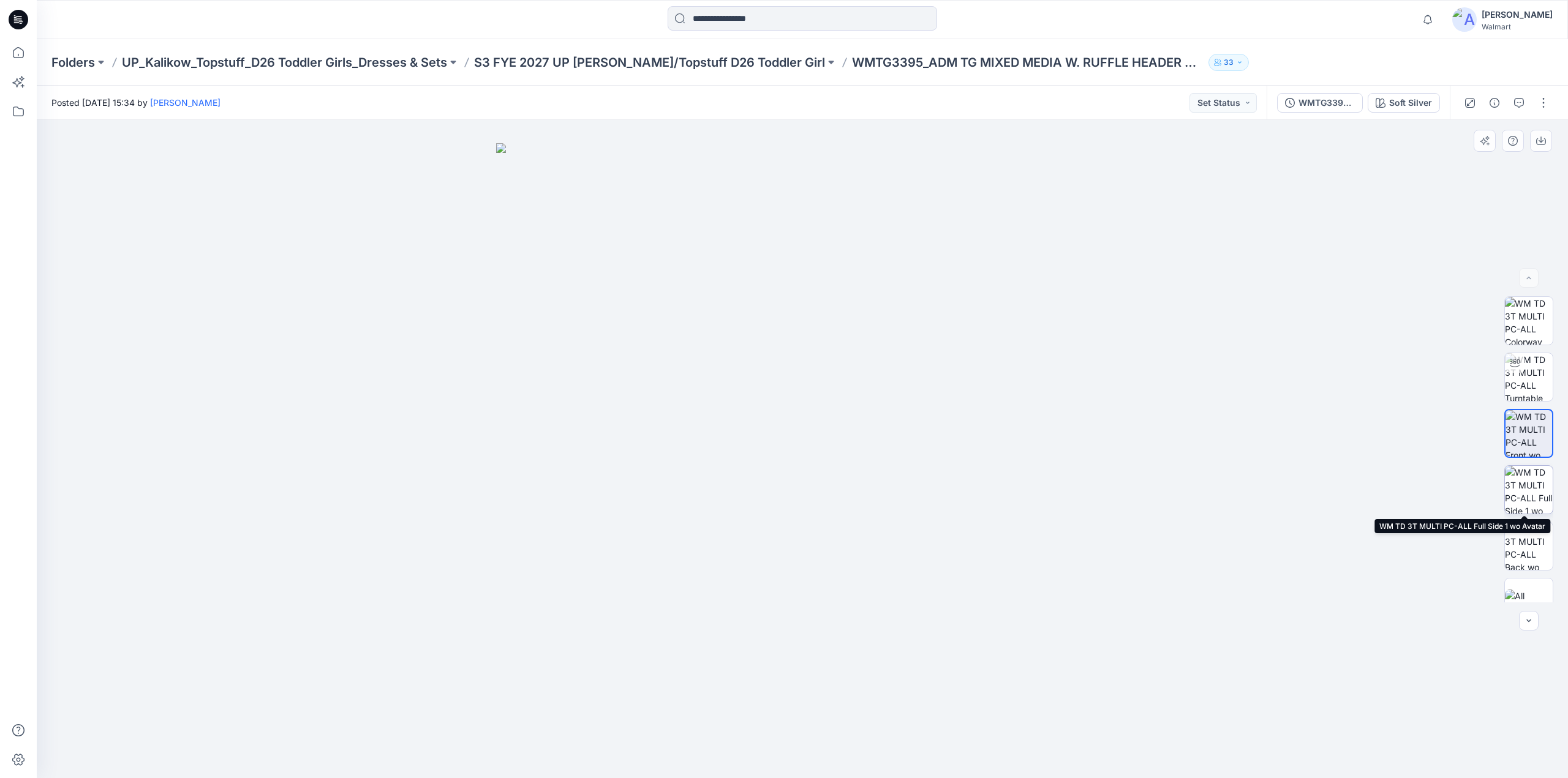
click at [1532, 493] on img at bounding box center [1529, 490] width 47 height 47
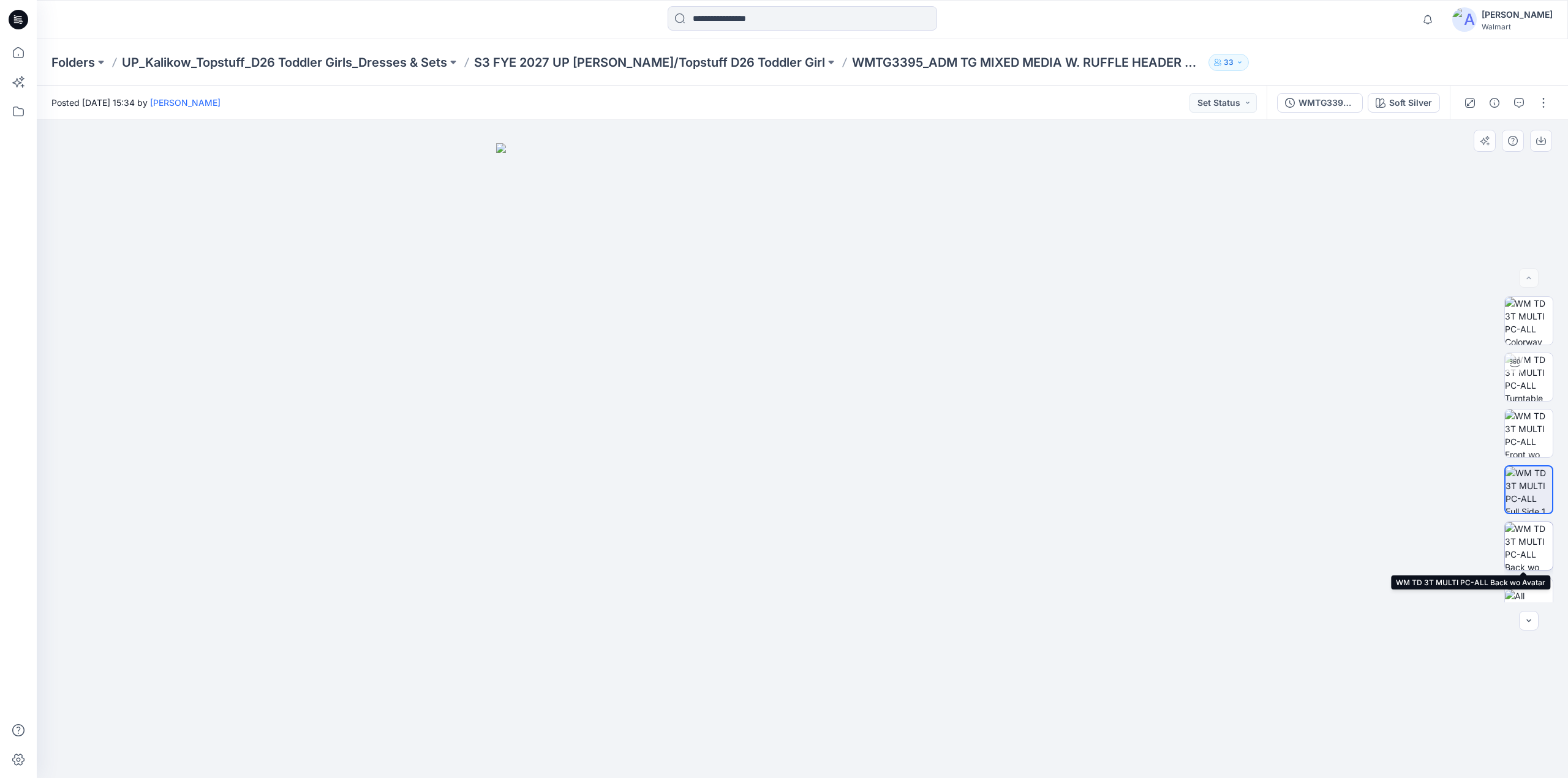
click at [1532, 555] on img at bounding box center [1529, 546] width 47 height 47
click at [1524, 584] on img at bounding box center [1529, 578] width 47 height 25
click at [680, 62] on p "S3 FYE 2027 UP [PERSON_NAME]/Topstuff D26 Toddler Girl" at bounding box center [650, 62] width 351 height 17
